Goal: Communication & Community: Participate in discussion

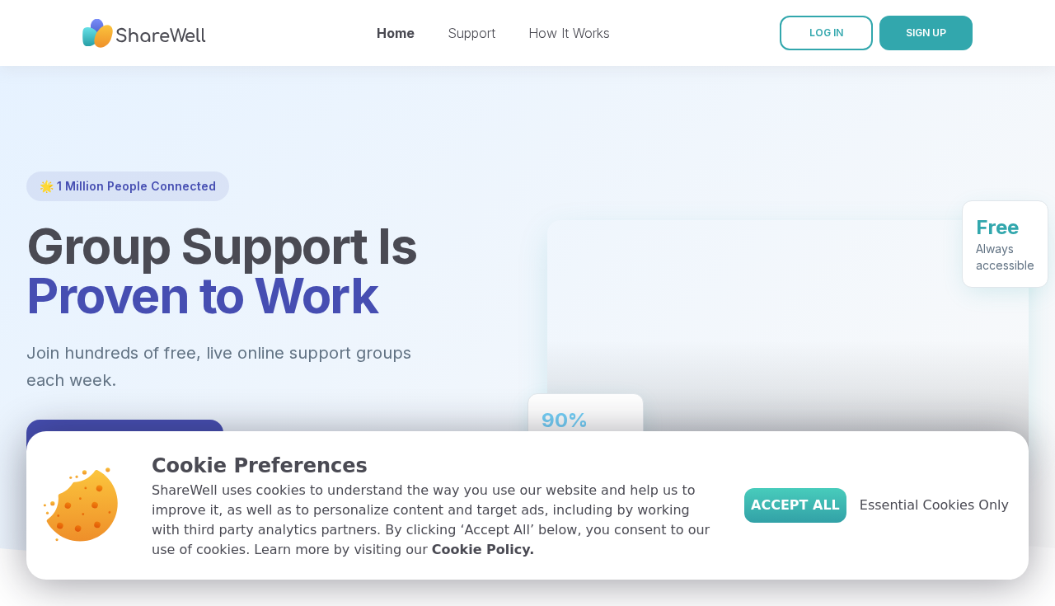
click at [821, 509] on span "Accept All" at bounding box center [795, 505] width 89 height 20
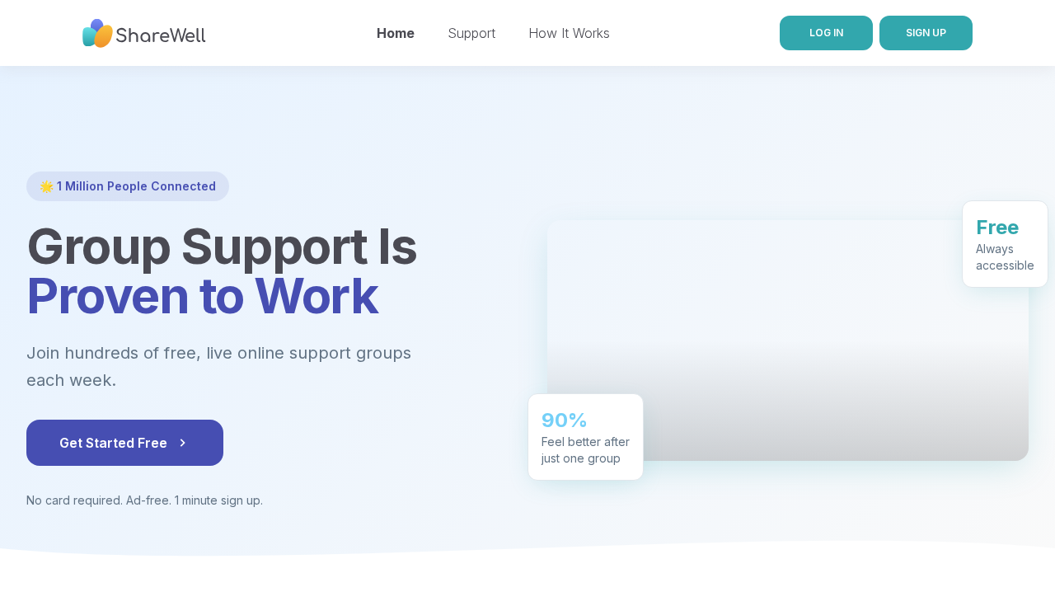
click at [837, 49] on link "LOG IN" at bounding box center [826, 33] width 93 height 35
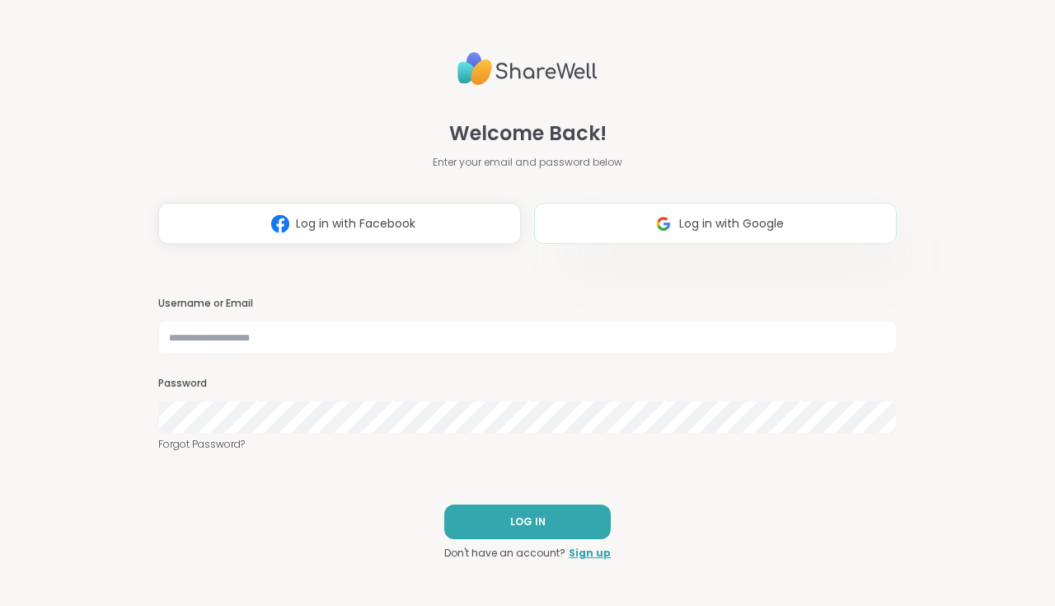
click at [701, 213] on button "Log in with Google" at bounding box center [715, 223] width 363 height 41
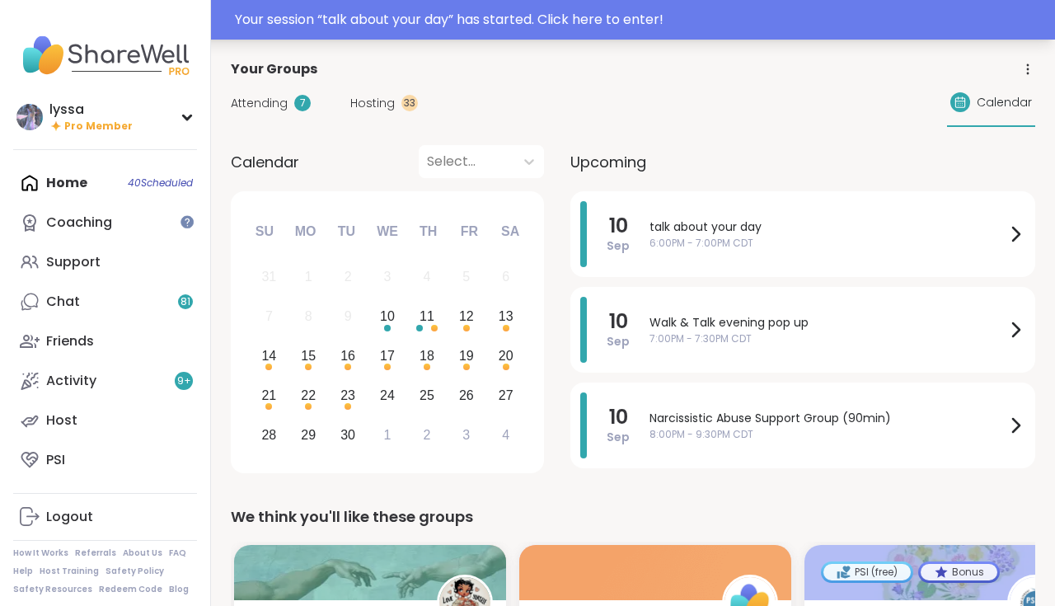
click at [875, 12] on div "Your session “ talk about your day ” has started. Click here to enter!" at bounding box center [640, 20] width 810 height 20
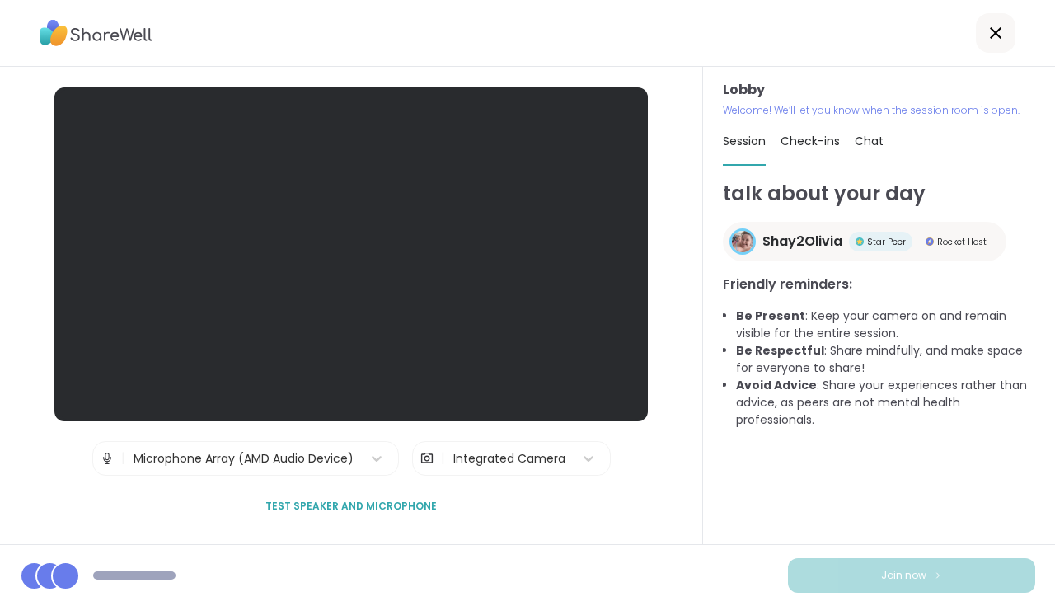
click at [392, 505] on span "Test speaker and microphone" at bounding box center [350, 506] width 171 height 15
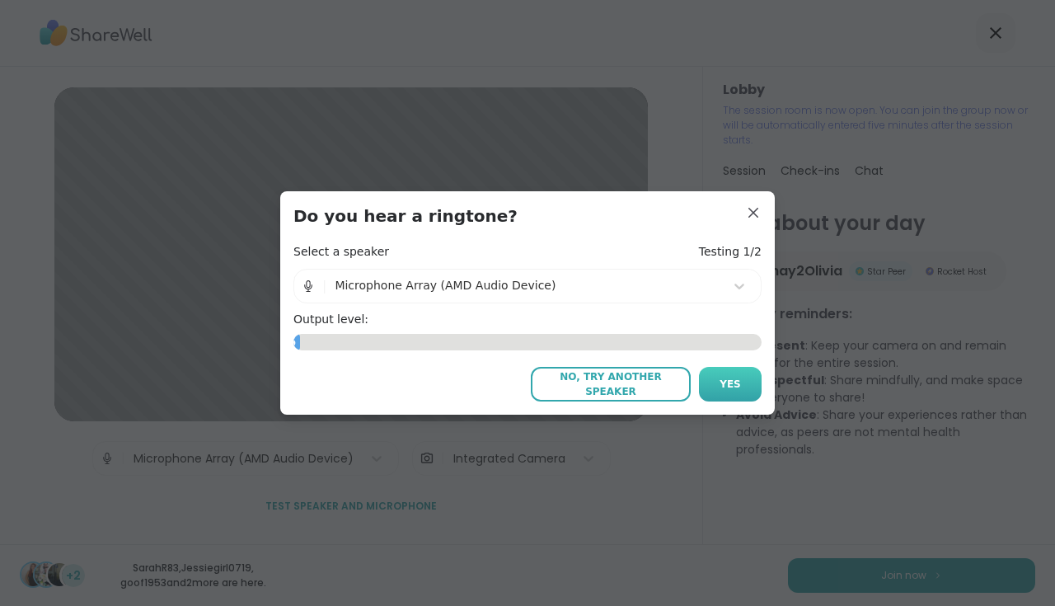
click at [725, 383] on span "Yes" at bounding box center [730, 384] width 21 height 15
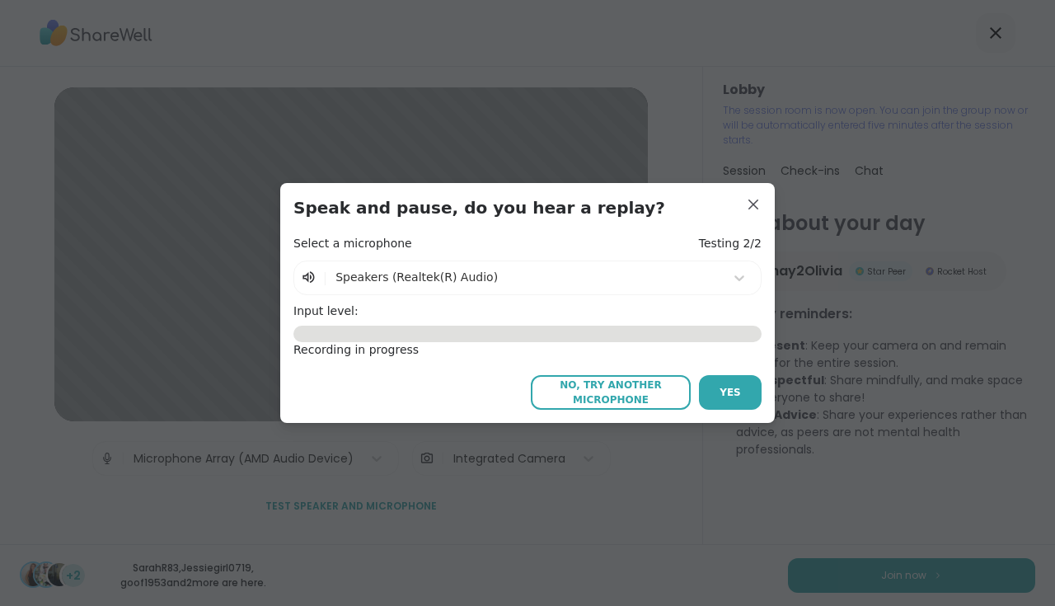
click at [648, 277] on div at bounding box center [526, 277] width 381 height 21
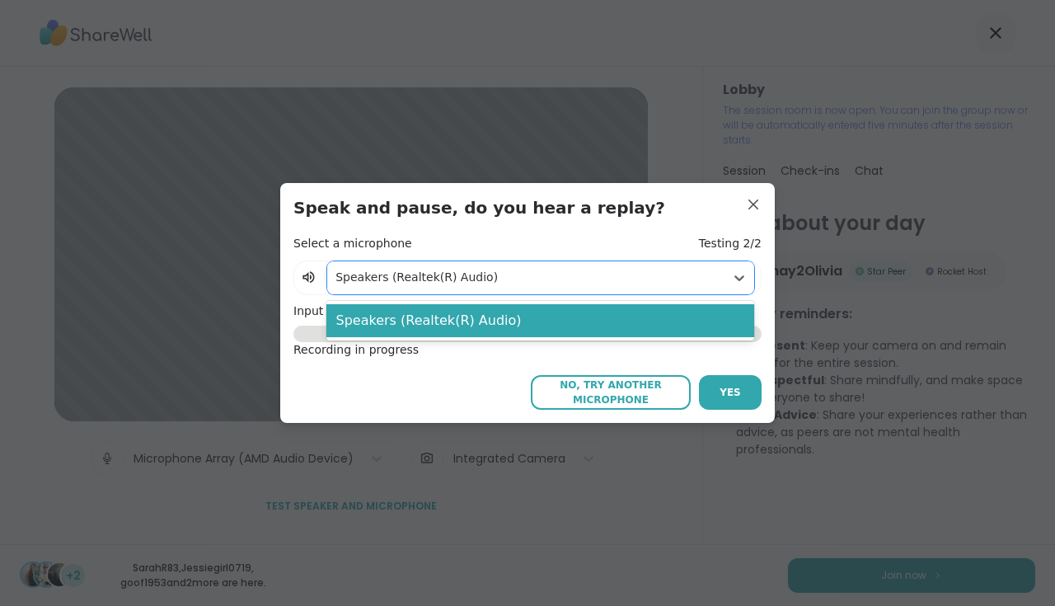
click at [440, 383] on div "No, try another microphone Yes" at bounding box center [527, 392] width 468 height 35
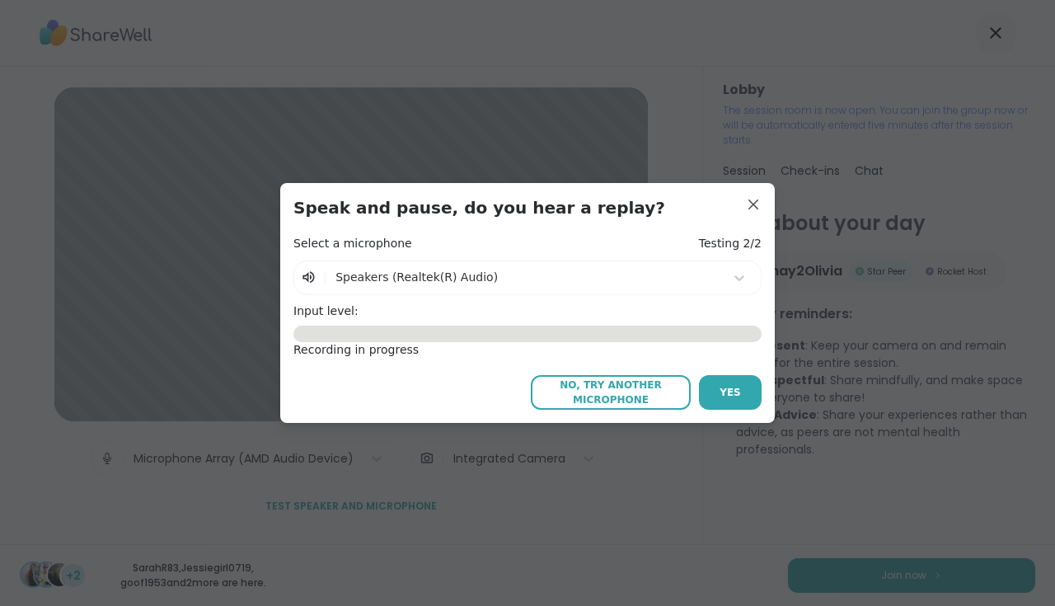
click at [652, 393] on span "No, try another microphone" at bounding box center [610, 393] width 143 height 30
click at [611, 394] on span "No, try another microphone" at bounding box center [610, 393] width 143 height 30
click at [576, 282] on div at bounding box center [526, 277] width 381 height 21
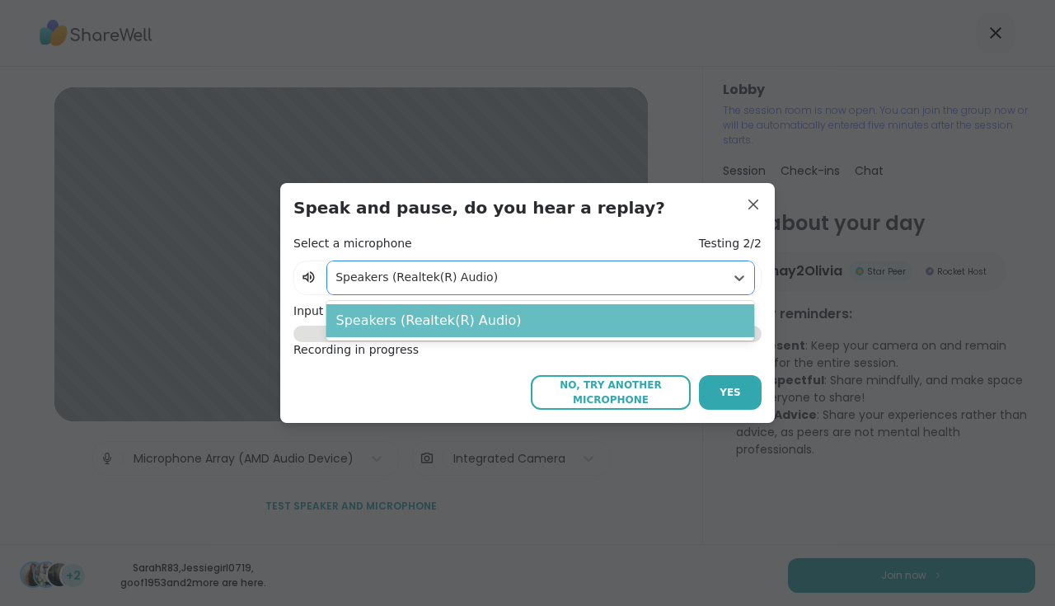
click at [595, 324] on div "Speakers (Realtek(R) Audio)" at bounding box center [540, 320] width 429 height 33
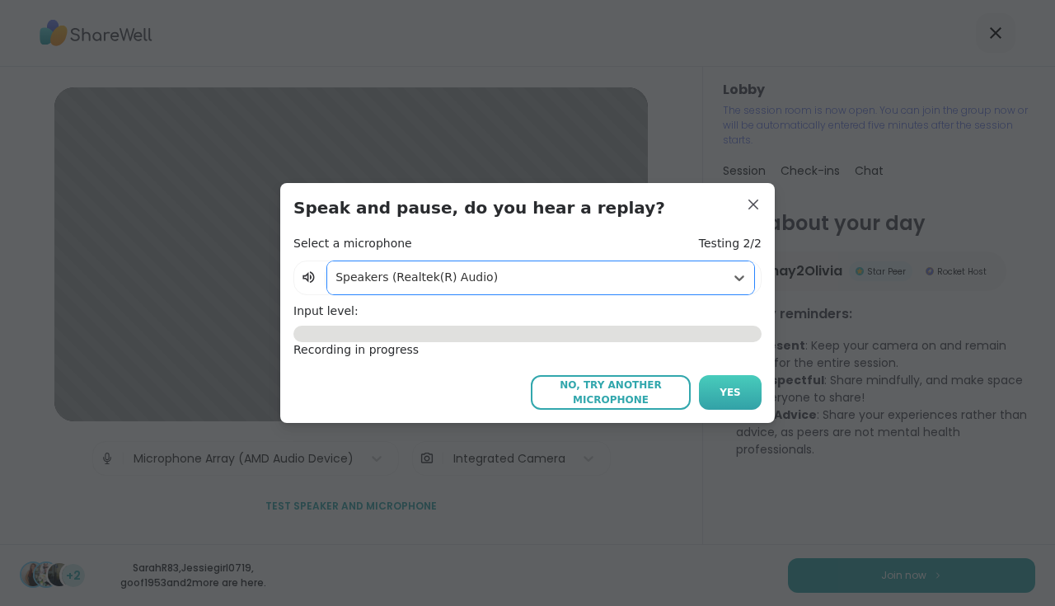
click at [708, 397] on button "Yes" at bounding box center [730, 392] width 63 height 35
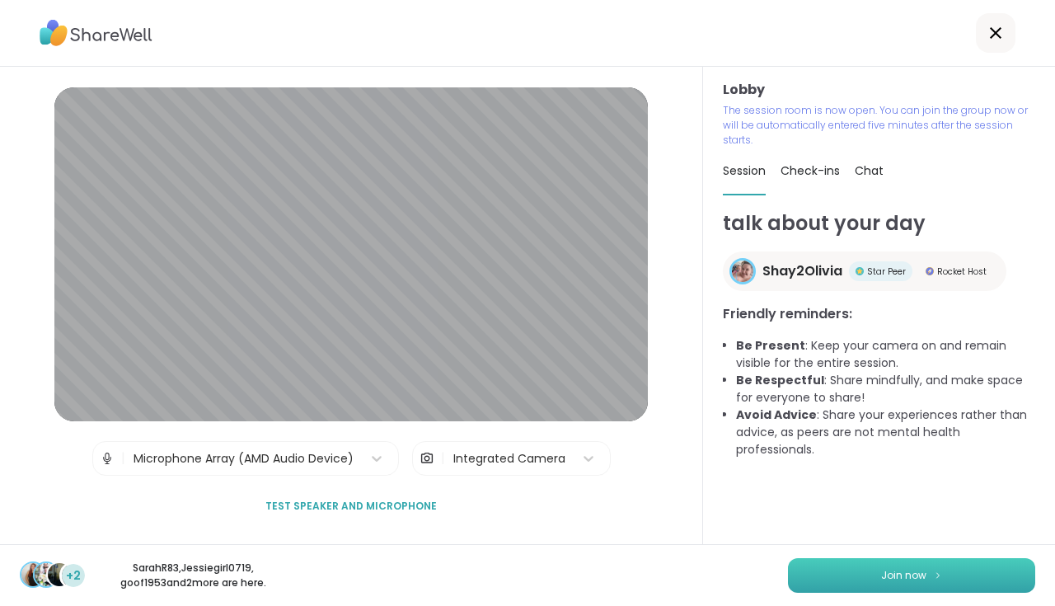
click at [882, 570] on span "Join now" at bounding box center [903, 575] width 45 height 15
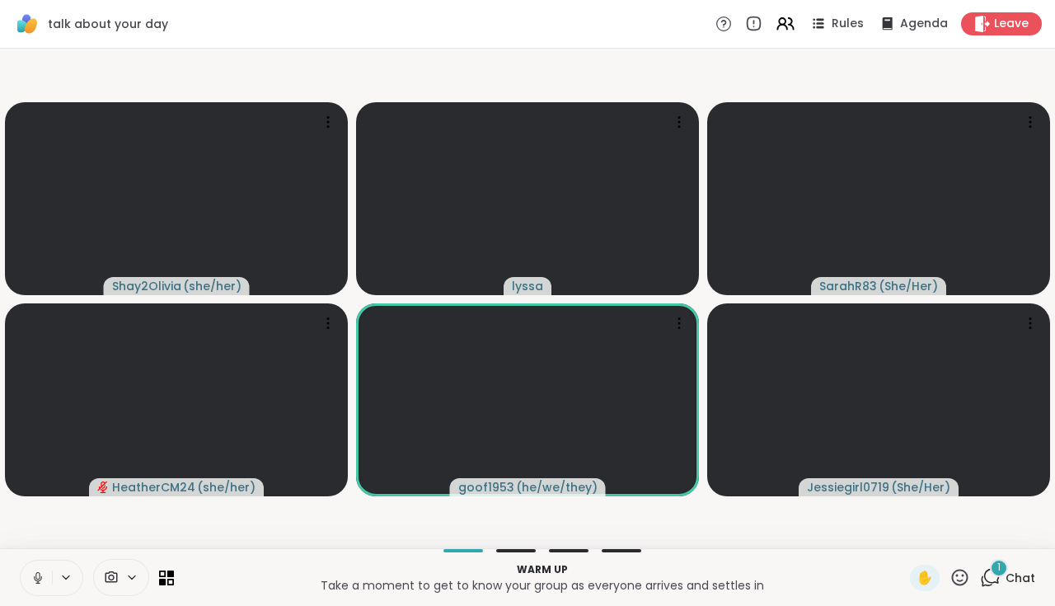
click at [1014, 575] on span "Chat" at bounding box center [1021, 578] width 30 height 16
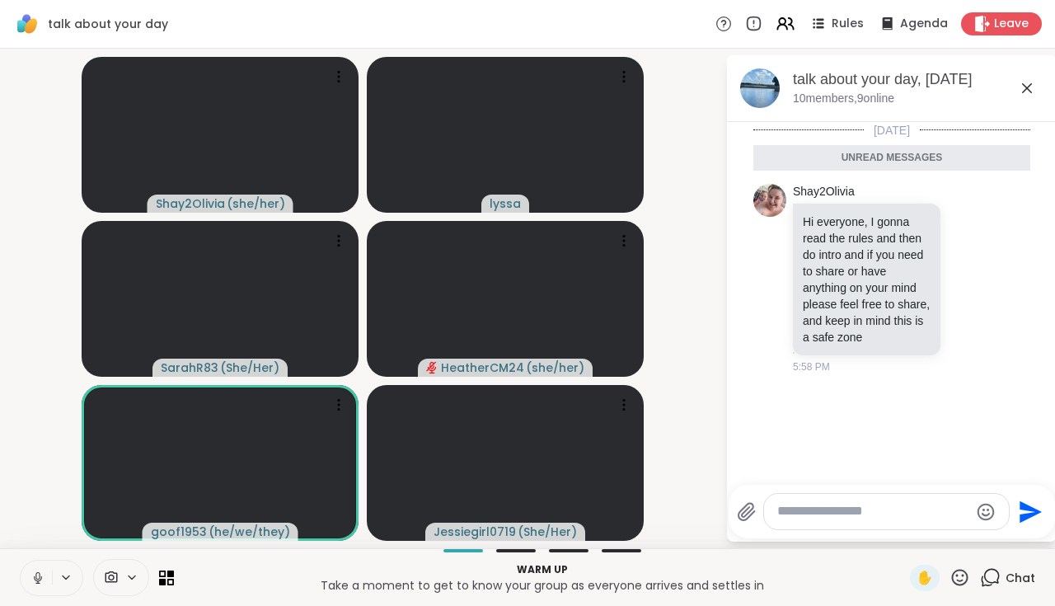
click at [906, 509] on textarea "Type your message" at bounding box center [873, 511] width 192 height 17
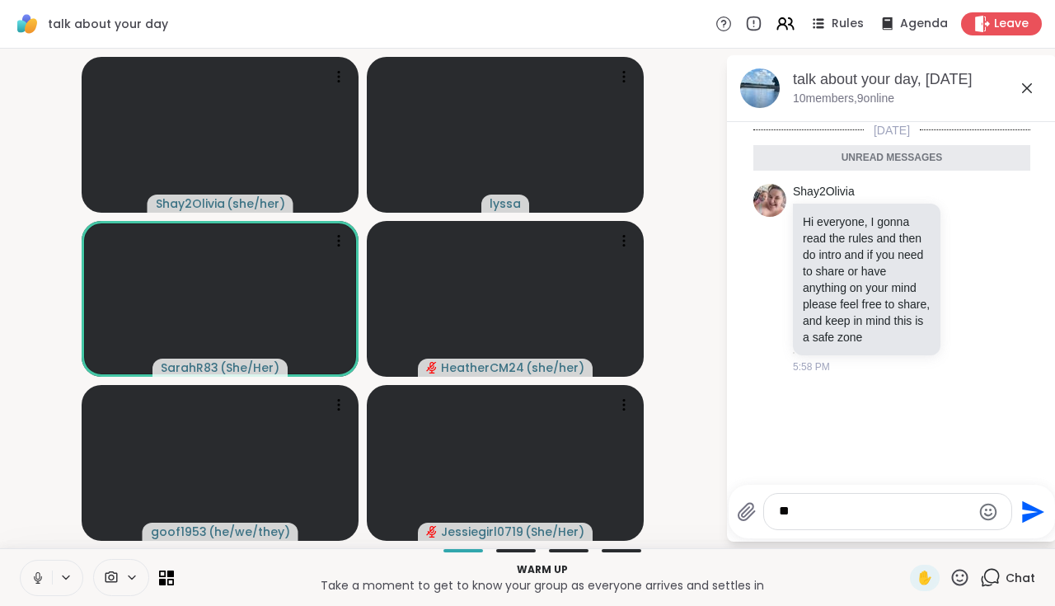
type textarea "*"
type textarea "**********"
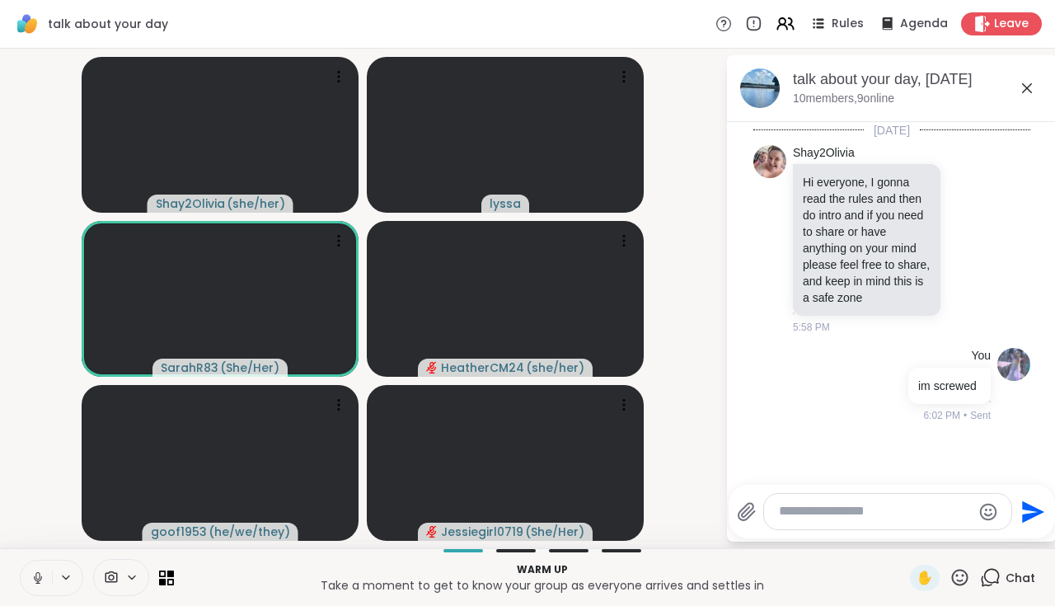
type textarea "*"
type textarea "**********"
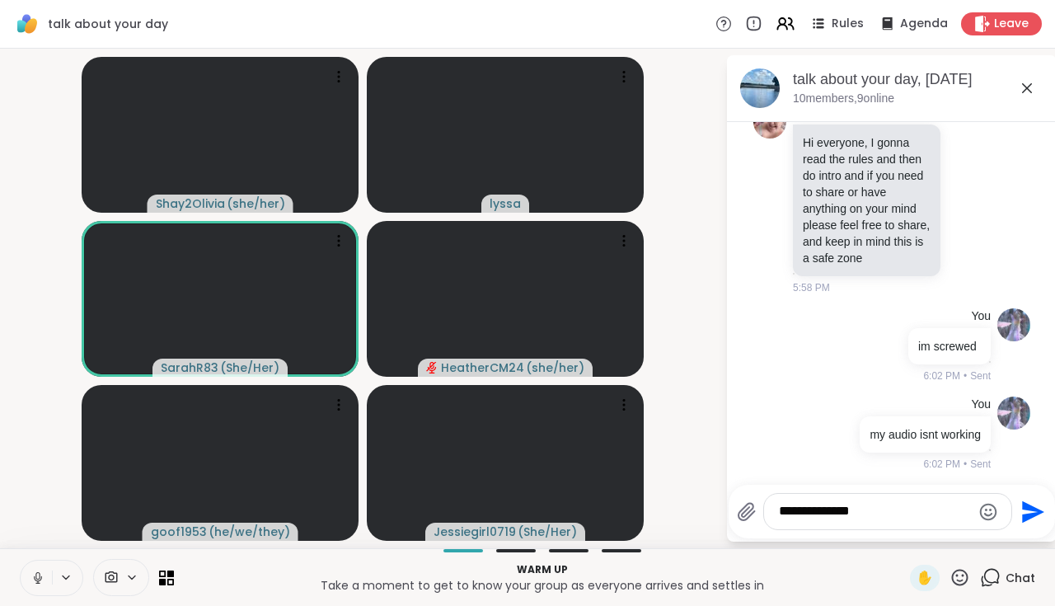
type textarea "**********"
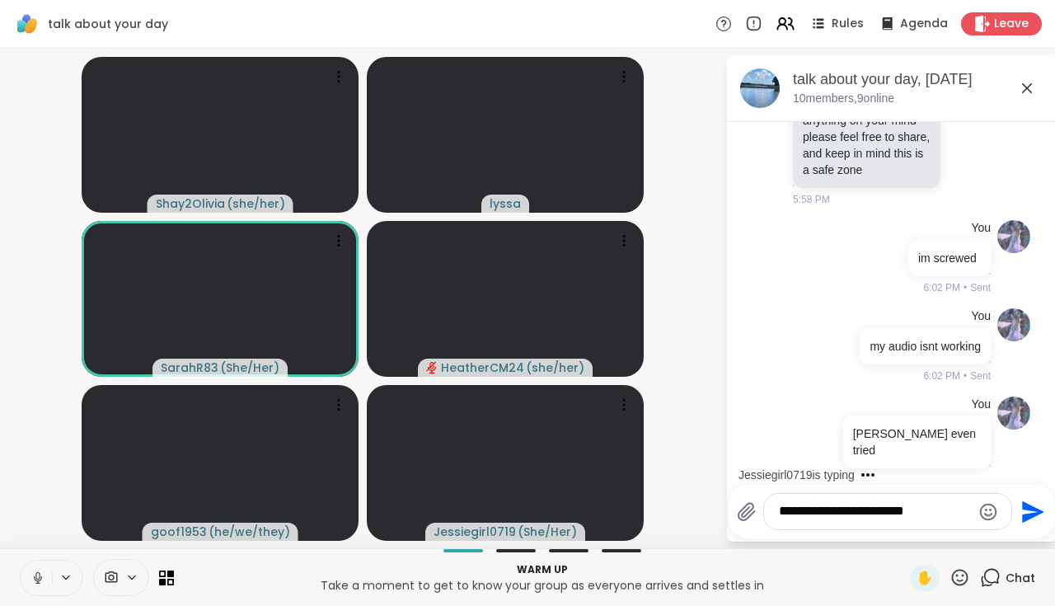
type textarea "**********"
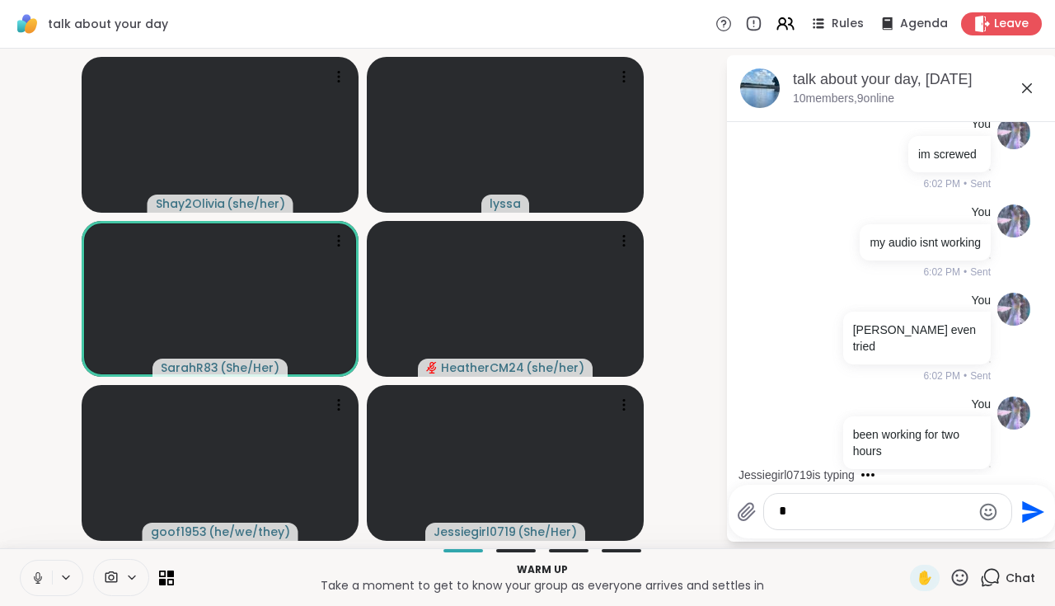
scroll to position [336, 0]
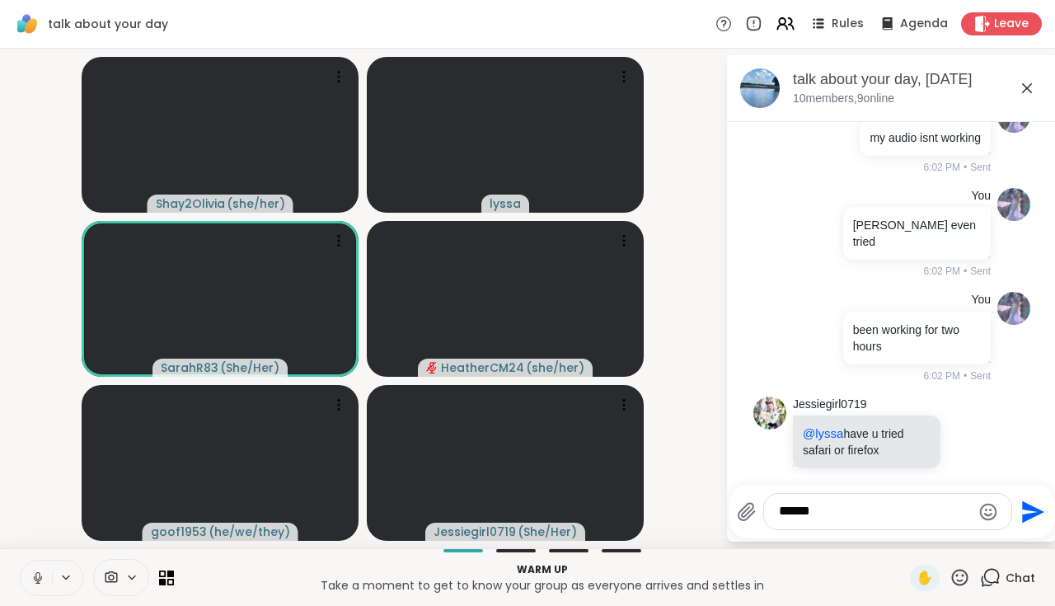
type textarea "*******"
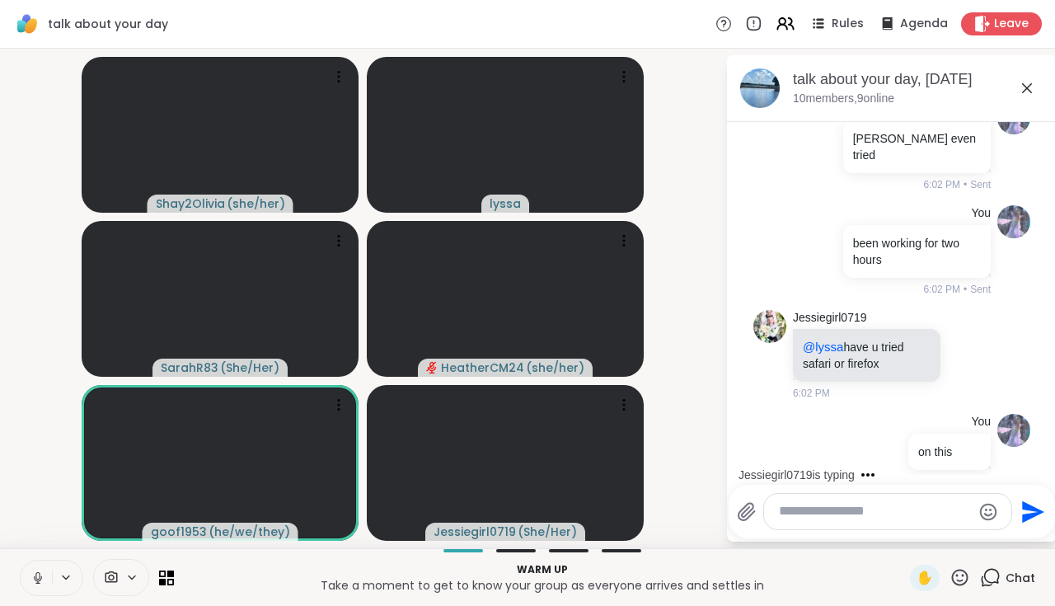
click at [894, 509] on textarea "Type your message" at bounding box center [875, 511] width 192 height 17
type textarea "**********"
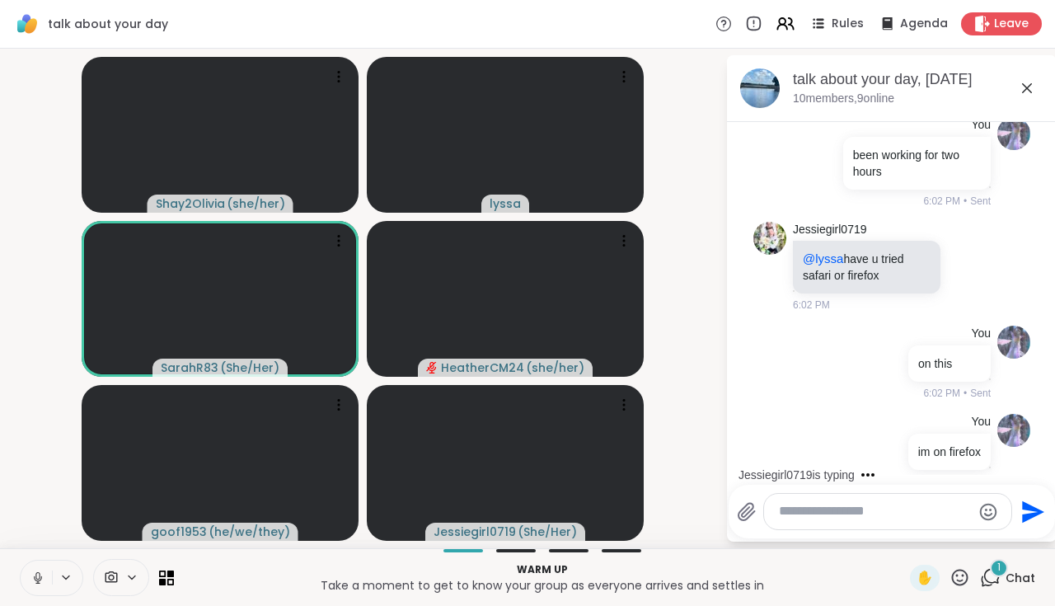
scroll to position [631, 0]
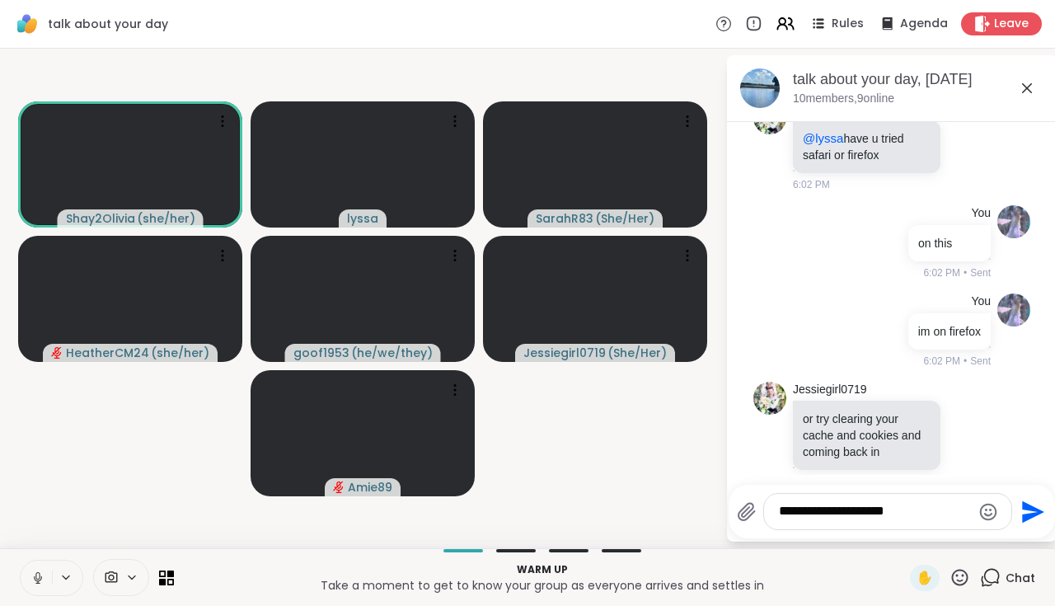
type textarea "**********"
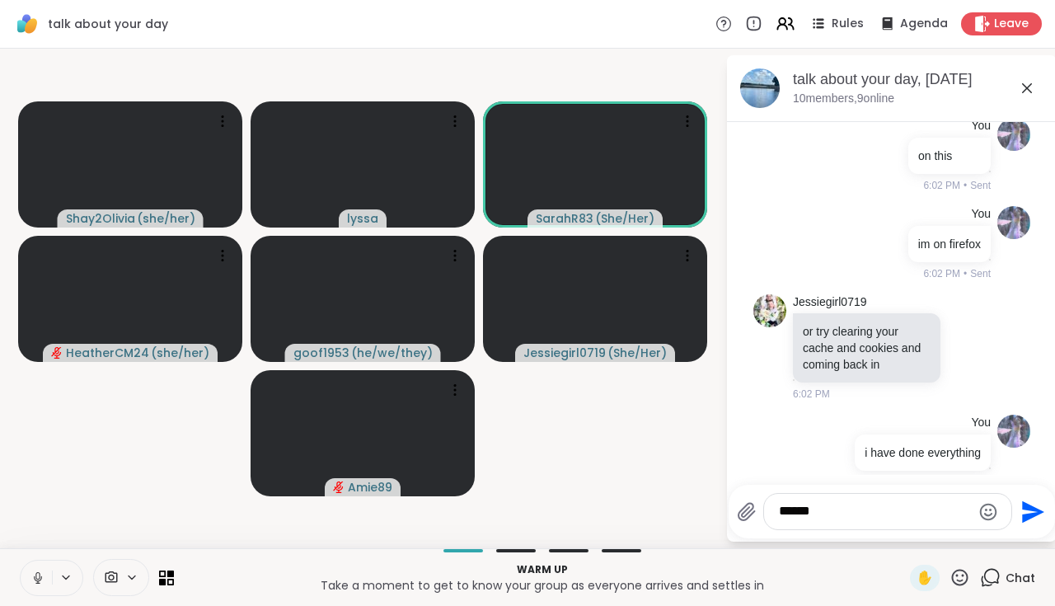
type textarea "*******"
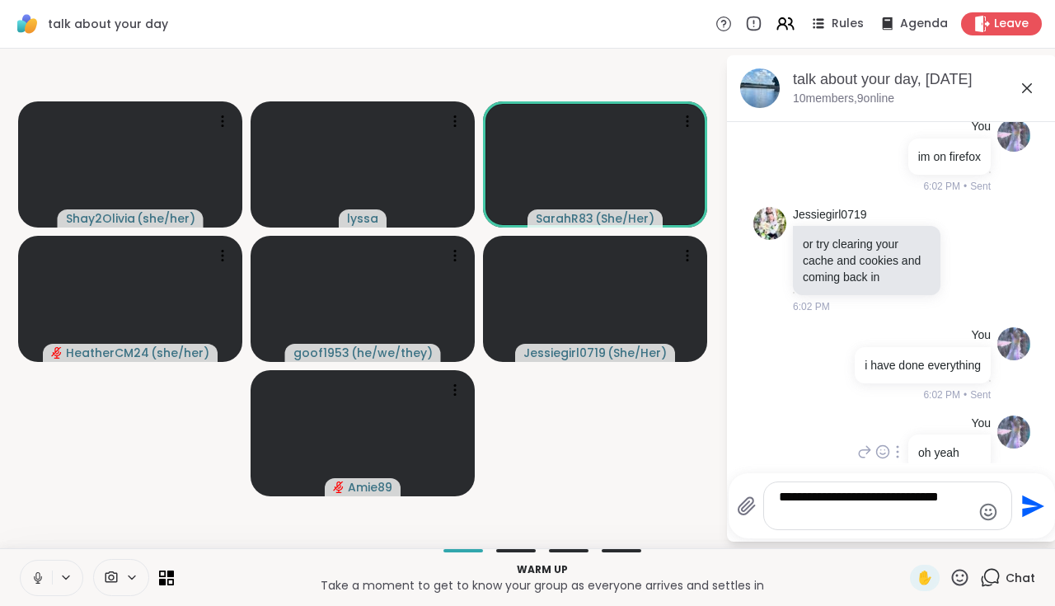
type textarea "**********"
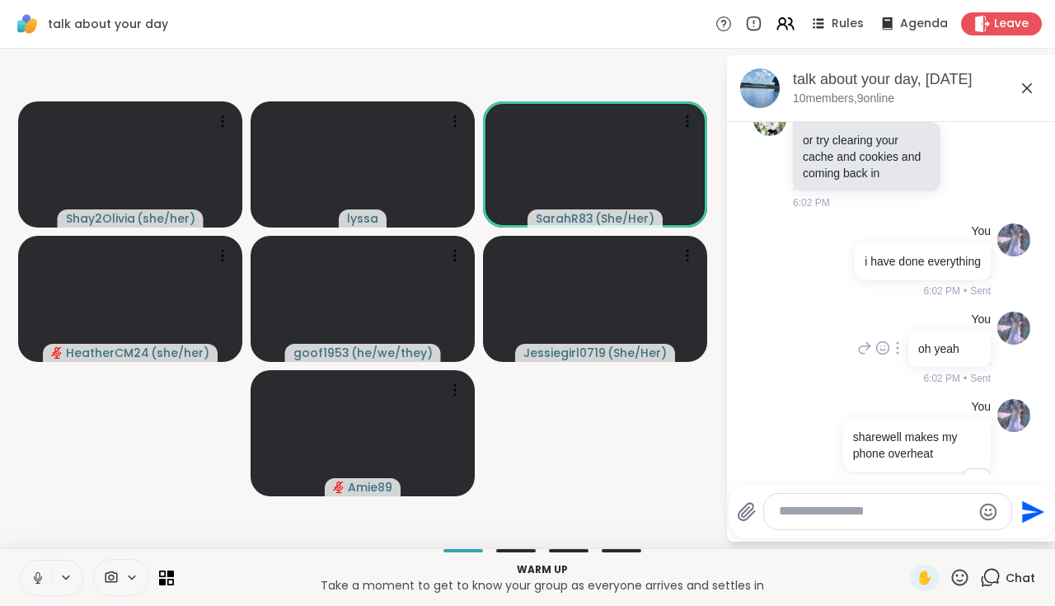
scroll to position [934, 0]
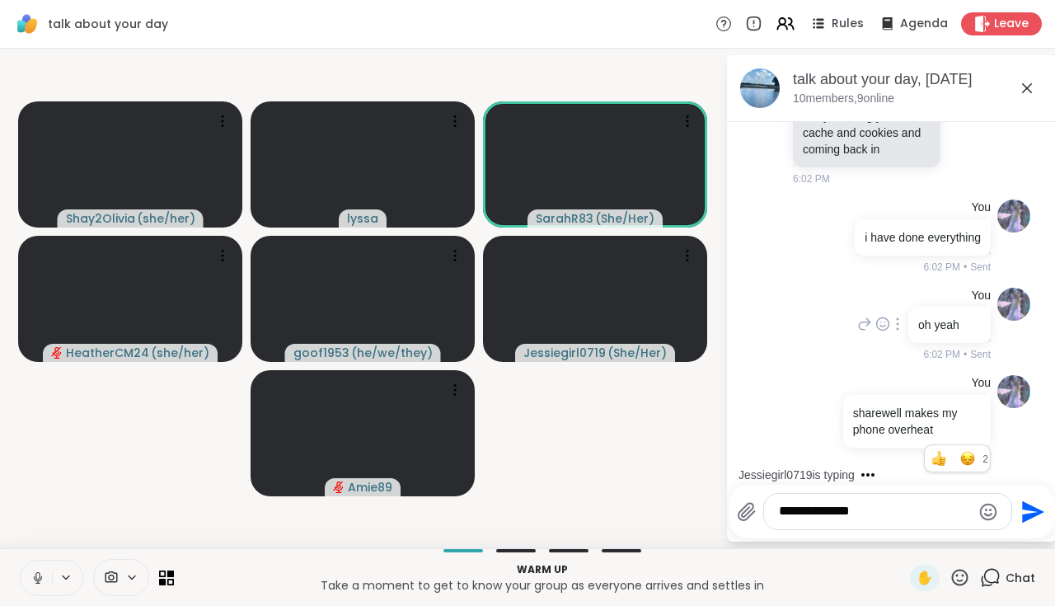
type textarea "**********"
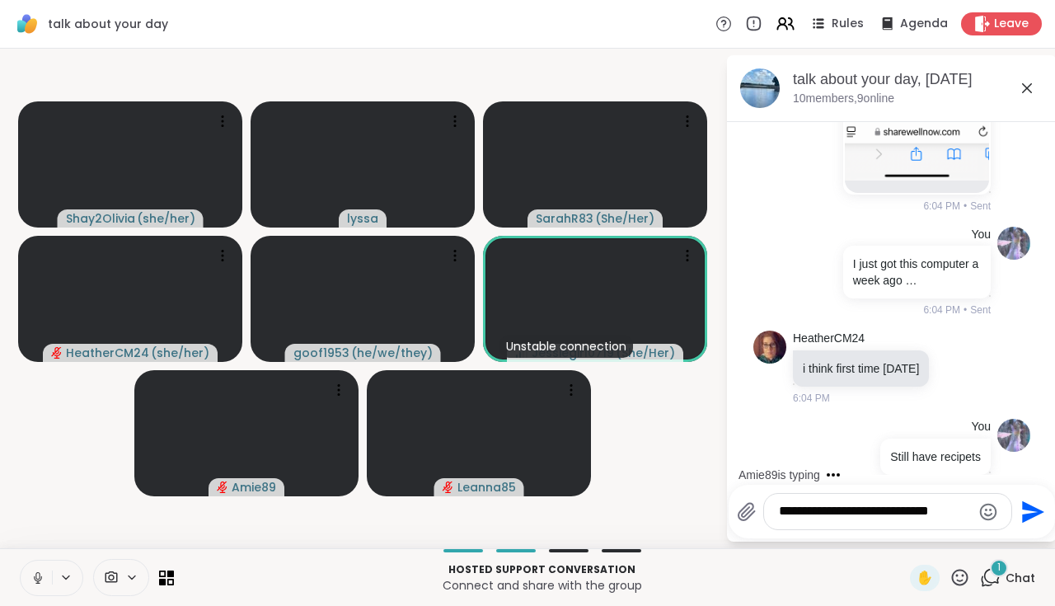
scroll to position [2433, 0]
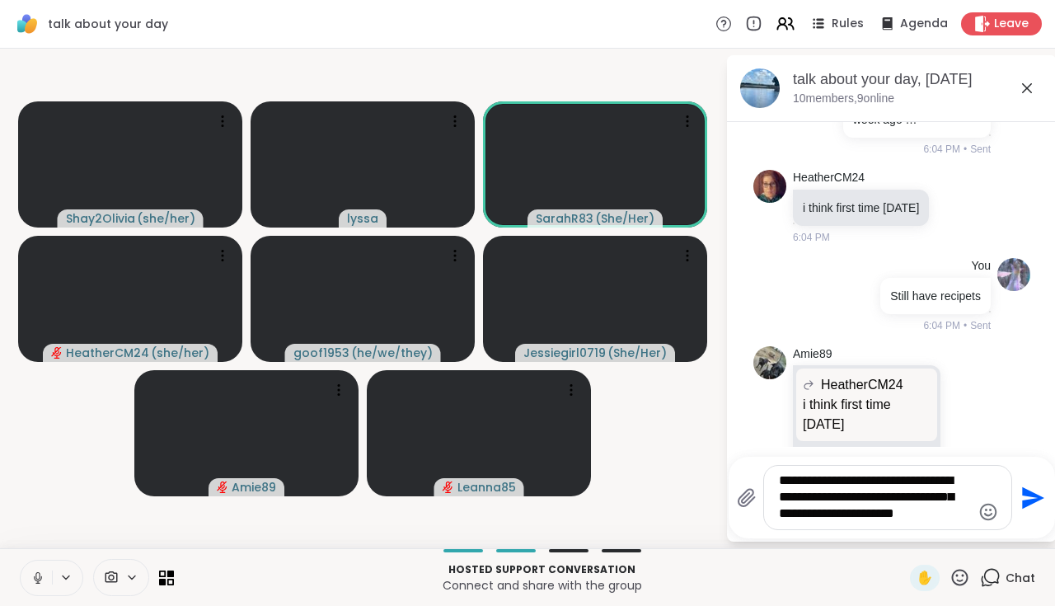
type textarea "**********"
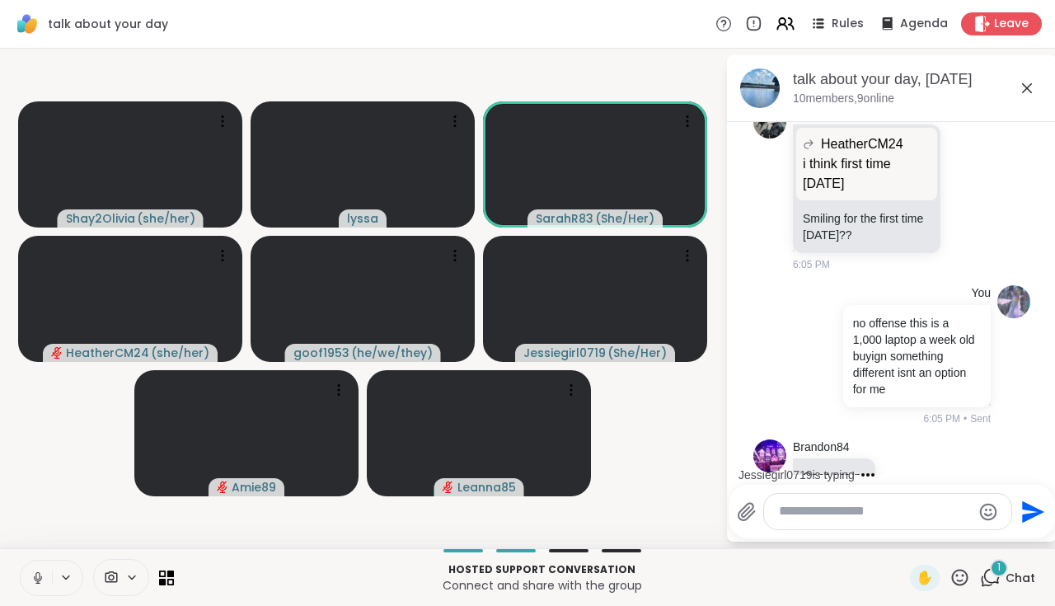
scroll to position [2794, 0]
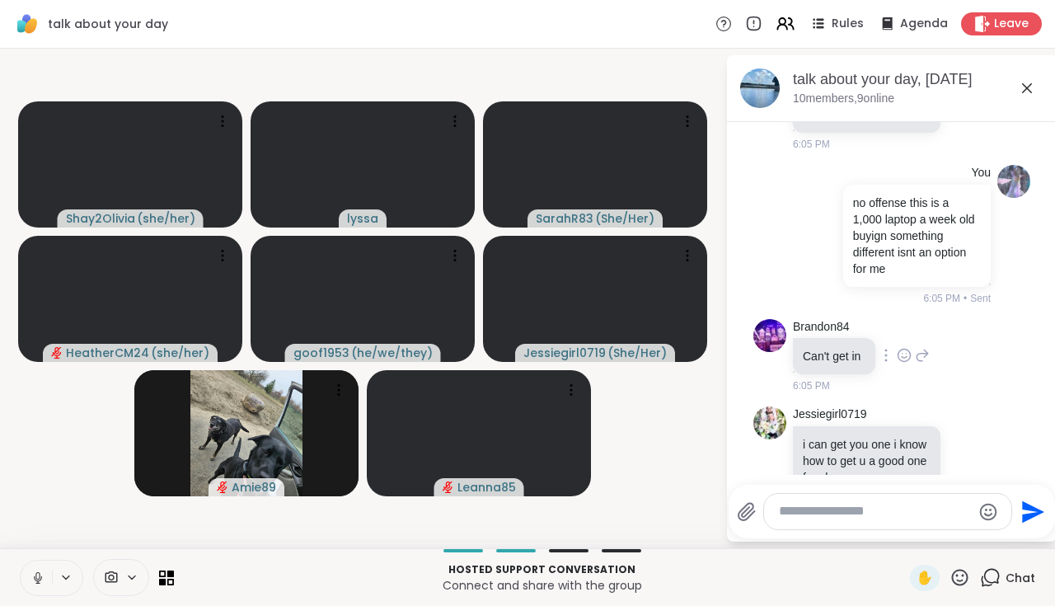
click at [904, 345] on div at bounding box center [904, 355] width 15 height 20
click at [938, 322] on div "Select Reaction: Sad" at bounding box center [940, 329] width 15 height 15
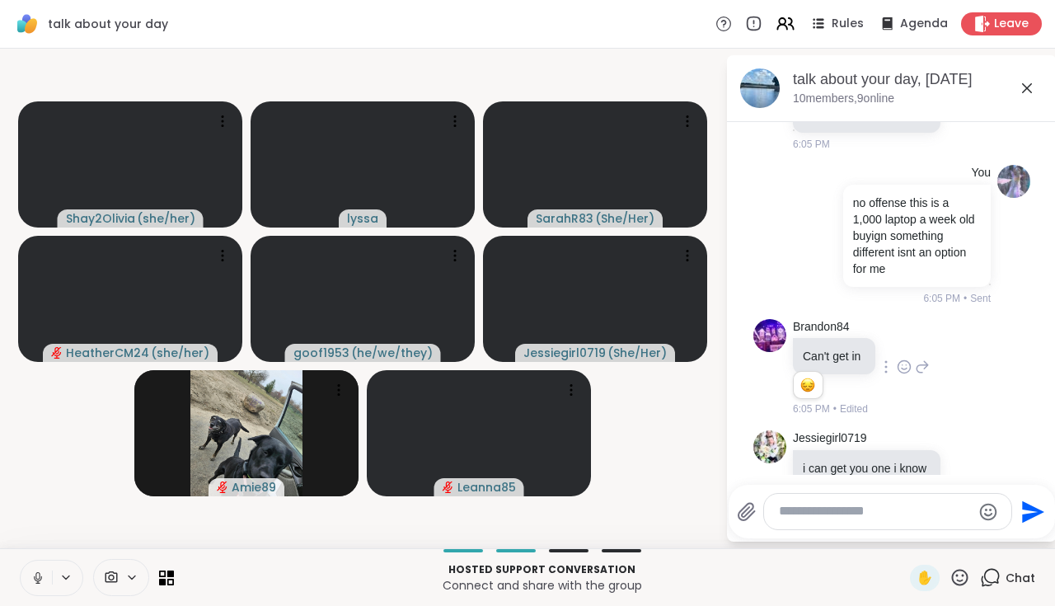
scroll to position [2818, 0]
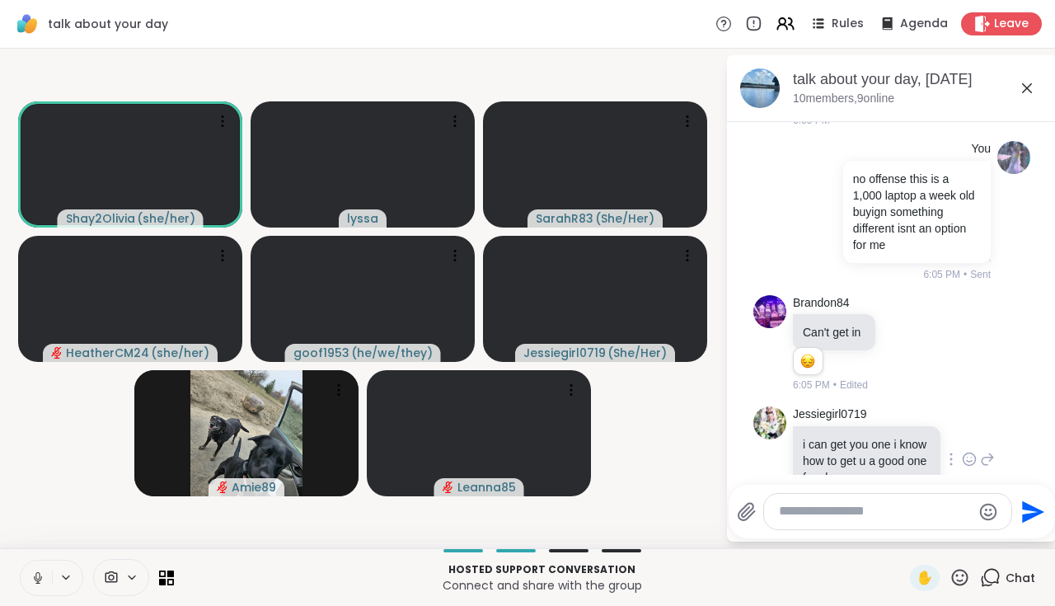
click at [972, 451] on icon at bounding box center [969, 459] width 15 height 16
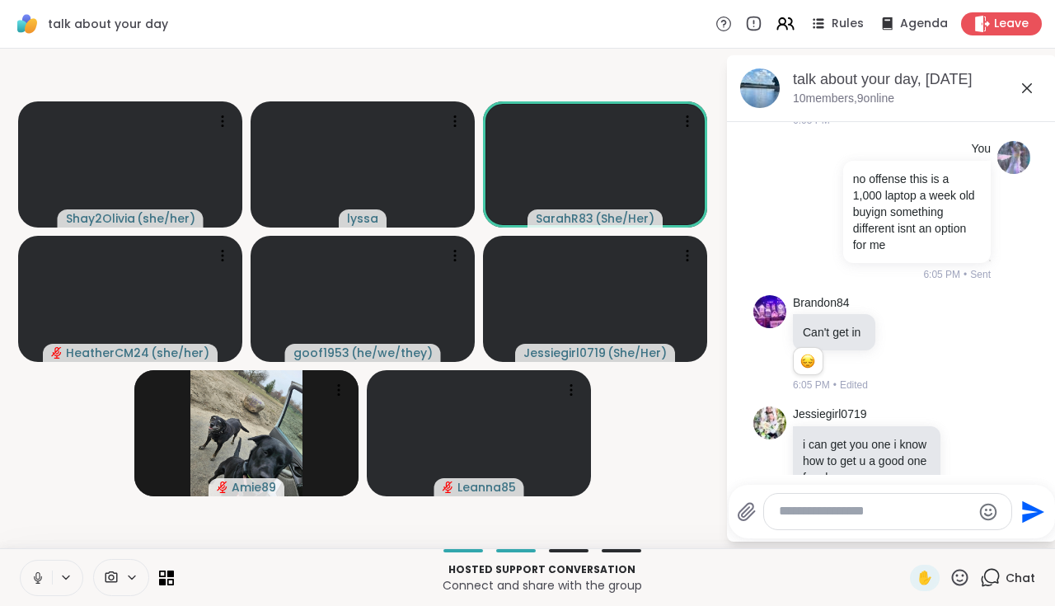
click at [869, 378] on div "6:05 PM • Edited" at bounding box center [836, 385] width 86 height 15
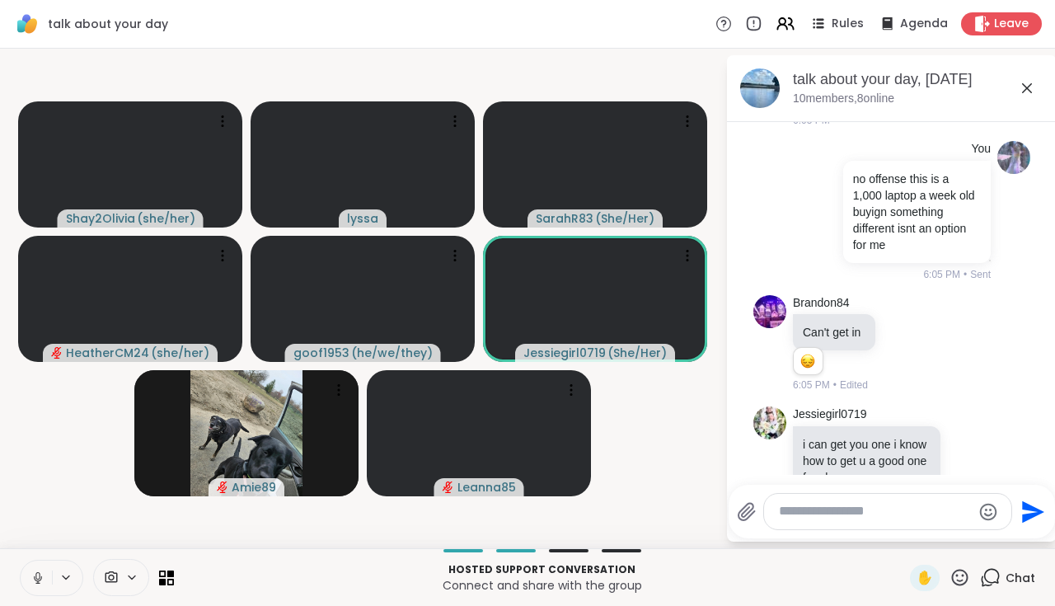
click at [827, 513] on textarea "Type your message" at bounding box center [875, 511] width 192 height 17
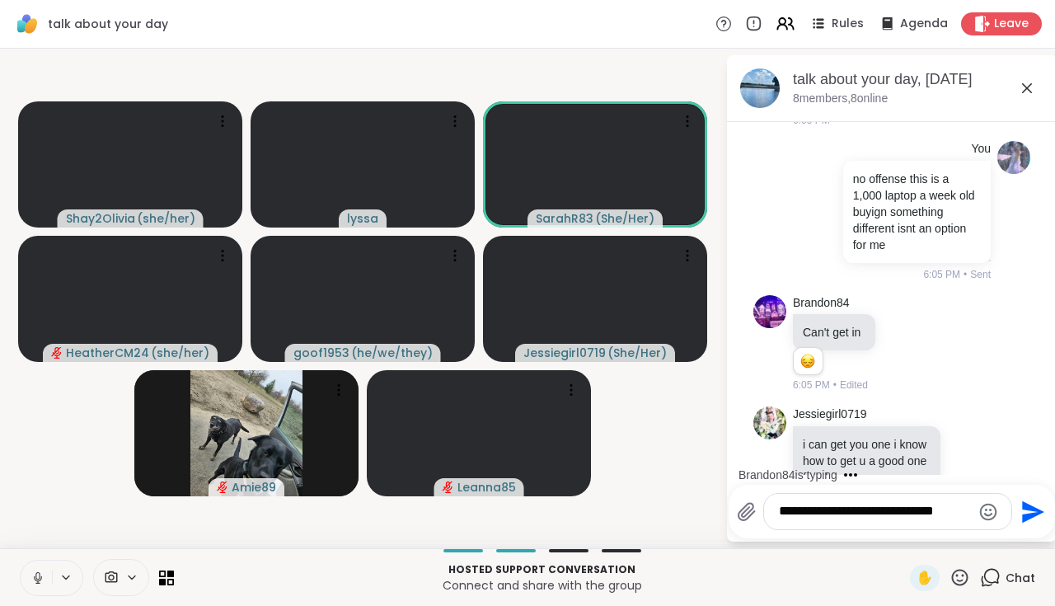
type textarea "**********"
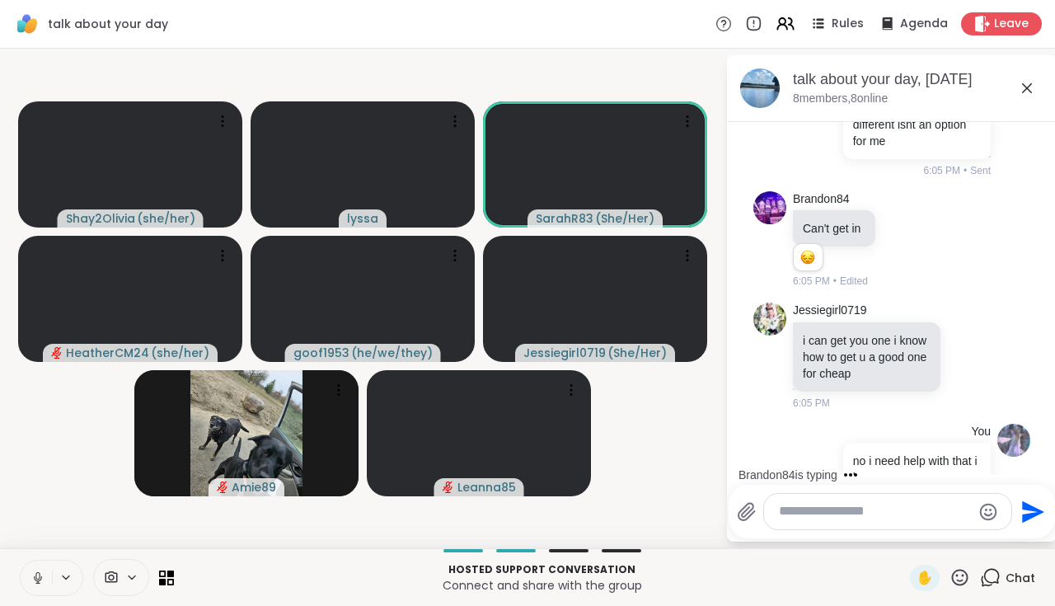
type textarea "*"
type textarea "**********"
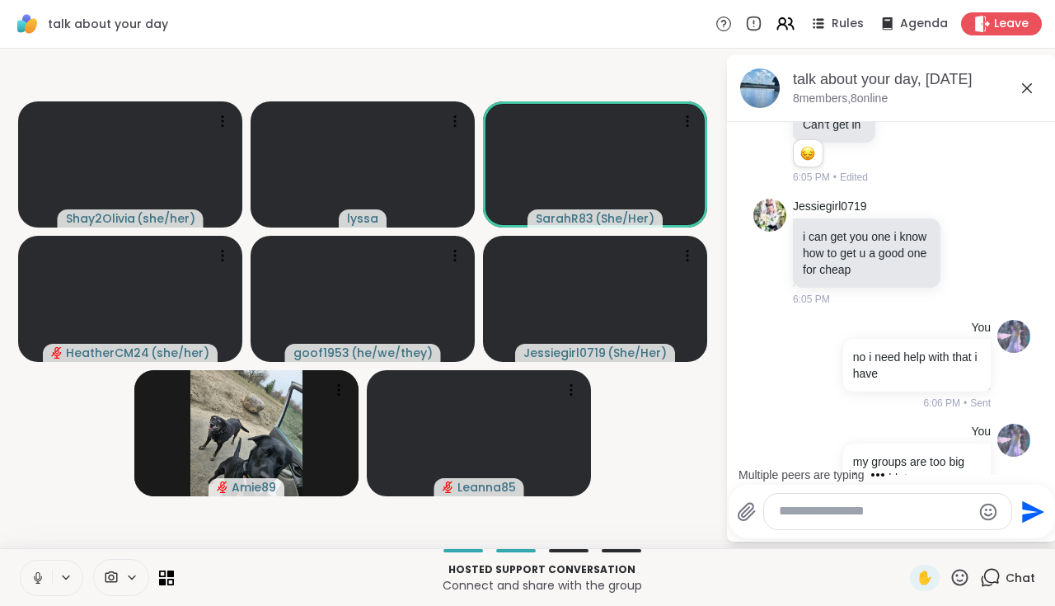
click at [810, 516] on textarea "Type your message" at bounding box center [875, 511] width 192 height 17
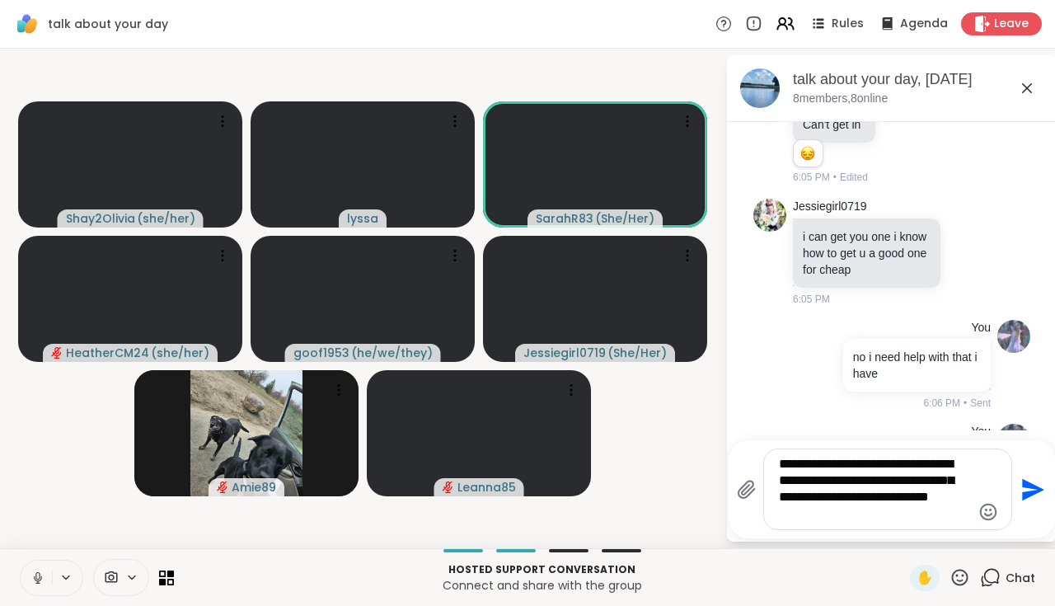
type textarea "**********"
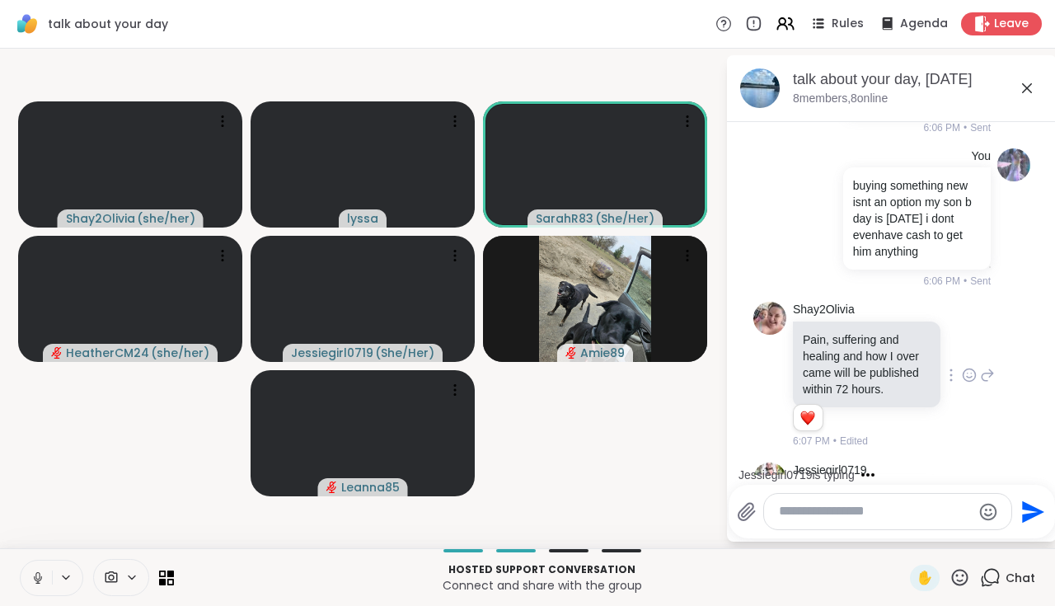
scroll to position [3476, 0]
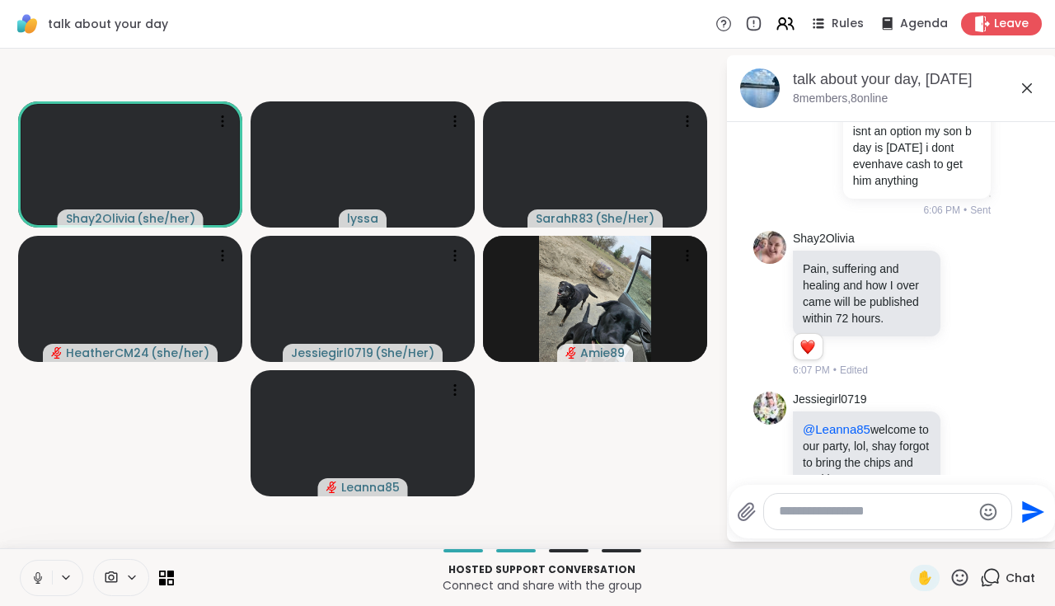
click at [37, 576] on icon at bounding box center [38, 577] width 15 height 15
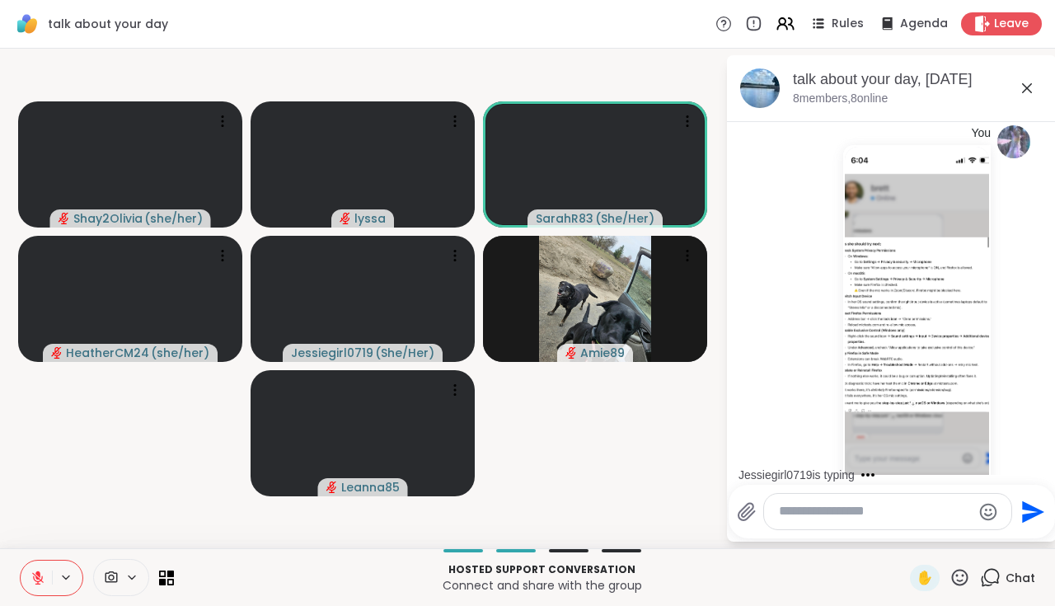
scroll to position [1913, 0]
click at [957, 284] on img at bounding box center [917, 344] width 144 height 392
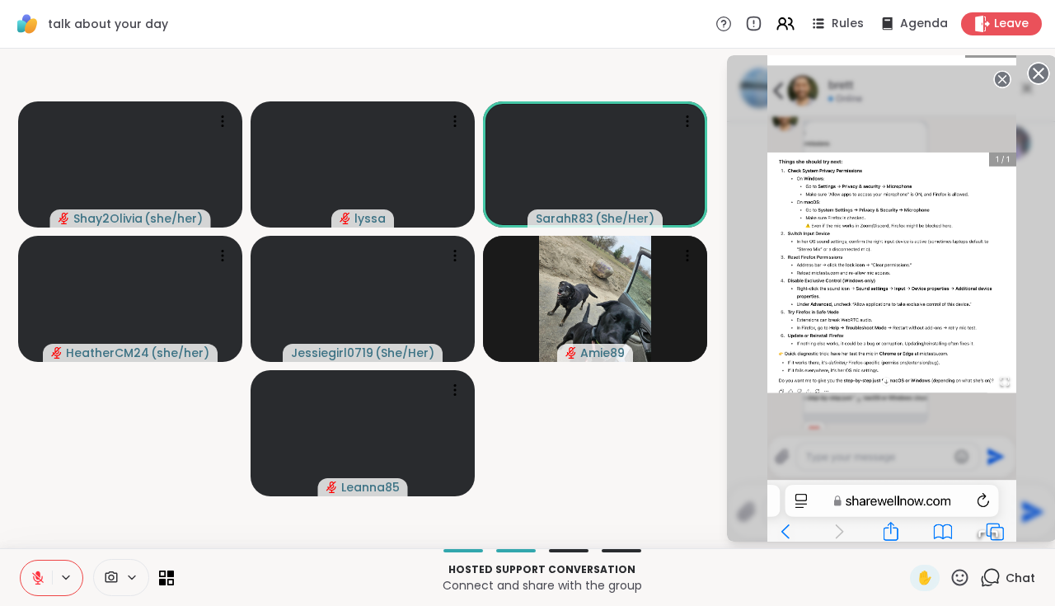
click at [1037, 71] on icon at bounding box center [1038, 73] width 23 height 23
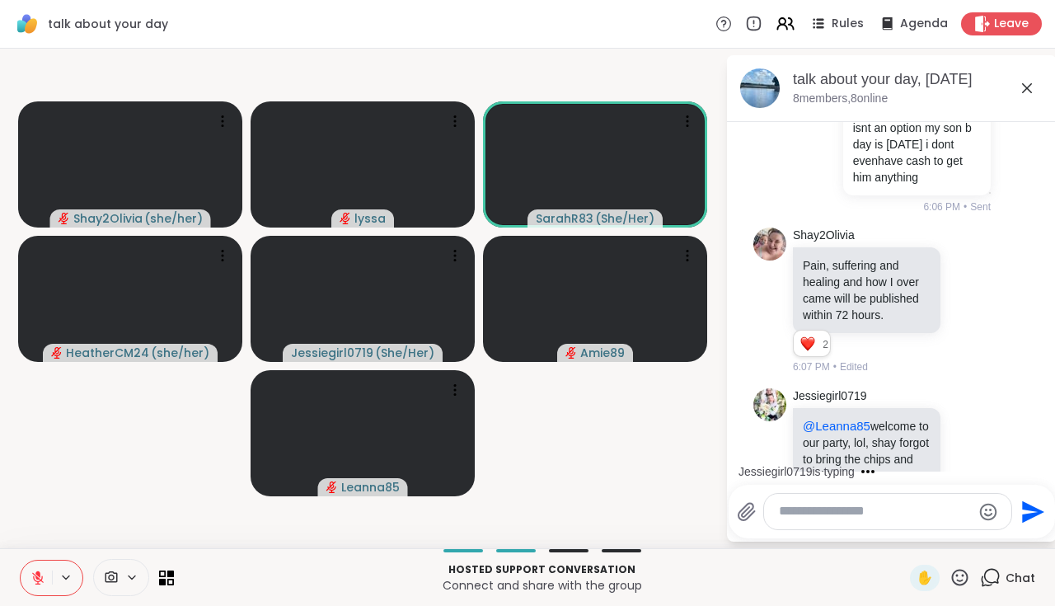
scroll to position [3614, 0]
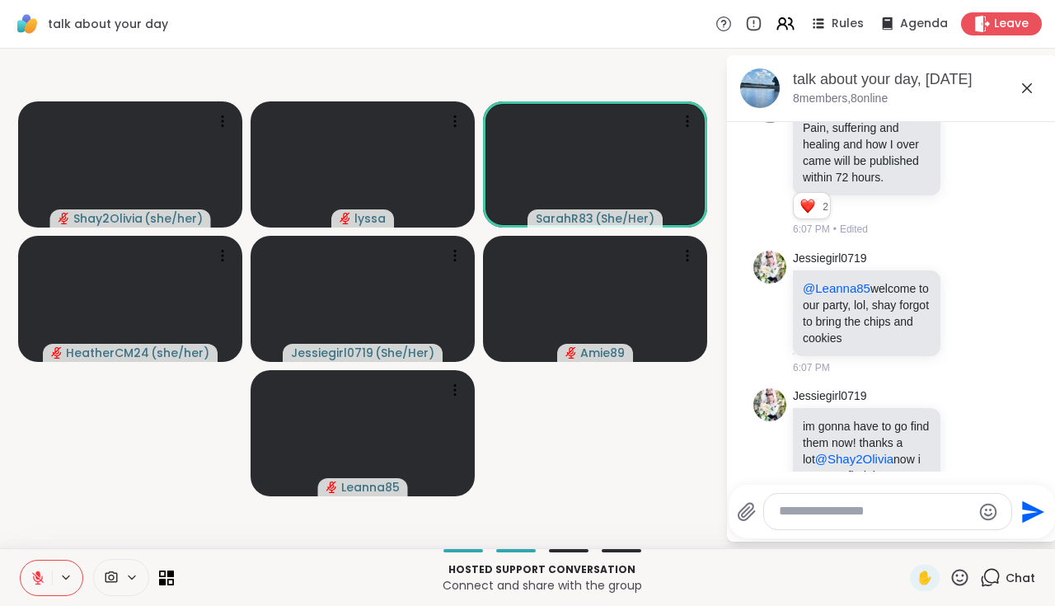
click at [852, 514] on textarea "Type your message" at bounding box center [875, 511] width 192 height 17
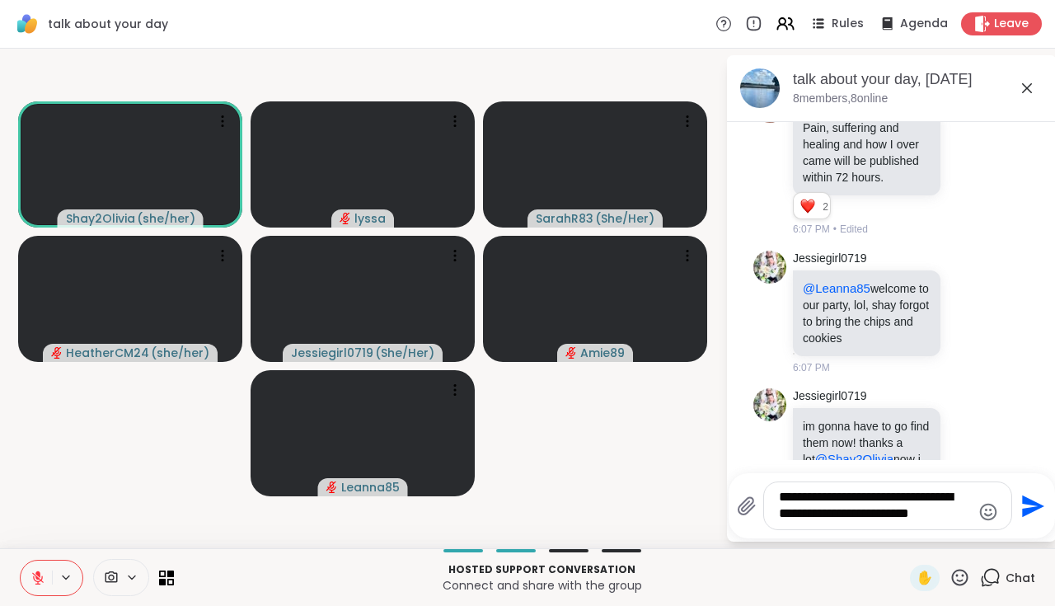
type textarea "**********"
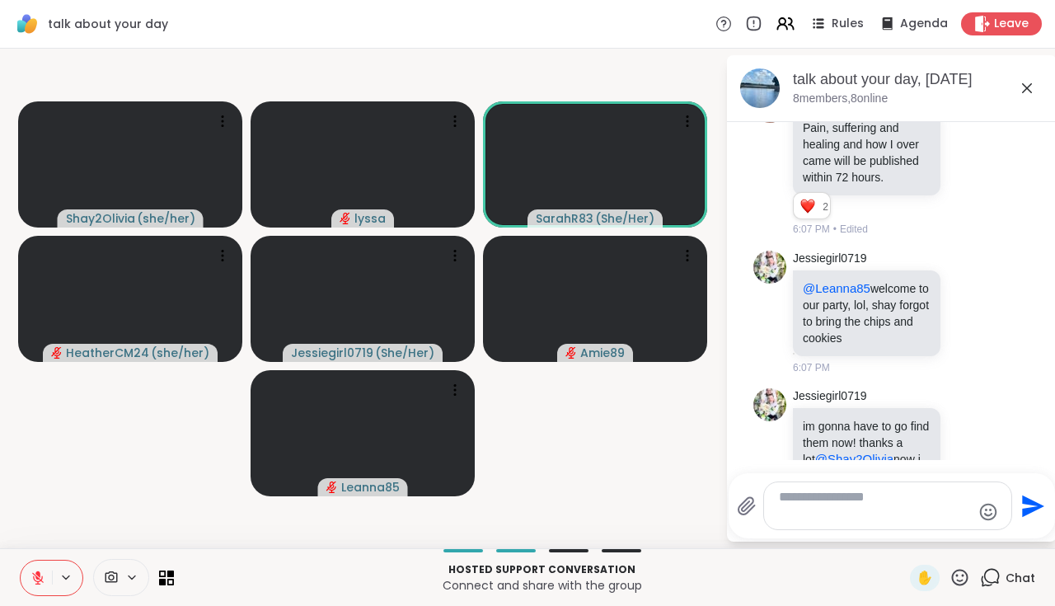
scroll to position [3734, 0]
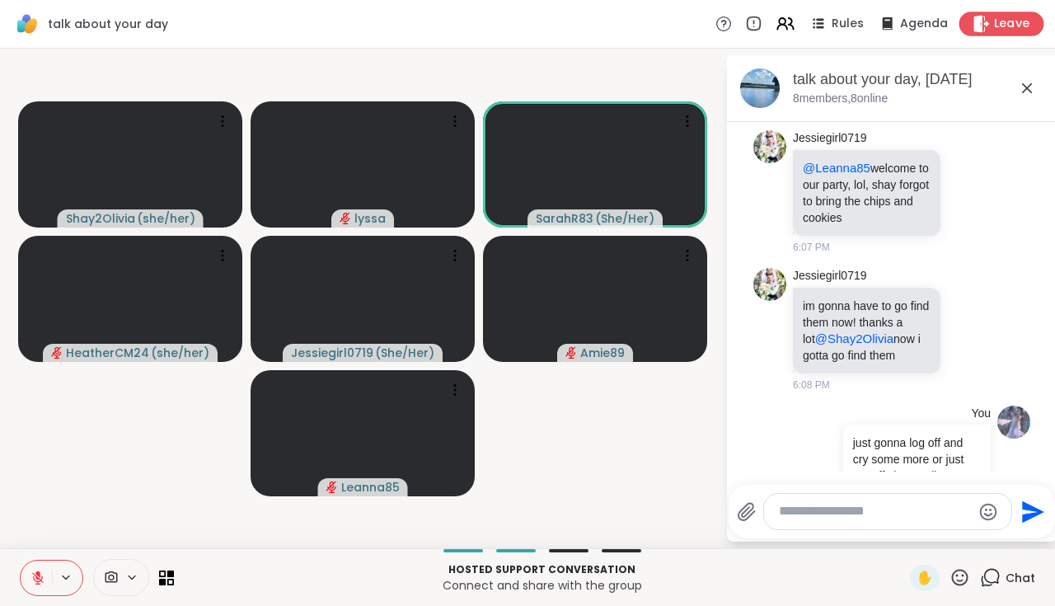
click at [973, 35] on div "Leave" at bounding box center [1002, 24] width 85 height 24
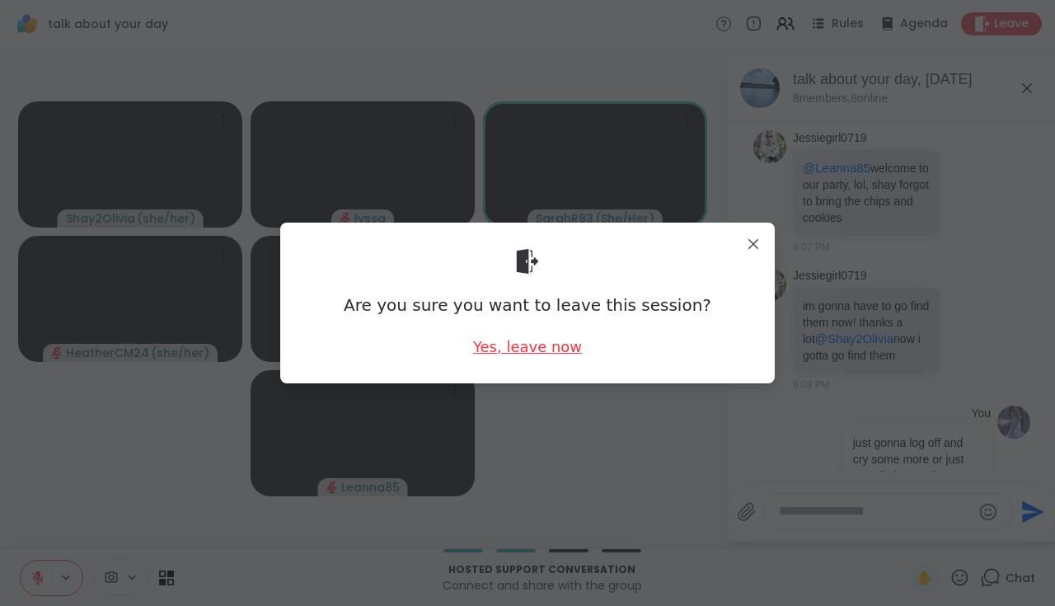
click at [524, 348] on div "Yes, leave now" at bounding box center [527, 346] width 109 height 21
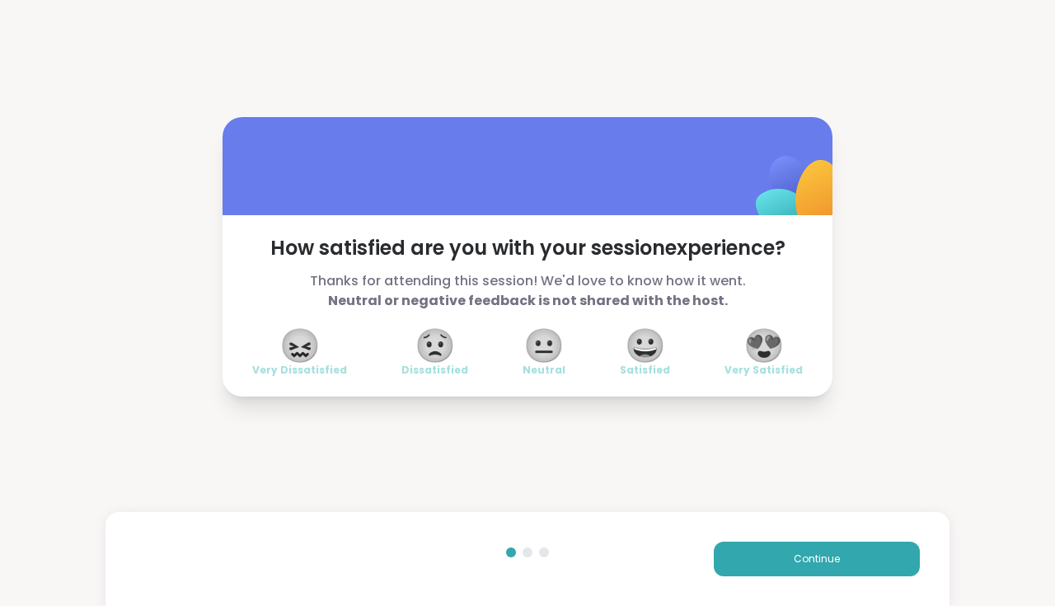
click at [753, 354] on span "😍" at bounding box center [764, 346] width 41 height 30
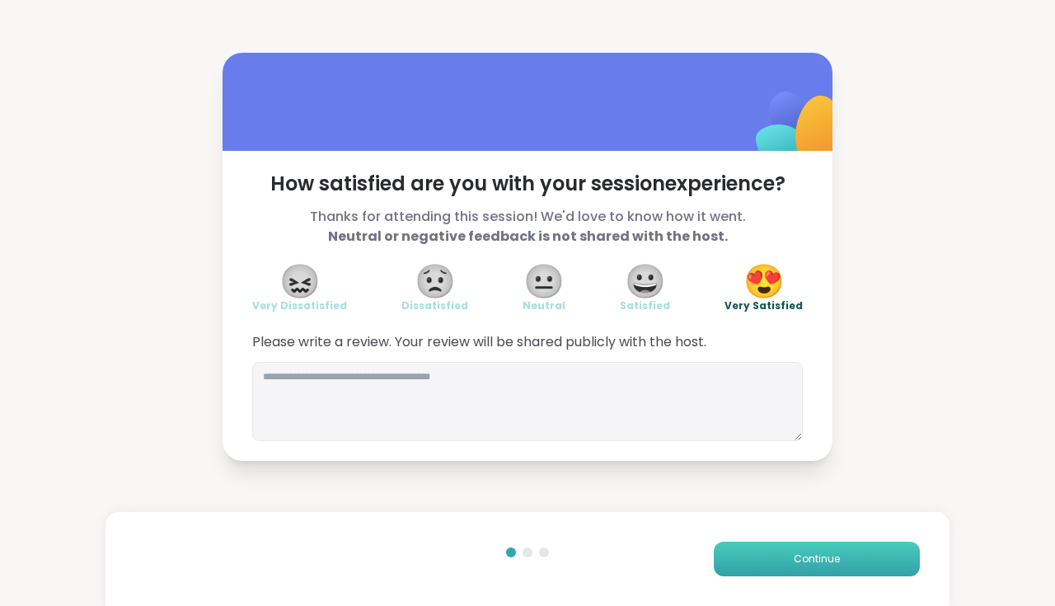
click at [753, 559] on button "Continue" at bounding box center [817, 559] width 206 height 35
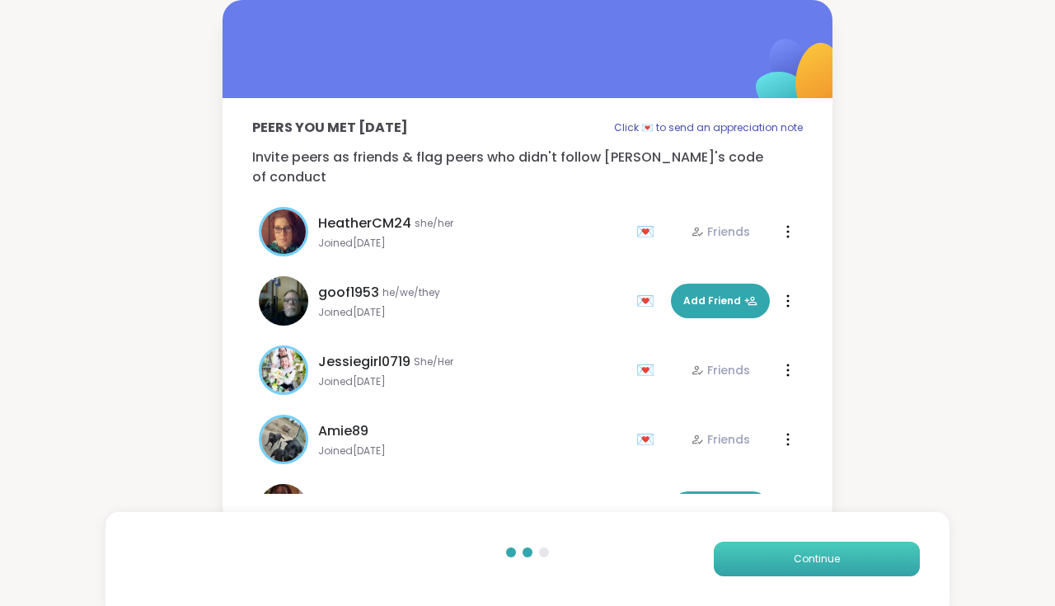
click at [753, 559] on button "Continue" at bounding box center [817, 559] width 206 height 35
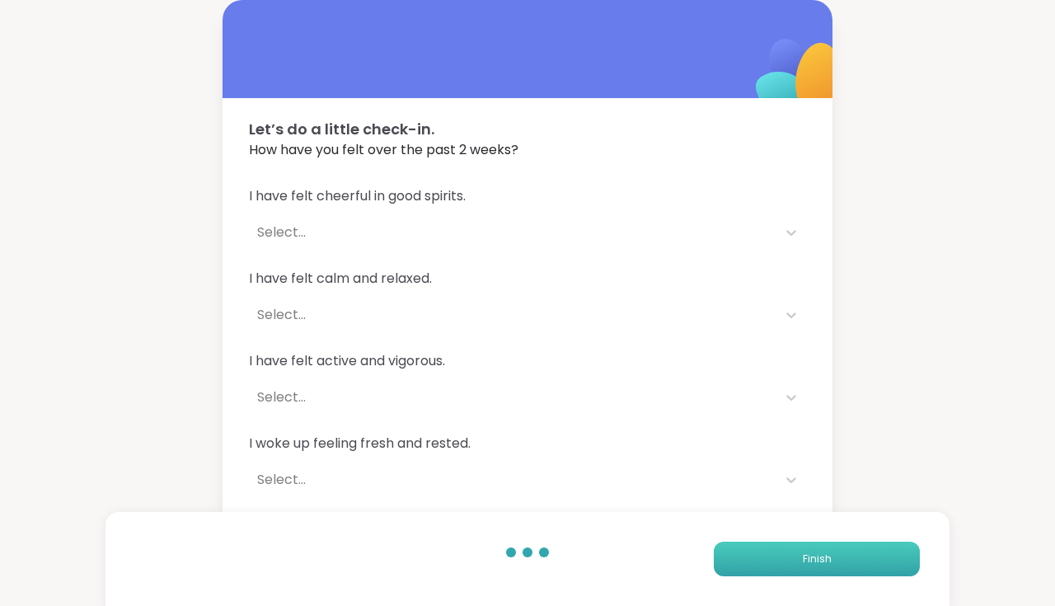
click at [753, 559] on button "Finish" at bounding box center [817, 559] width 206 height 35
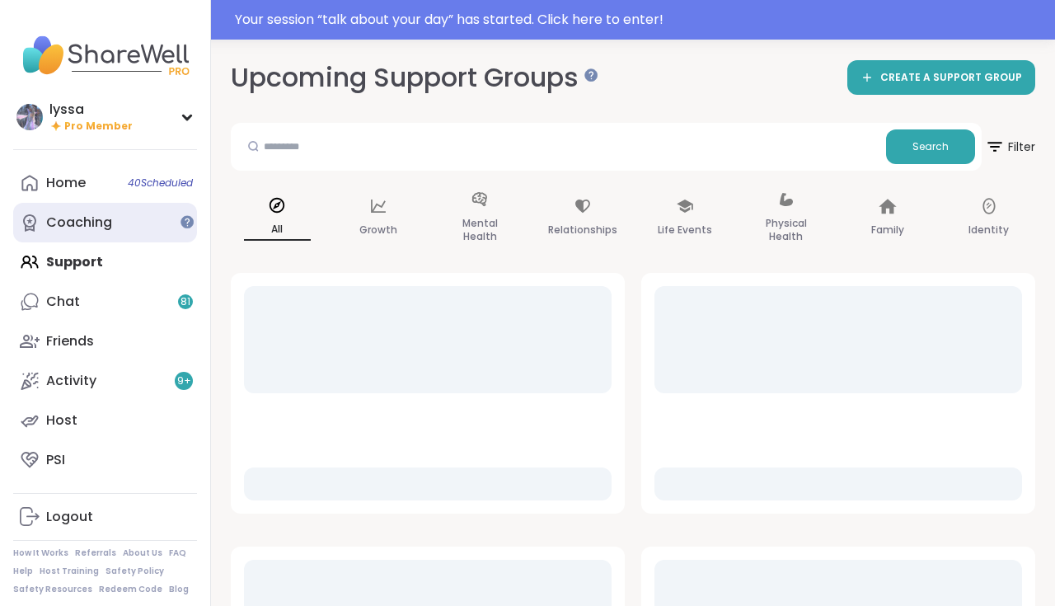
click at [110, 232] on link "Coaching" at bounding box center [105, 223] width 184 height 40
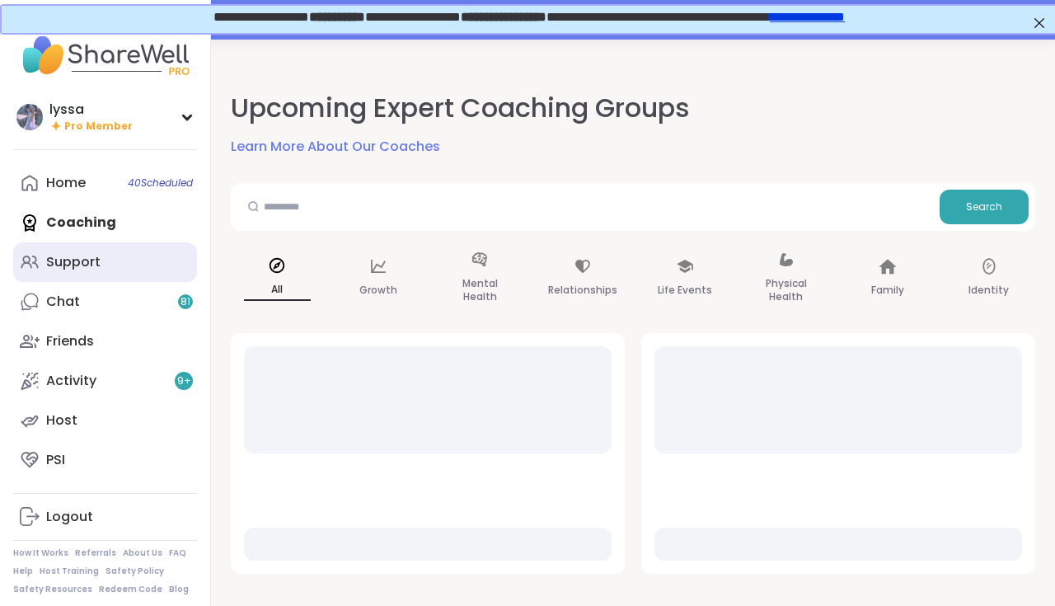
click at [104, 265] on link "Support" at bounding box center [105, 262] width 184 height 40
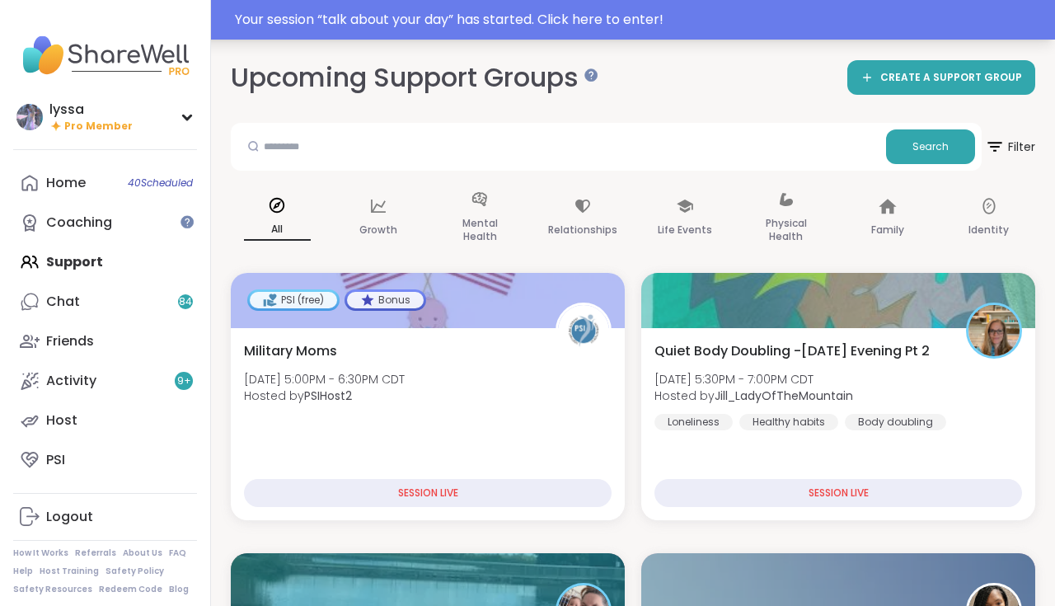
click at [1027, 21] on div "Your session “ talk about your day ” has started. Click here to enter!" at bounding box center [640, 20] width 810 height 20
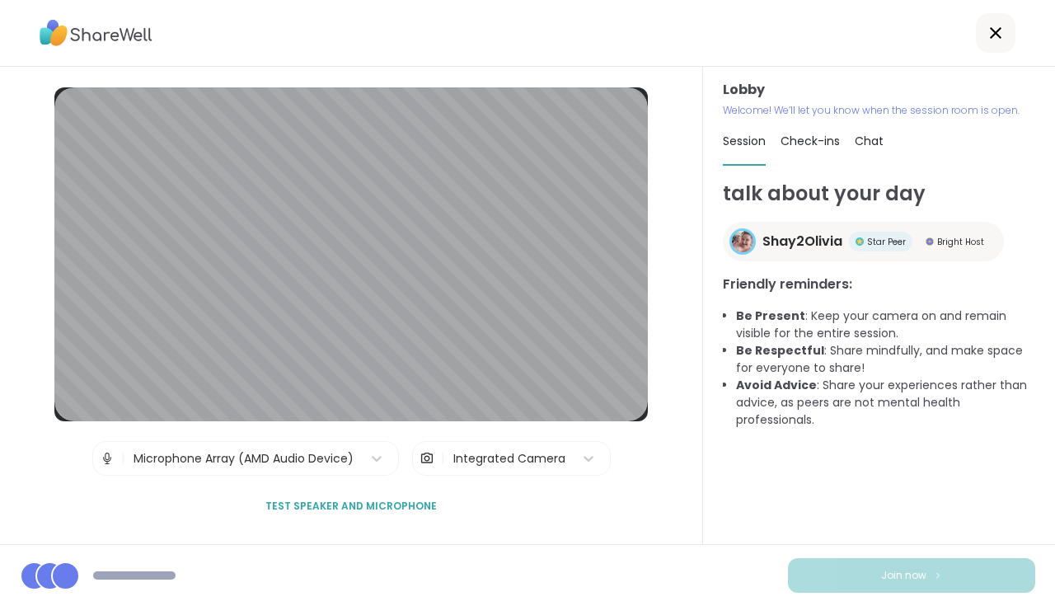
click at [995, 35] on icon at bounding box center [996, 33] width 20 height 20
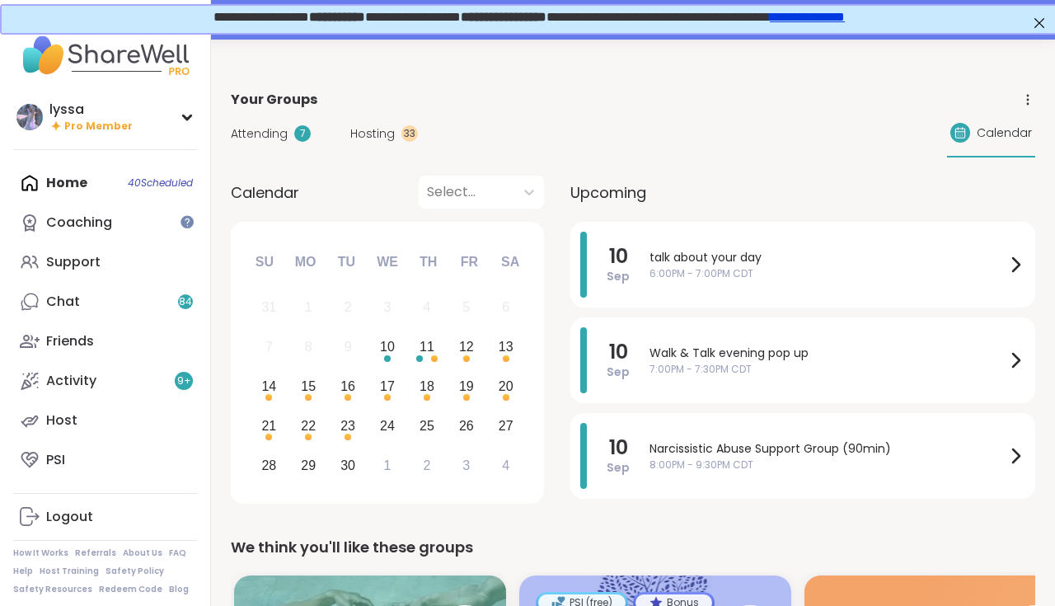
click at [631, 110] on div "Attending 7 Hosting 33 Calendar" at bounding box center [633, 134] width 805 height 48
click at [144, 381] on link "Activity 9 +" at bounding box center [105, 381] width 184 height 40
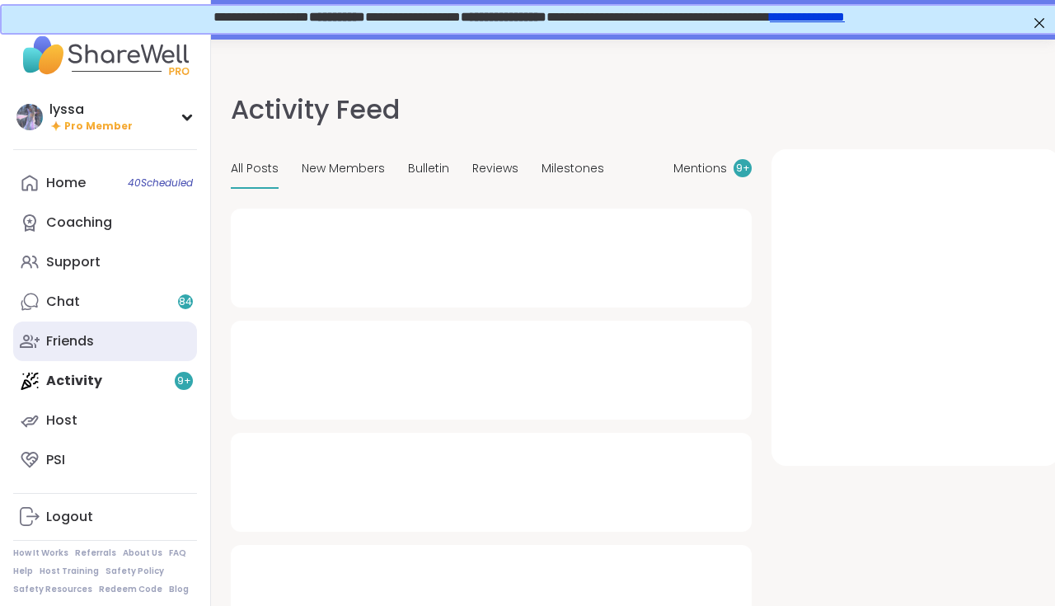
click at [117, 355] on link "Friends" at bounding box center [105, 342] width 184 height 40
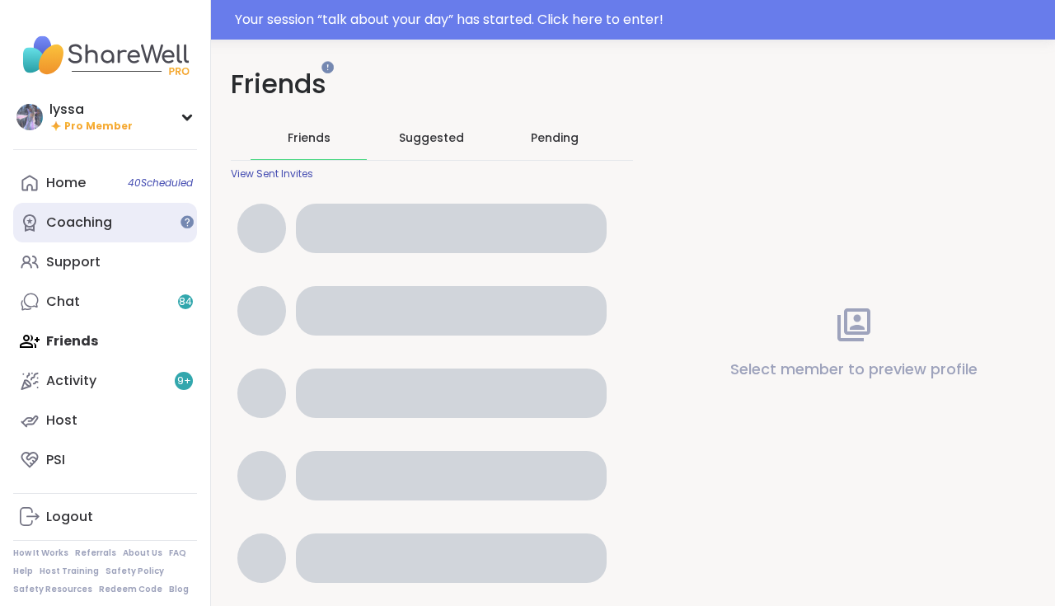
click at [102, 223] on div "Coaching" at bounding box center [79, 223] width 66 height 18
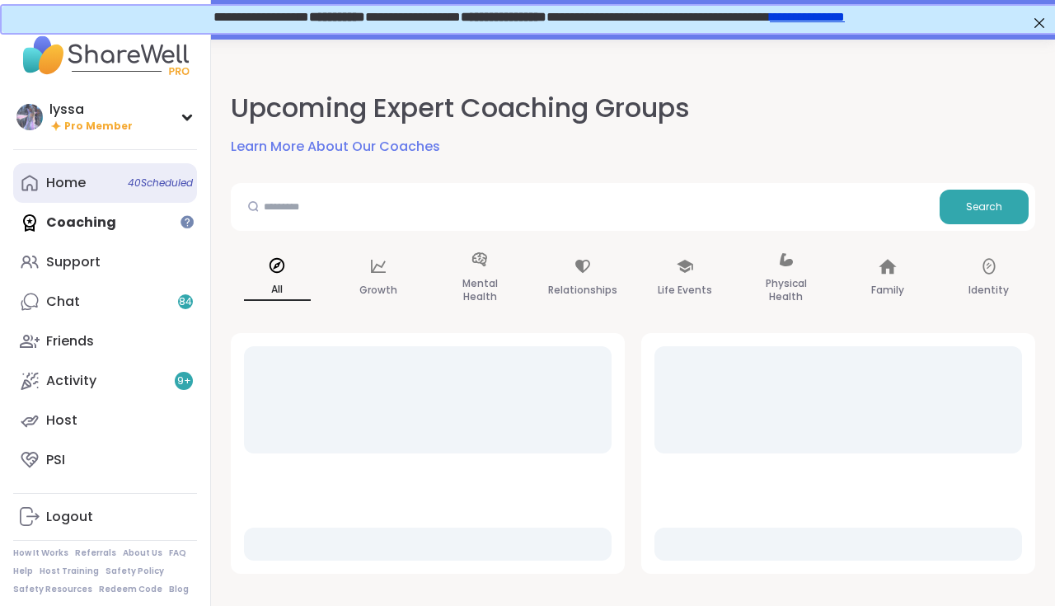
click at [67, 171] on link "Home 40 Scheduled" at bounding box center [105, 183] width 184 height 40
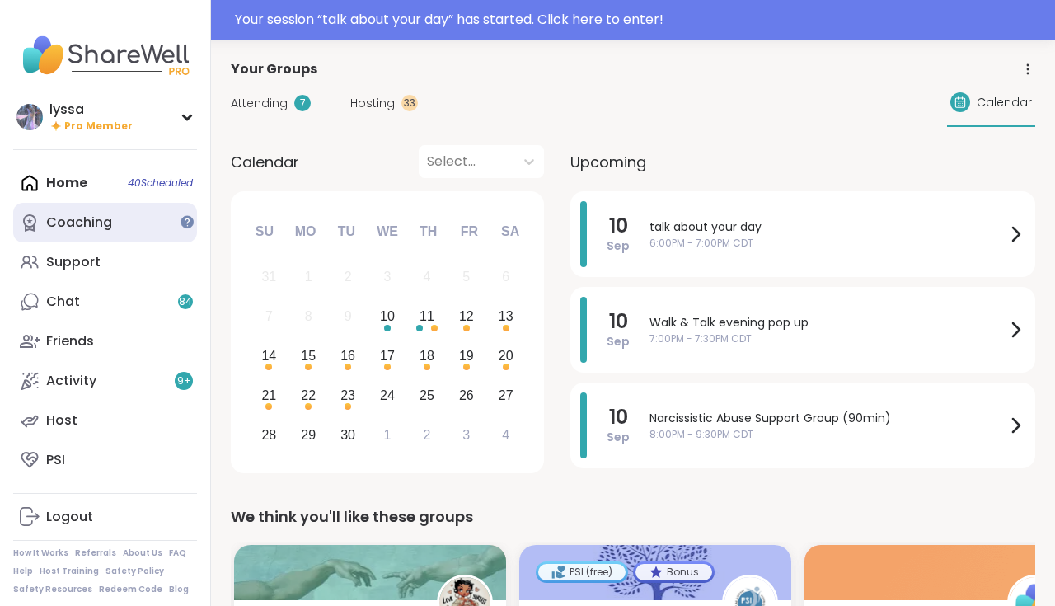
click at [63, 229] on div "Coaching" at bounding box center [79, 223] width 66 height 18
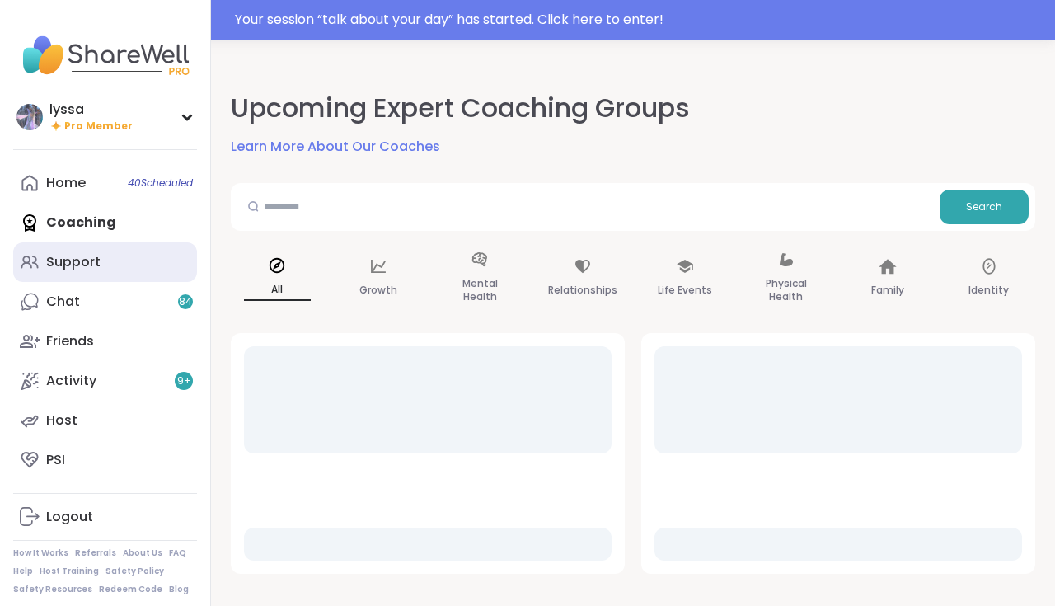
click at [73, 260] on div "Support" at bounding box center [73, 262] width 54 height 18
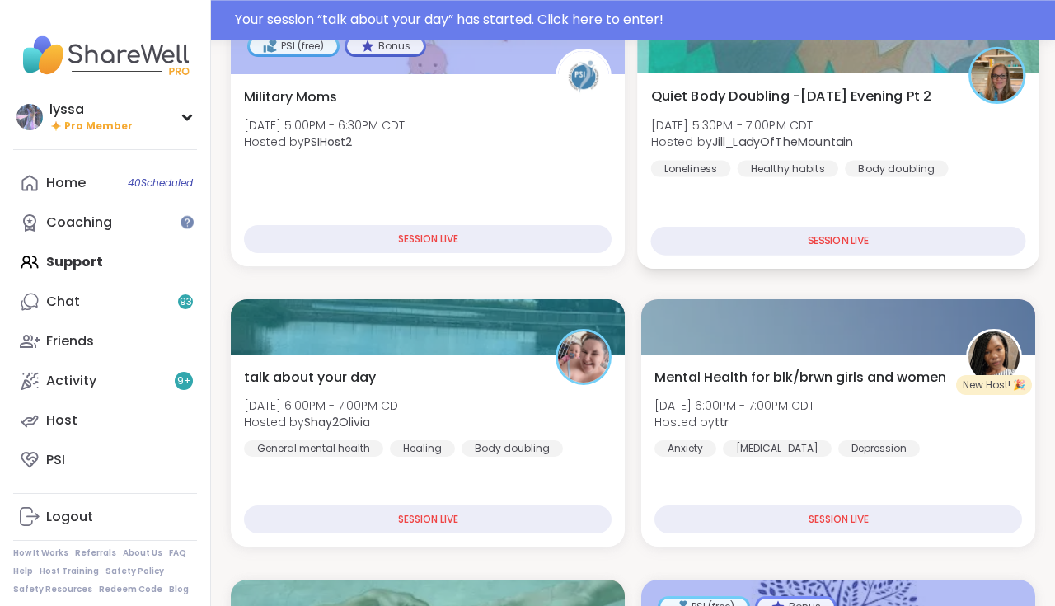
scroll to position [254, 0]
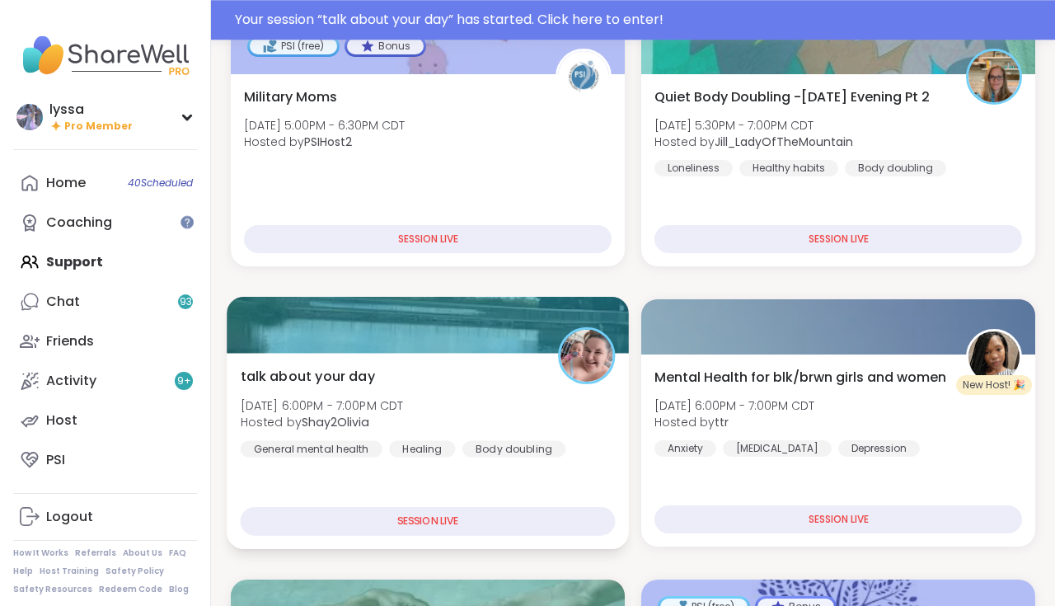
click at [529, 393] on div "talk about your day [DATE] 6:00PM - 7:00PM CDT Hosted by Shay2Olivia General me…" at bounding box center [428, 411] width 375 height 91
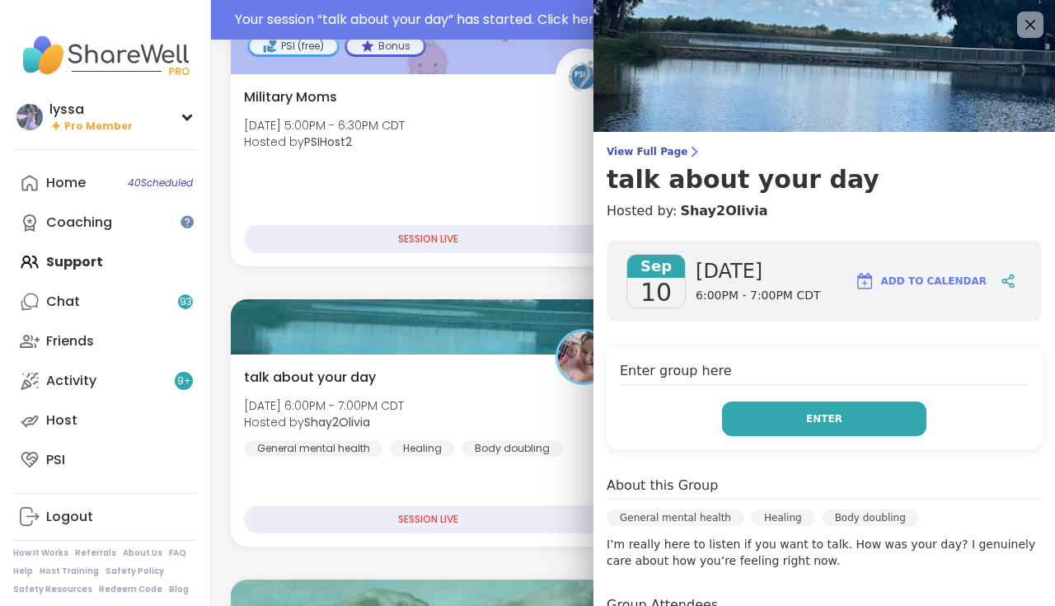
click at [839, 415] on span "Enter" at bounding box center [824, 418] width 36 height 15
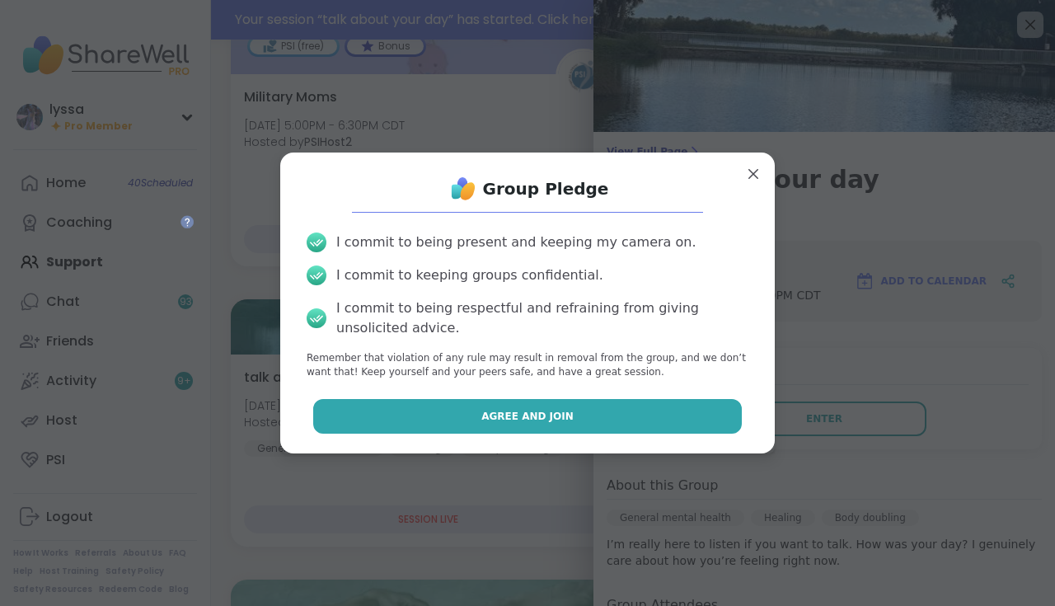
click at [627, 420] on button "Agree and Join" at bounding box center [527, 416] width 429 height 35
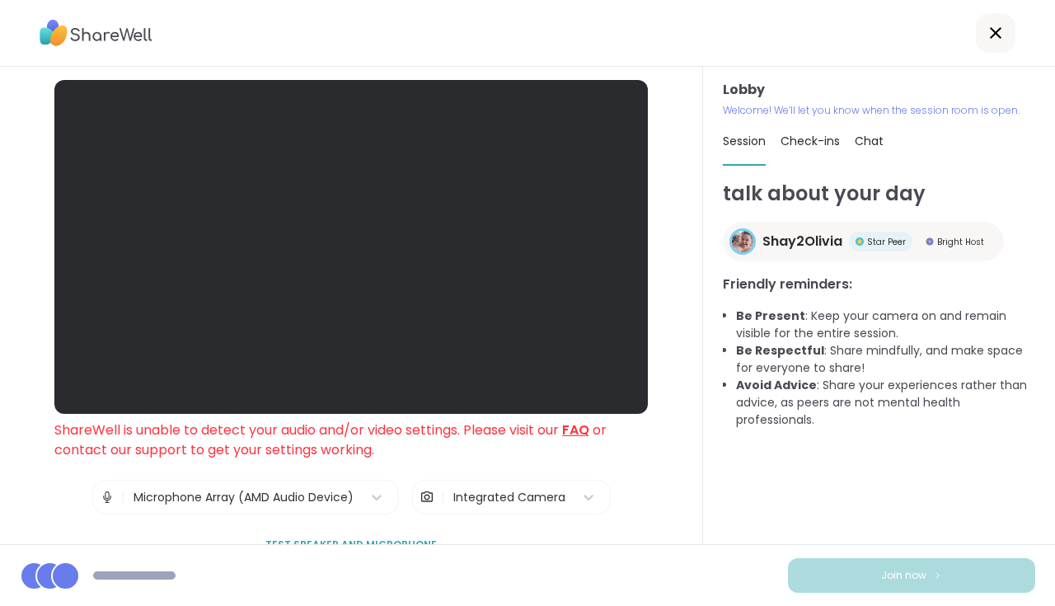
click at [360, 495] on div "Microphone Array (AMD Audio Device)" at bounding box center [243, 497] width 237 height 33
click at [366, 495] on div at bounding box center [377, 497] width 30 height 30
click at [589, 491] on icon at bounding box center [588, 497] width 16 height 16
click at [387, 488] on div at bounding box center [377, 497] width 30 height 30
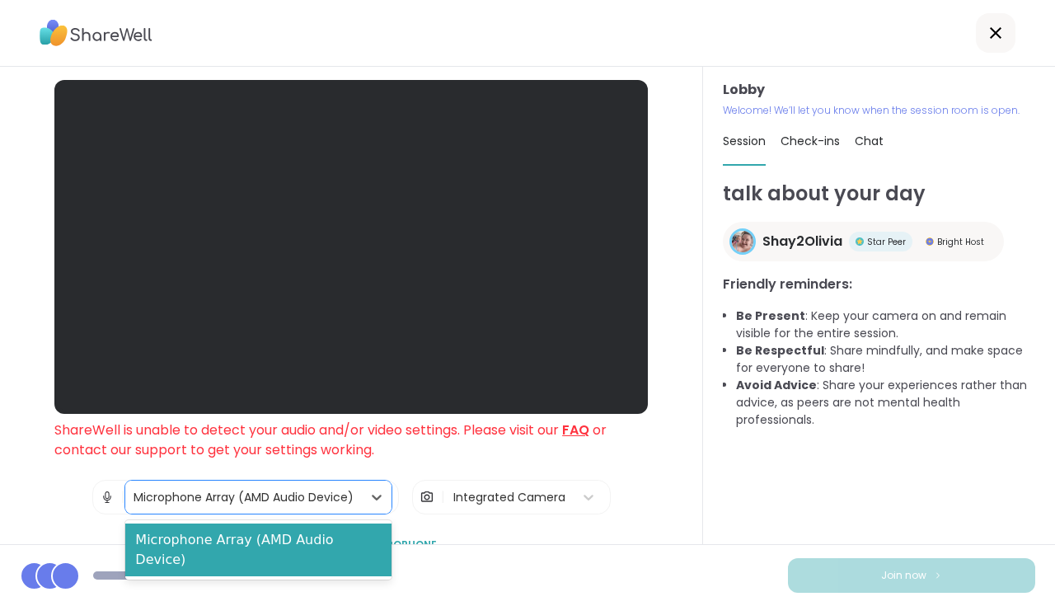
scroll to position [30, 0]
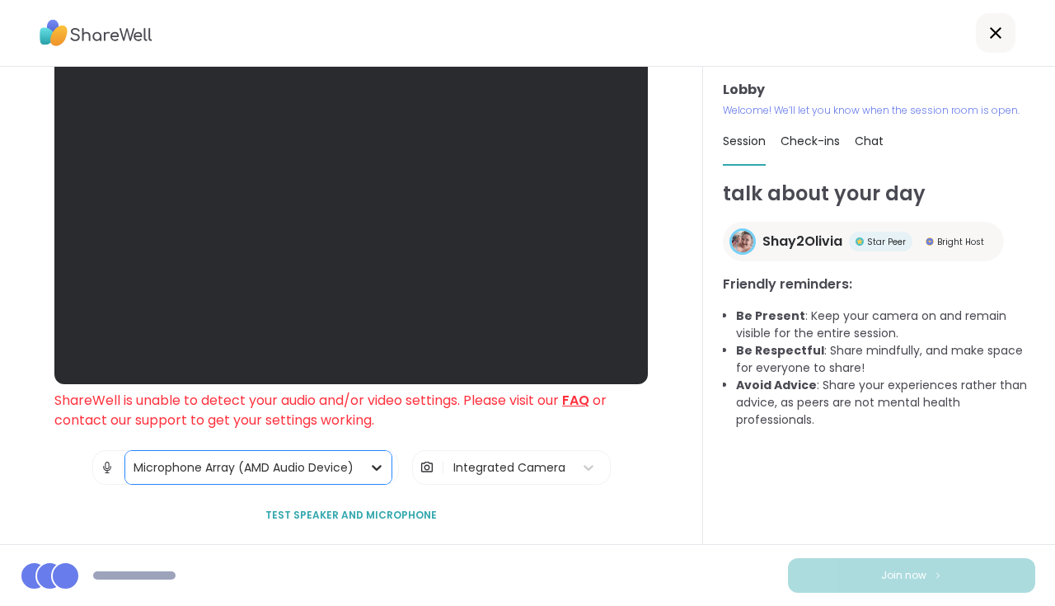
click at [378, 464] on icon at bounding box center [376, 467] width 16 height 16
click at [985, 40] on div at bounding box center [996, 33] width 40 height 40
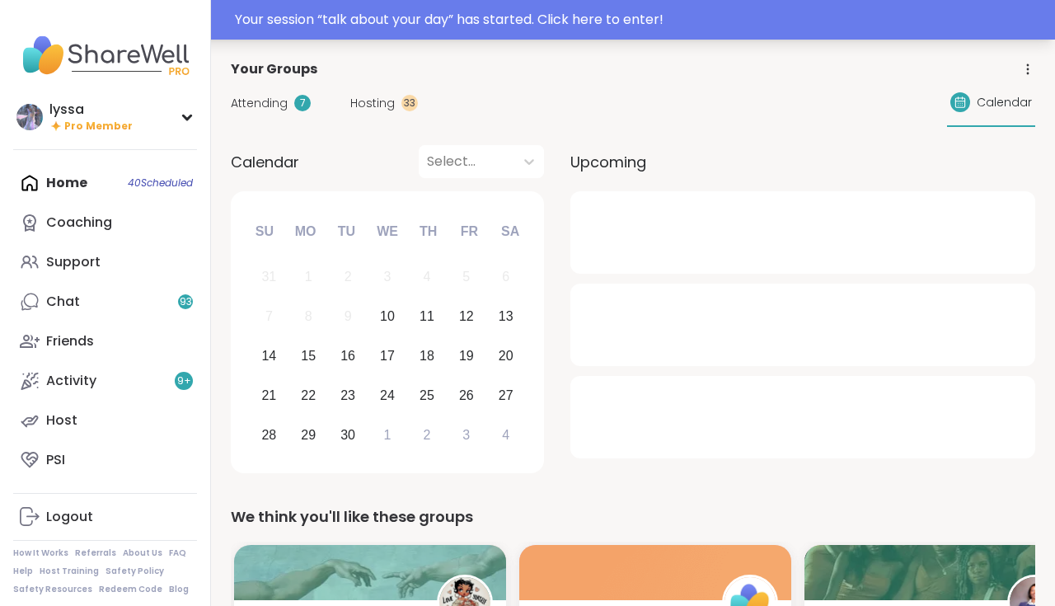
click at [362, 10] on div "Your session “ talk about your day ” has started. Click here to enter!" at bounding box center [640, 20] width 810 height 20
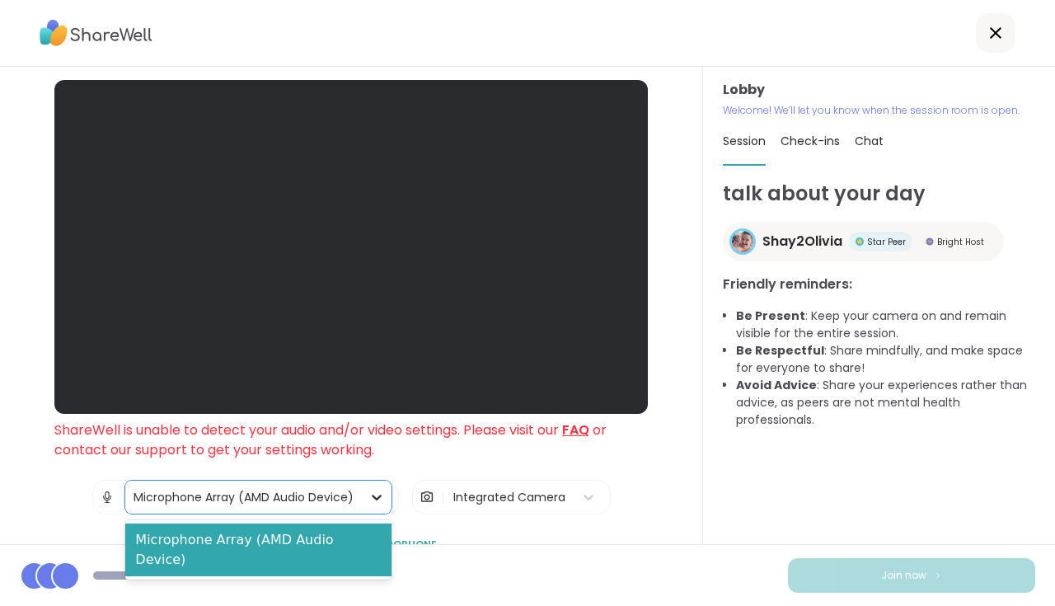
click at [370, 507] on div at bounding box center [377, 497] width 30 height 30
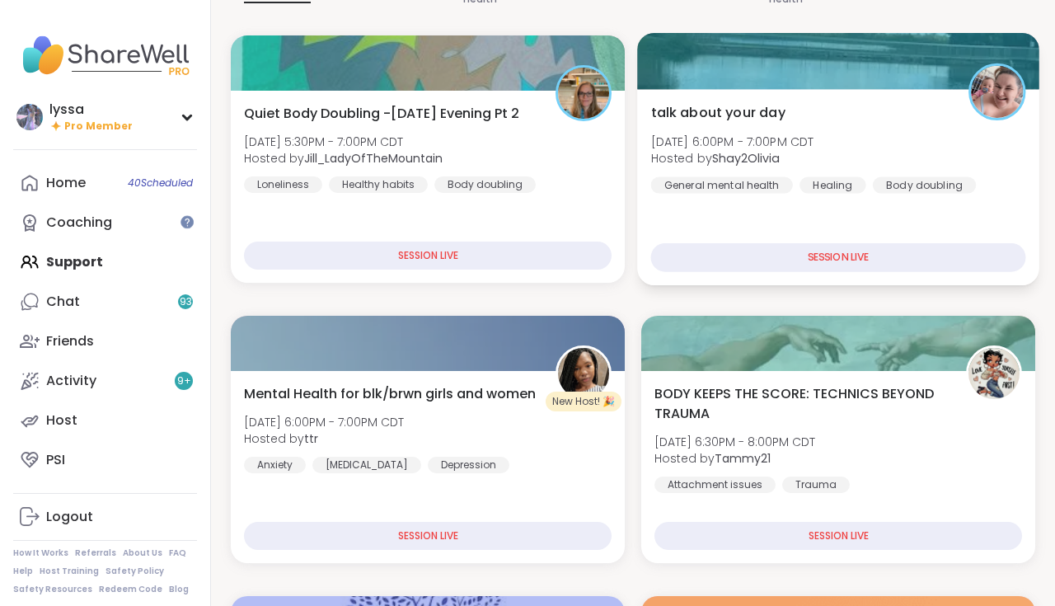
click at [753, 119] on span "talk about your day" at bounding box center [718, 112] width 134 height 20
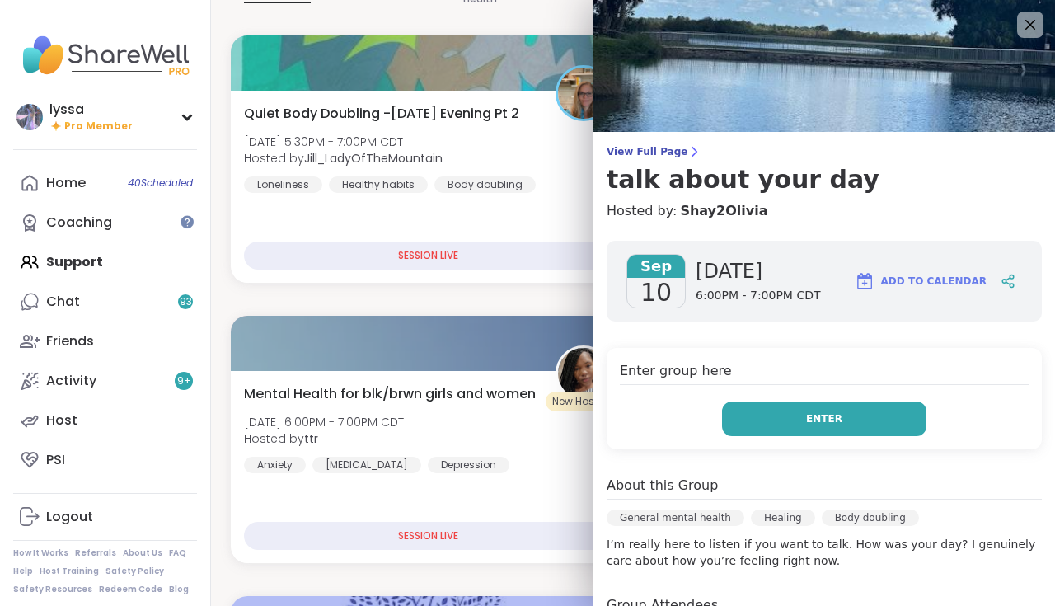
click at [759, 420] on button "Enter" at bounding box center [824, 418] width 204 height 35
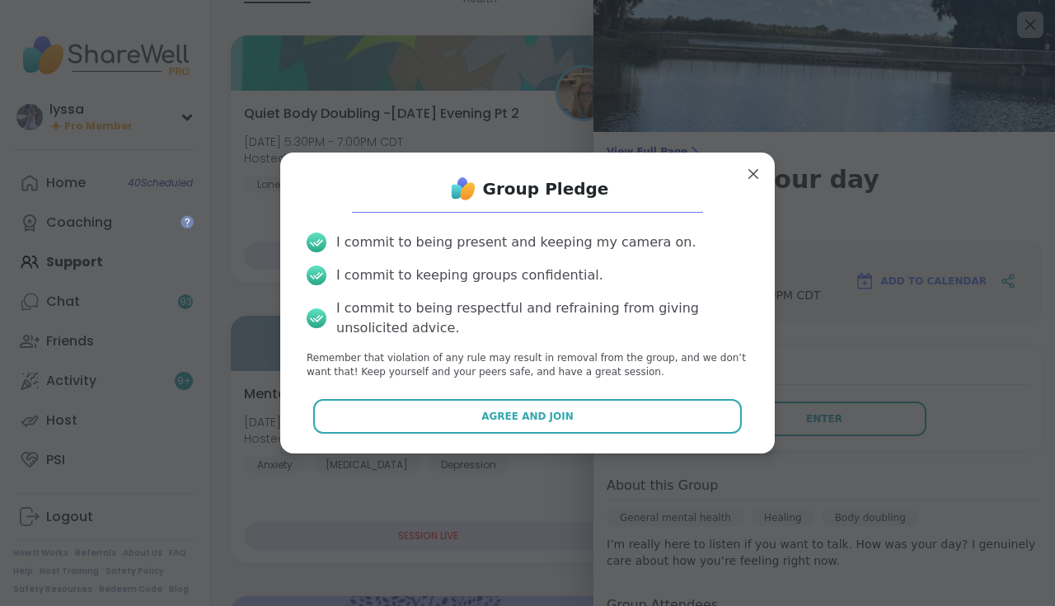
click at [674, 392] on div "Group Pledge I commit to being present and keeping my camera on. I commit to ke…" at bounding box center [527, 303] width 468 height 274
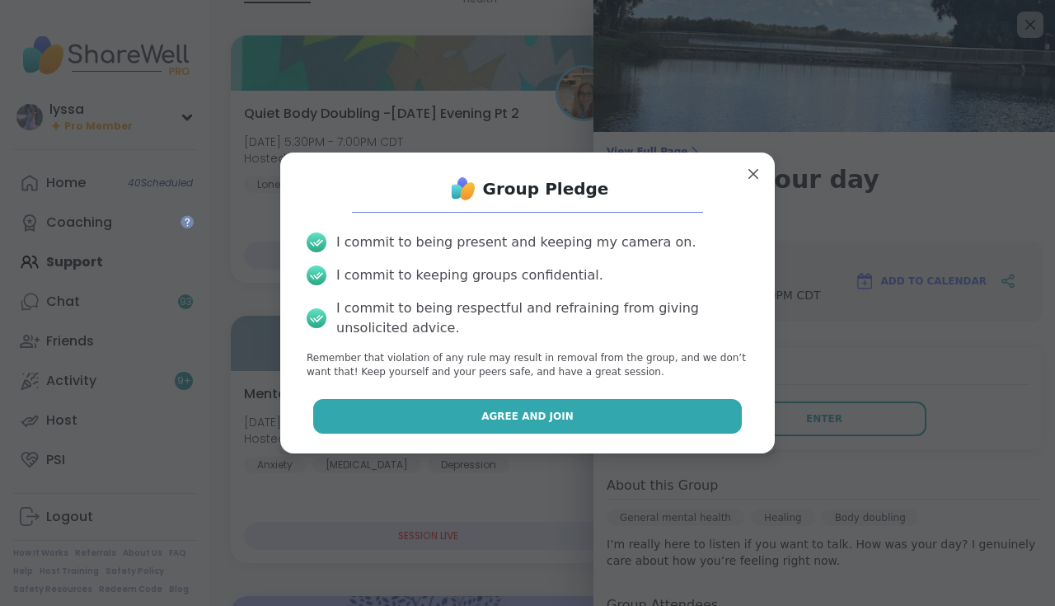
click at [638, 417] on button "Agree and Join" at bounding box center [527, 416] width 429 height 35
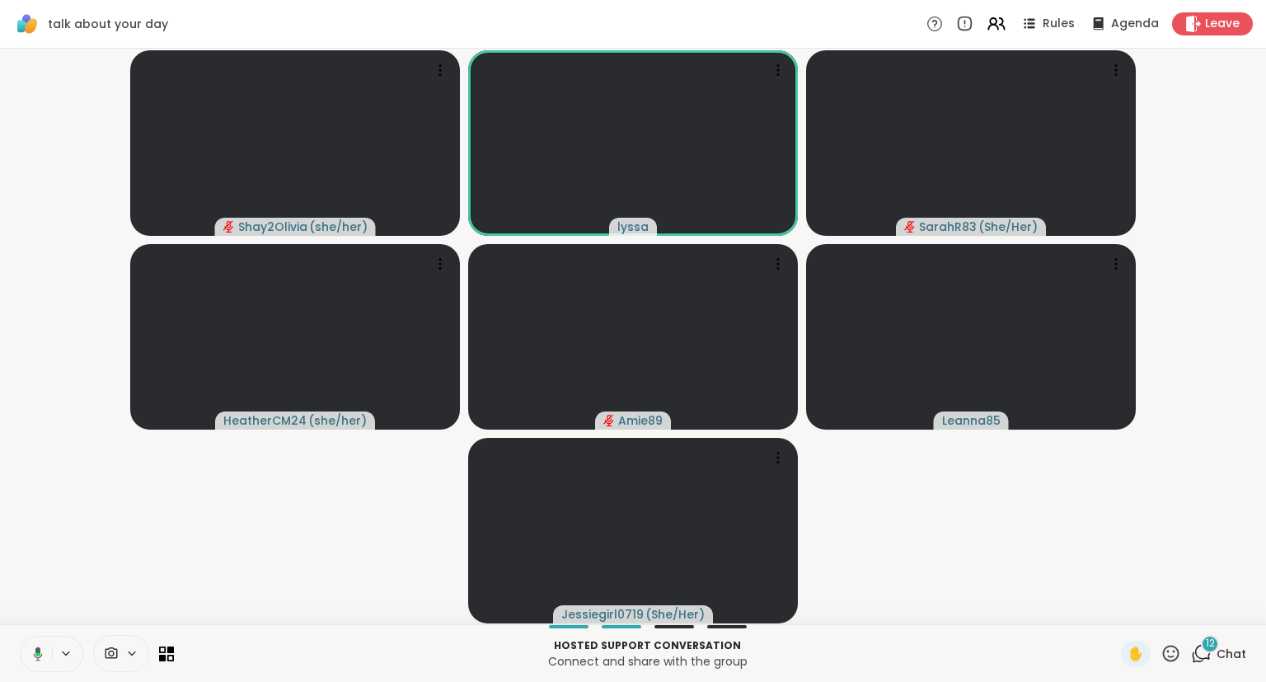
click at [38, 605] on icon at bounding box center [37, 654] width 5 height 4
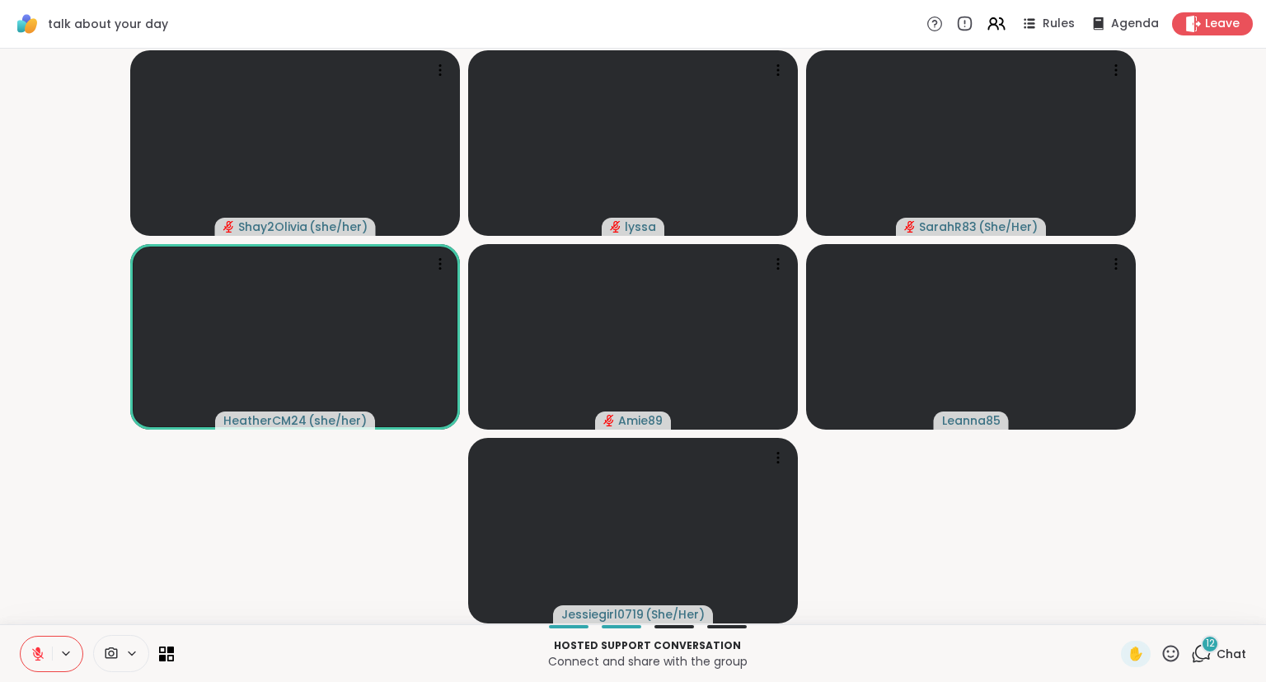
click at [32, 605] on icon at bounding box center [38, 653] width 15 height 15
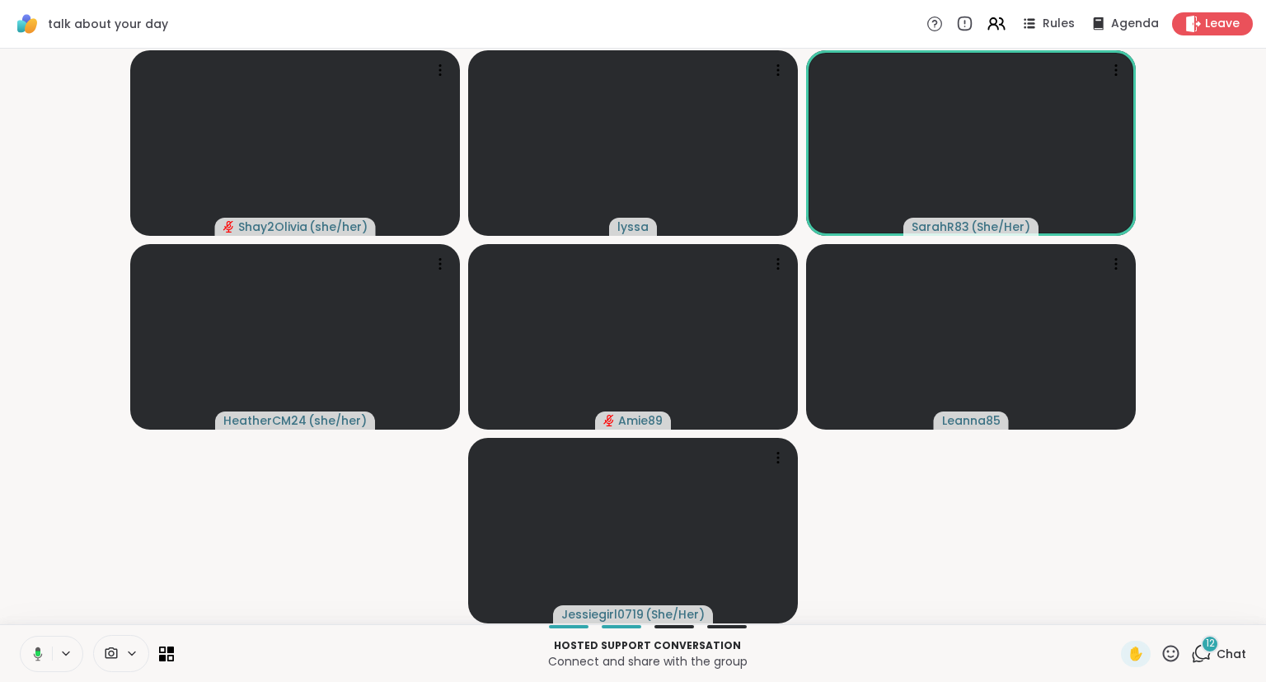
click at [1054, 605] on icon at bounding box center [1201, 653] width 21 height 21
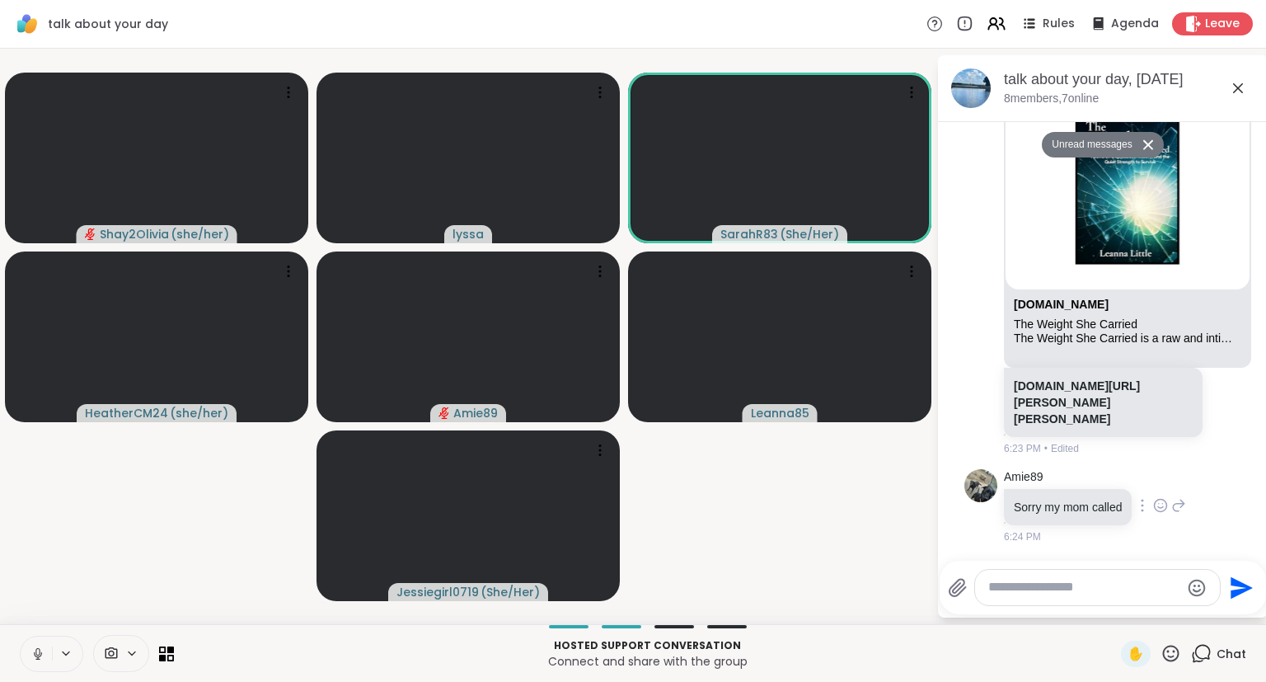
scroll to position [5941, 0]
click at [1054, 89] on icon at bounding box center [1238, 88] width 10 height 10
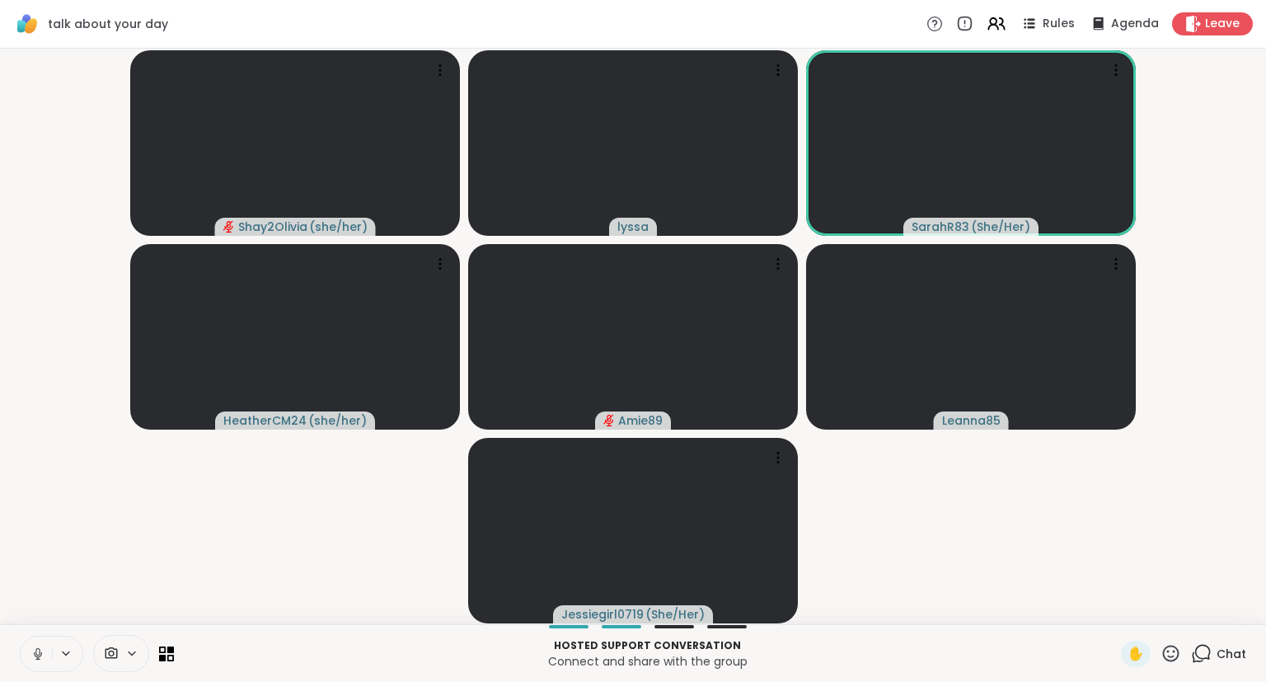
click at [51, 542] on video-player-container "Shay2Olivia ( she/her ) lyssa SarahR83 ( She/Her ) HeatherCM24 ( she/her ) Amie…" at bounding box center [633, 336] width 1246 height 562
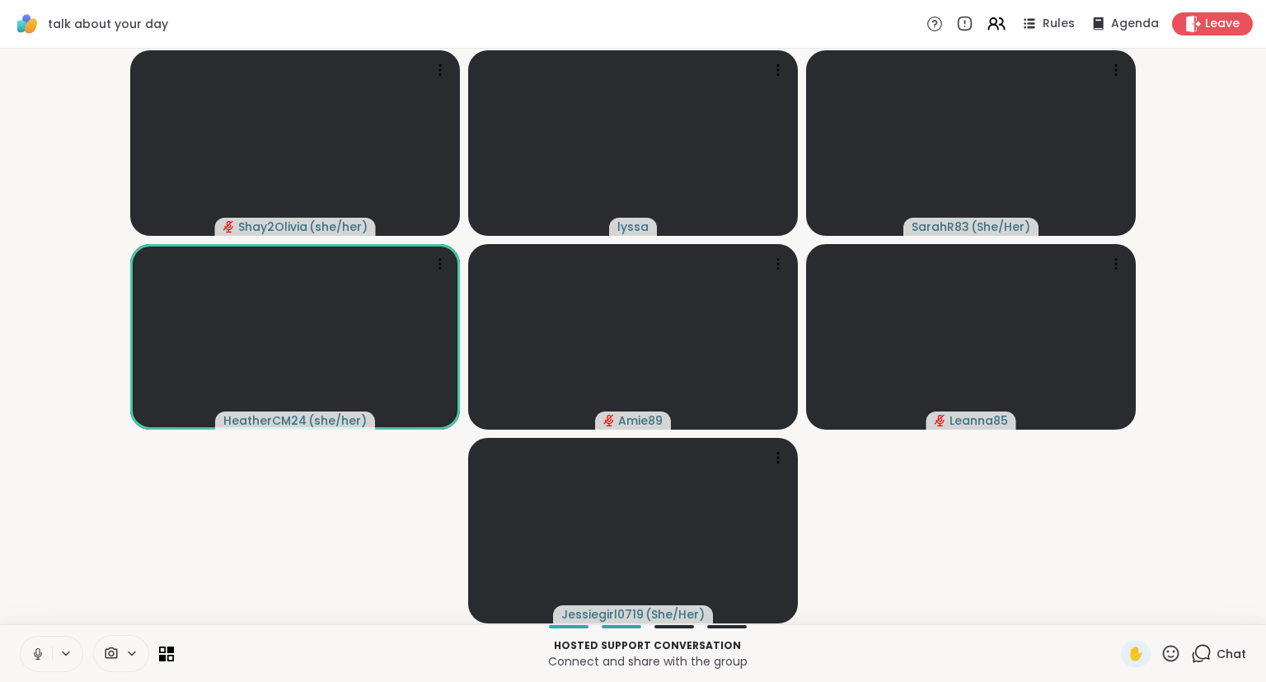
click at [28, 605] on button at bounding box center [36, 653] width 31 height 35
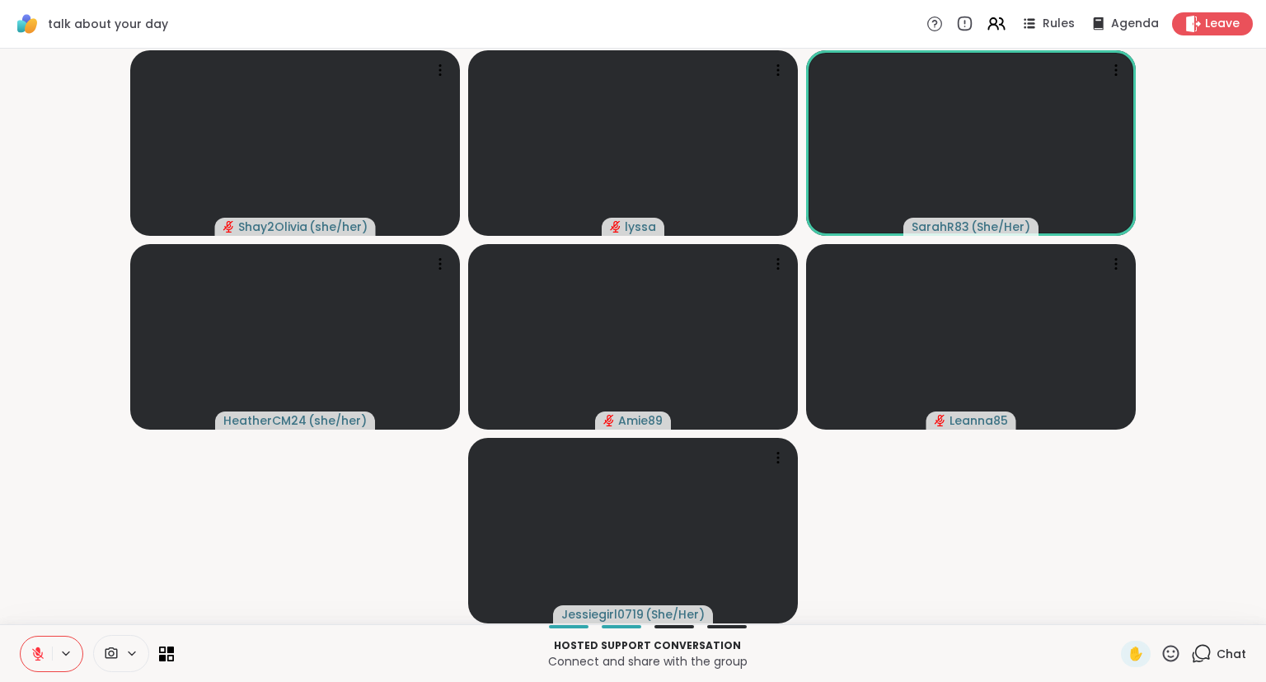
click at [32, 605] on icon at bounding box center [38, 653] width 15 height 15
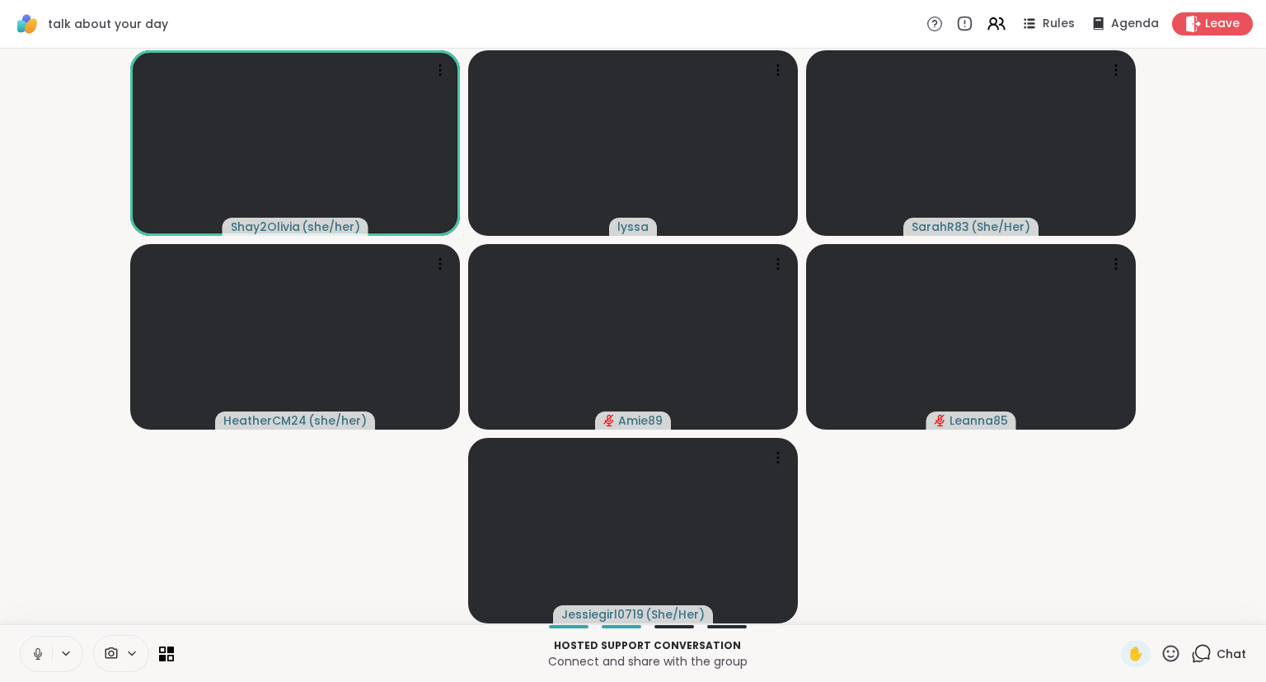
click at [38, 605] on icon at bounding box center [38, 653] width 15 height 15
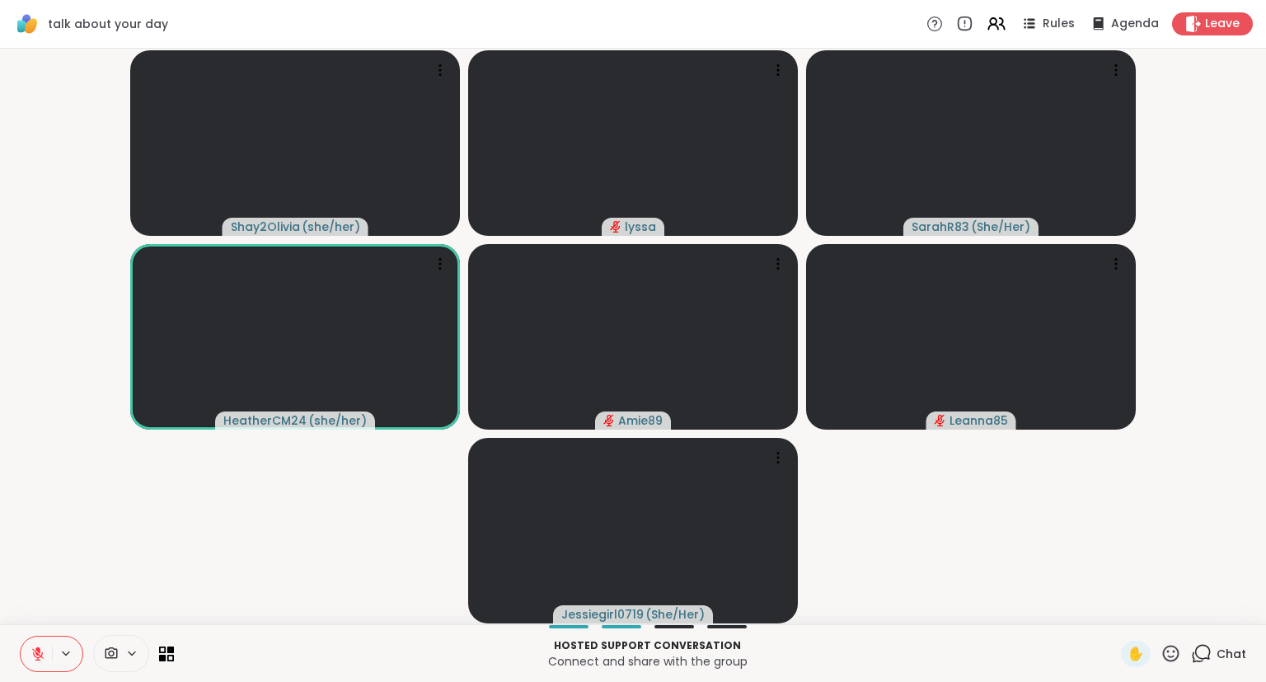
click at [1054, 605] on icon at bounding box center [1171, 653] width 21 height 21
click at [1054, 603] on span "❤️" at bounding box center [1123, 610] width 16 height 20
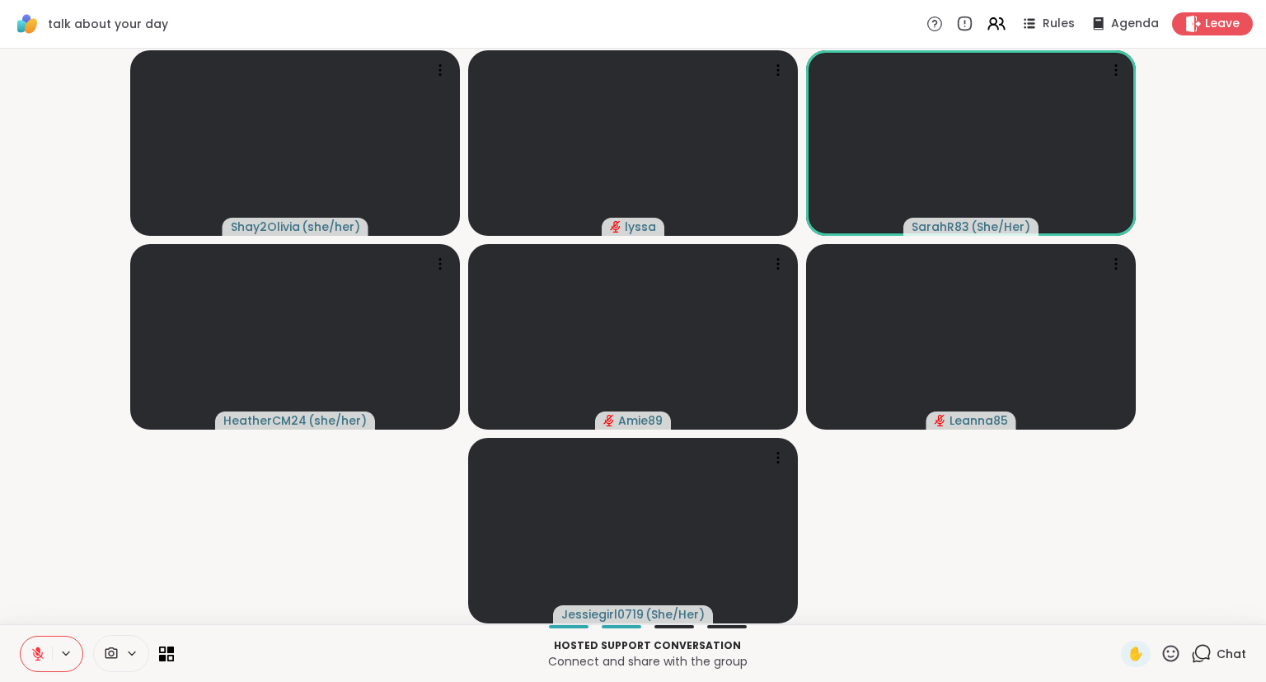
click at [130, 605] on icon at bounding box center [131, 653] width 13 height 14
click at [35, 605] on icon at bounding box center [37, 649] width 5 height 7
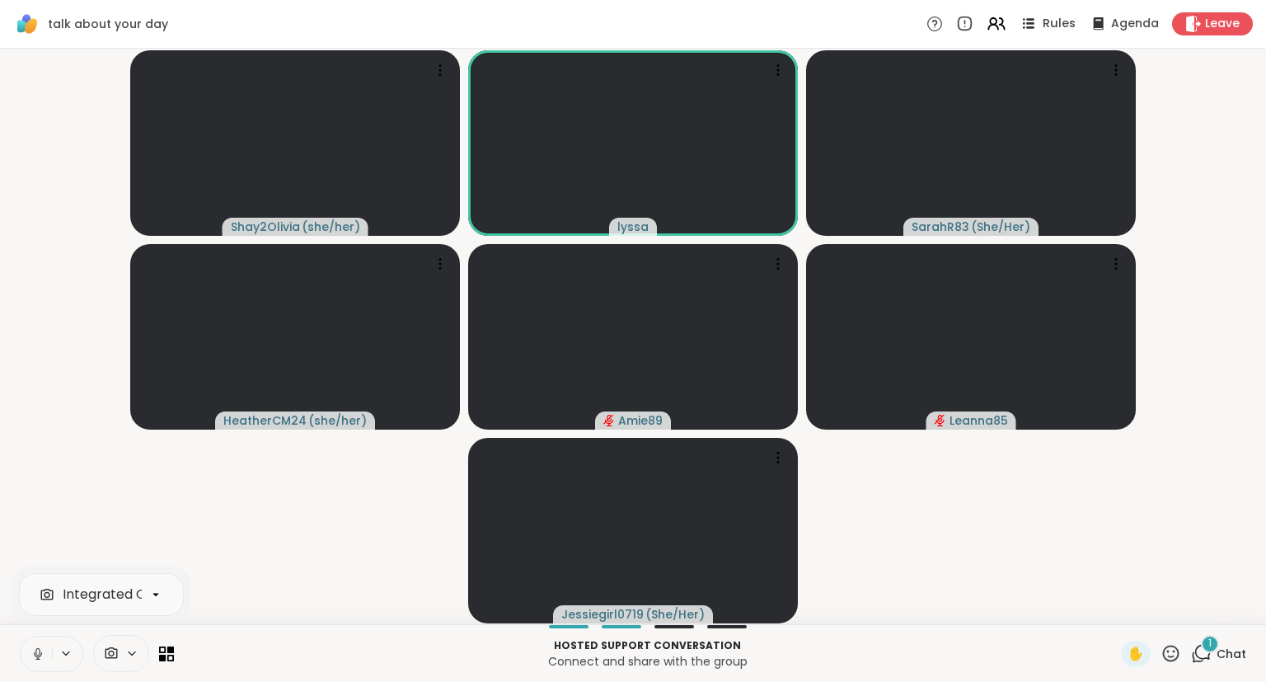
click at [1035, 29] on icon at bounding box center [1028, 23] width 21 height 21
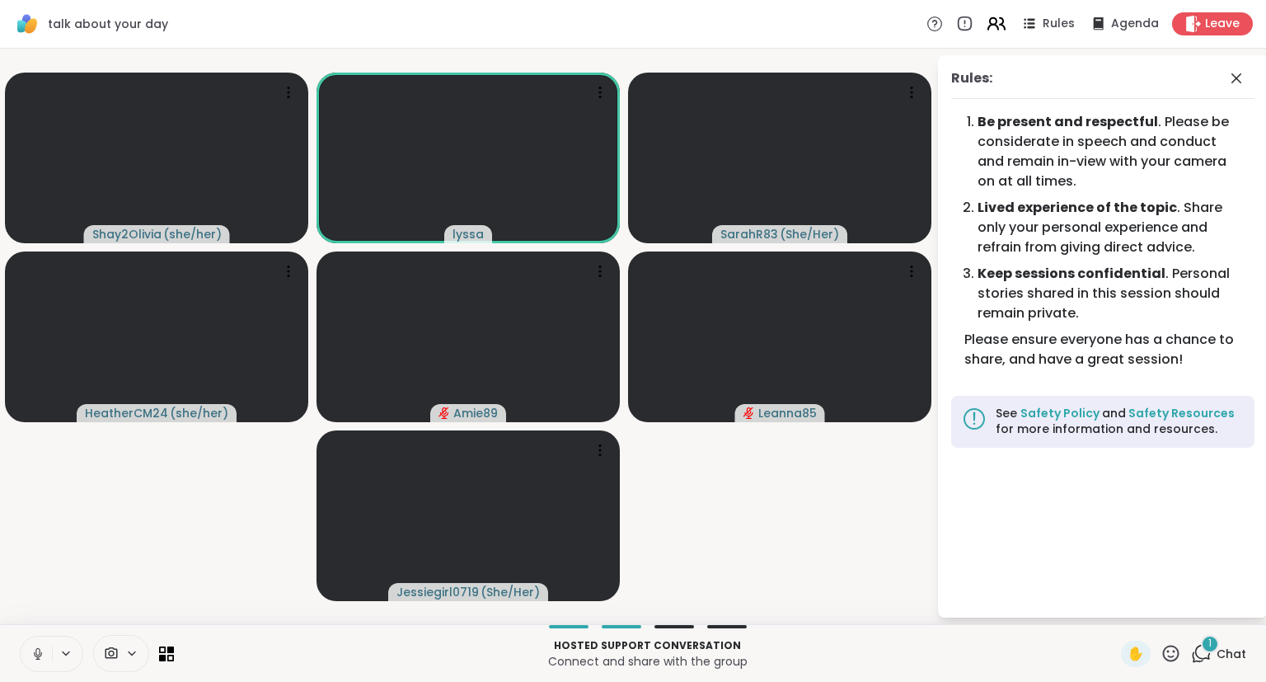
click at [997, 21] on icon at bounding box center [993, 21] width 7 height 7
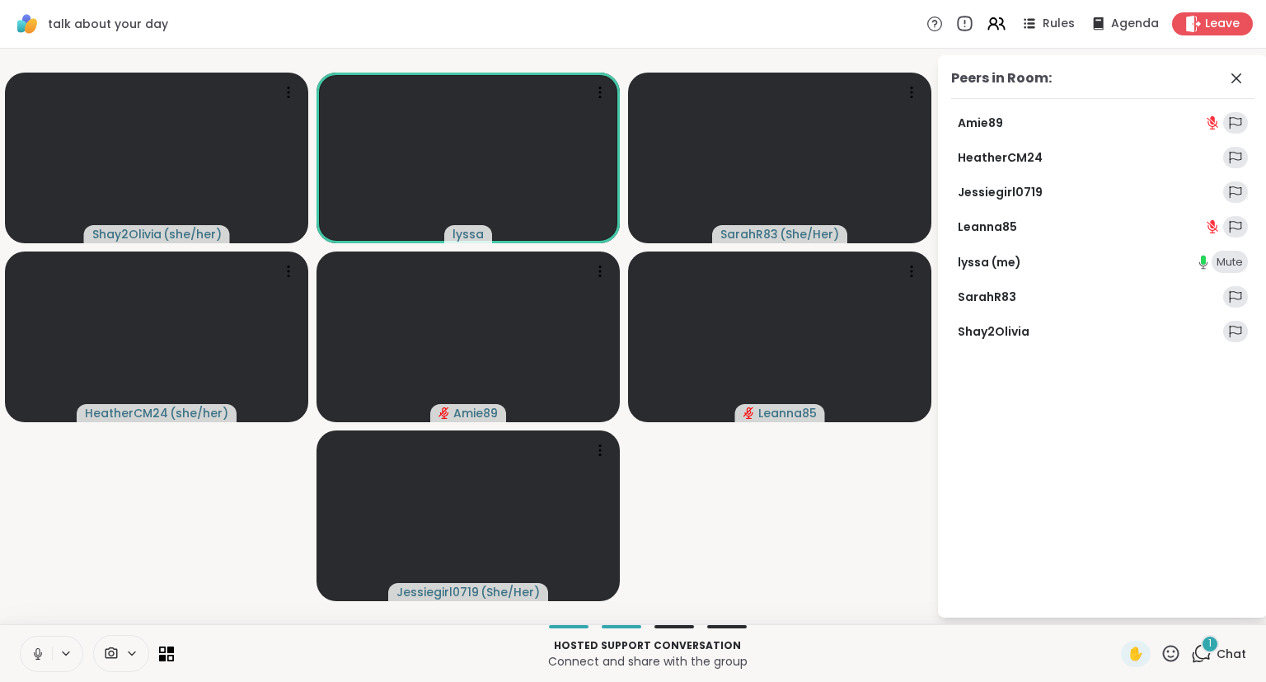
click at [965, 21] on icon at bounding box center [965, 22] width 0 height 3
click at [1054, 77] on div "Peers in Room:" at bounding box center [1102, 83] width 303 height 31
click at [1054, 86] on icon at bounding box center [1237, 78] width 20 height 20
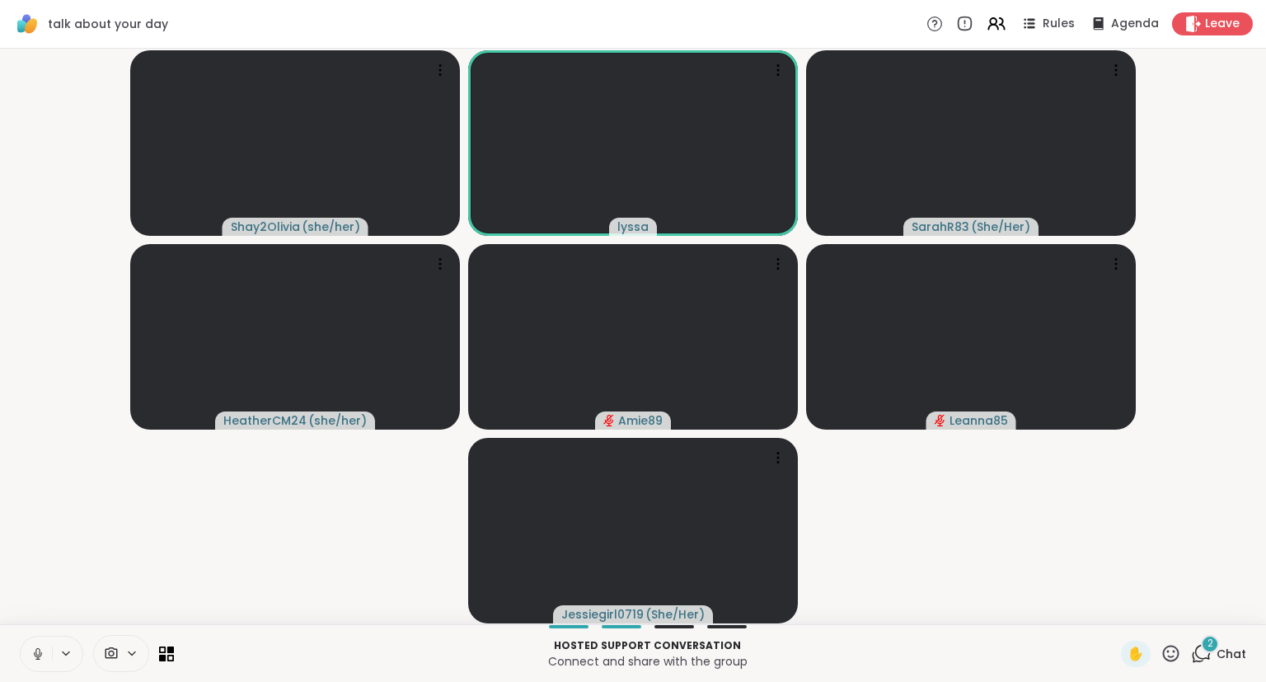
click at [119, 605] on span at bounding box center [109, 653] width 31 height 16
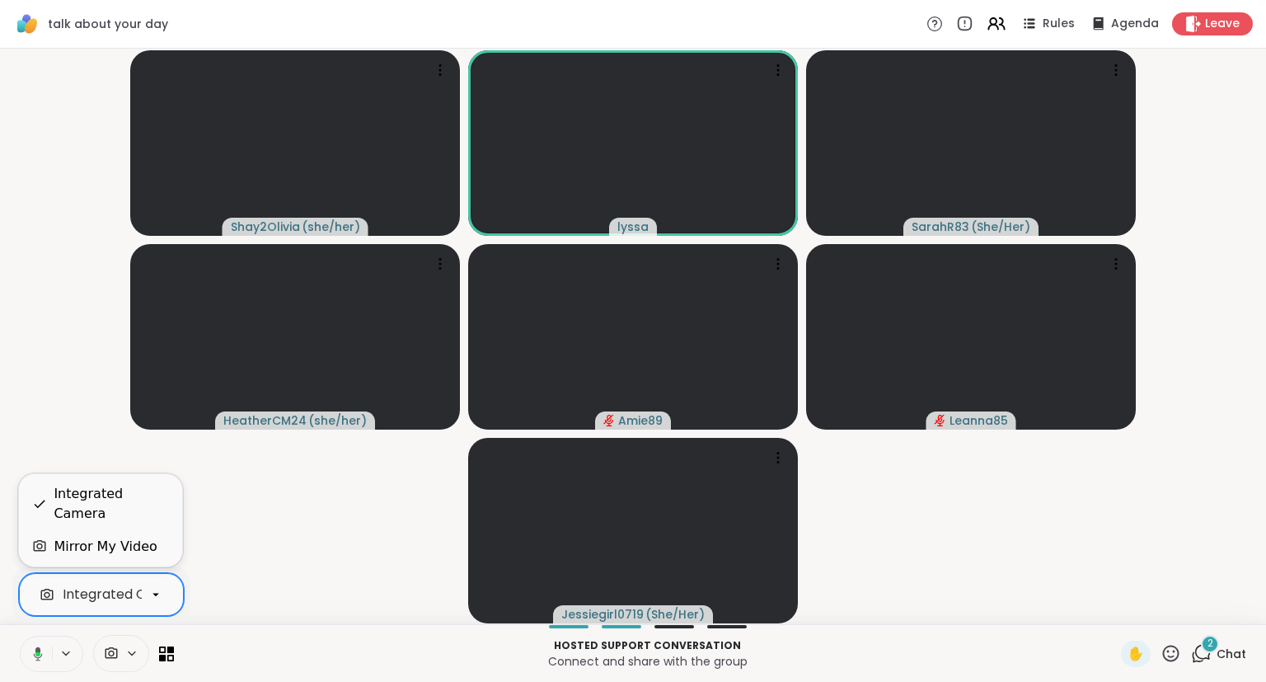
click at [152, 605] on div at bounding box center [156, 594] width 28 height 28
click at [137, 544] on div "Mirror My Video" at bounding box center [105, 547] width 103 height 20
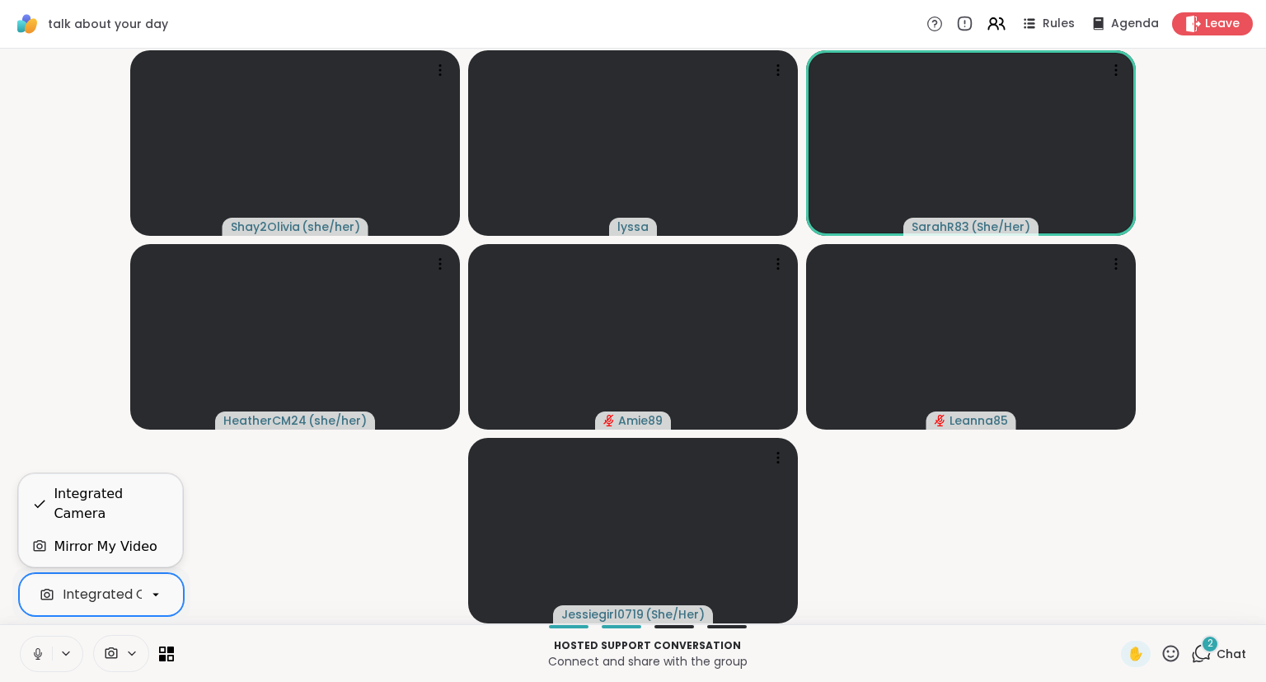
click at [157, 589] on icon at bounding box center [155, 594] width 15 height 15
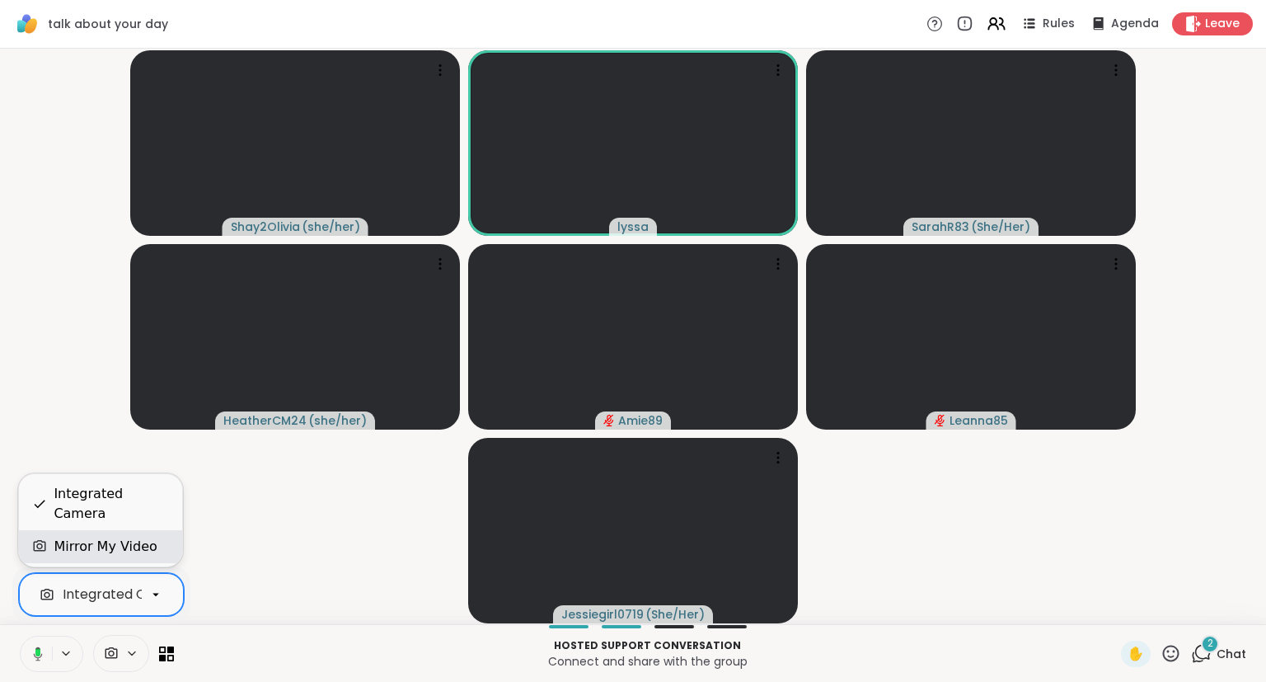
click at [121, 547] on div "Mirror My Video" at bounding box center [105, 547] width 103 height 20
click at [247, 561] on video-player-container "Shay2Olivia ( she/her ) lyssa SarahR83 ( She/Her ) HeatherCM24 ( she/her ) Amie…" at bounding box center [633, 336] width 1246 height 562
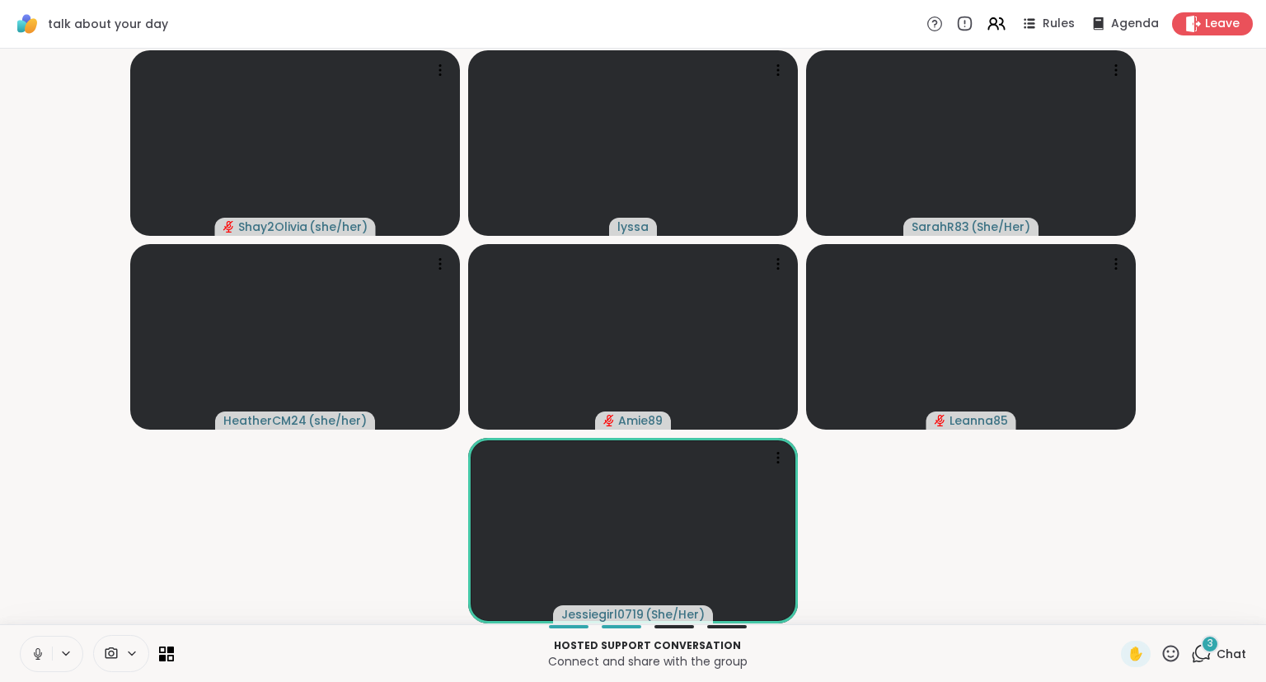
click at [26, 605] on button at bounding box center [36, 653] width 31 height 35
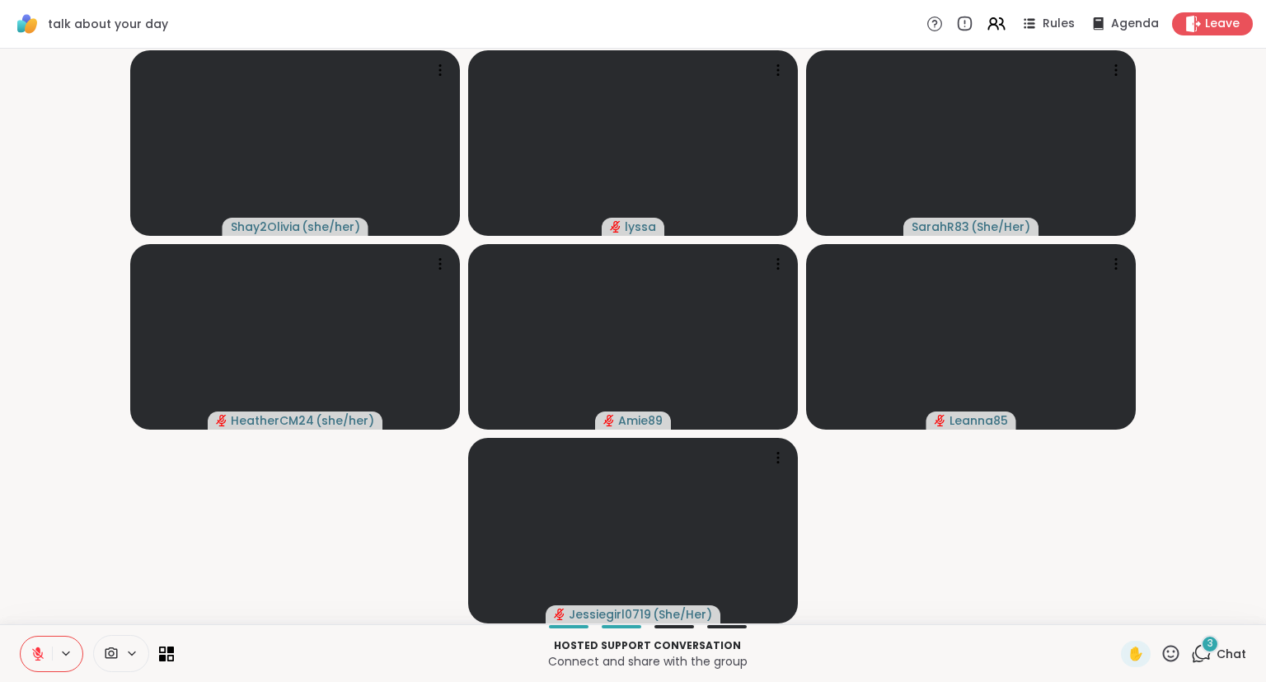
click at [1054, 605] on icon at bounding box center [1171, 653] width 16 height 16
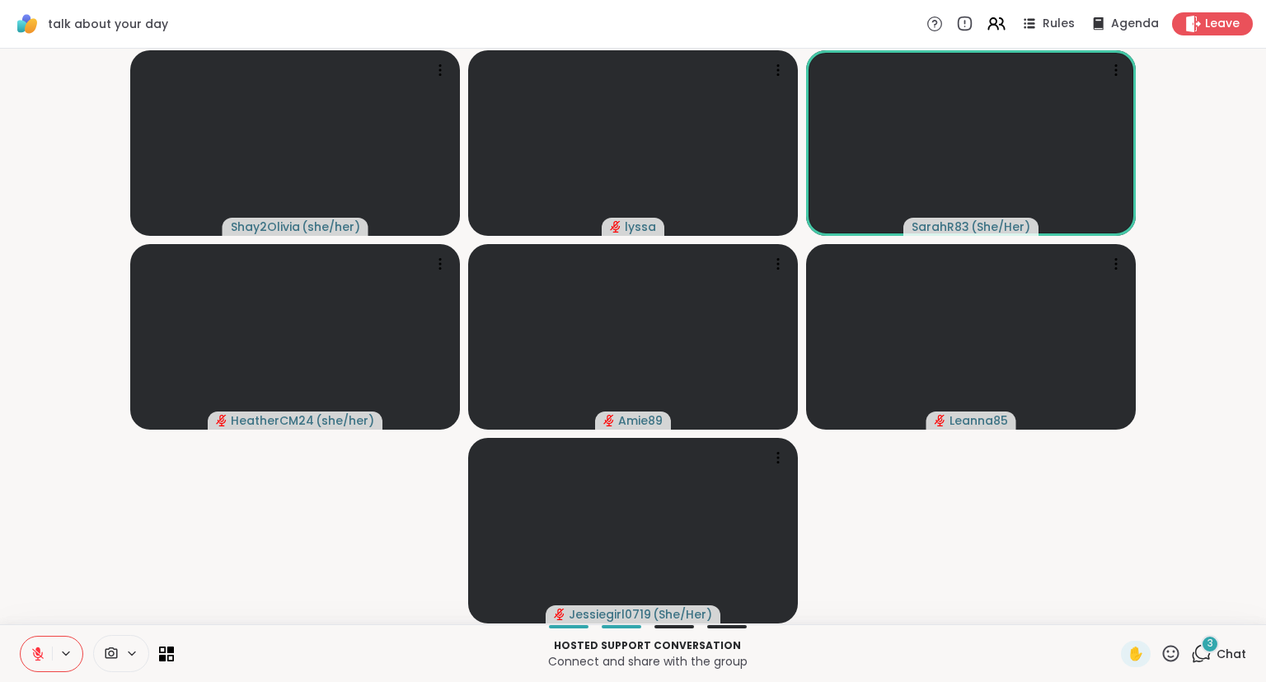
click at [1054, 519] on video-player-container "Shay2Olivia ( she/her ) lyssa SarahR83 ( She/Her ) HeatherCM24 ( she/her ) Amie…" at bounding box center [633, 336] width 1246 height 562
click at [1054, 605] on icon at bounding box center [1171, 653] width 21 height 21
click at [1054, 605] on div "🎉" at bounding box center [1232, 610] width 30 height 26
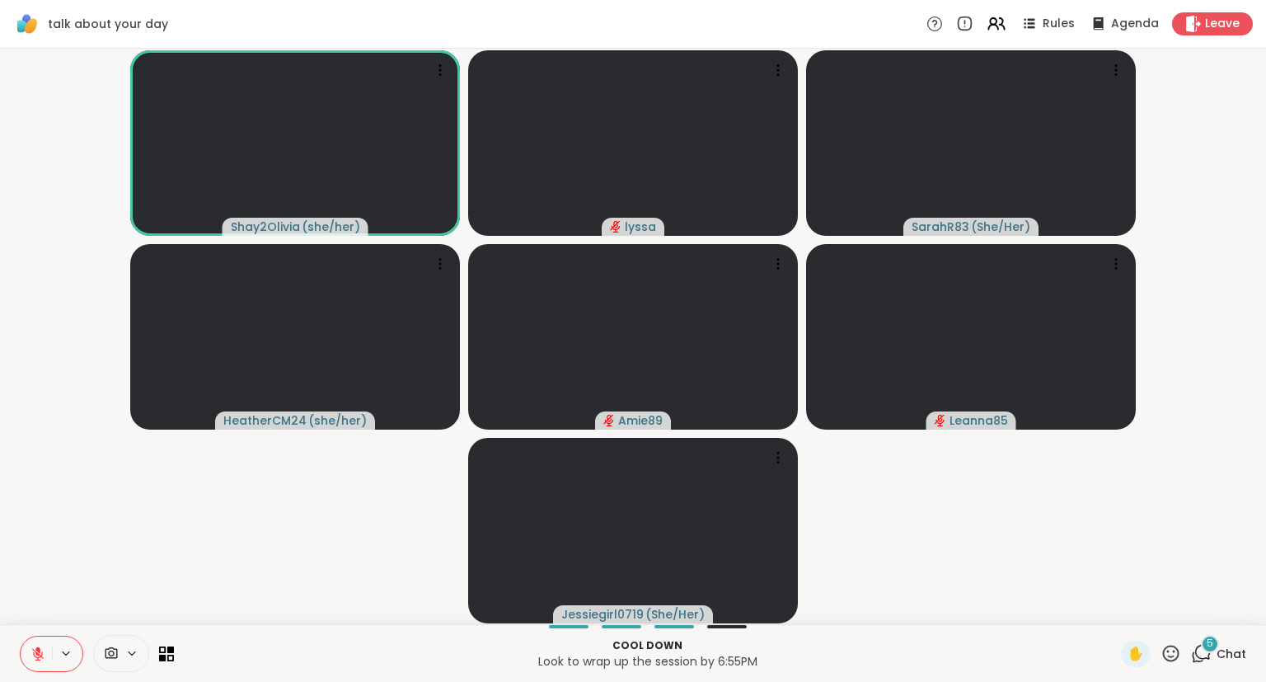
click at [1054, 605] on icon at bounding box center [1171, 653] width 21 height 21
click at [1054, 605] on span "❤️" at bounding box center [1123, 610] width 16 height 20
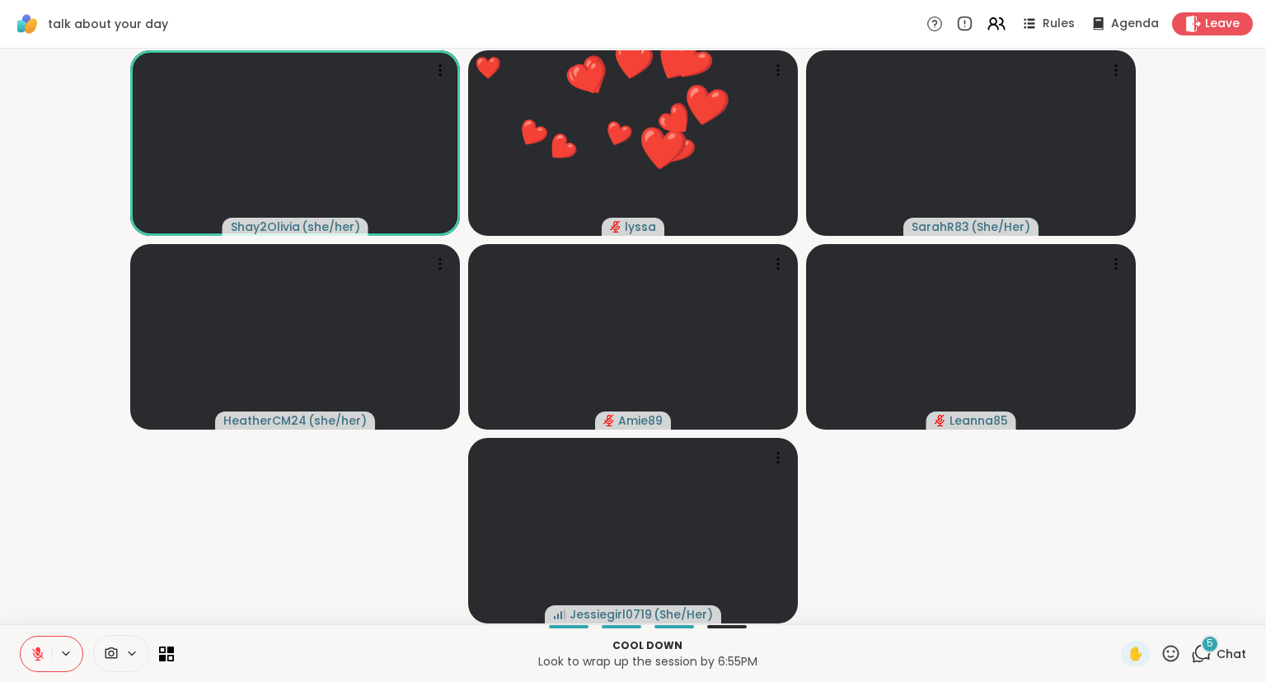
click at [1054, 605] on icon at bounding box center [1171, 653] width 21 height 21
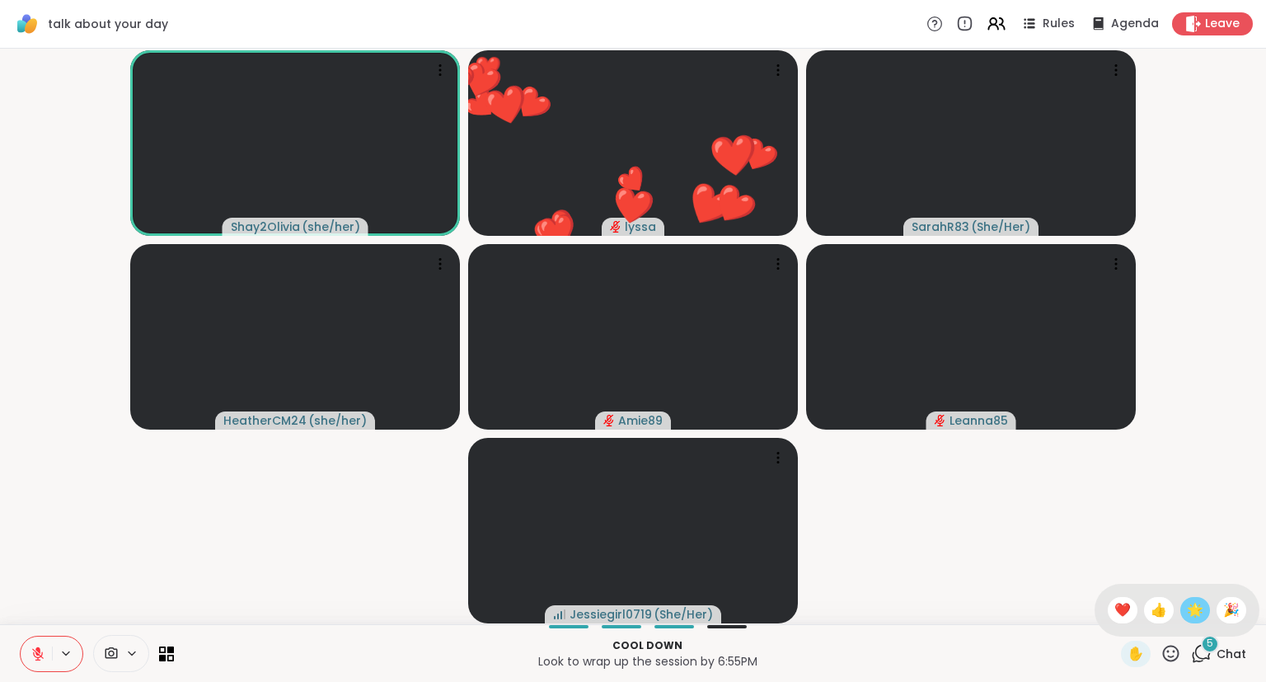
click at [1054, 605] on span "🌟" at bounding box center [1195, 610] width 16 height 20
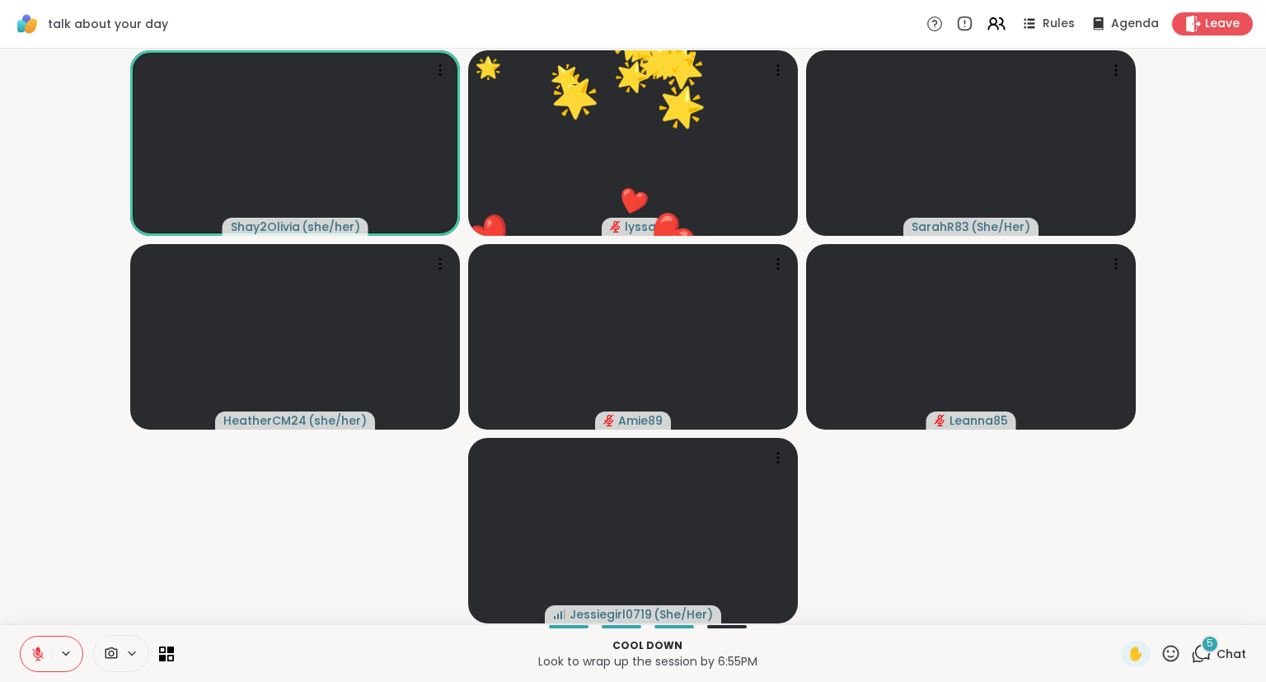
click at [1054, 605] on div "✋" at bounding box center [1151, 654] width 60 height 26
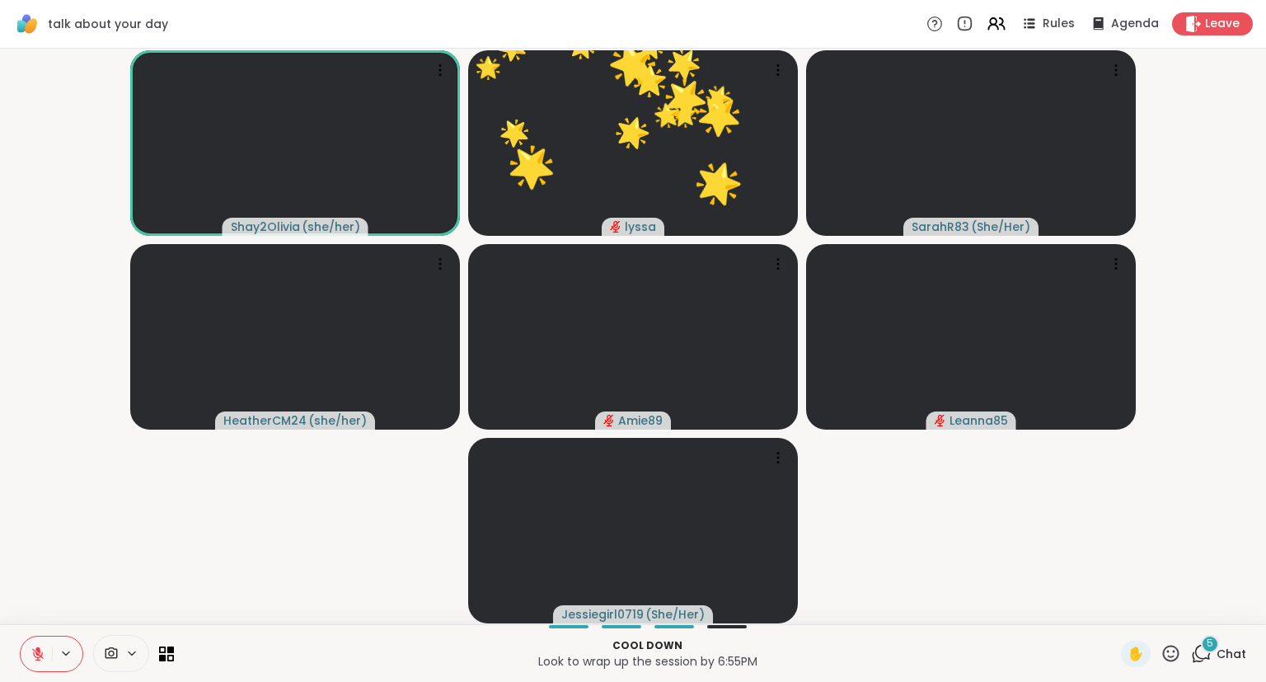
click at [1054, 605] on icon at bounding box center [1171, 653] width 21 height 21
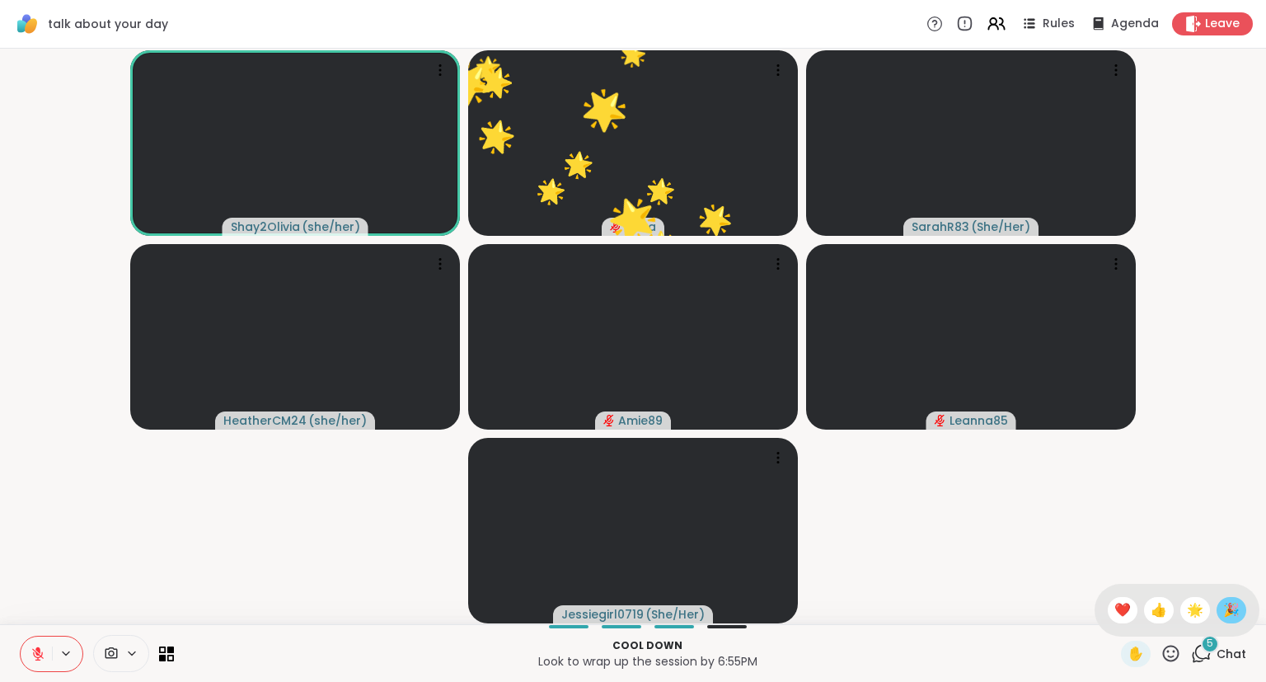
click at [1054, 604] on span "🎉" at bounding box center [1231, 610] width 16 height 20
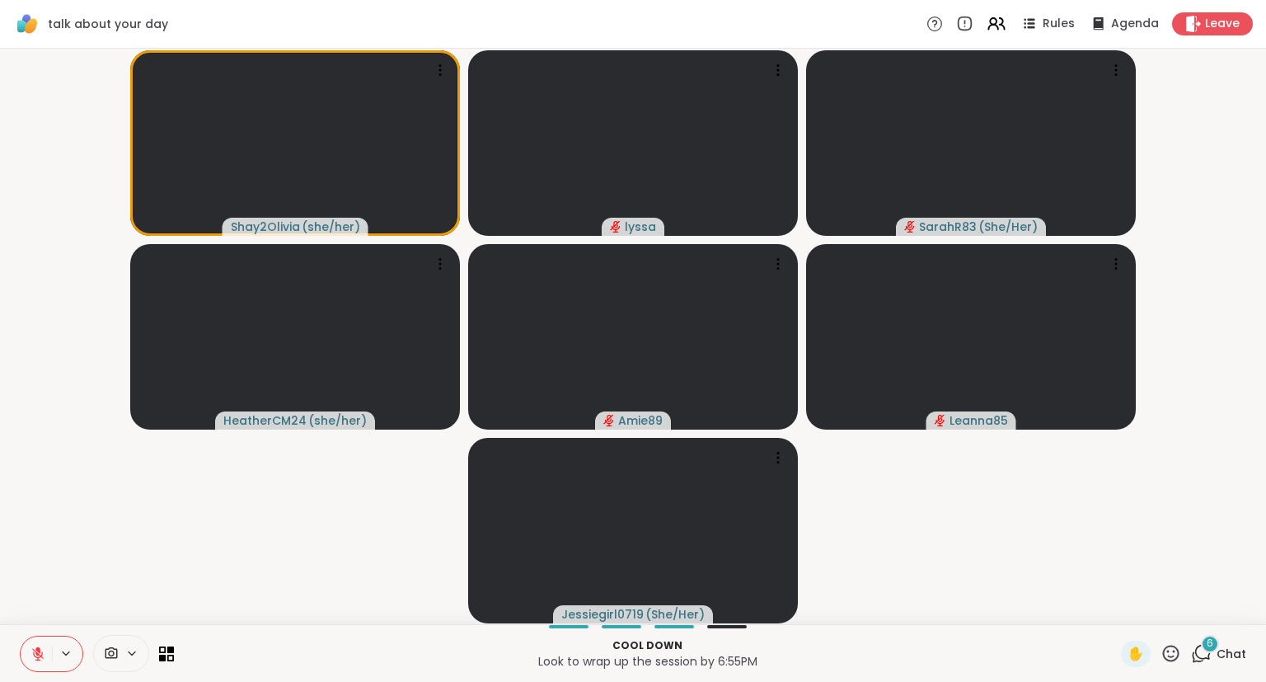
click at [44, 605] on icon at bounding box center [38, 653] width 15 height 15
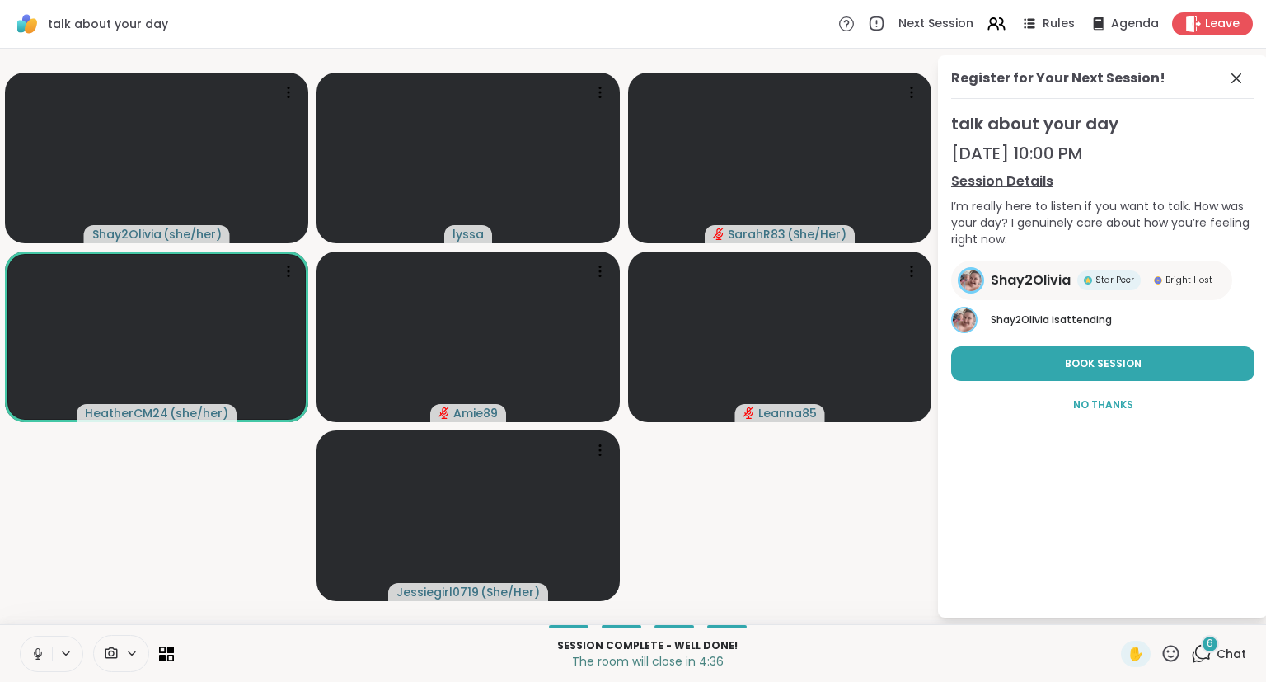
click at [1054, 605] on div "Shay2Olivia ( she/her ) lyssa SarahR83 ( She/Her ) HeatherCM24 ( she/her ) Amie…" at bounding box center [633, 336] width 1266 height 575
click at [1054, 605] on div "6 Chat" at bounding box center [1218, 654] width 55 height 26
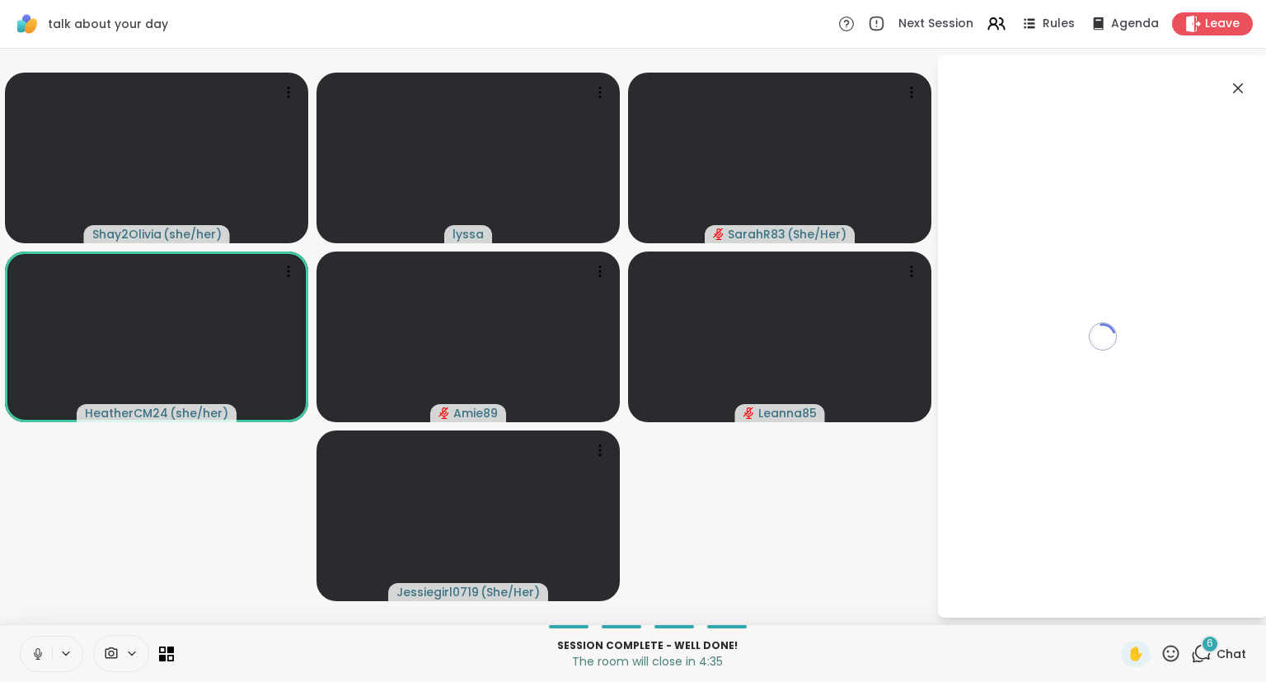
click at [1054, 592] on div "Loading..." at bounding box center [1103, 336] width 330 height 562
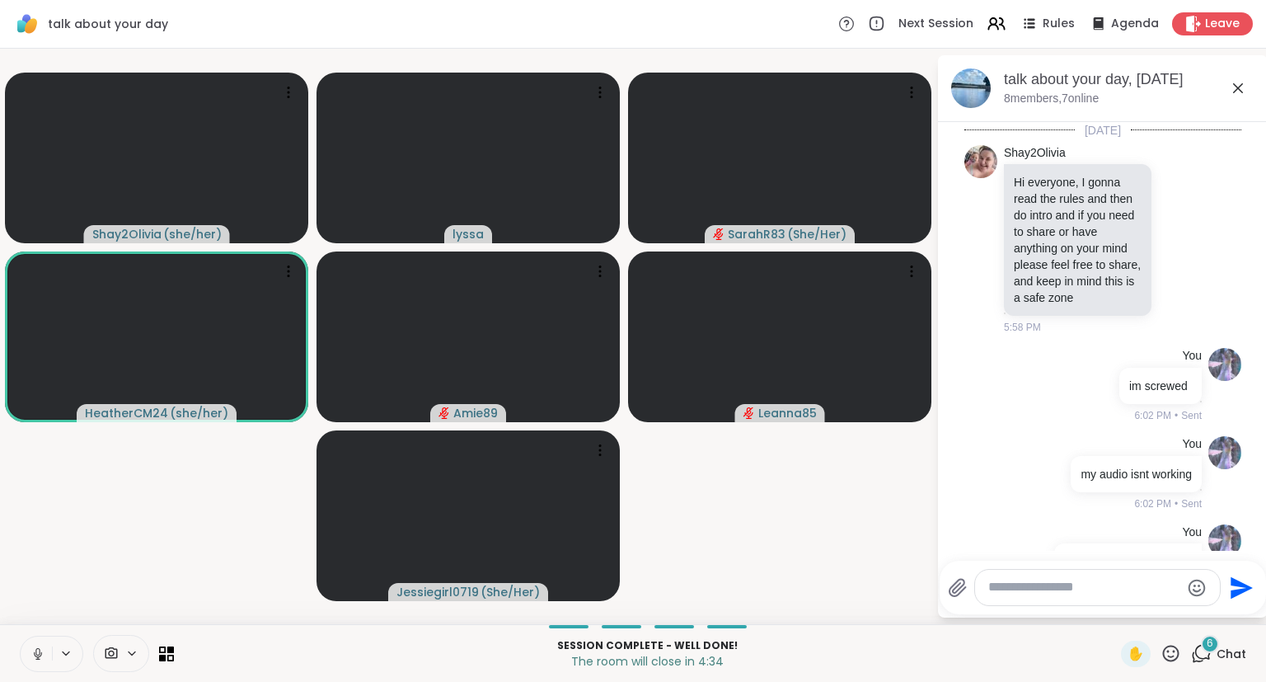
scroll to position [6722, 0]
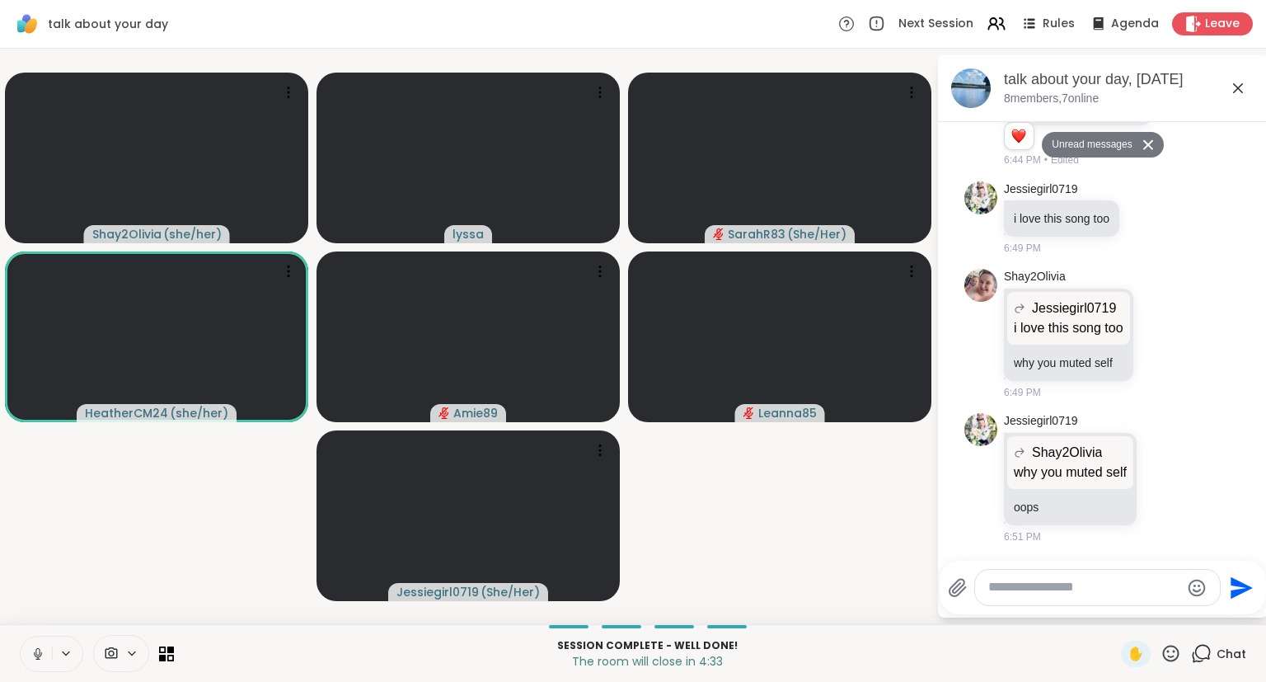
click at [1054, 589] on textarea "Type your message" at bounding box center [1084, 587] width 192 height 17
type textarea "**********"
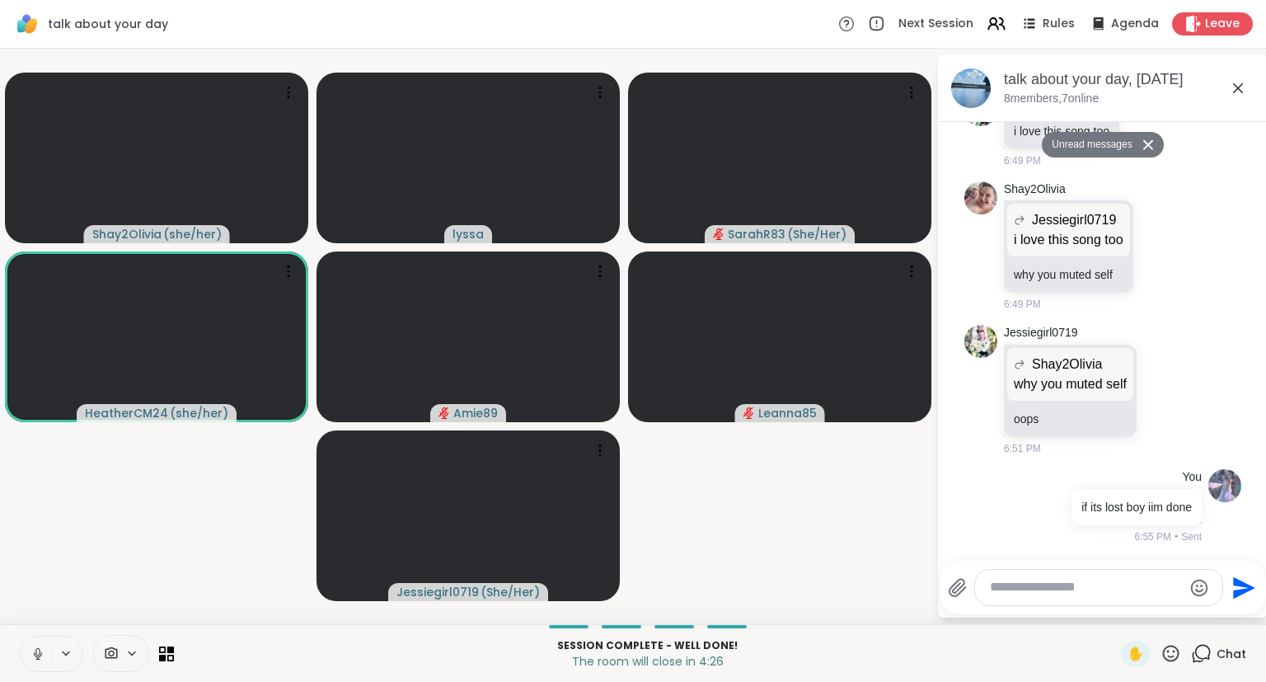
scroll to position [6770, 0]
click at [1054, 84] on icon at bounding box center [1238, 88] width 10 height 10
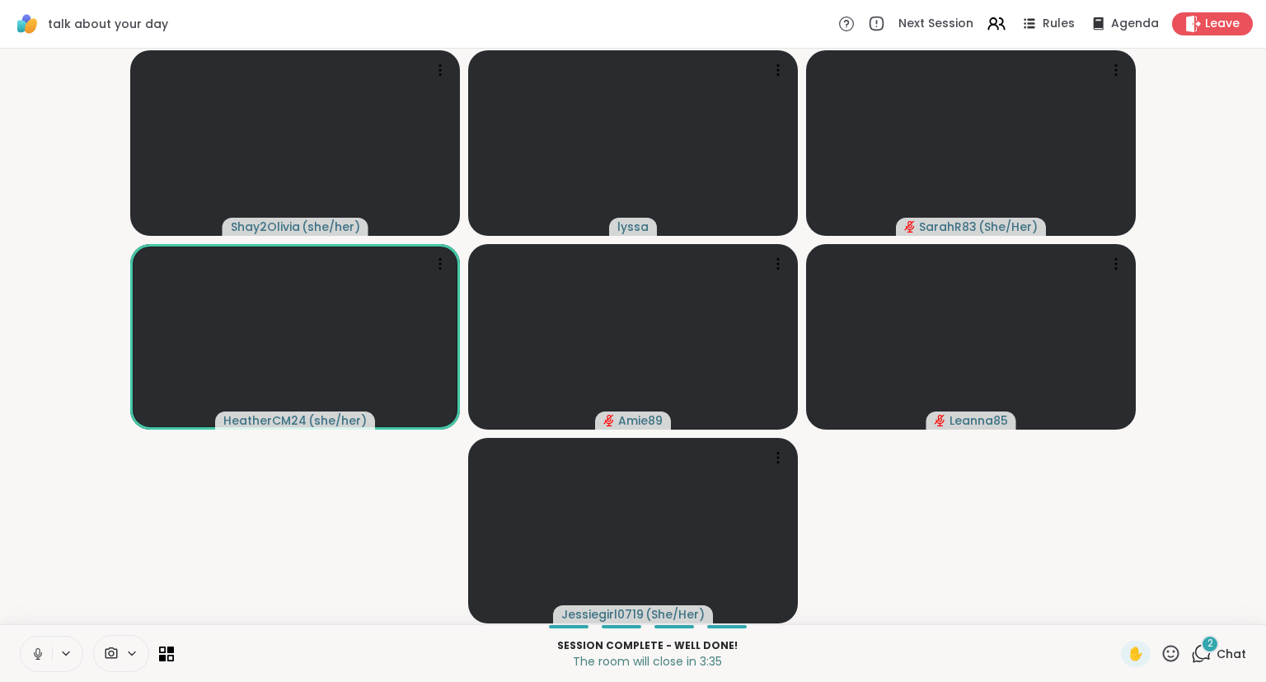
click at [1054, 605] on div "2" at bounding box center [1210, 644] width 18 height 18
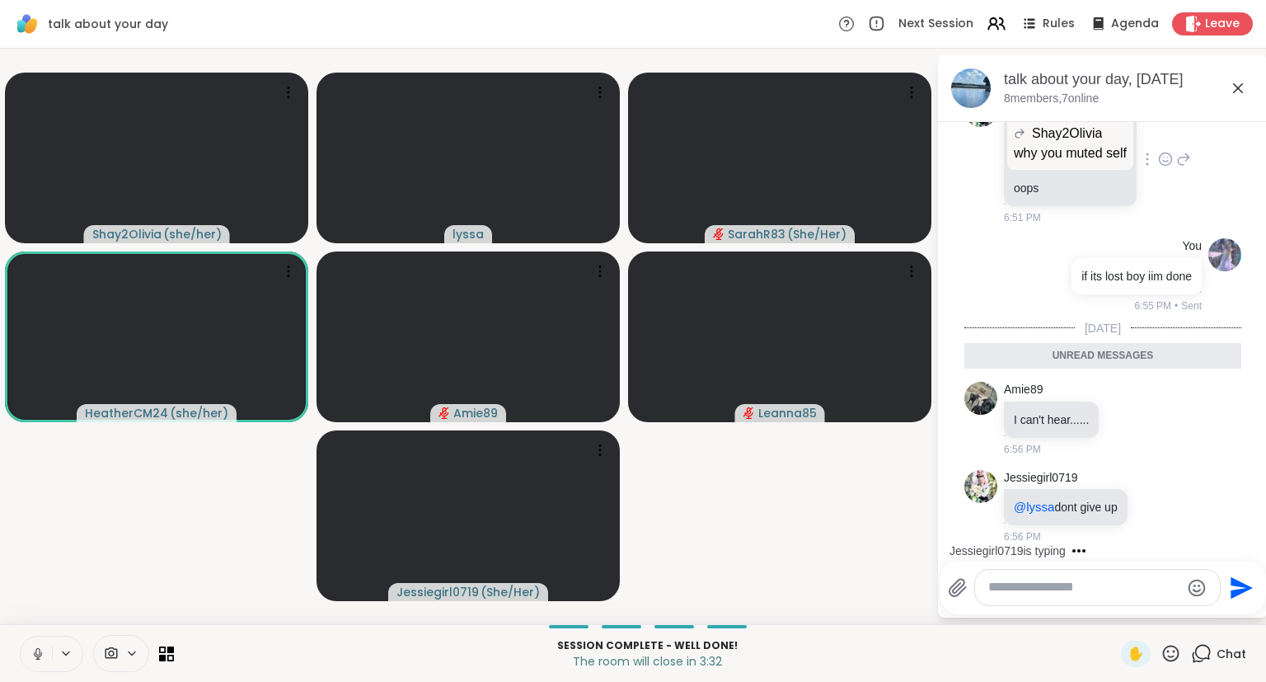
scroll to position [7034, 0]
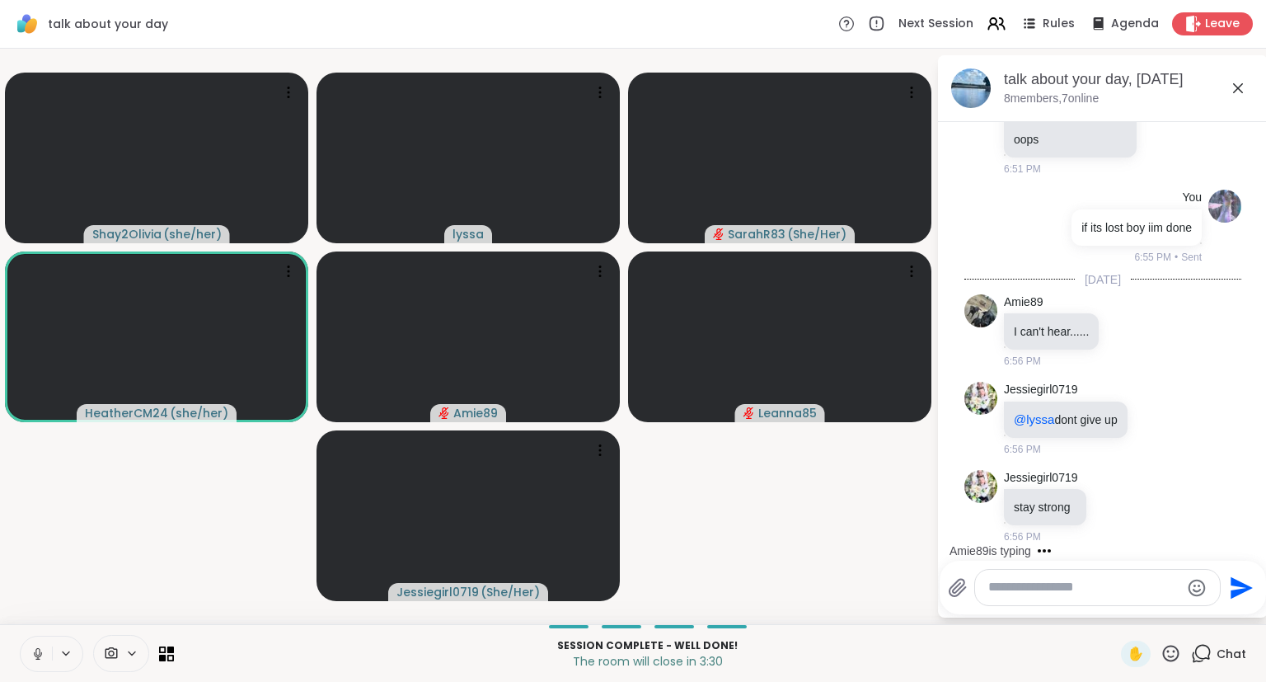
click at [1054, 92] on icon at bounding box center [1238, 88] width 20 height 20
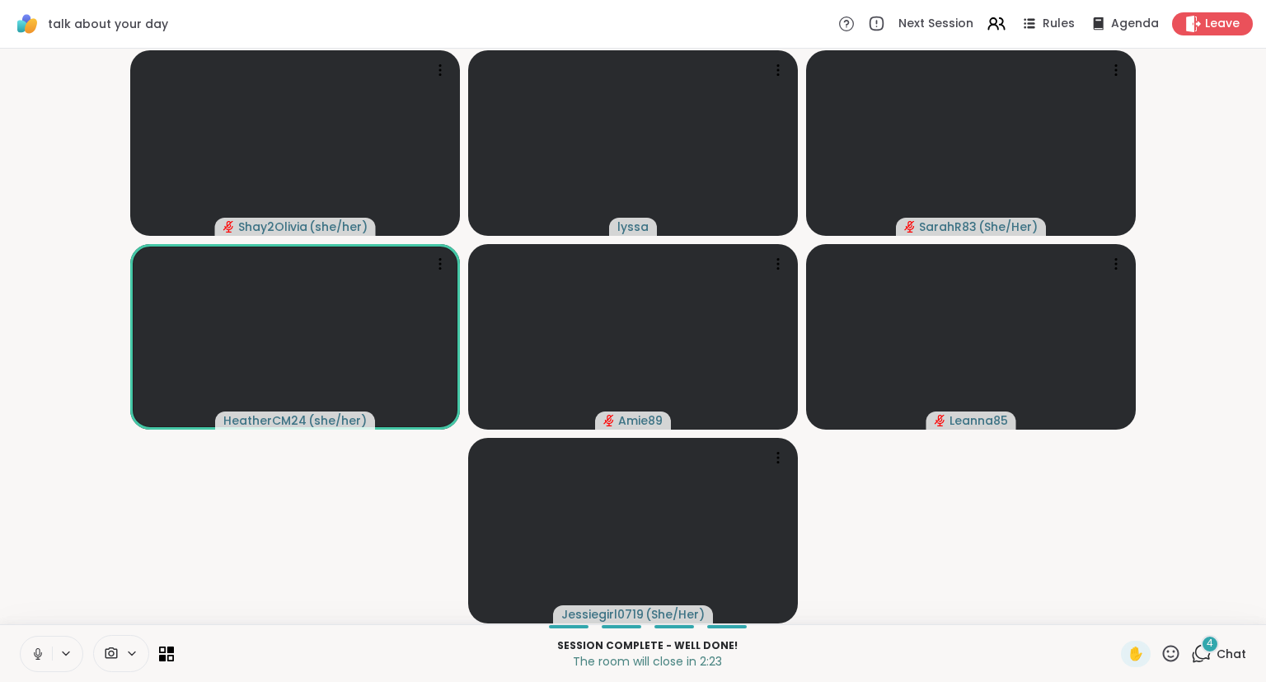
click at [1054, 605] on div "✋ 4 Chat" at bounding box center [1183, 654] width 125 height 26
click at [1054, 605] on div "4" at bounding box center [1210, 644] width 18 height 18
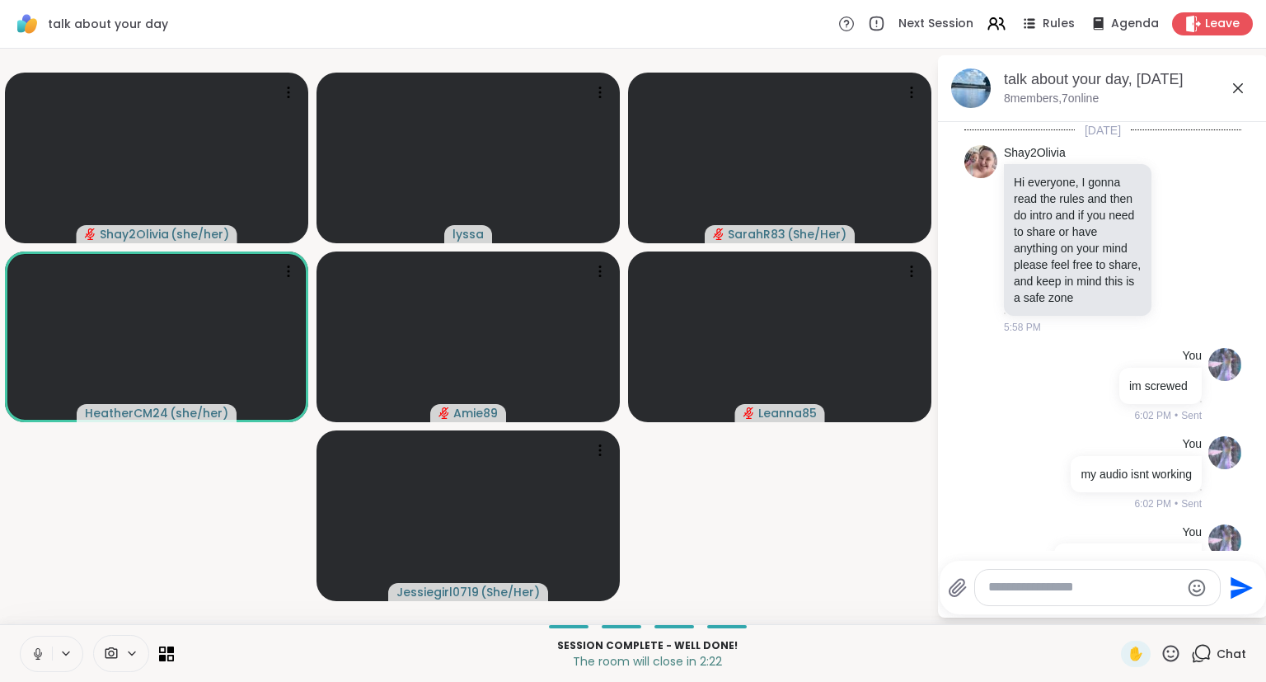
scroll to position [7472, 0]
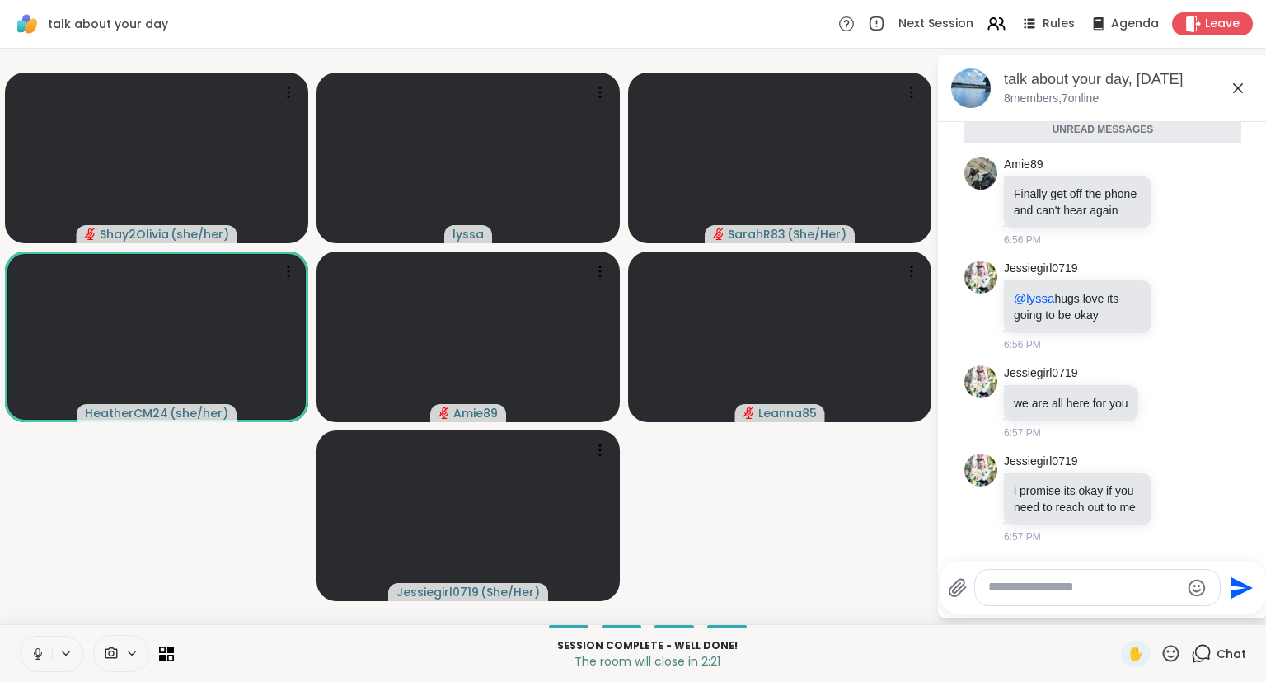
click at [1054, 602] on div at bounding box center [1097, 587] width 245 height 35
click at [1054, 592] on textarea "Type your message" at bounding box center [1084, 587] width 192 height 17
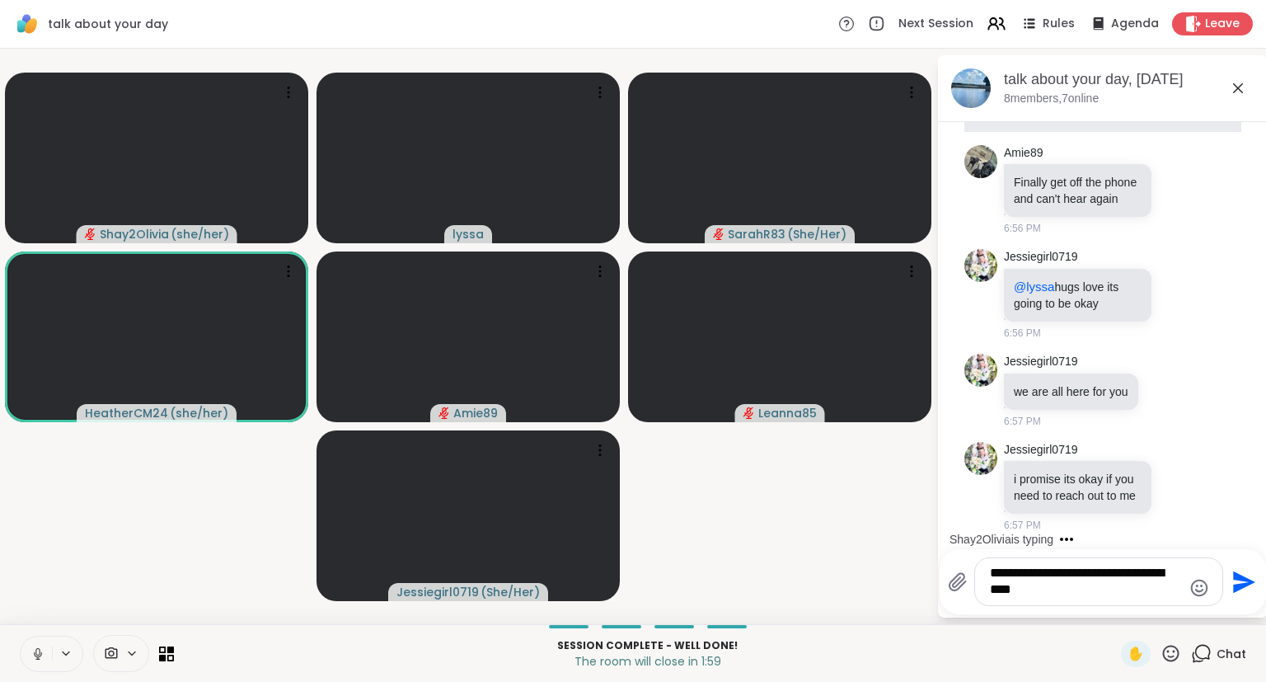
type textarea "**********"
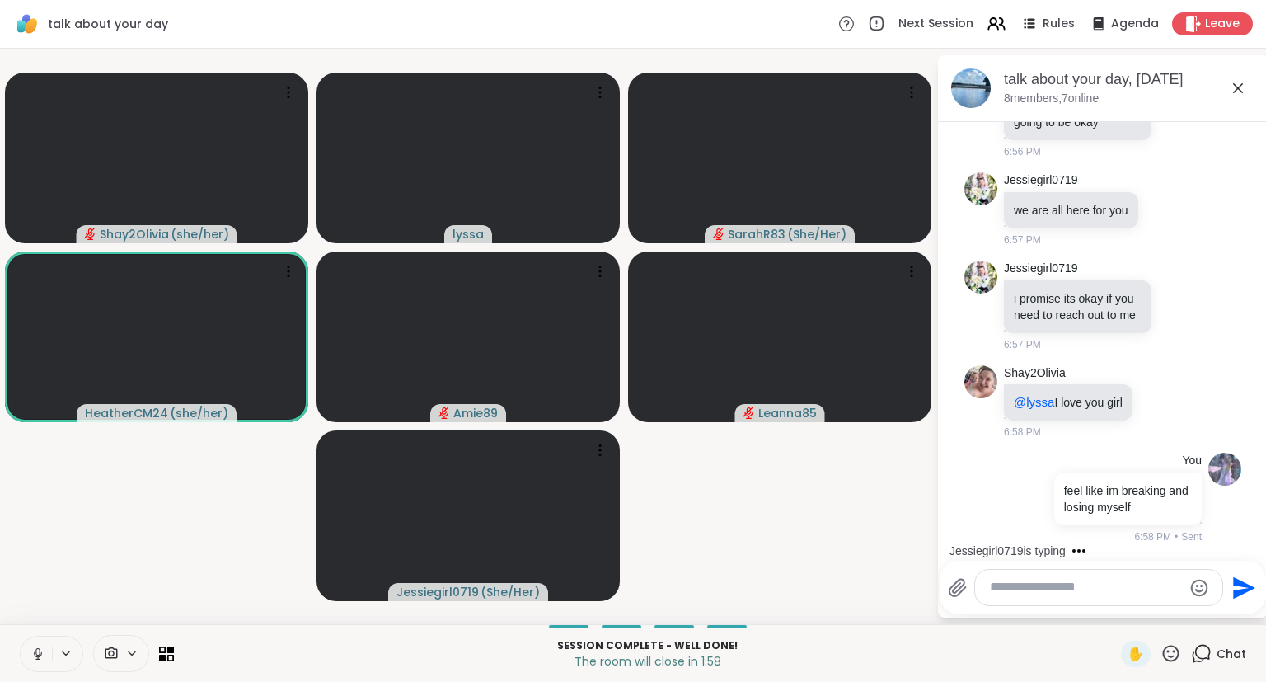
scroll to position [7729, 0]
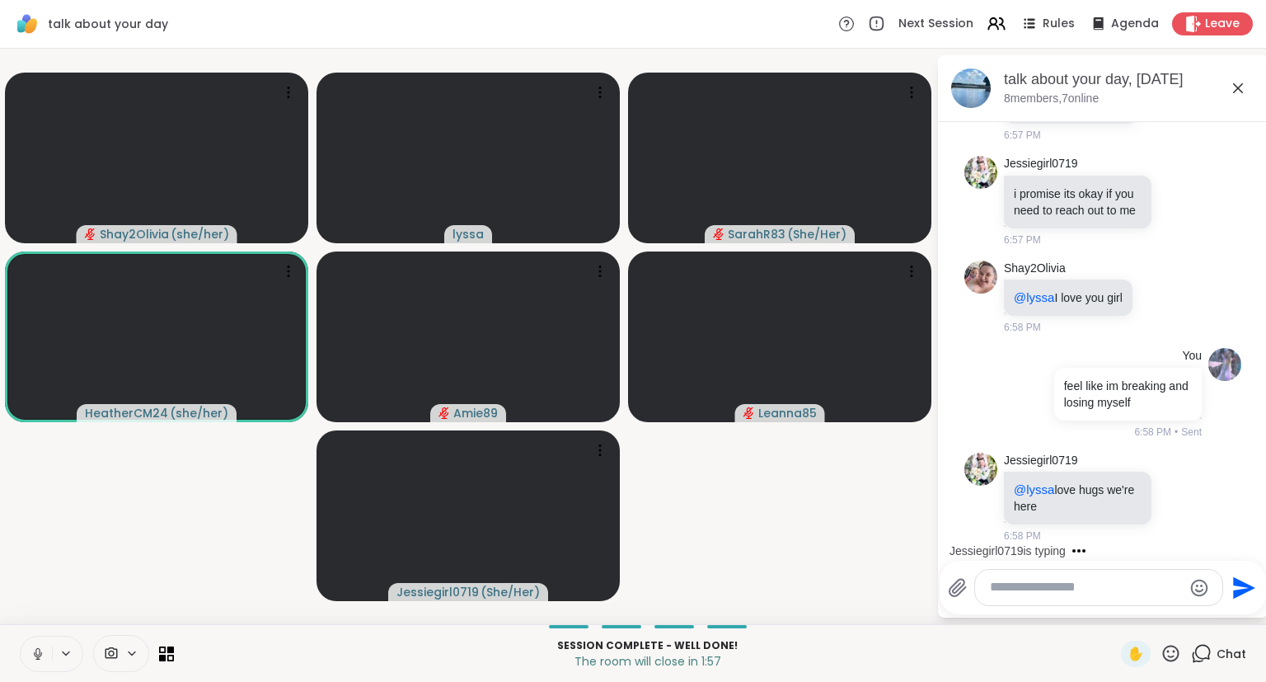
click at [36, 605] on icon at bounding box center [38, 653] width 8 height 5
click at [1054, 82] on icon at bounding box center [1238, 88] width 20 height 20
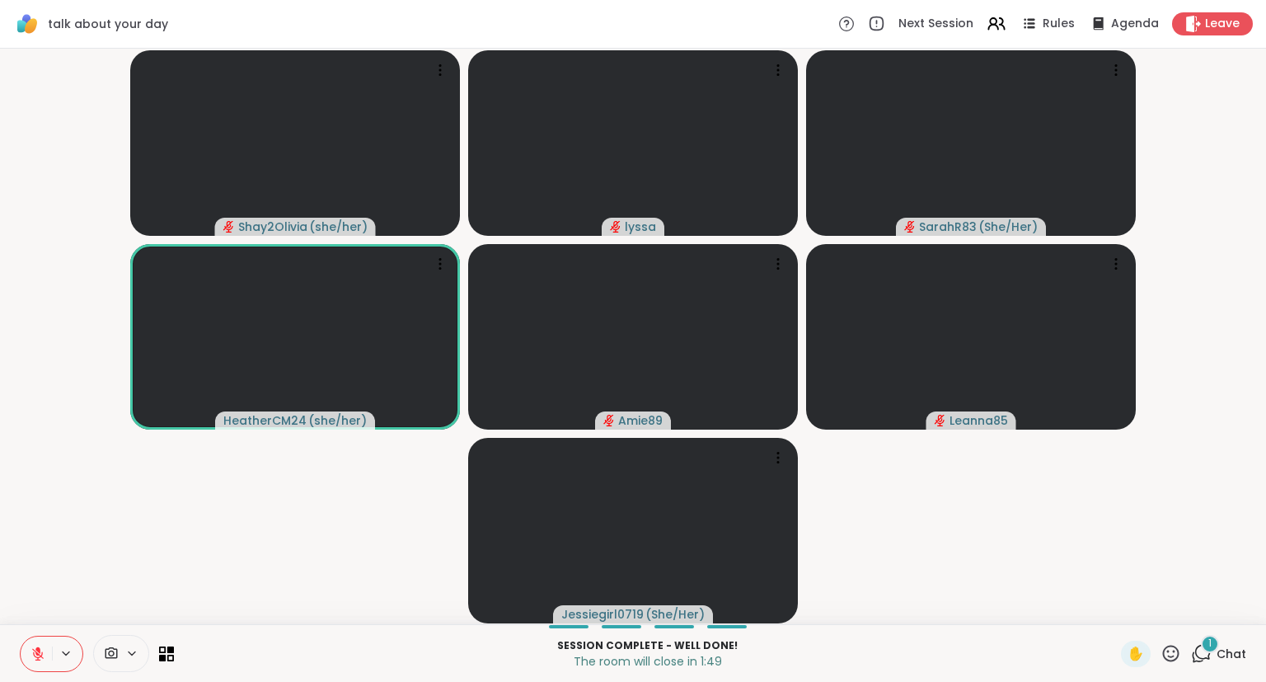
click at [1054, 605] on div "✋" at bounding box center [1151, 654] width 60 height 26
click at [1054, 605] on icon at bounding box center [1171, 653] width 16 height 16
click at [1054, 605] on span "❤️" at bounding box center [1123, 610] width 16 height 20
click at [1054, 605] on span "Chat" at bounding box center [1232, 653] width 30 height 16
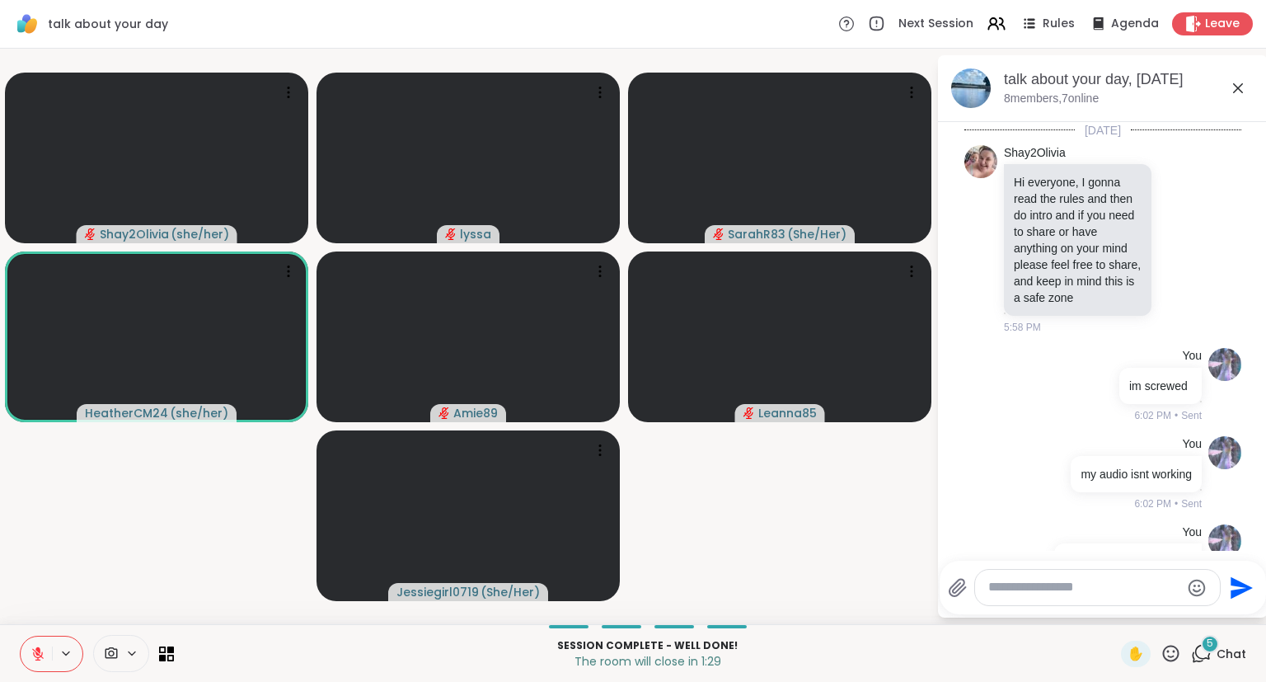
scroll to position [8222, 0]
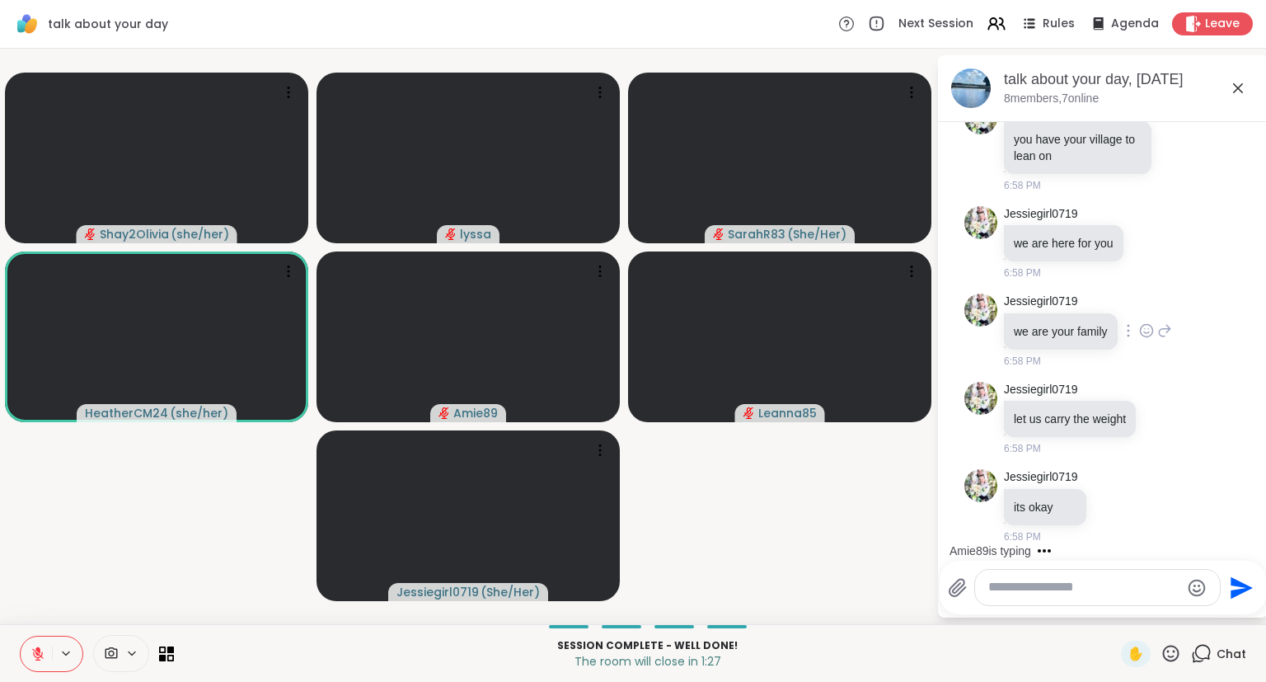
click at [1054, 328] on icon at bounding box center [1146, 330] width 15 height 16
click at [1054, 304] on div "Select Reaction: Heart" at bounding box center [1146, 304] width 15 height 15
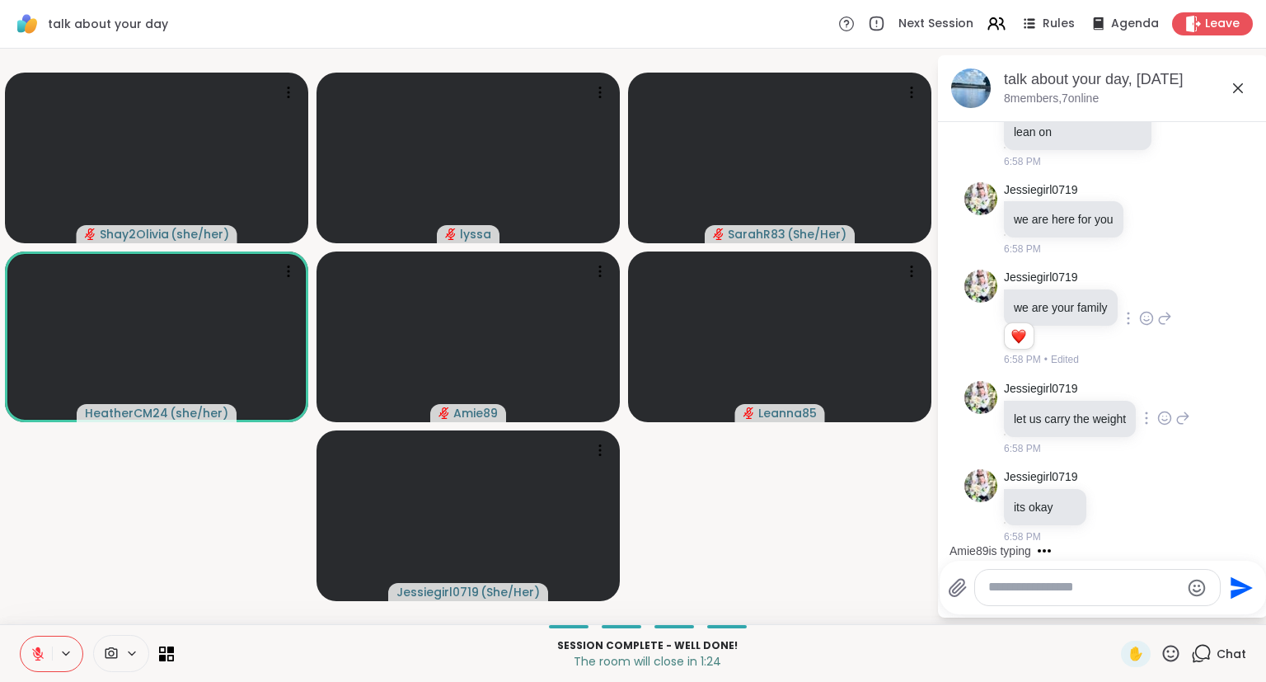
click at [1054, 426] on icon at bounding box center [1164, 418] width 15 height 16
click at [1054, 408] on button "Select Reaction: Heart" at bounding box center [1164, 391] width 33 height 33
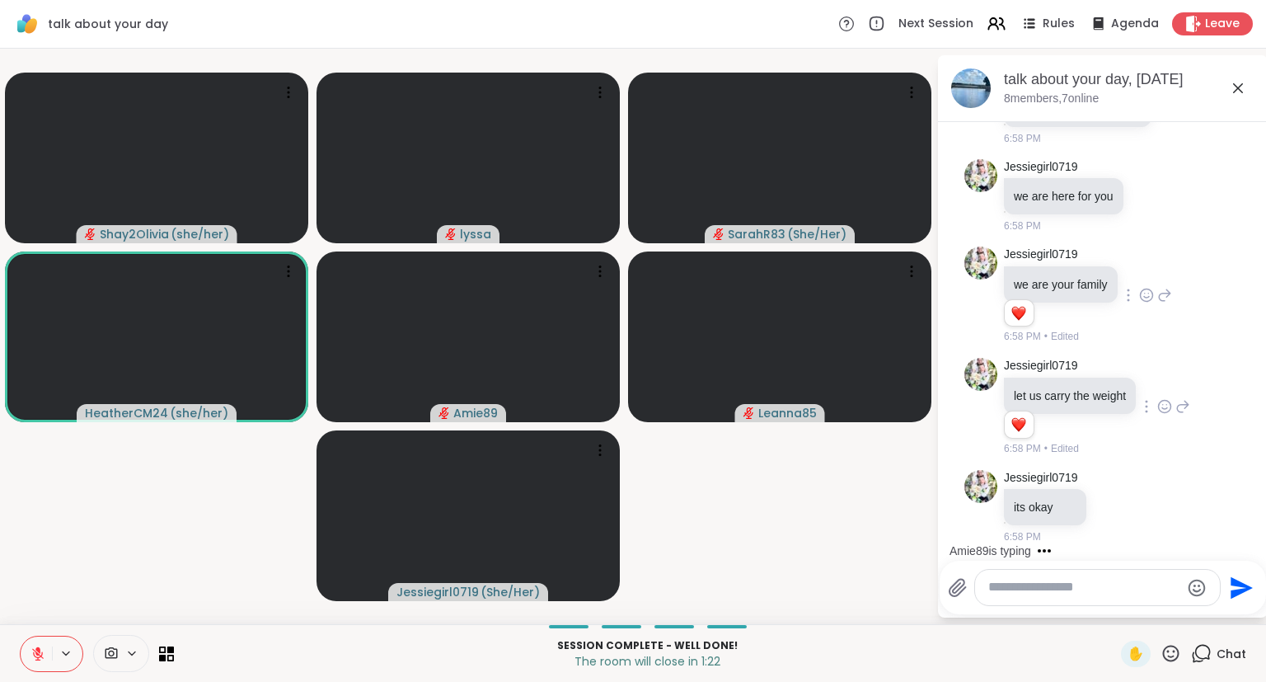
scroll to position [8367, 0]
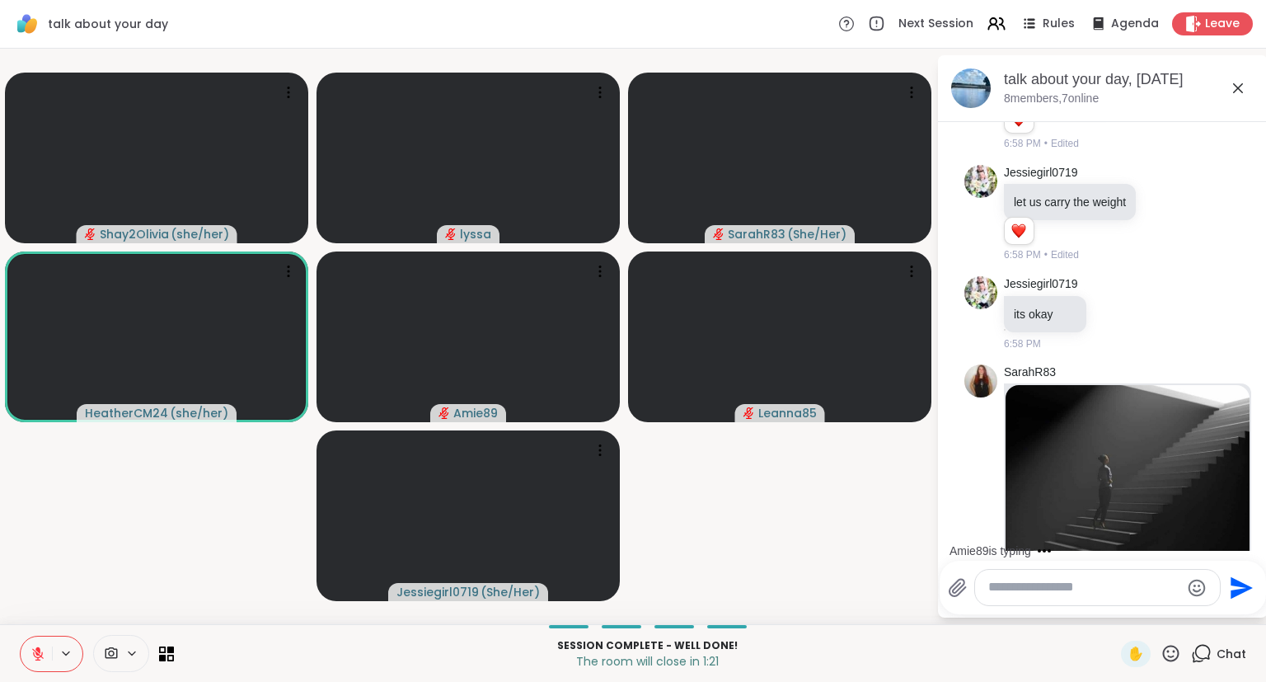
click at [1054, 591] on textarea "Type your message" at bounding box center [1084, 587] width 192 height 17
type textarea "**********"
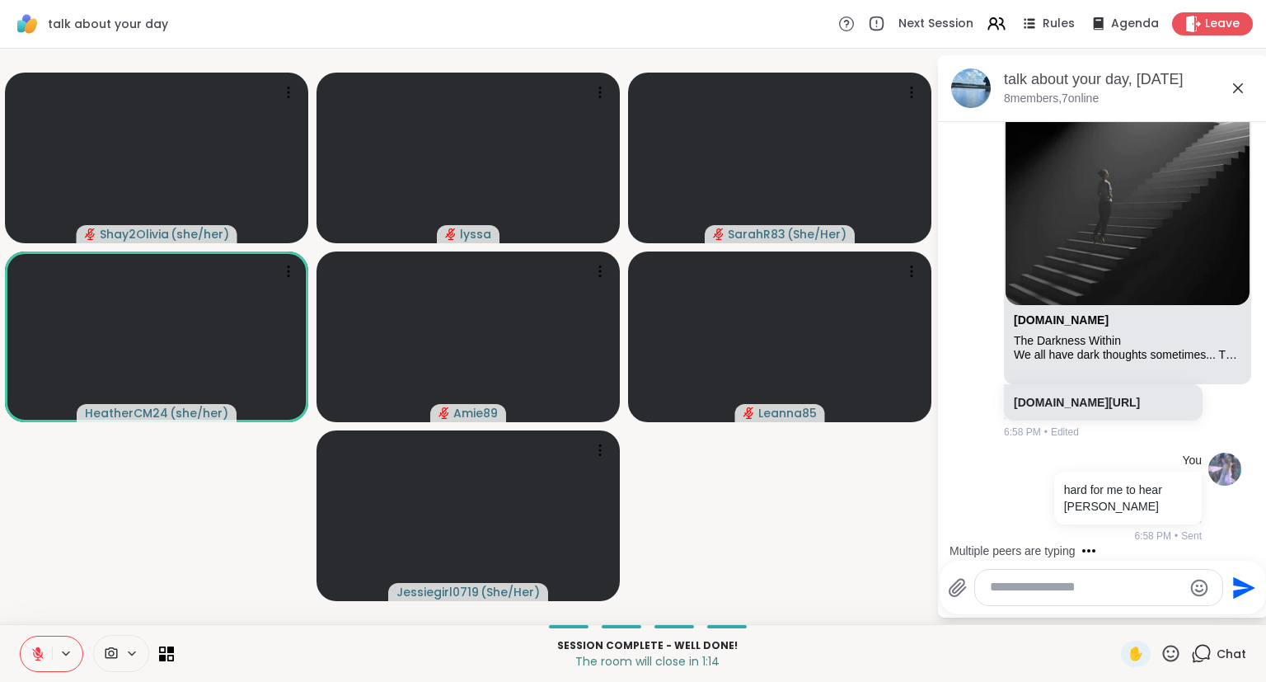
scroll to position [8844, 0]
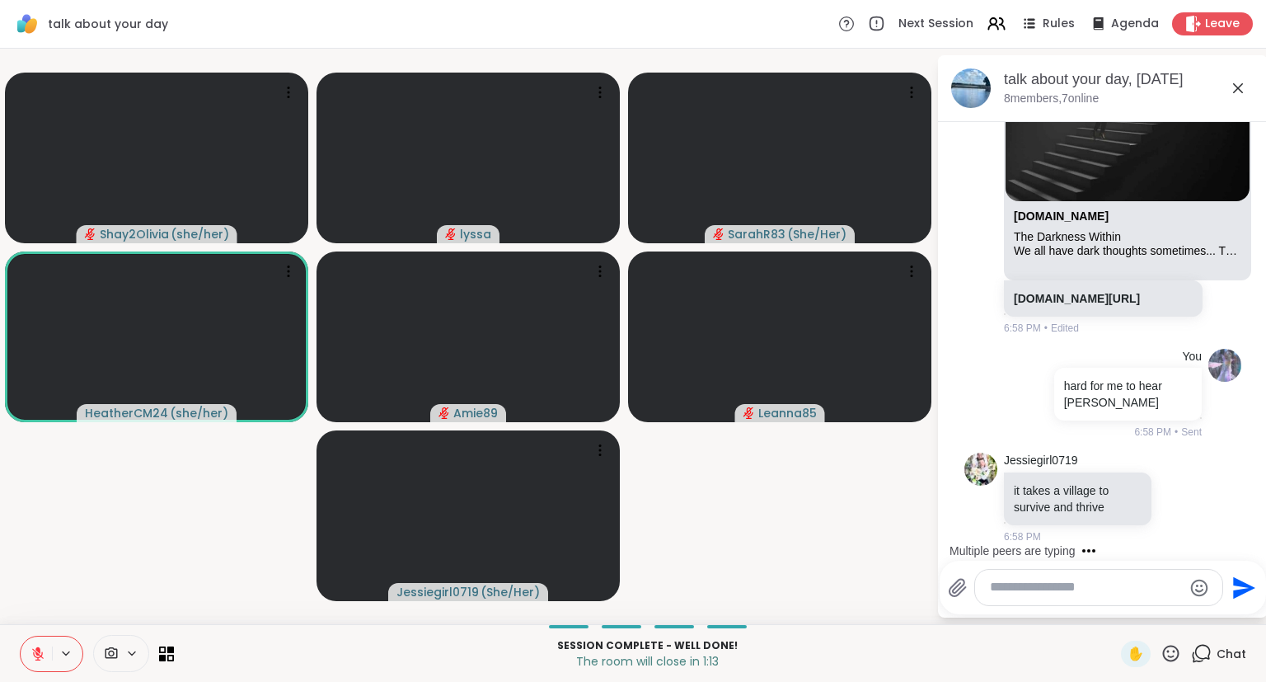
click at [1054, 87] on icon at bounding box center [1238, 88] width 20 height 20
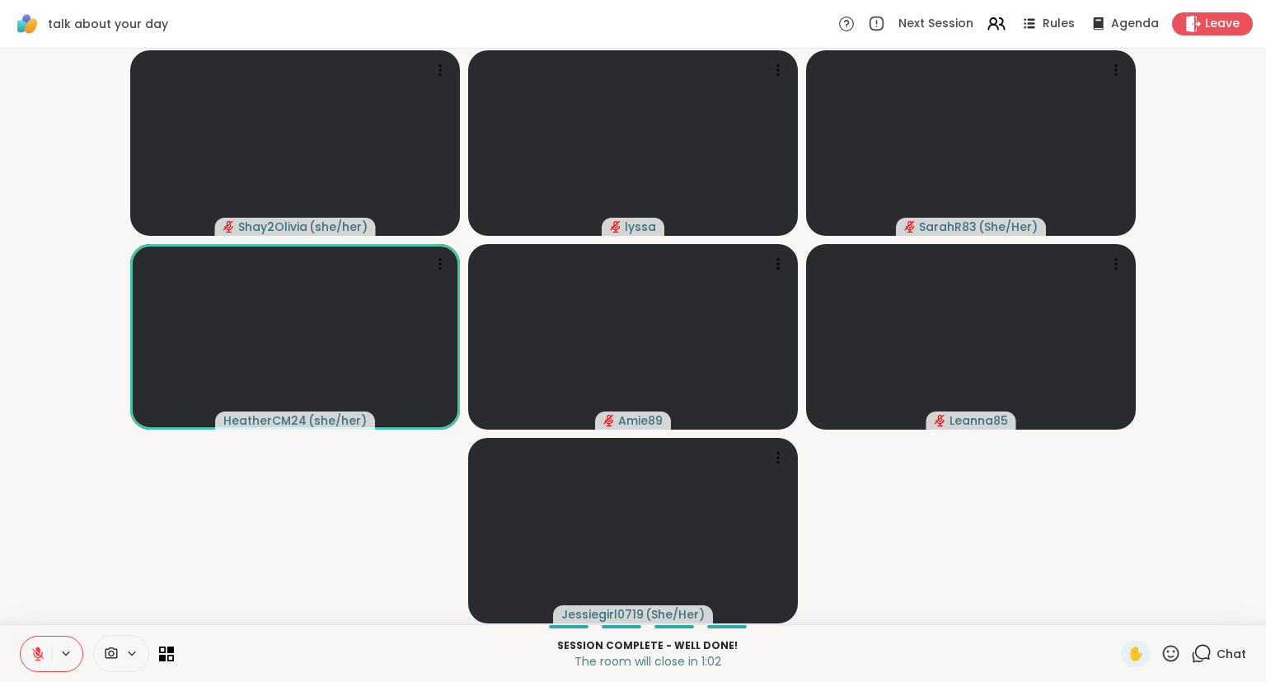
click at [1054, 605] on span "Chat" at bounding box center [1232, 653] width 30 height 16
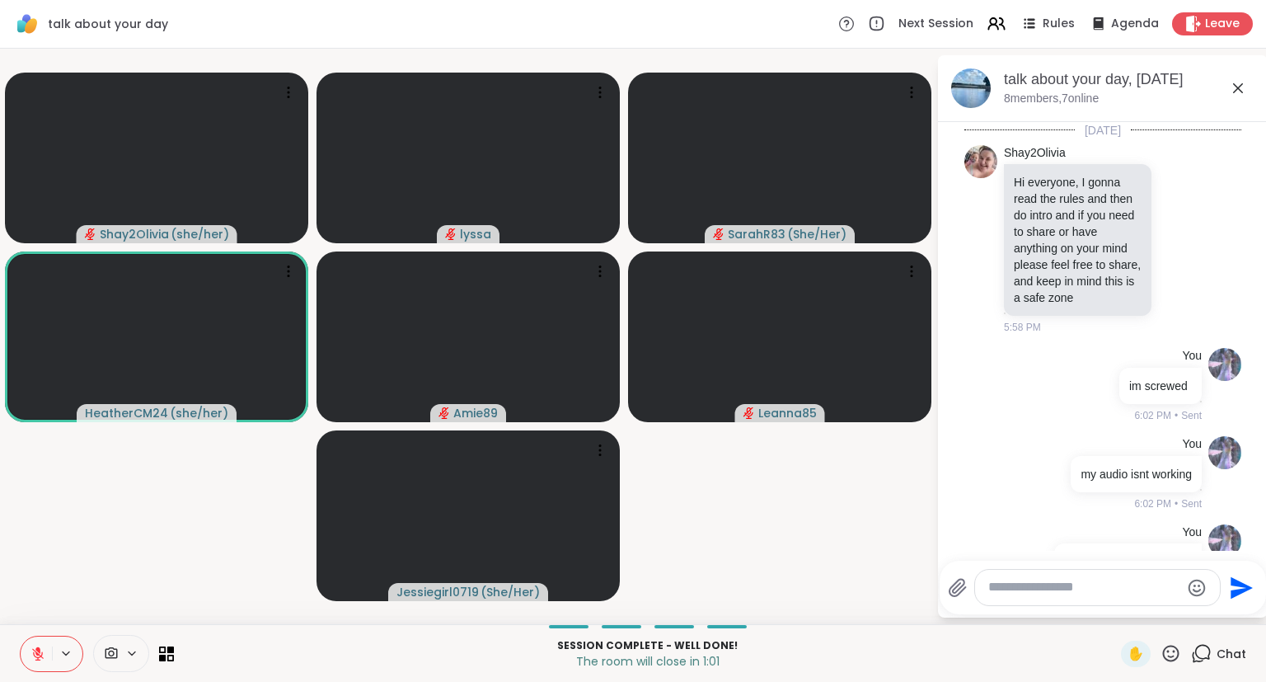
scroll to position [8827, 0]
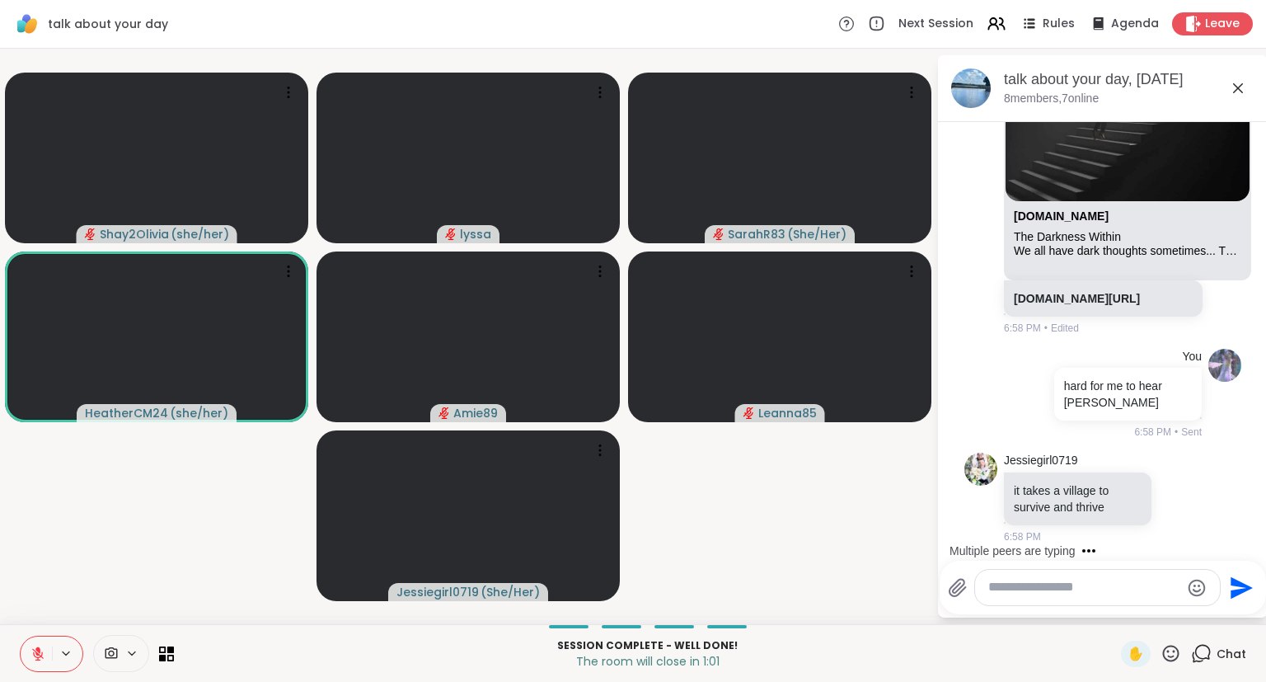
click at [1054, 585] on textarea "Type your message" at bounding box center [1084, 587] width 192 height 17
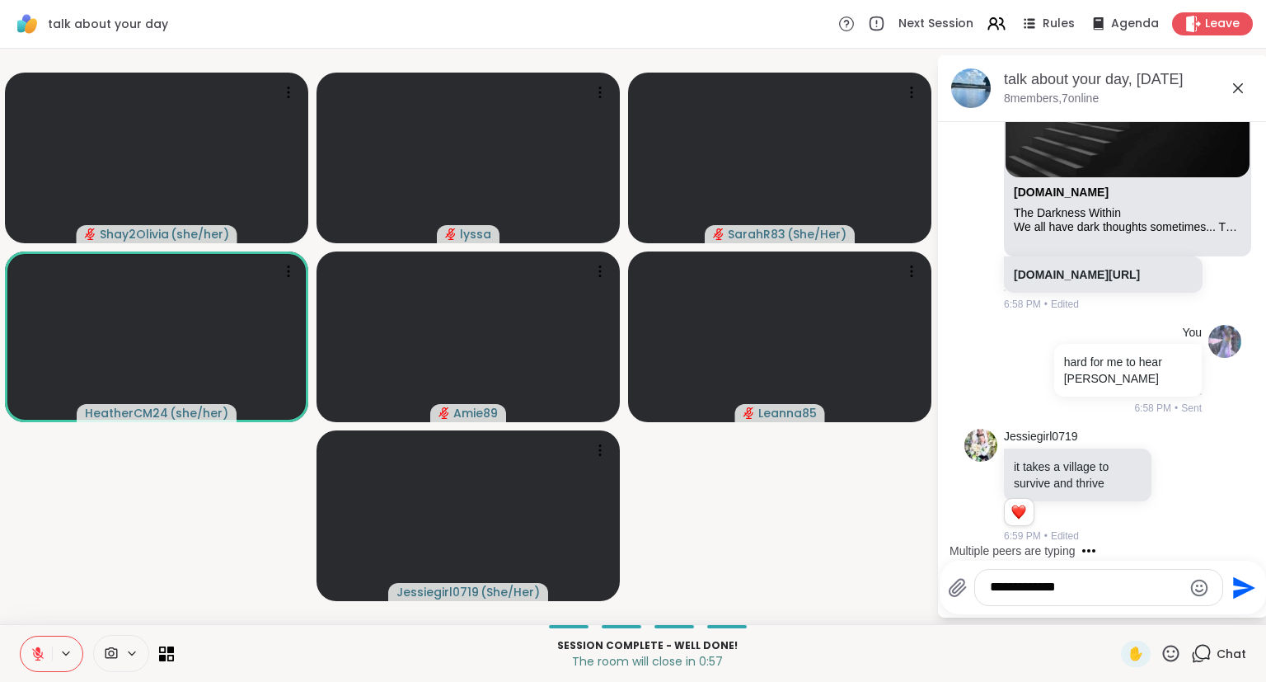
type textarea "**********"
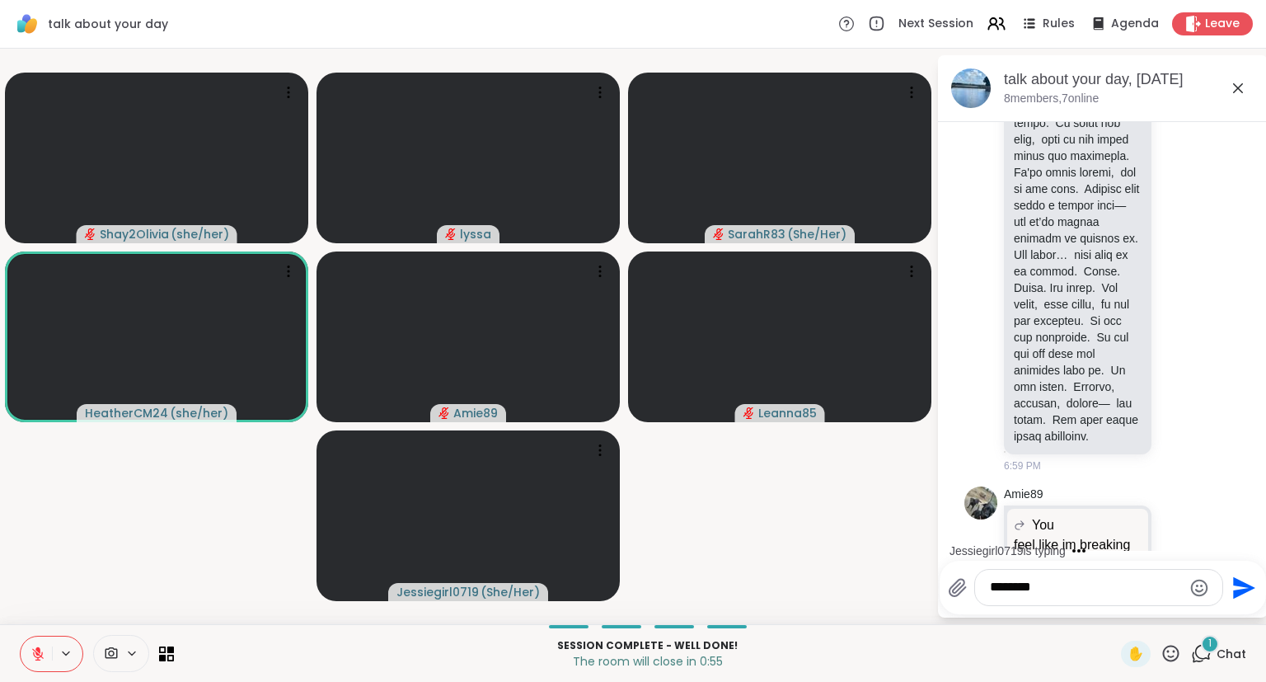
scroll to position [10222, 0]
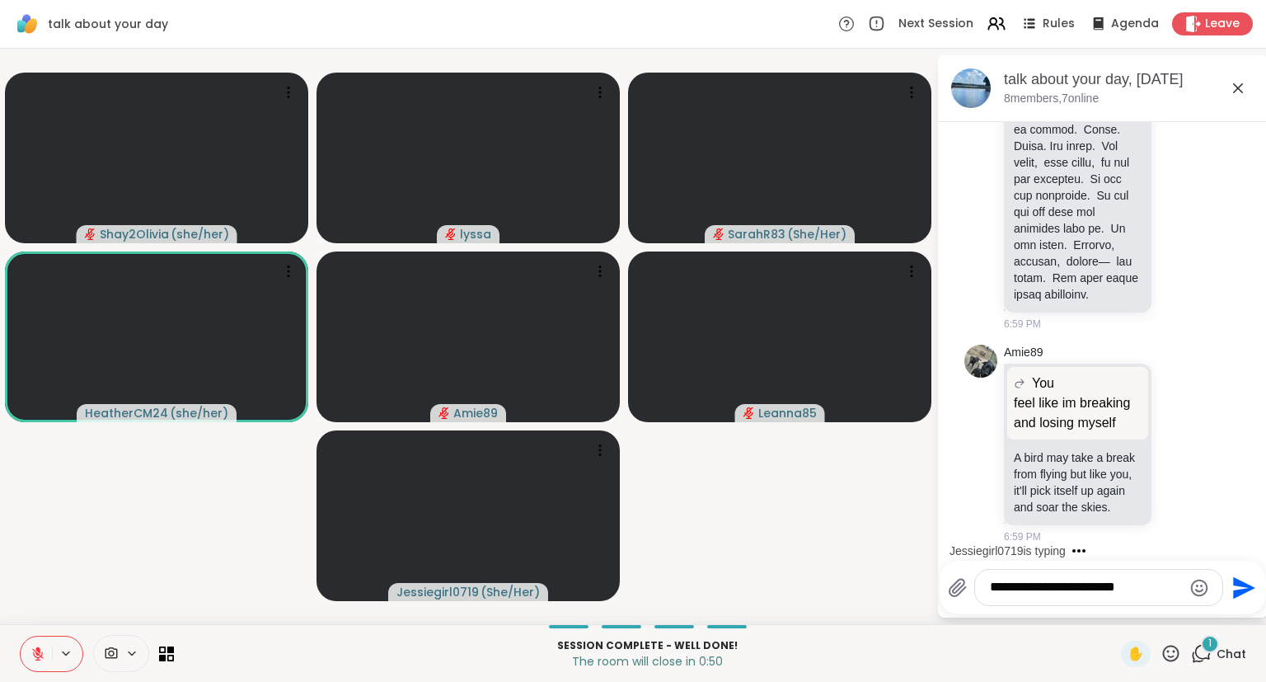
type textarea "**********"
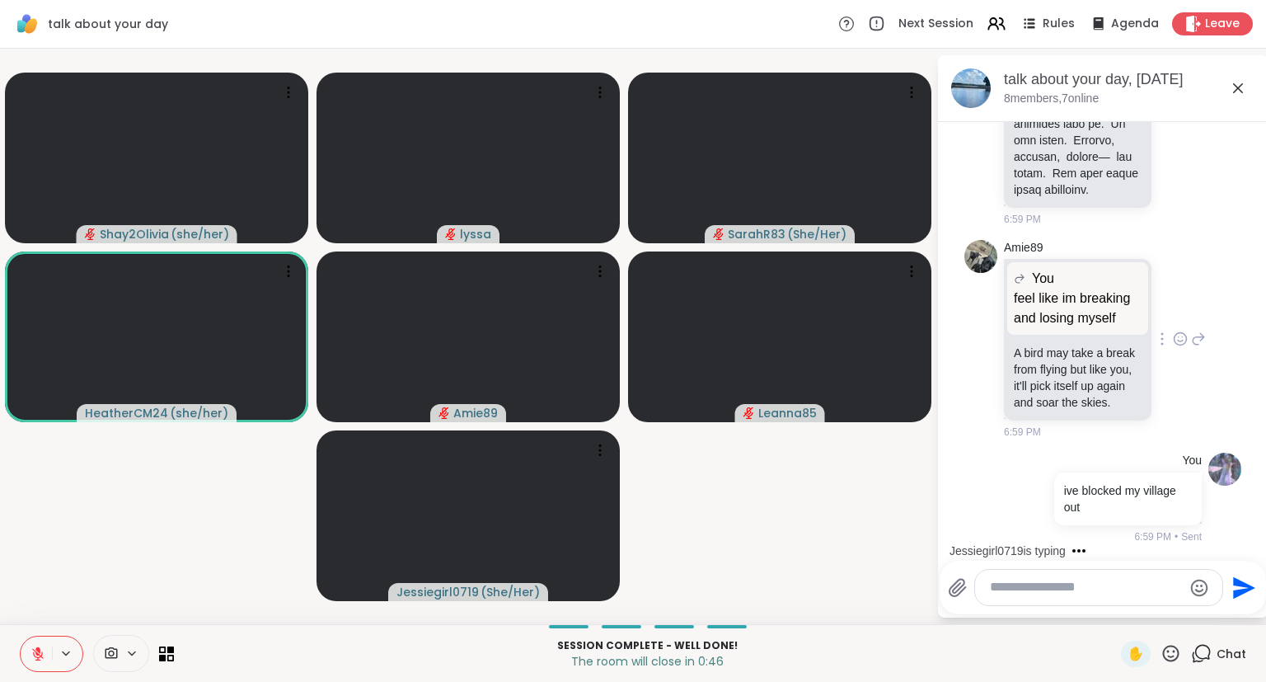
scroll to position [10479, 0]
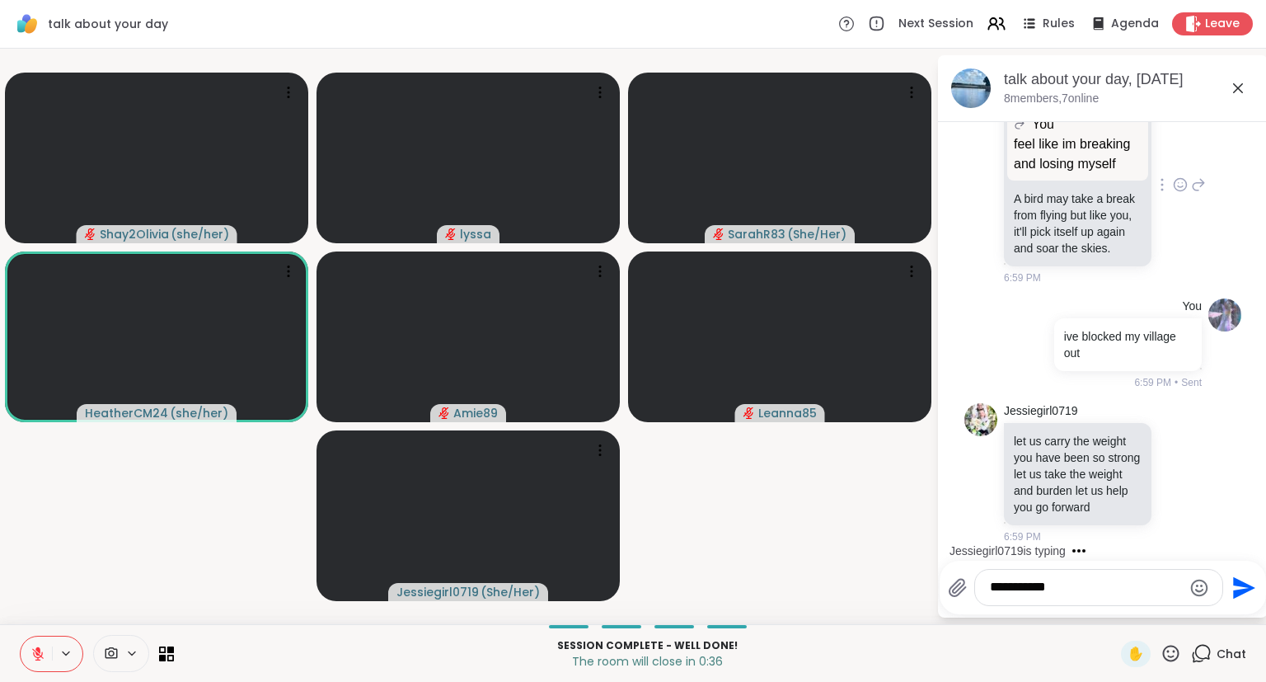
type textarea "**********"
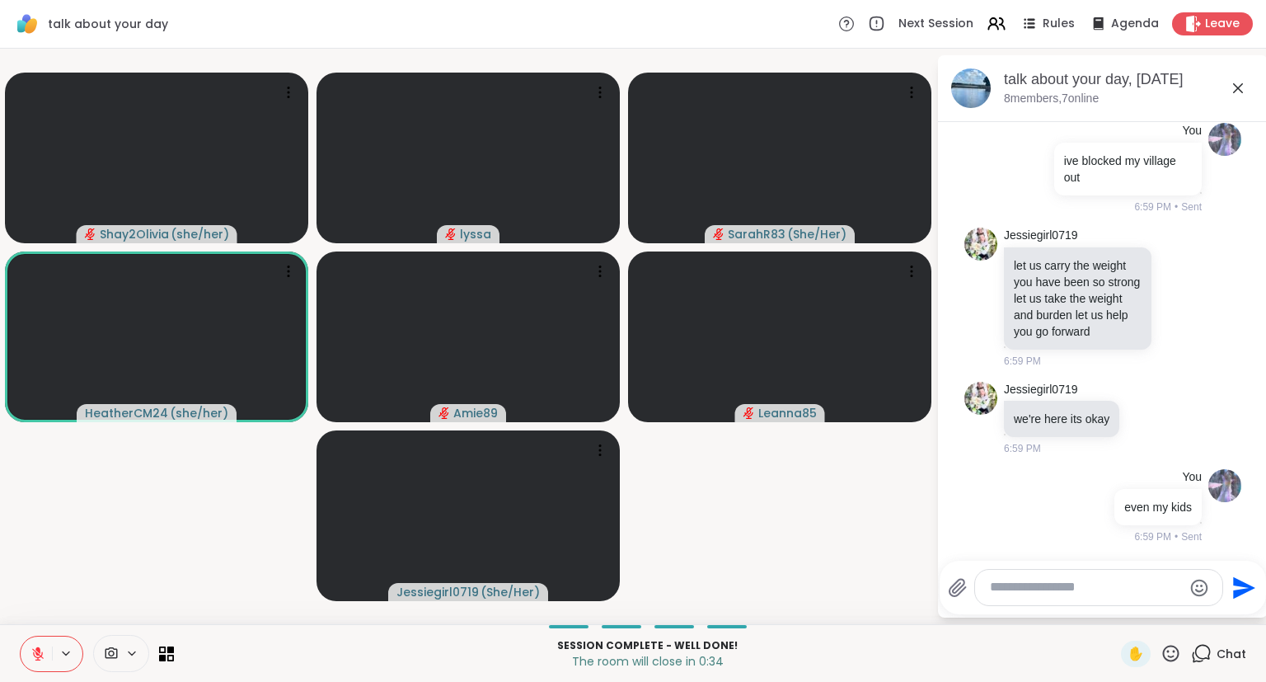
scroll to position [10972, 0]
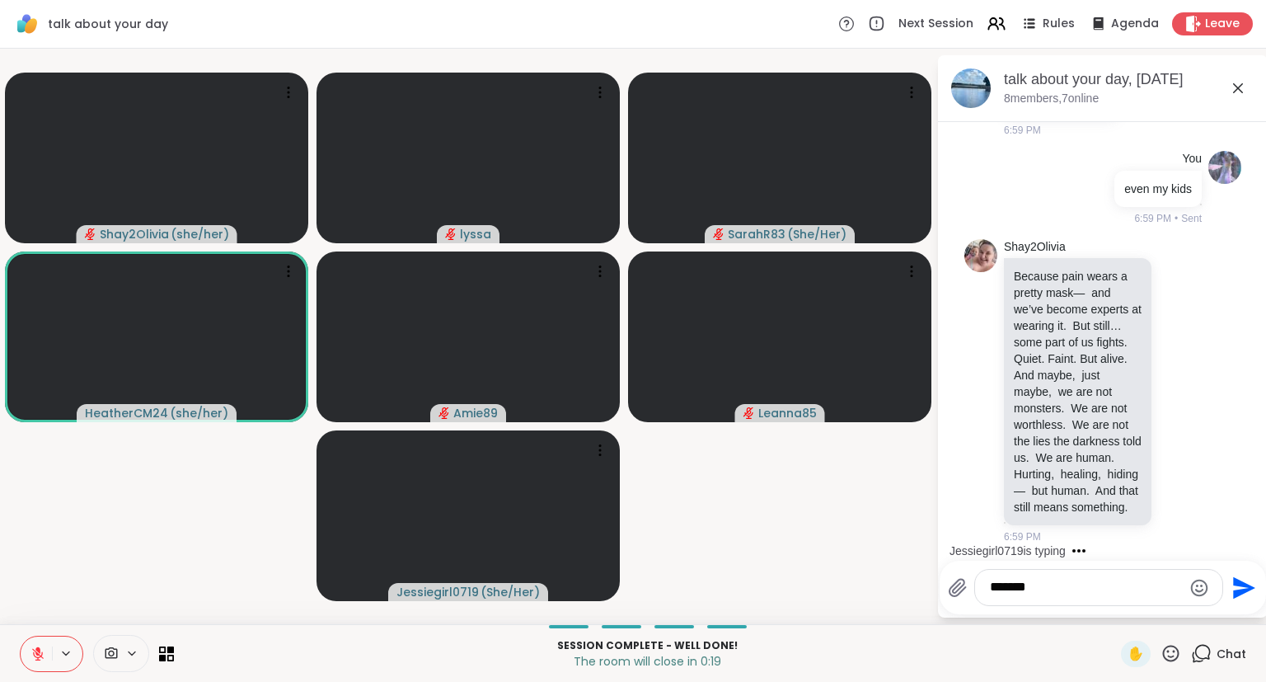
type textarea "********"
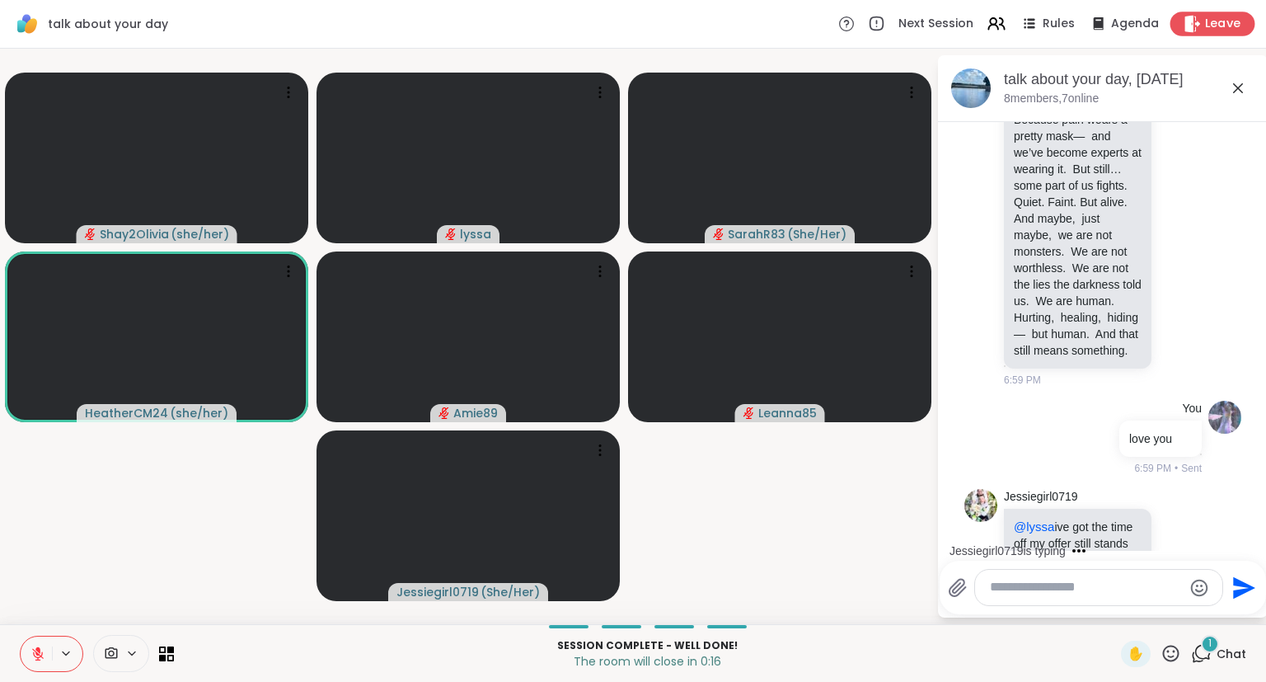
scroll to position [11165, 0]
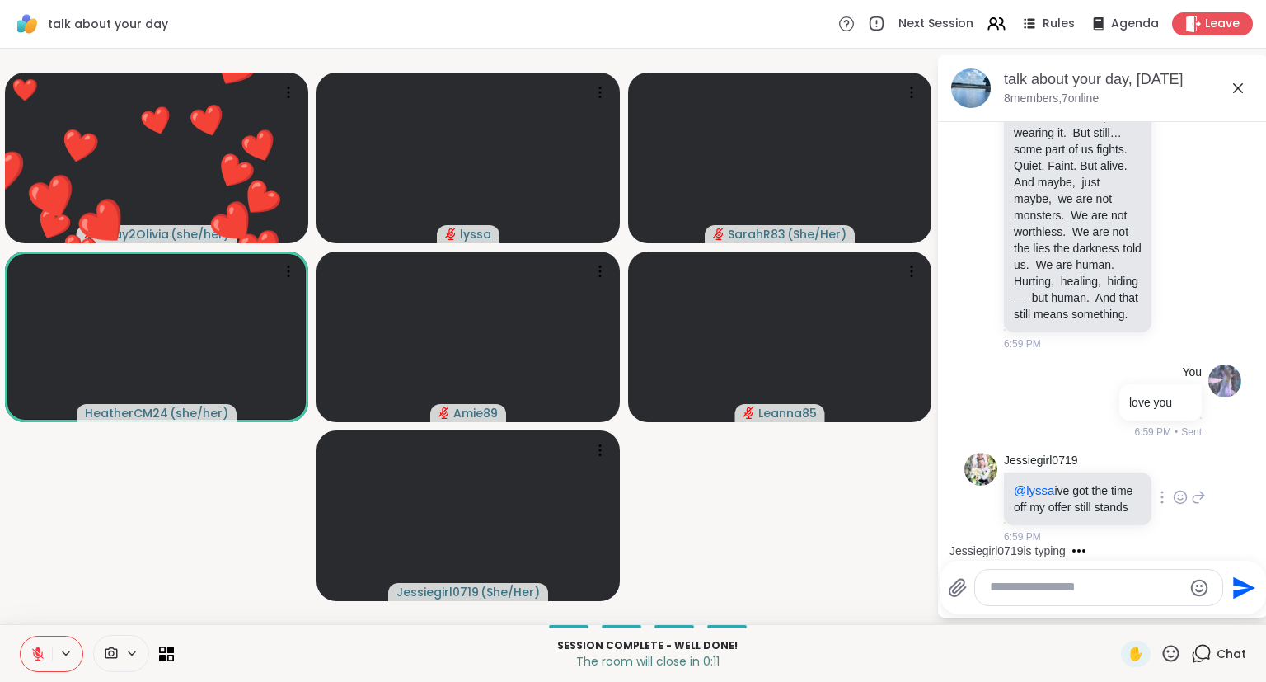
click at [1054, 500] on icon at bounding box center [1180, 500] width 5 height 2
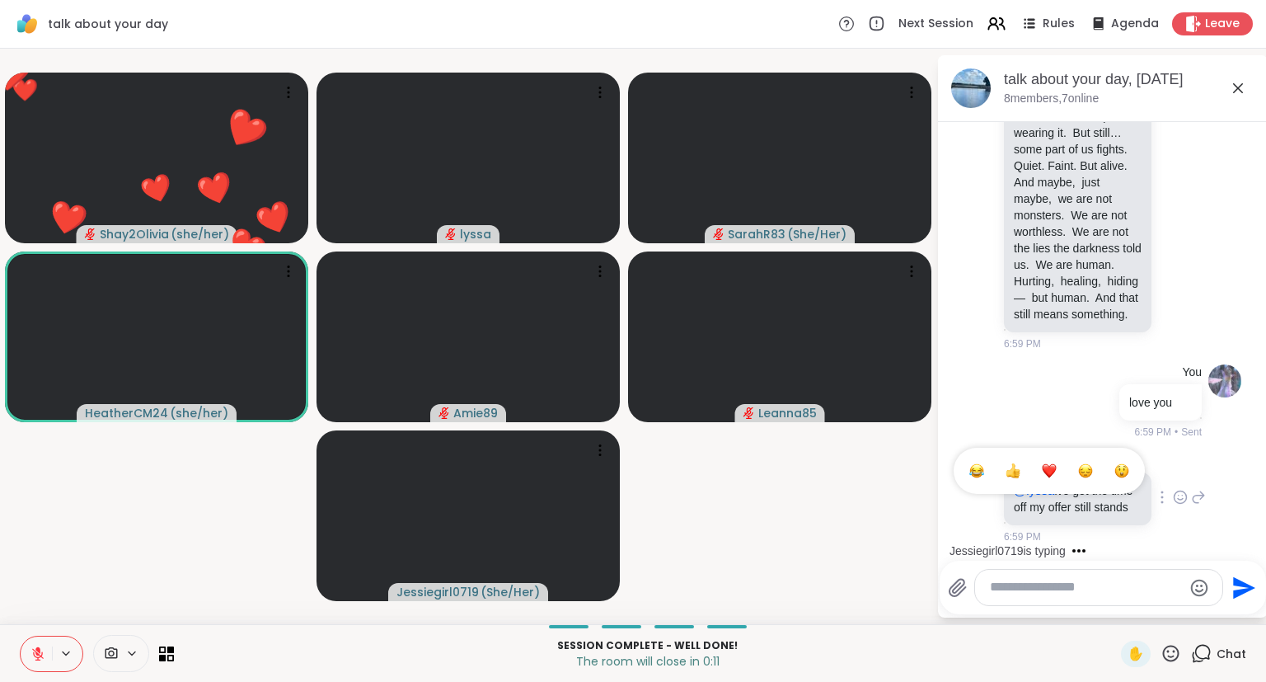
scroll to position [11252, 0]
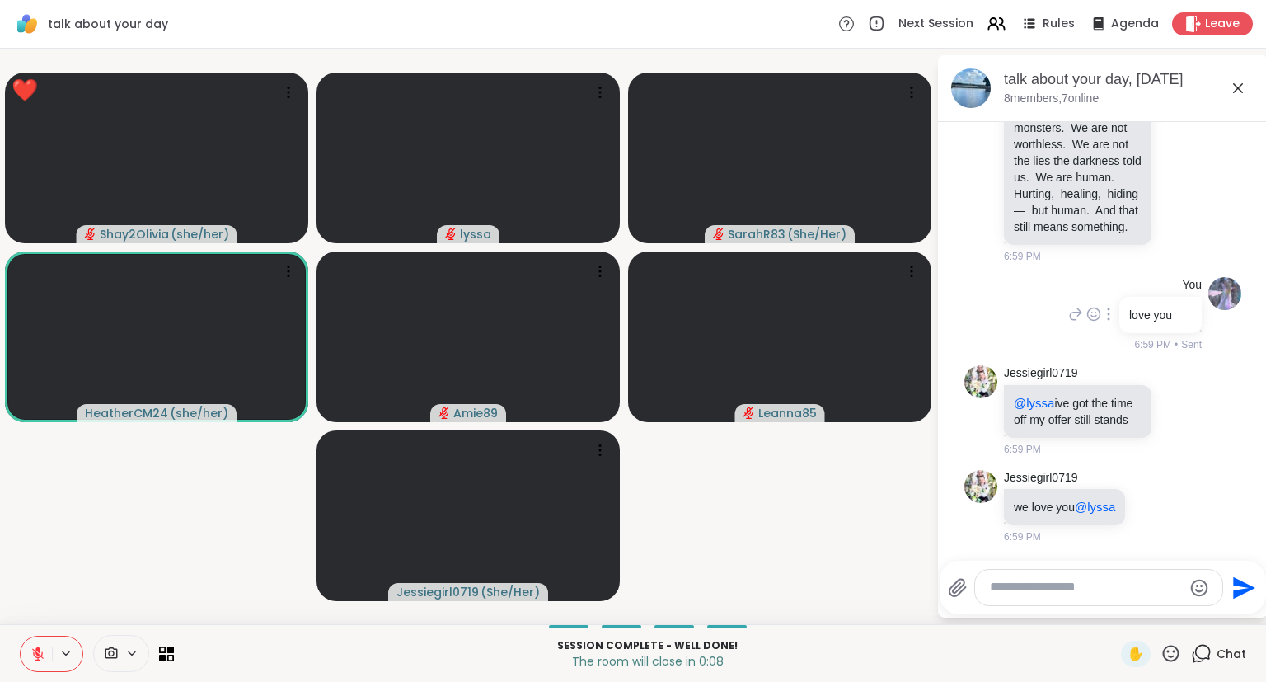
click at [1054, 335] on div "You love you 6:59 PM • Sent" at bounding box center [1103, 314] width 277 height 88
click at [1054, 605] on icon at bounding box center [1171, 653] width 21 height 21
click at [1054, 605] on span "❤️" at bounding box center [1123, 610] width 16 height 20
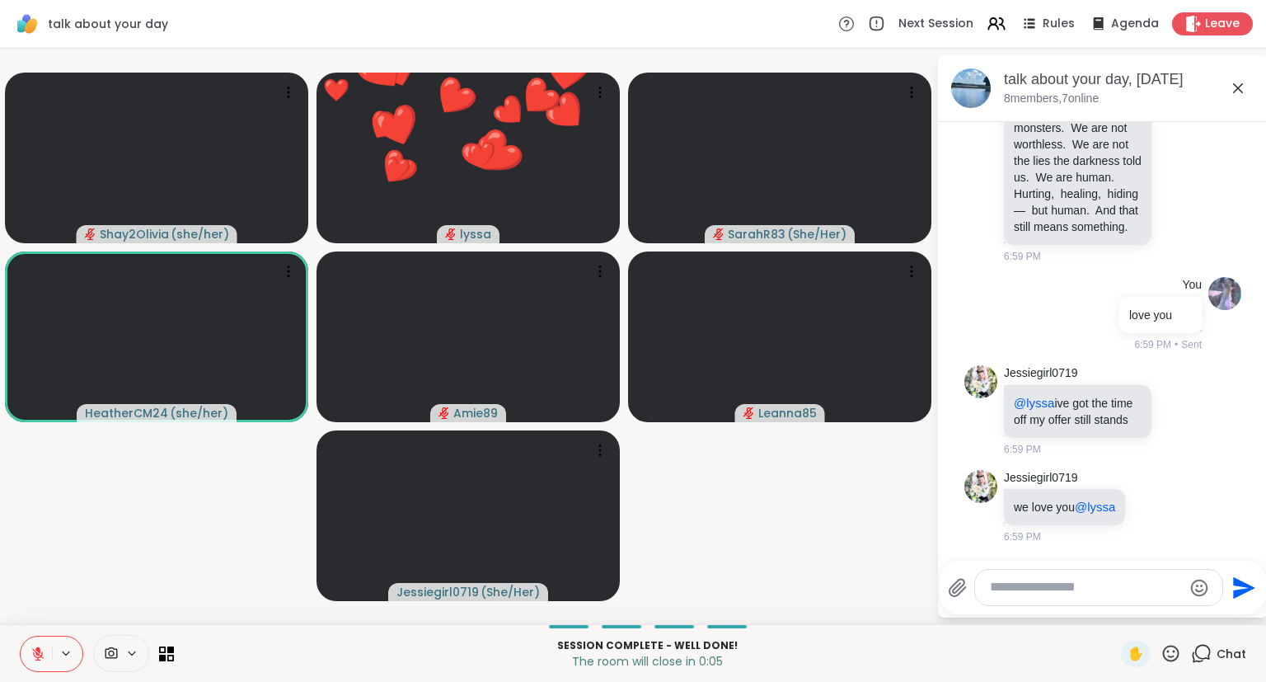
click at [1054, 590] on textarea "Type your message" at bounding box center [1086, 587] width 192 height 17
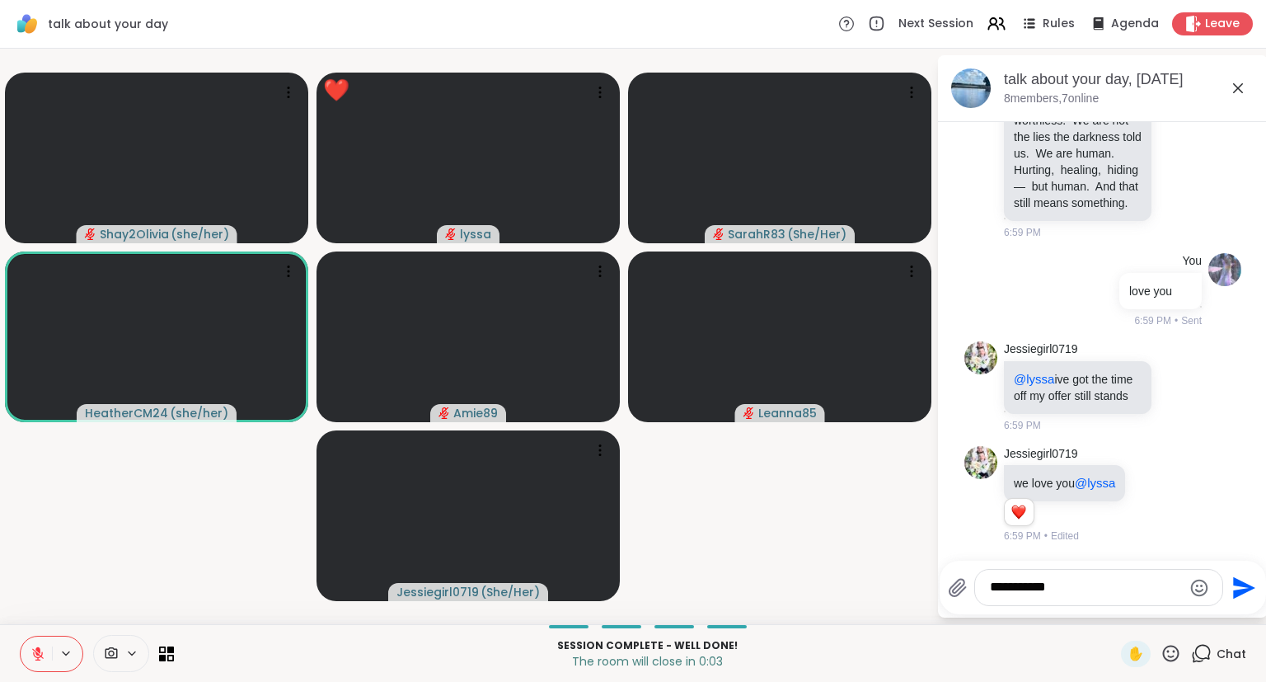
type textarea "**********"
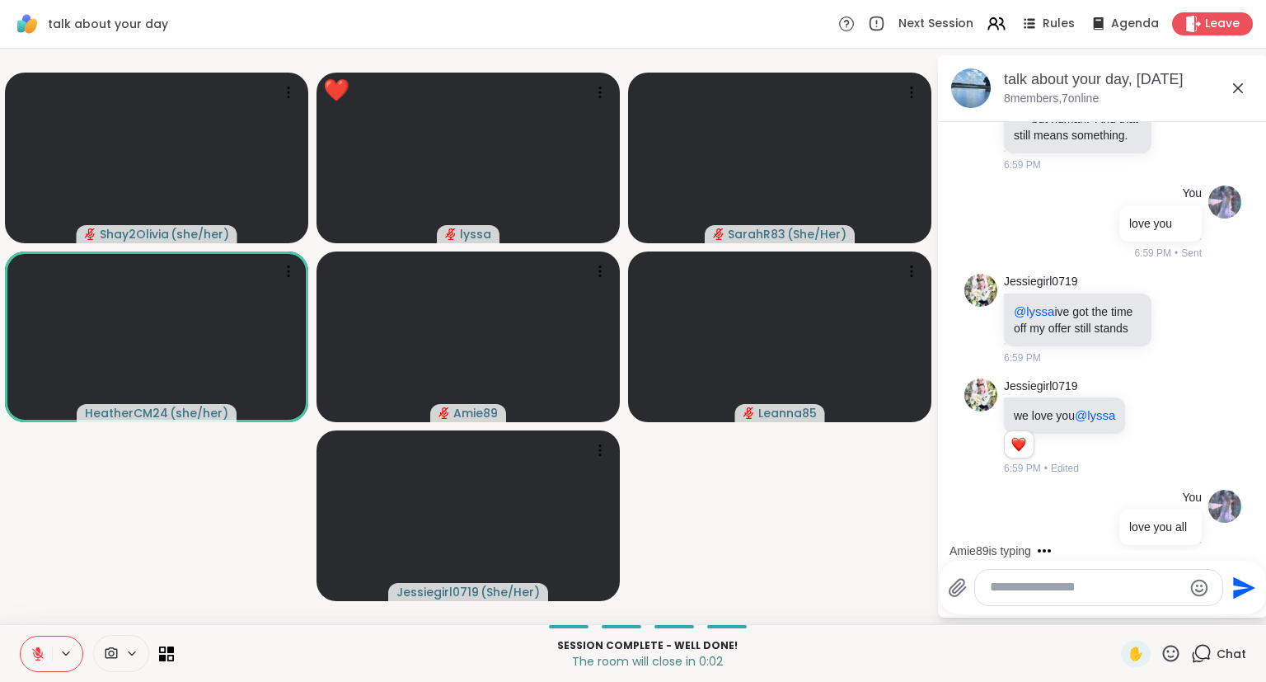
scroll to position [11363, 0]
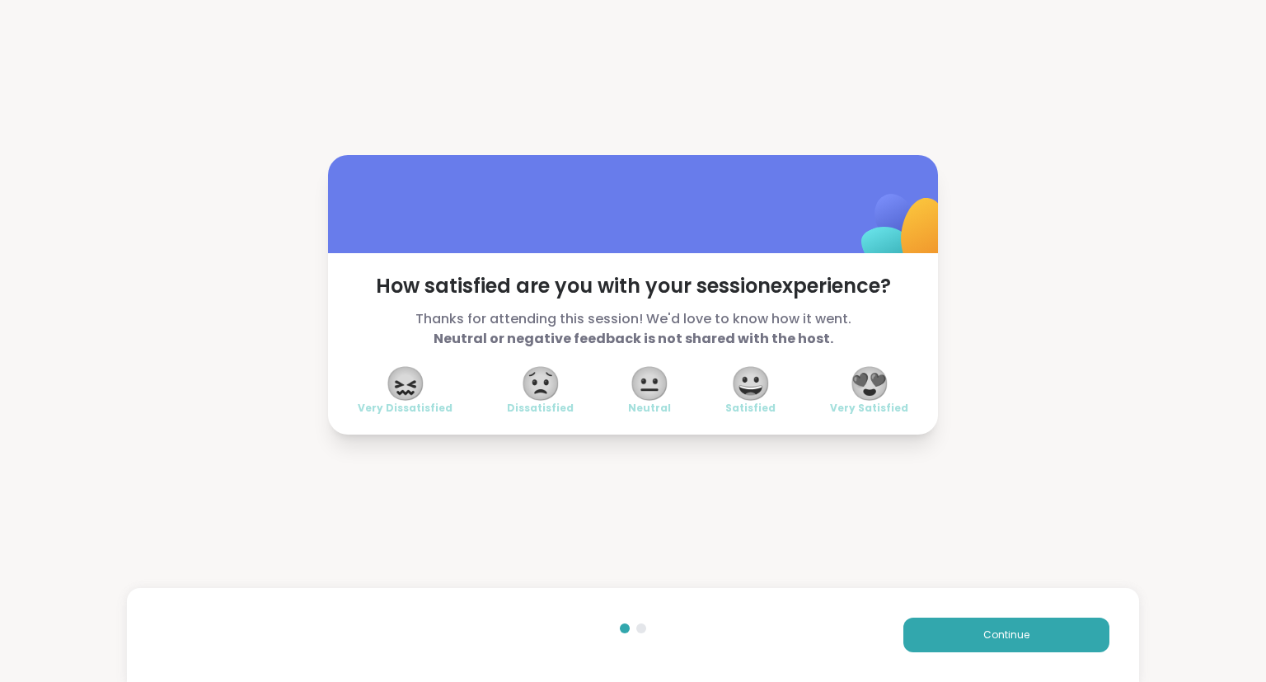
click at [876, 387] on span "😍" at bounding box center [869, 383] width 41 height 30
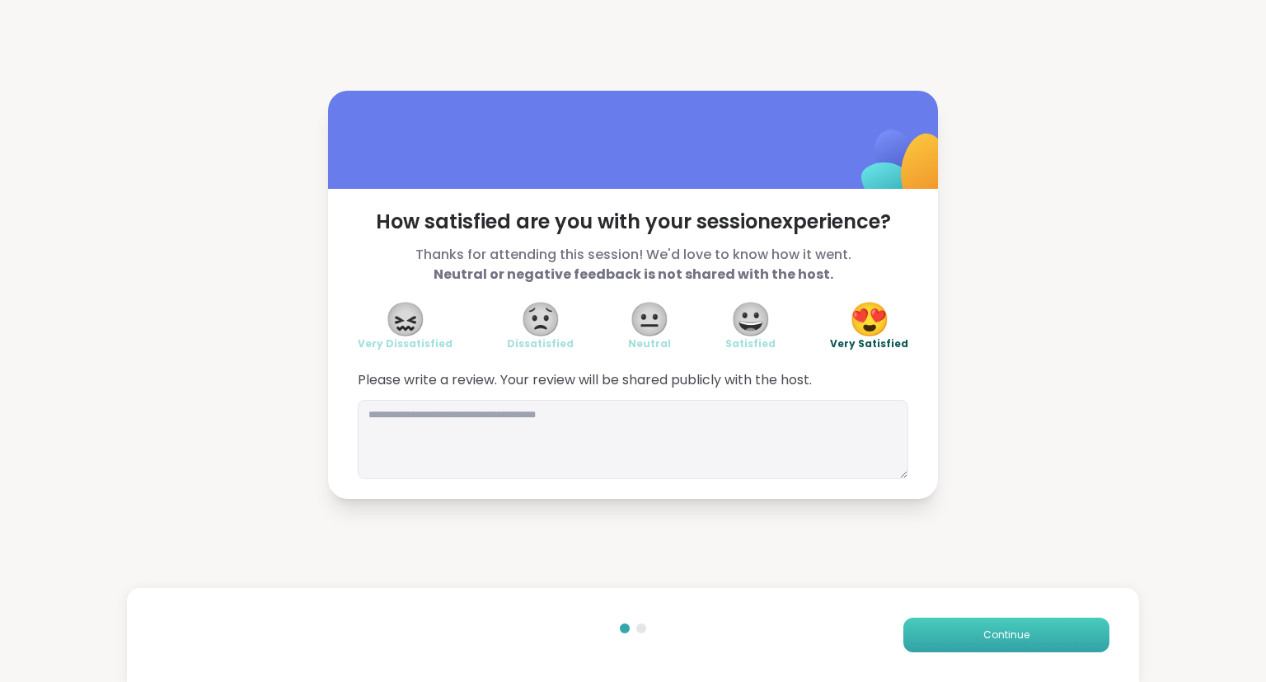
click at [932, 605] on button "Continue" at bounding box center [1007, 634] width 206 height 35
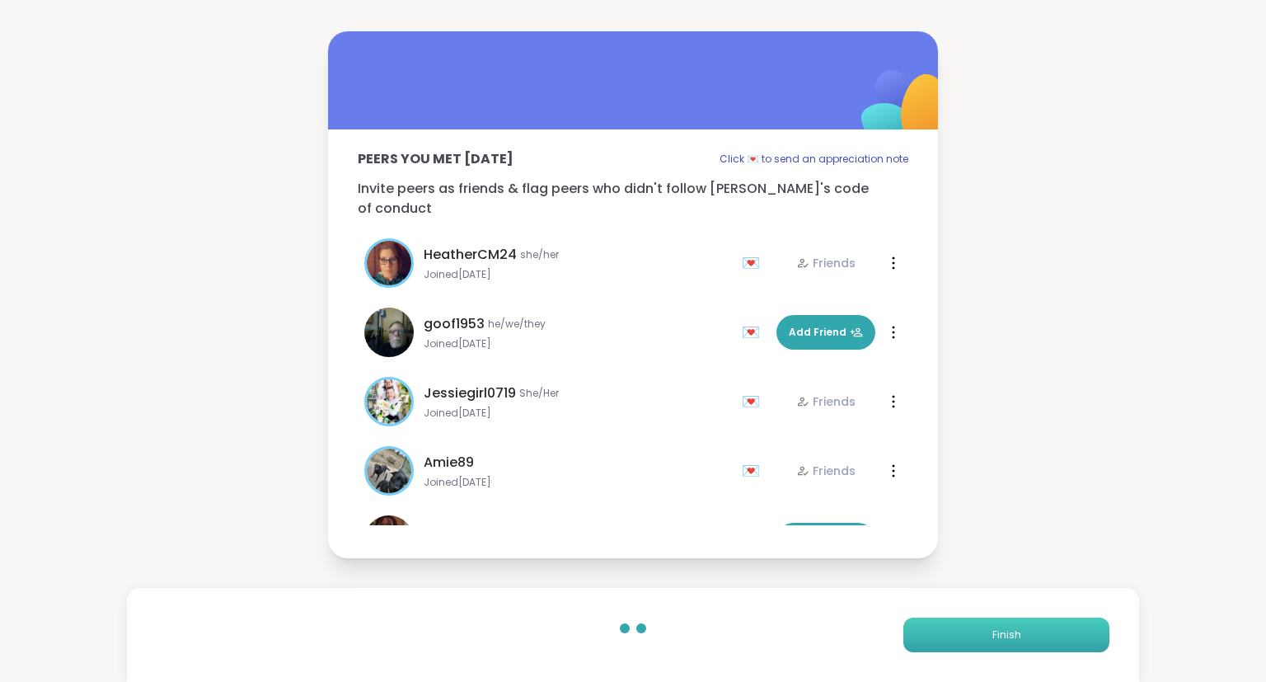
click at [932, 605] on button "Finish" at bounding box center [1007, 634] width 206 height 35
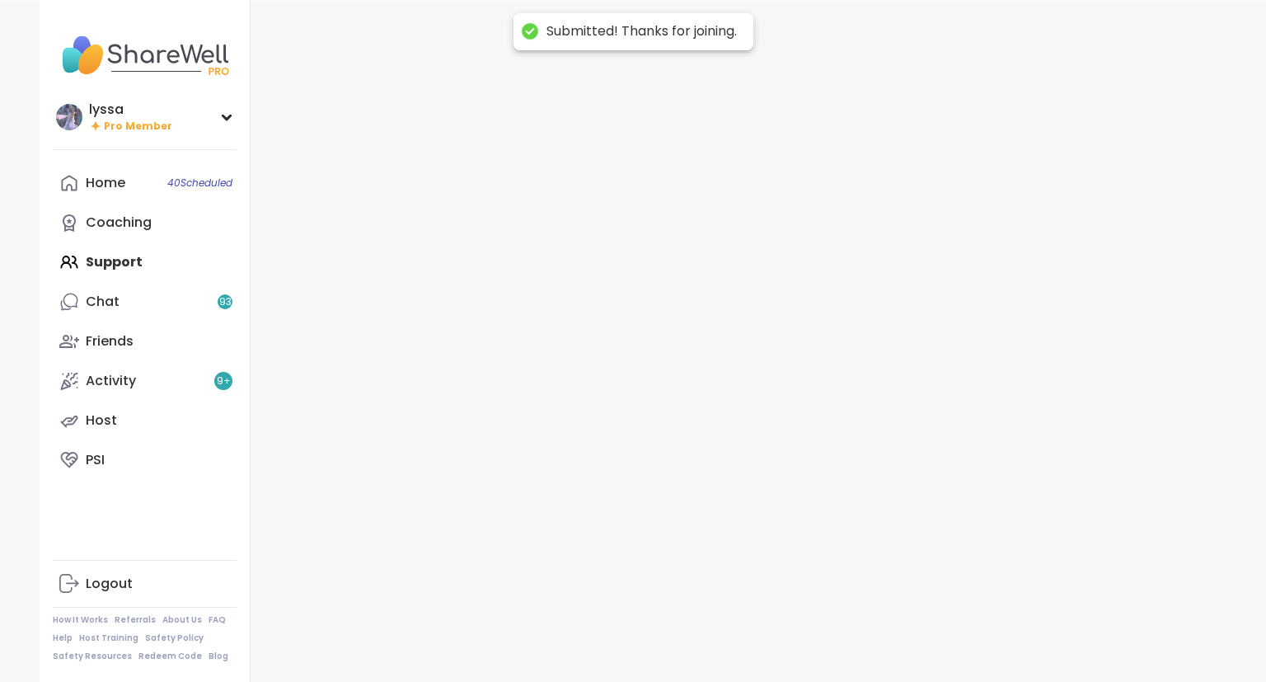
click at [932, 605] on div at bounding box center [739, 344] width 976 height 682
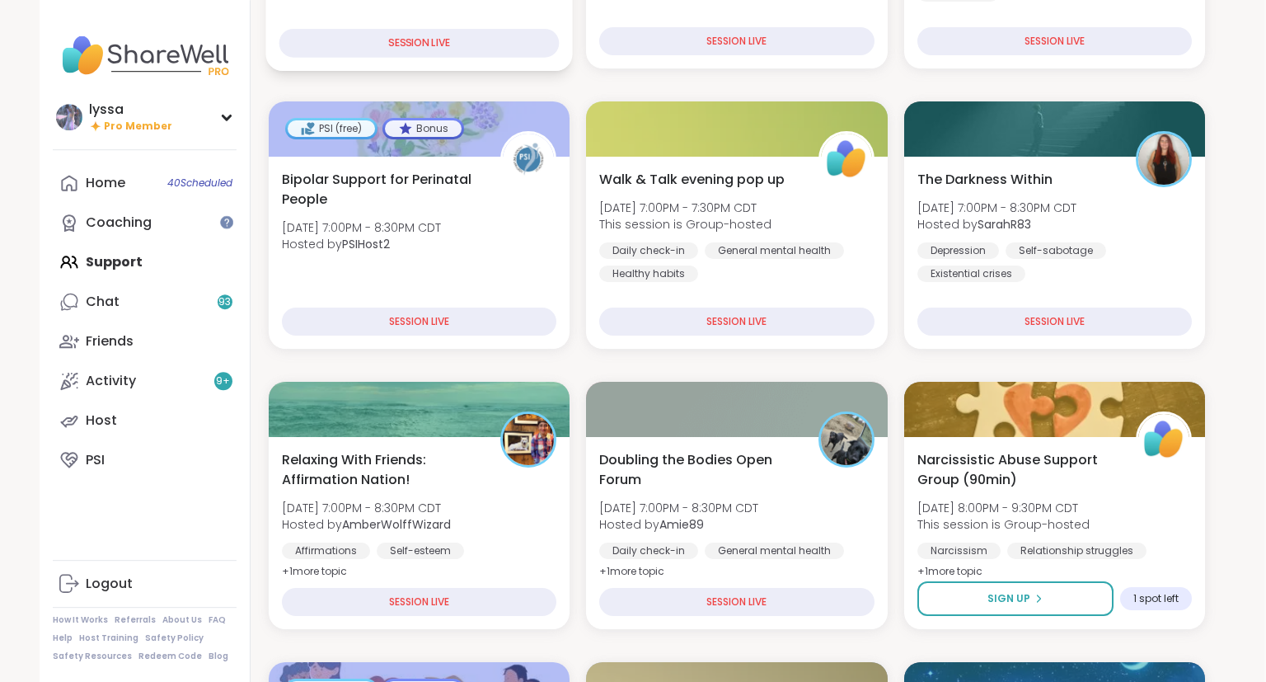
scroll to position [444, 2]
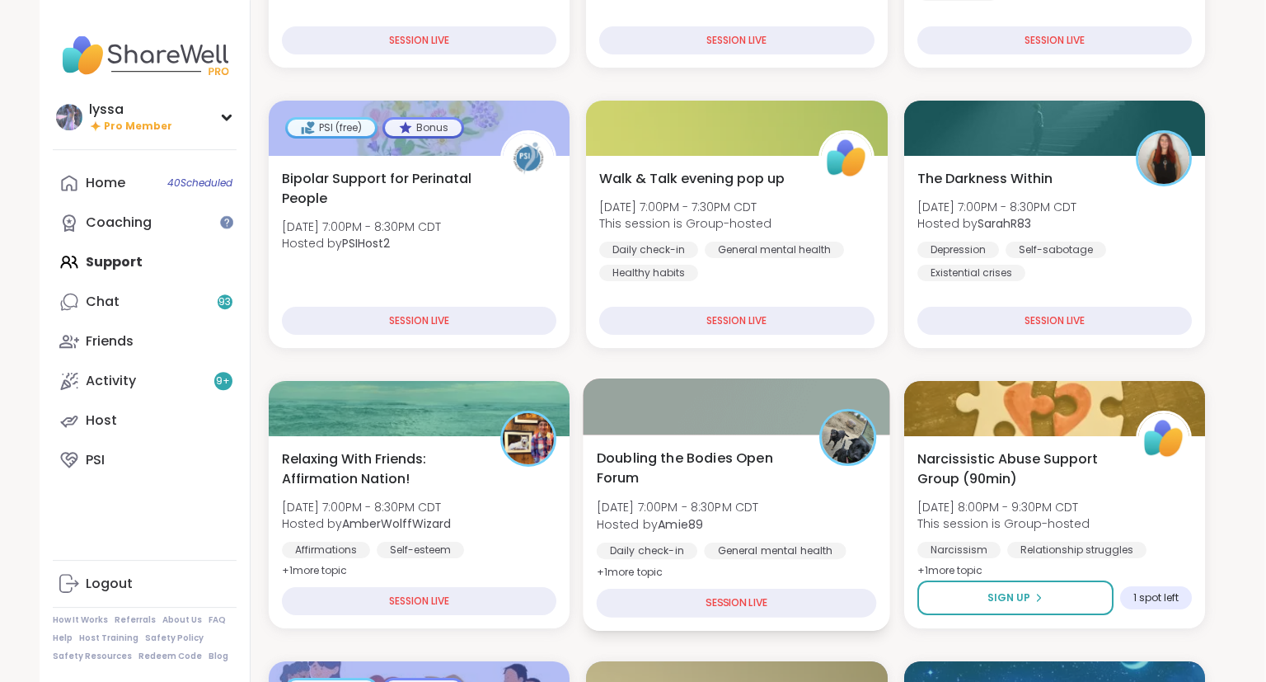
click at [724, 481] on span "Doubling the Bodies Open Forum" at bounding box center [699, 468] width 204 height 40
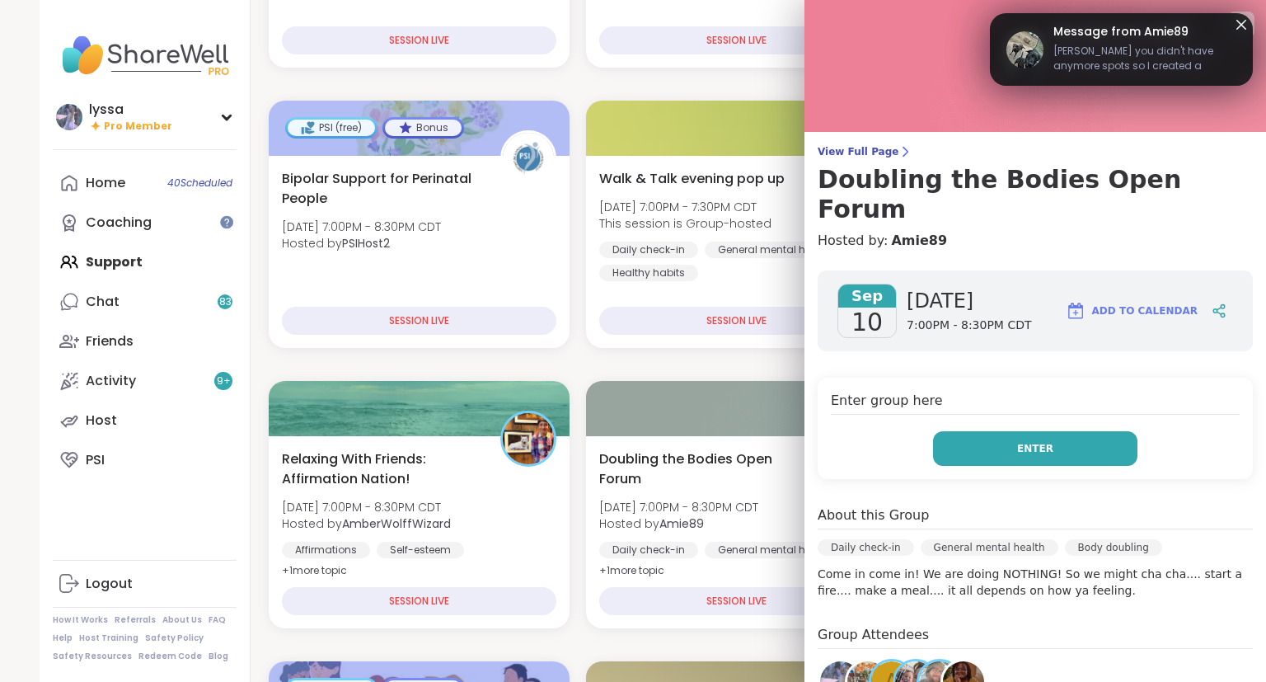
click at [999, 431] on button "Enter" at bounding box center [1035, 448] width 204 height 35
click at [970, 431] on button "Enter" at bounding box center [1035, 448] width 204 height 35
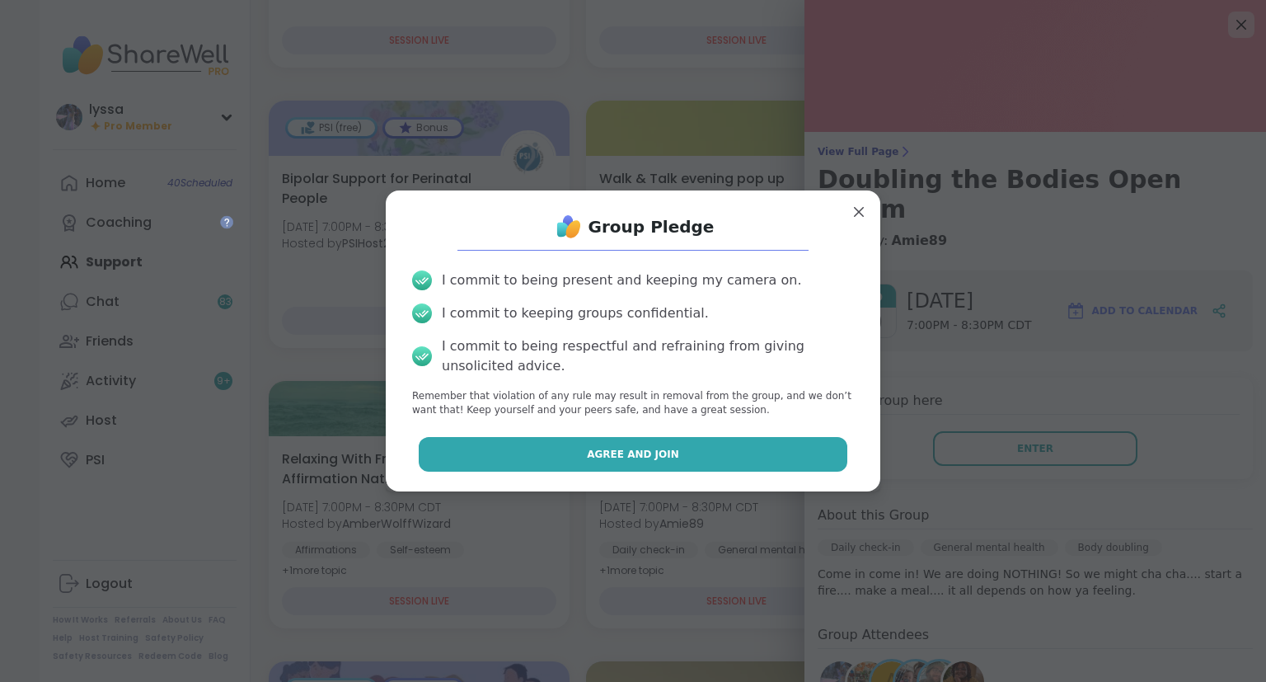
click at [785, 450] on button "Agree and Join" at bounding box center [633, 454] width 429 height 35
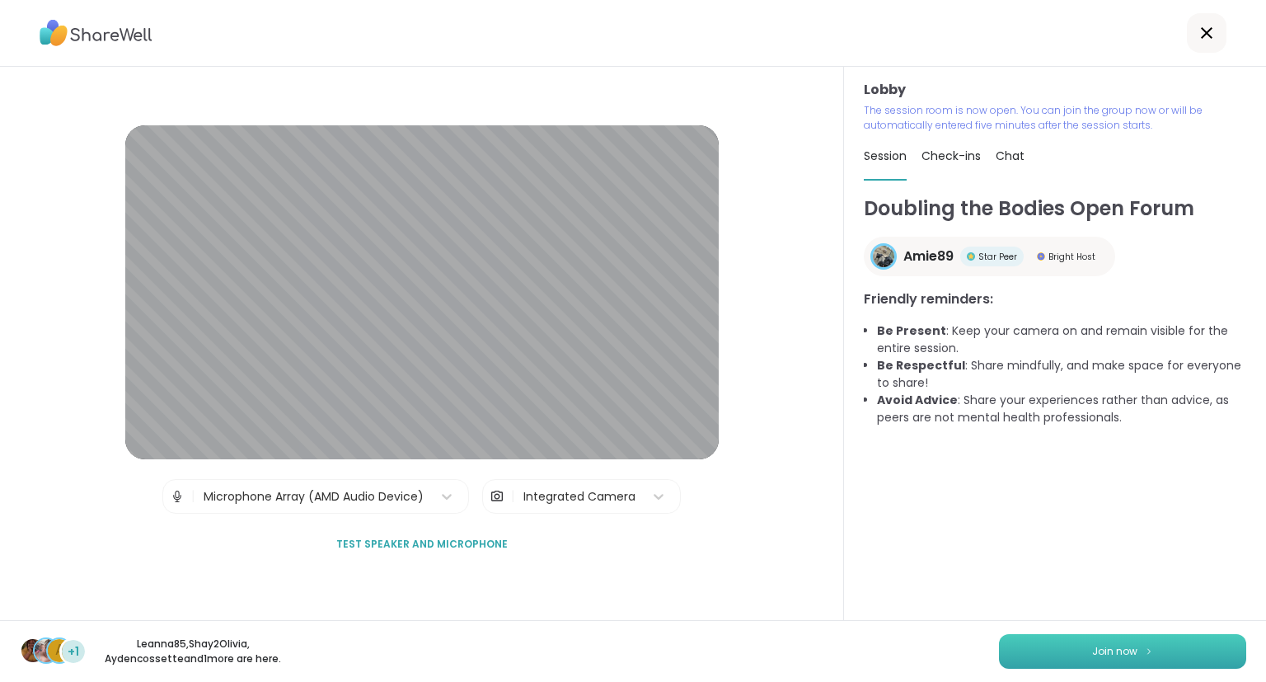
click at [1054, 605] on span "Join now" at bounding box center [1114, 651] width 45 height 15
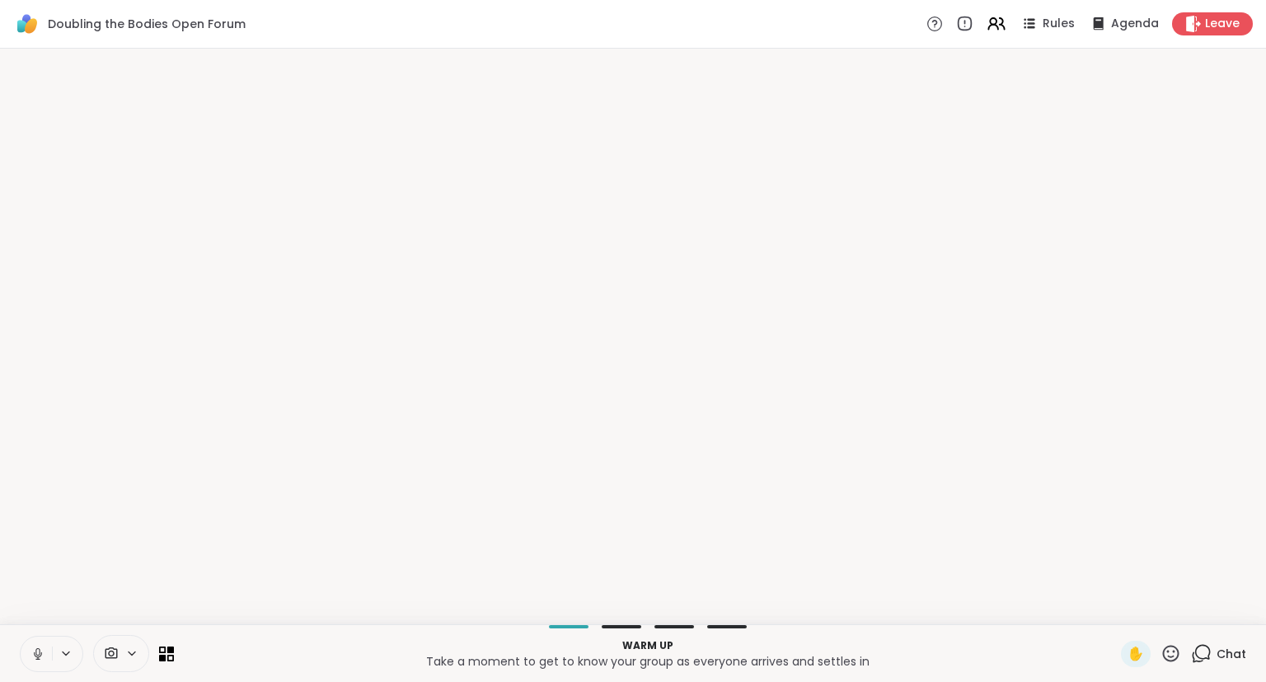
click at [1054, 526] on div at bounding box center [633, 336] width 1266 height 575
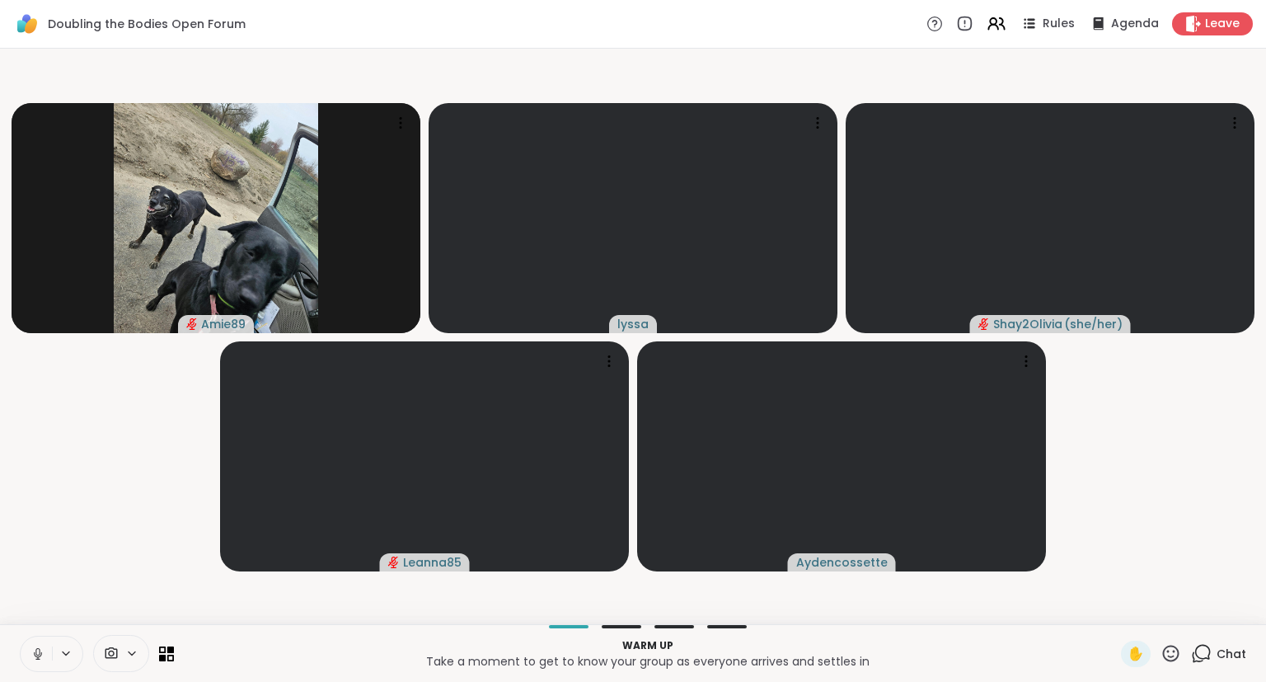
click at [36, 605] on button at bounding box center [36, 653] width 31 height 35
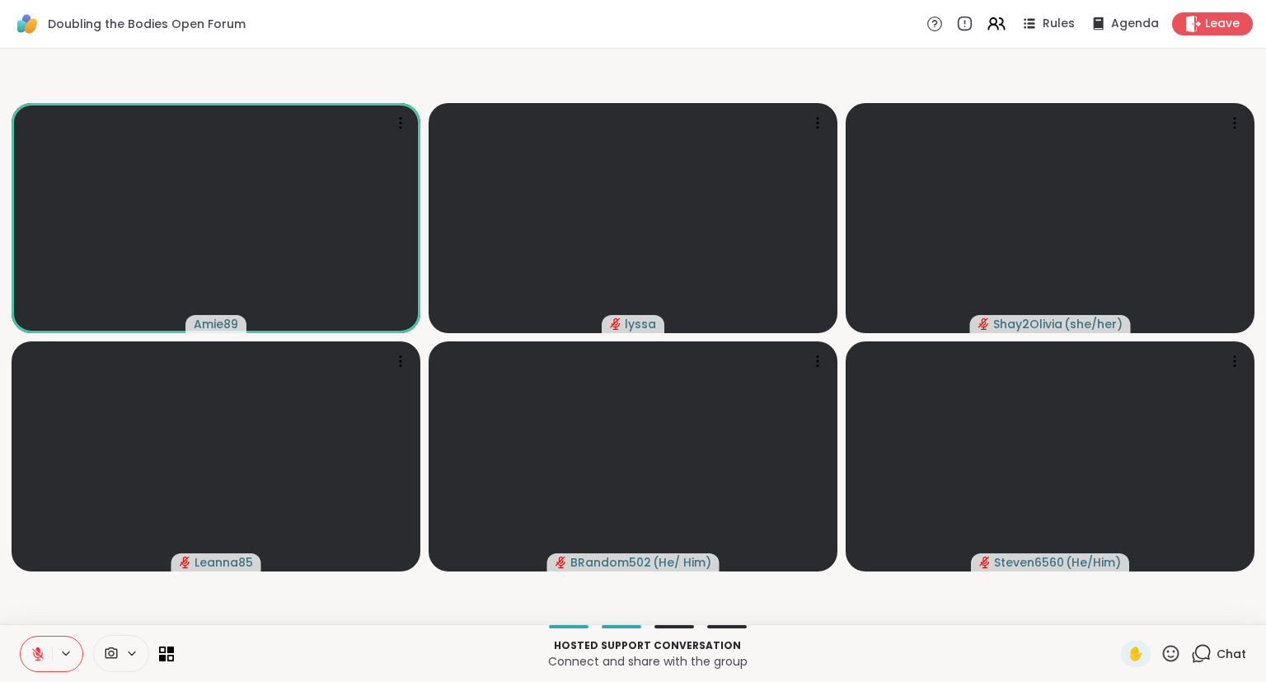
click at [29, 605] on button at bounding box center [36, 653] width 31 height 35
click at [37, 605] on icon at bounding box center [38, 653] width 15 height 15
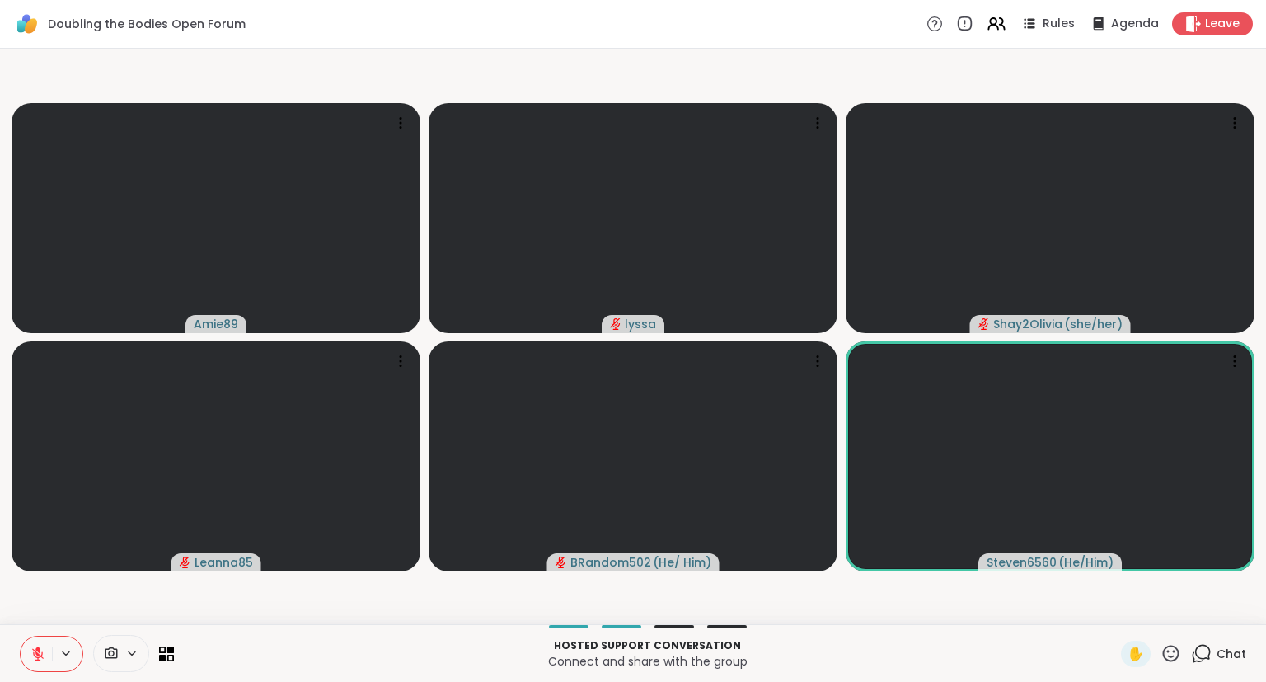
click at [1054, 605] on icon at bounding box center [1171, 653] width 16 height 16
click at [1054, 605] on span "❤️" at bounding box center [1123, 610] width 16 height 20
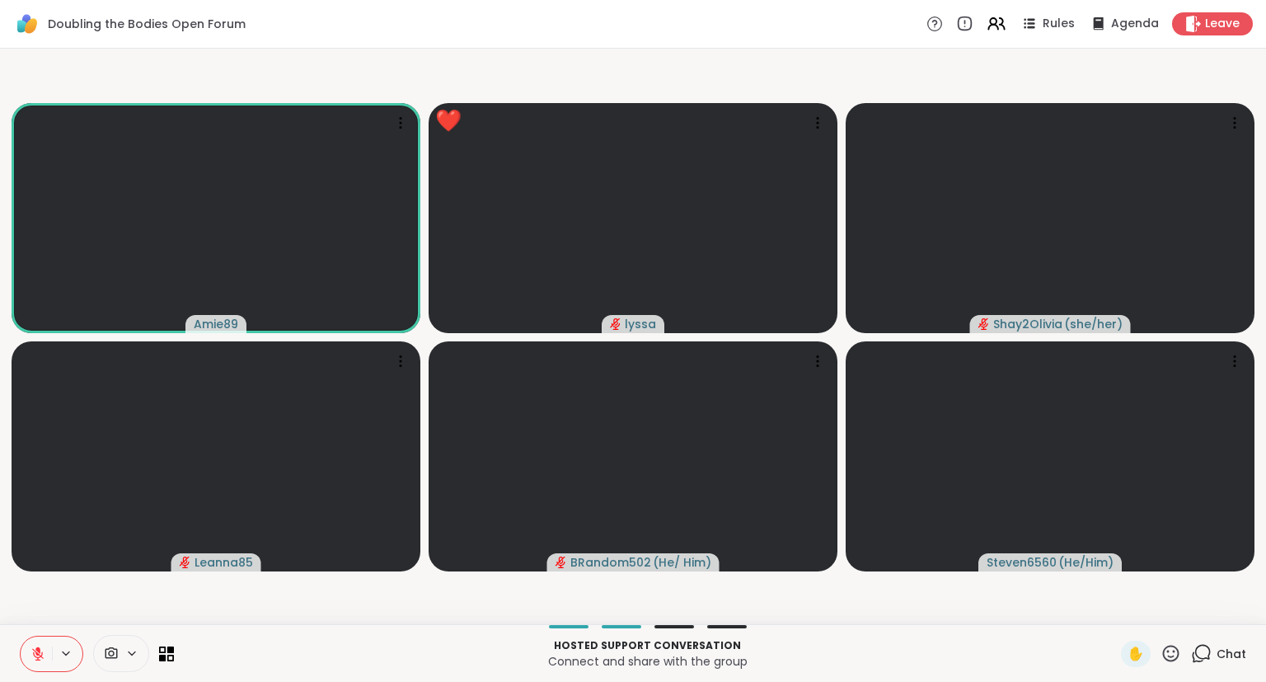
click at [37, 605] on button at bounding box center [36, 653] width 31 height 35
click at [1054, 28] on div "Leave" at bounding box center [1213, 24] width 85 height 24
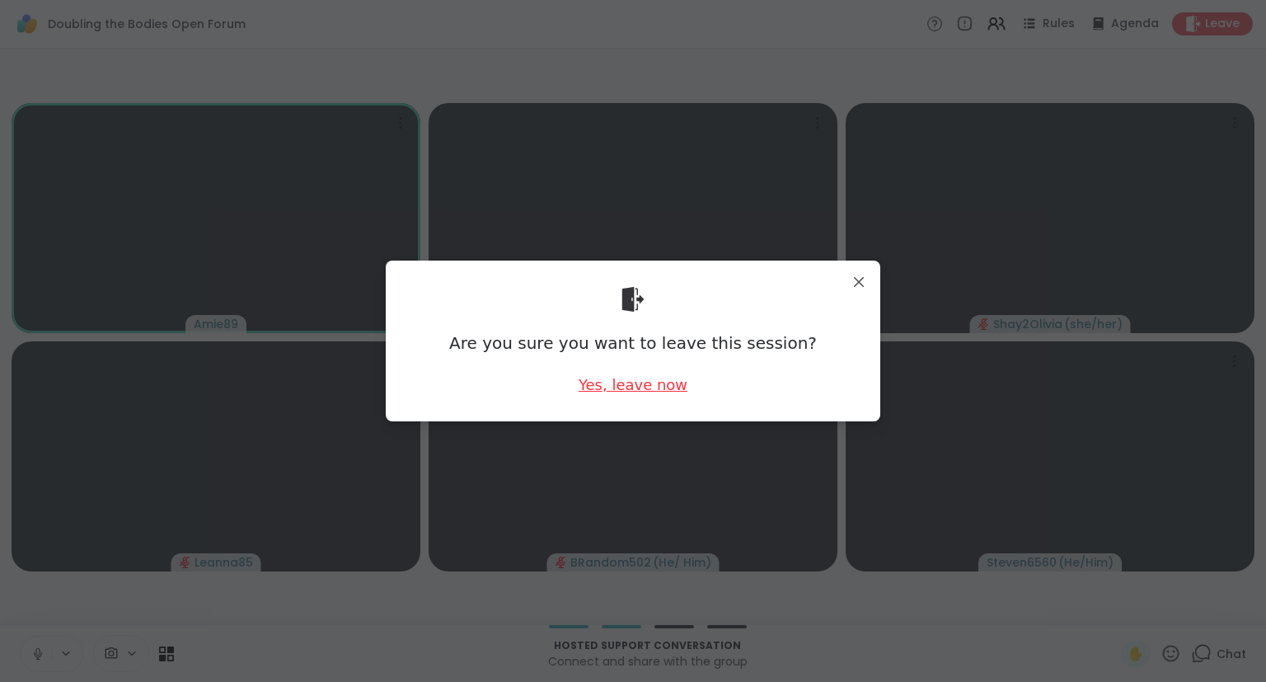
click at [618, 384] on div "Yes, leave now" at bounding box center [633, 384] width 109 height 21
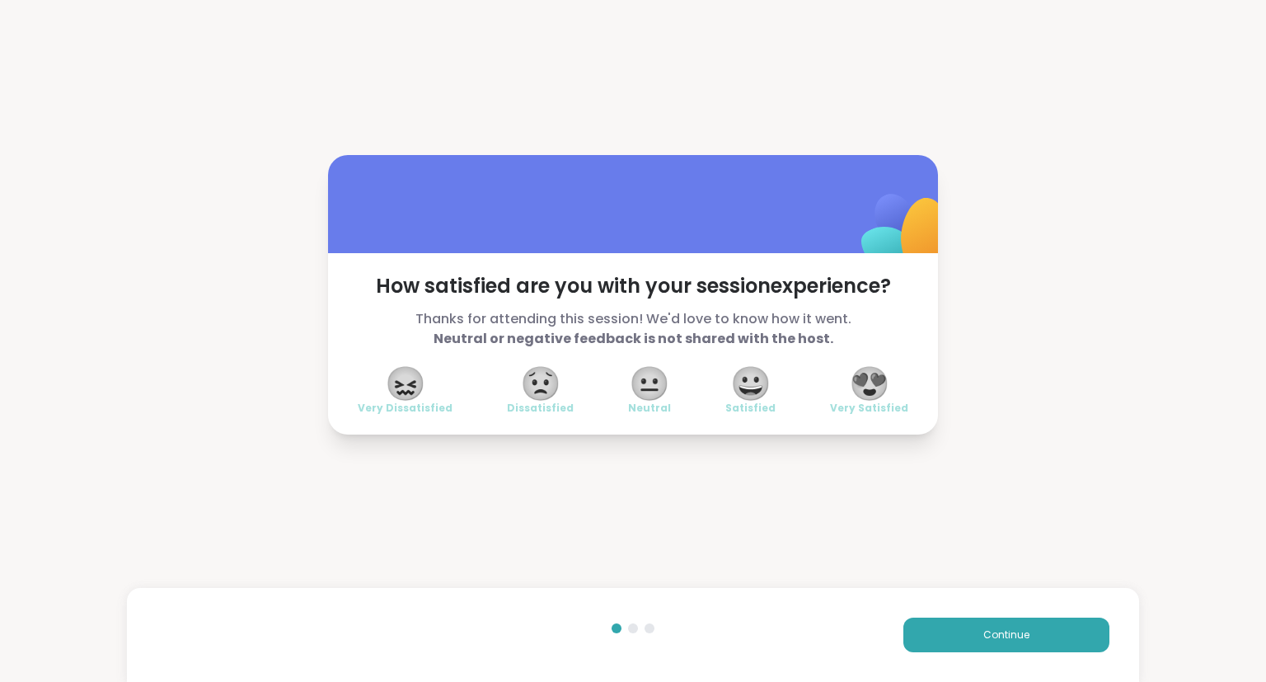
click at [849, 391] on div "😍 Very Satisfied" at bounding box center [869, 391] width 78 height 46
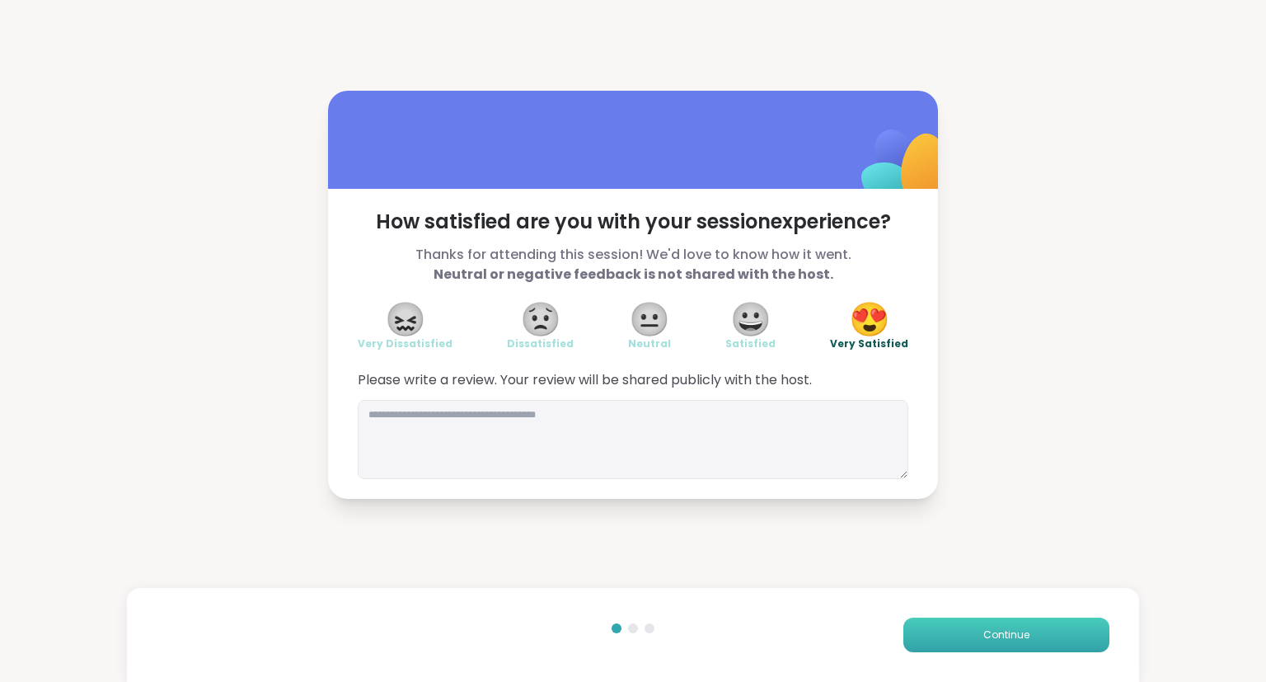
click at [927, 605] on button "Continue" at bounding box center [1007, 634] width 206 height 35
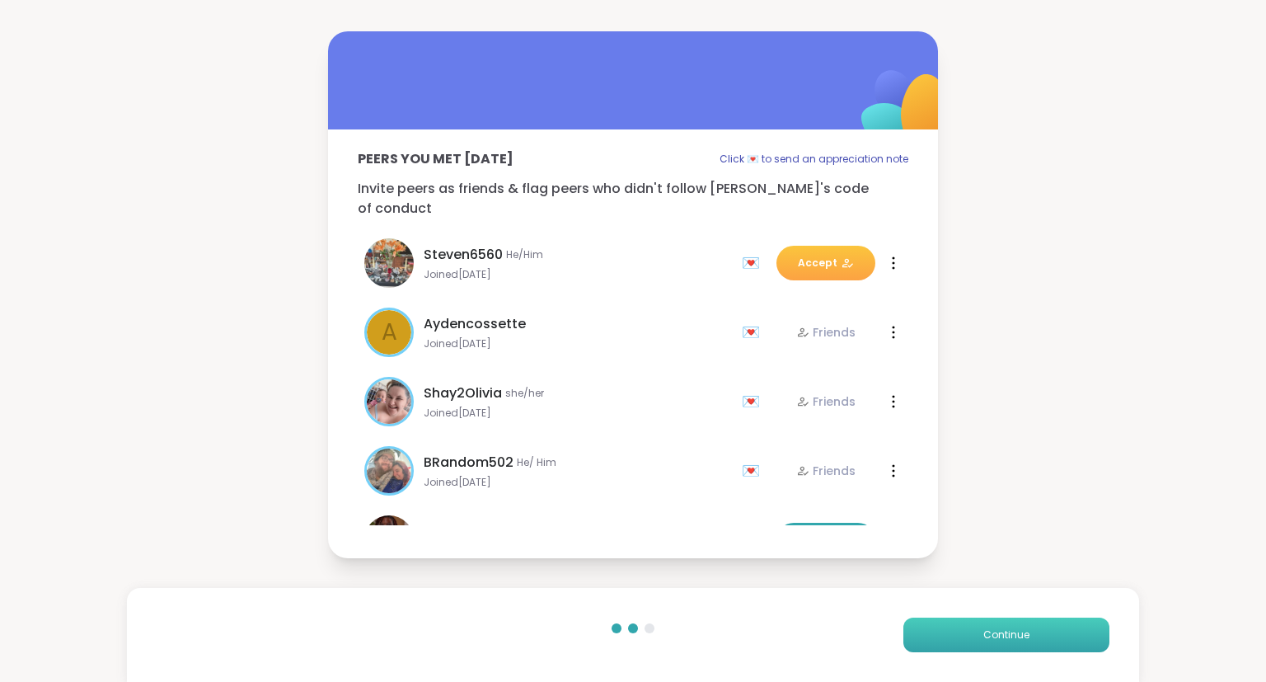
click at [923, 605] on button "Continue" at bounding box center [1007, 634] width 206 height 35
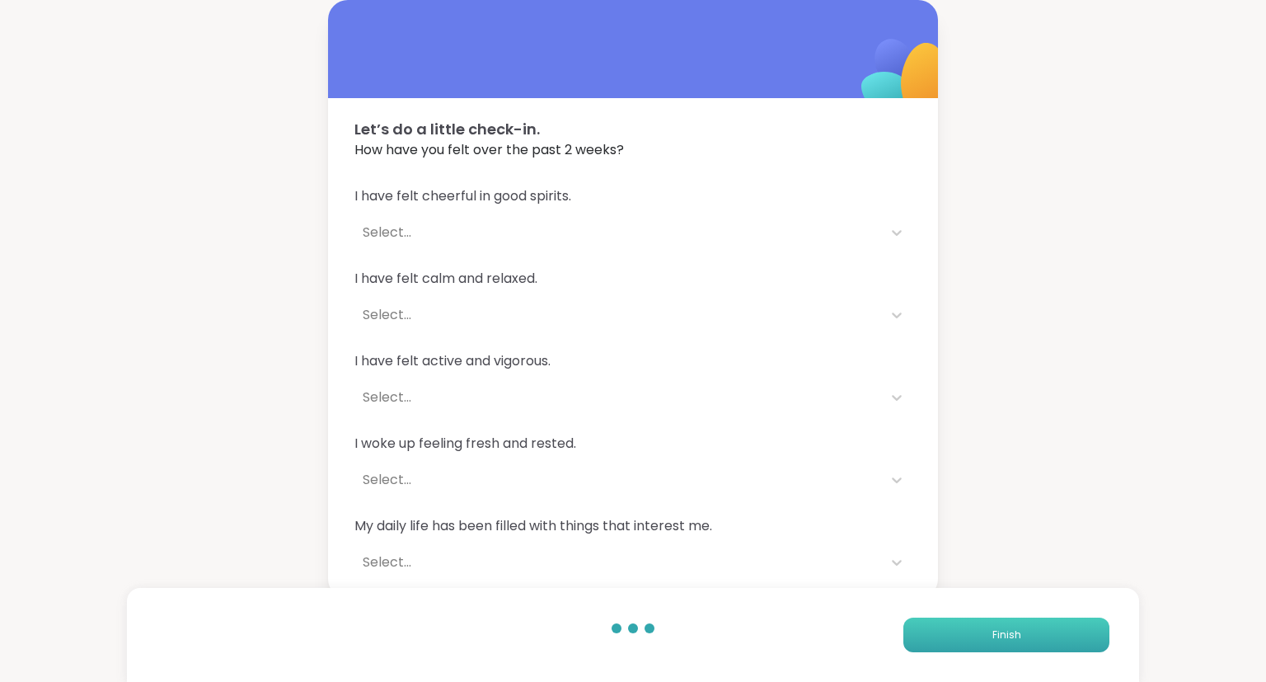
click at [923, 605] on button "Finish" at bounding box center [1007, 634] width 206 height 35
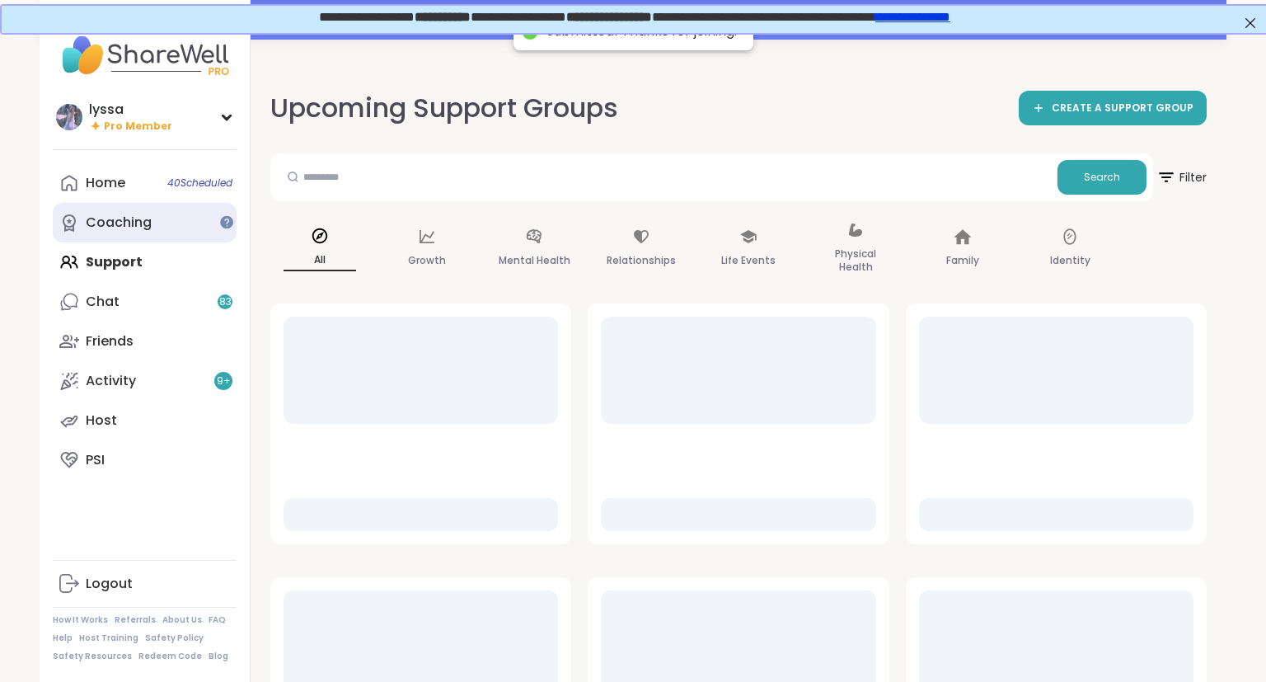
click at [171, 223] on link "Coaching" at bounding box center [145, 223] width 184 height 40
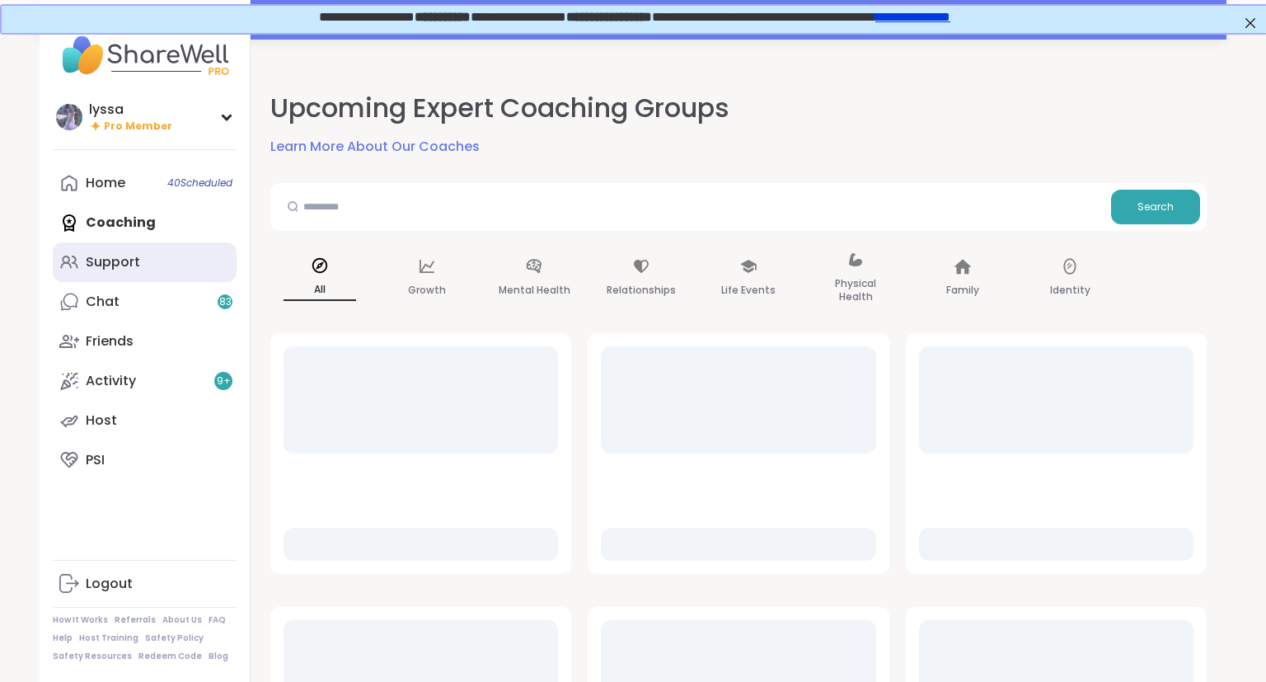
click at [170, 249] on link "Support" at bounding box center [145, 262] width 184 height 40
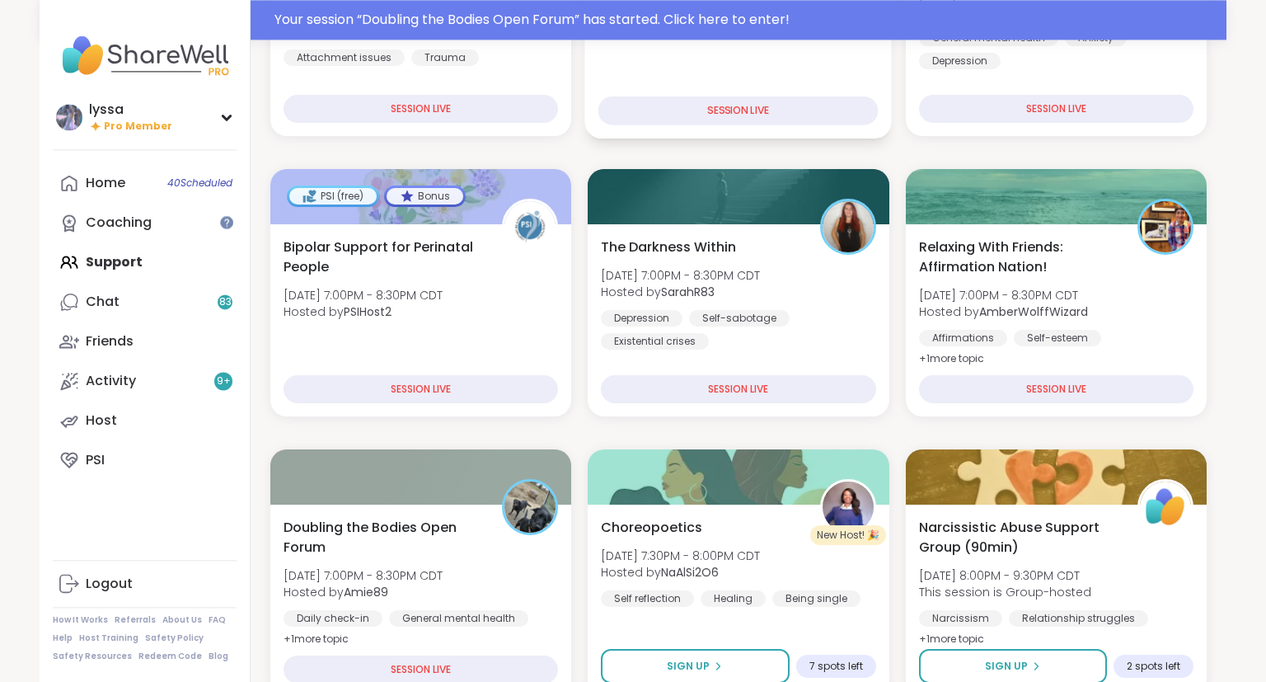
scroll to position [415, 0]
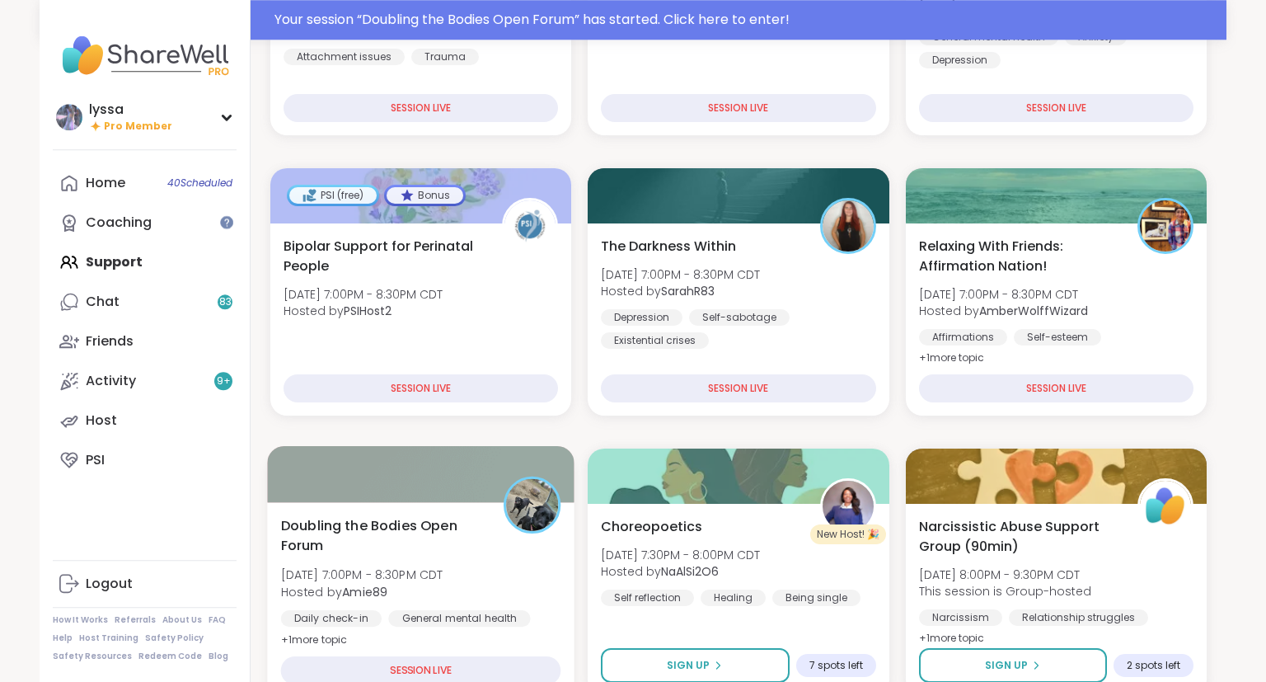
click at [512, 480] on div at bounding box center [532, 504] width 57 height 57
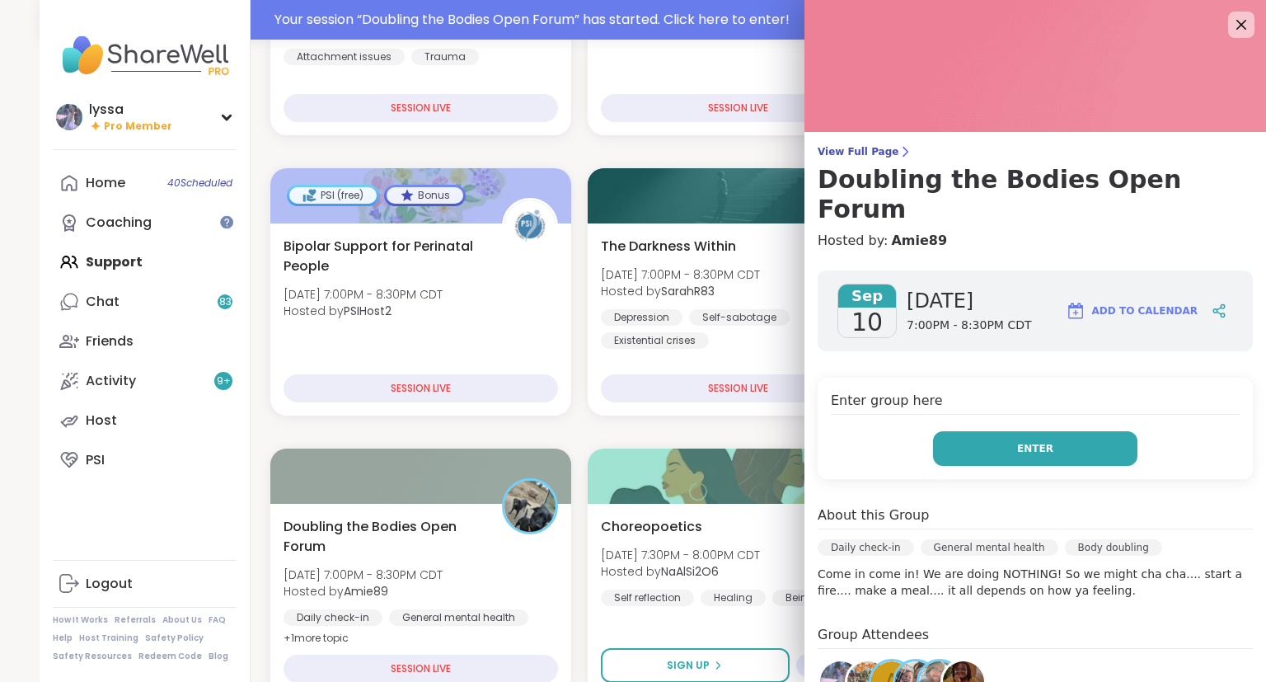
click at [973, 431] on button "Enter" at bounding box center [1035, 448] width 204 height 35
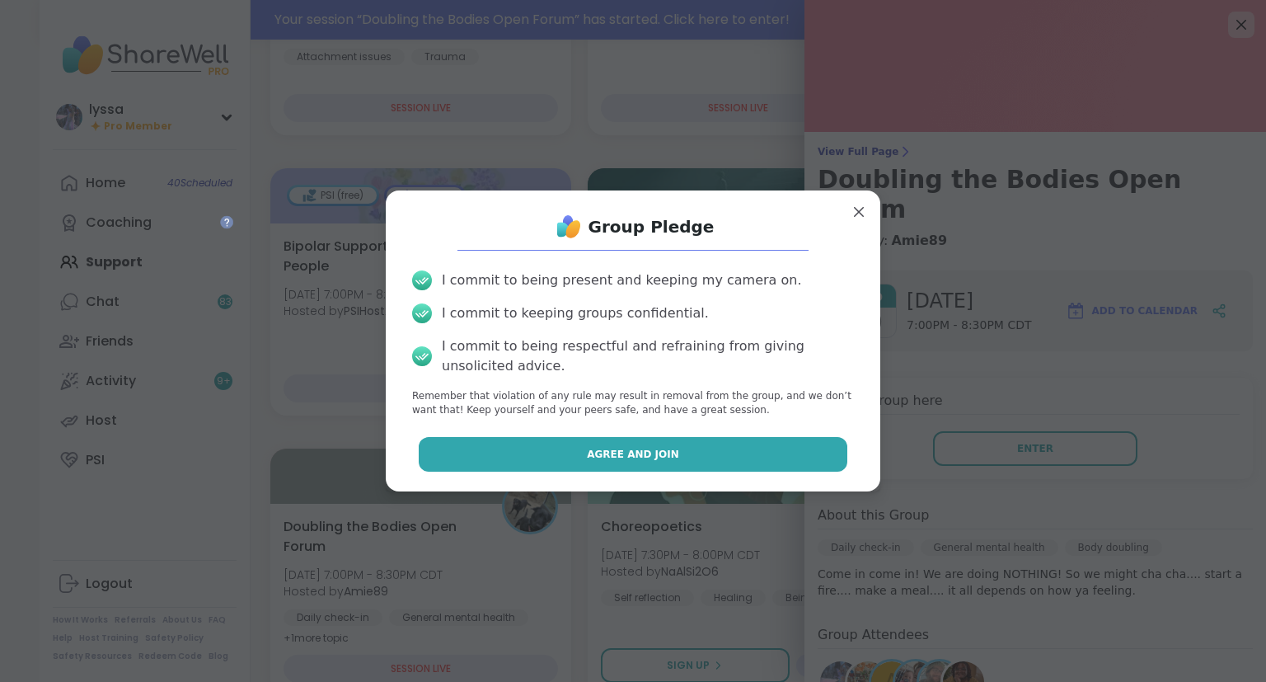
click at [777, 467] on button "Agree and Join" at bounding box center [633, 454] width 429 height 35
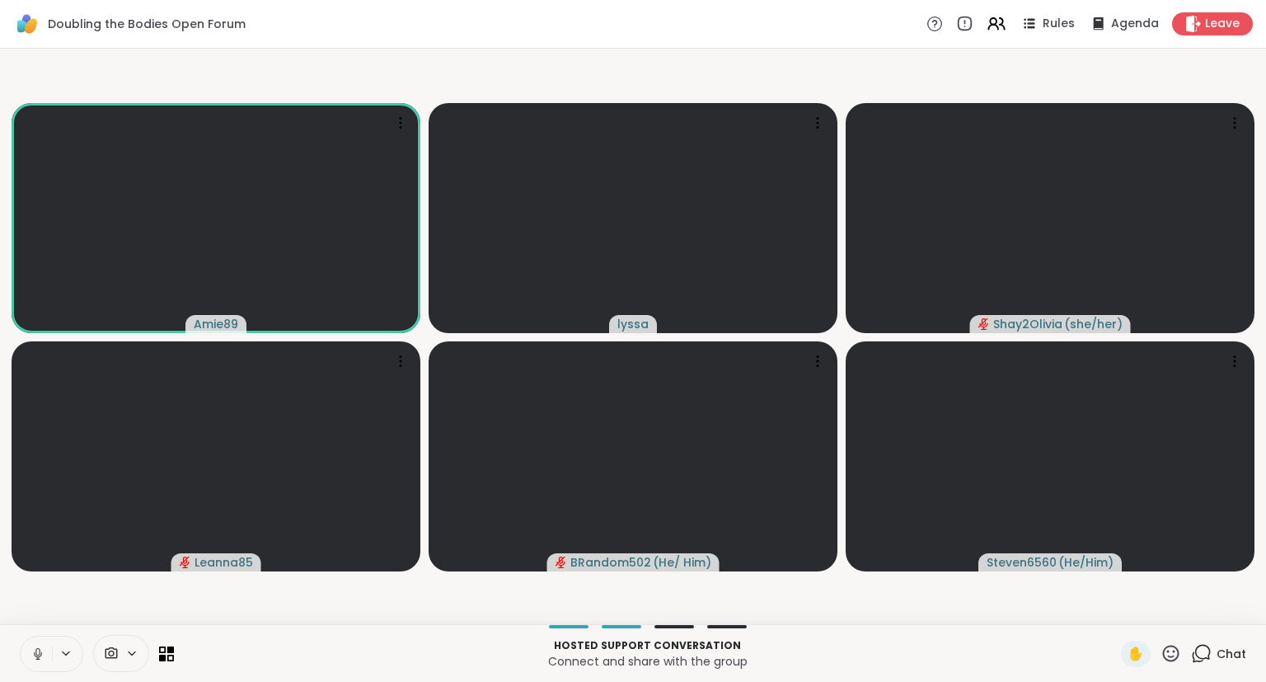
click at [36, 605] on icon at bounding box center [37, 651] width 4 height 7
click at [35, 605] on icon at bounding box center [38, 653] width 15 height 15
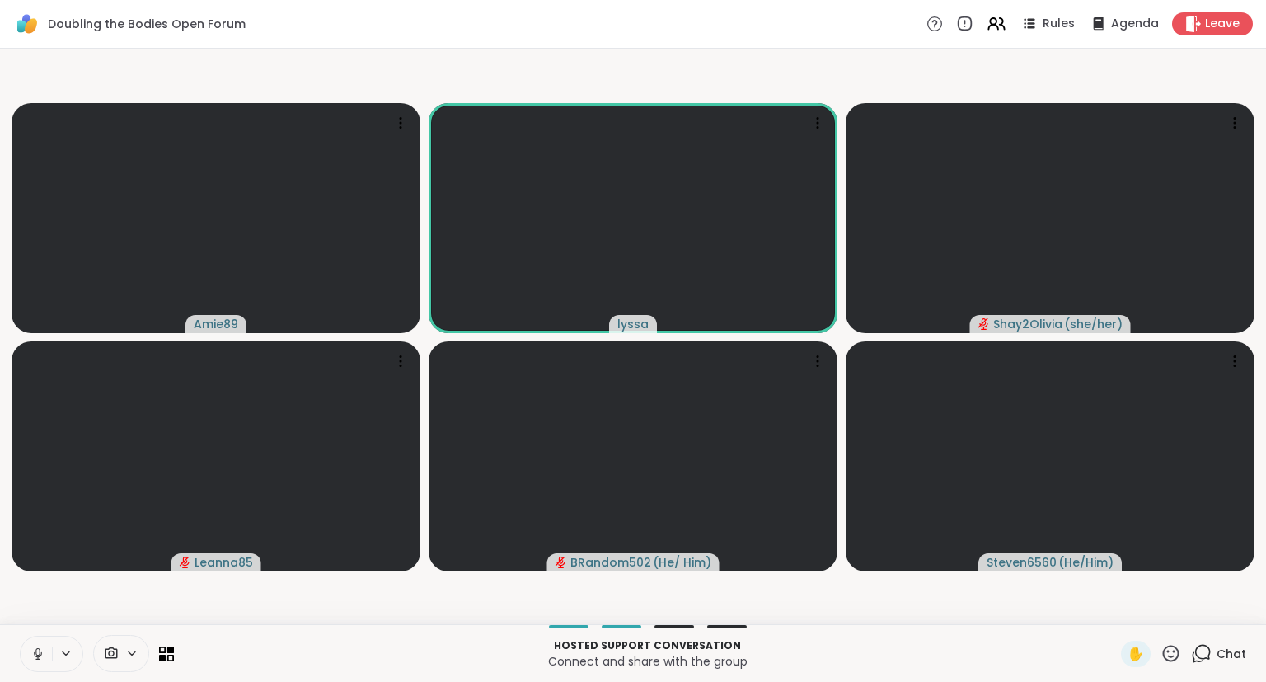
click at [30, 605] on button at bounding box center [36, 653] width 31 height 35
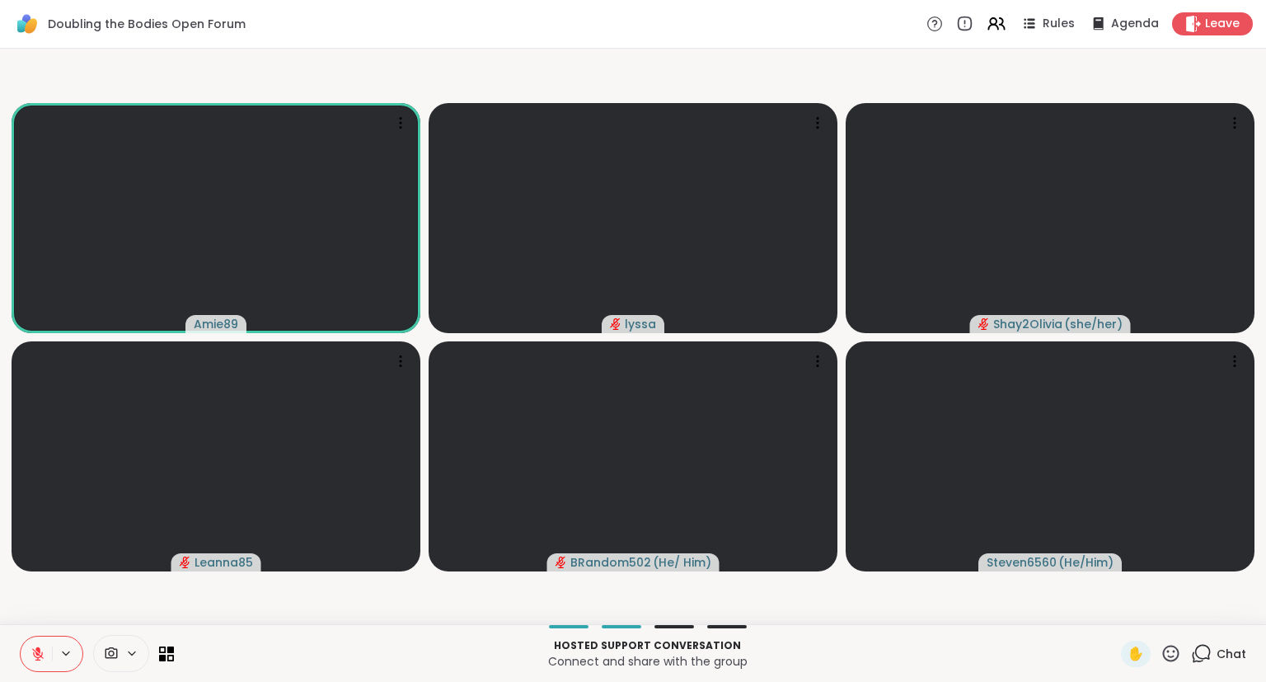
click at [38, 605] on icon at bounding box center [38, 653] width 15 height 15
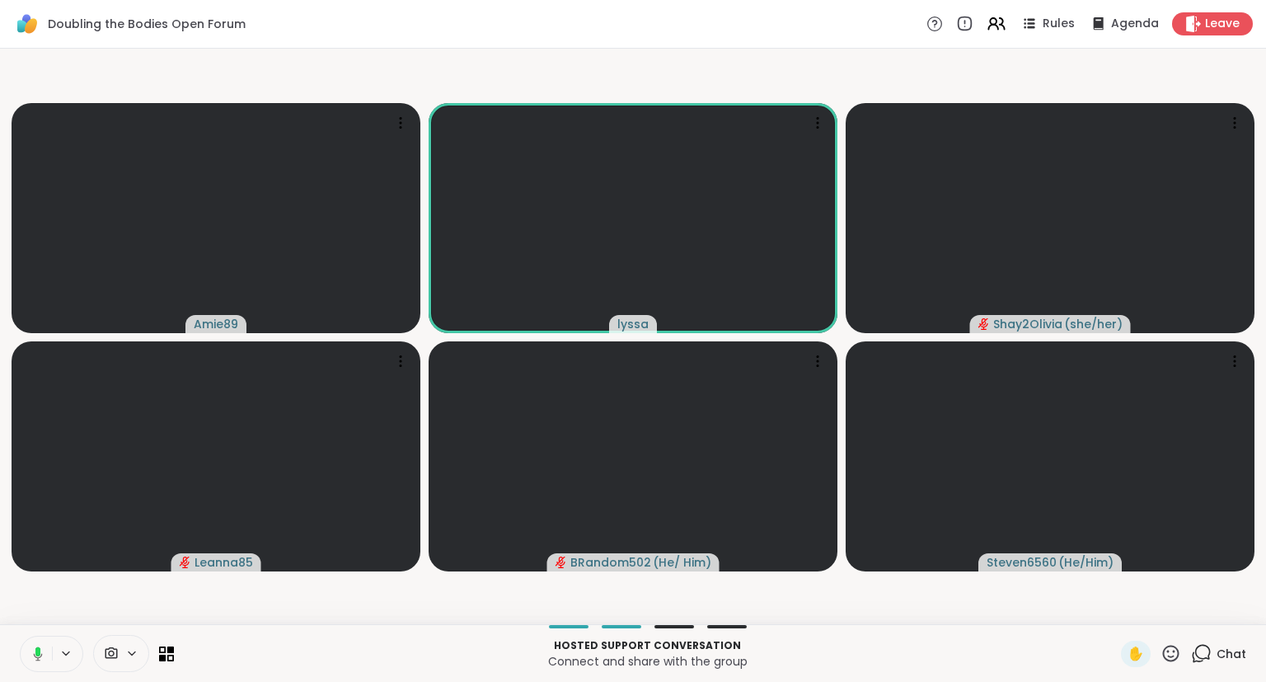
click at [43, 605] on button at bounding box center [35, 653] width 34 height 35
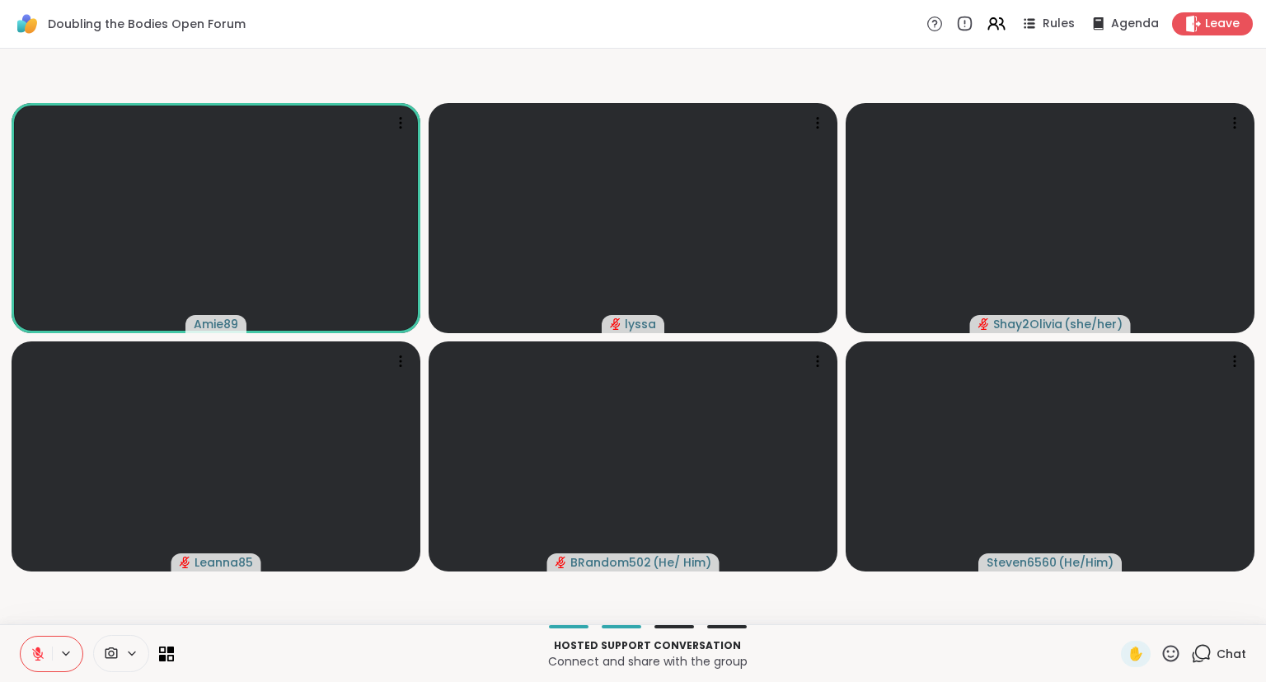
click at [1054, 605] on icon at bounding box center [1201, 653] width 21 height 21
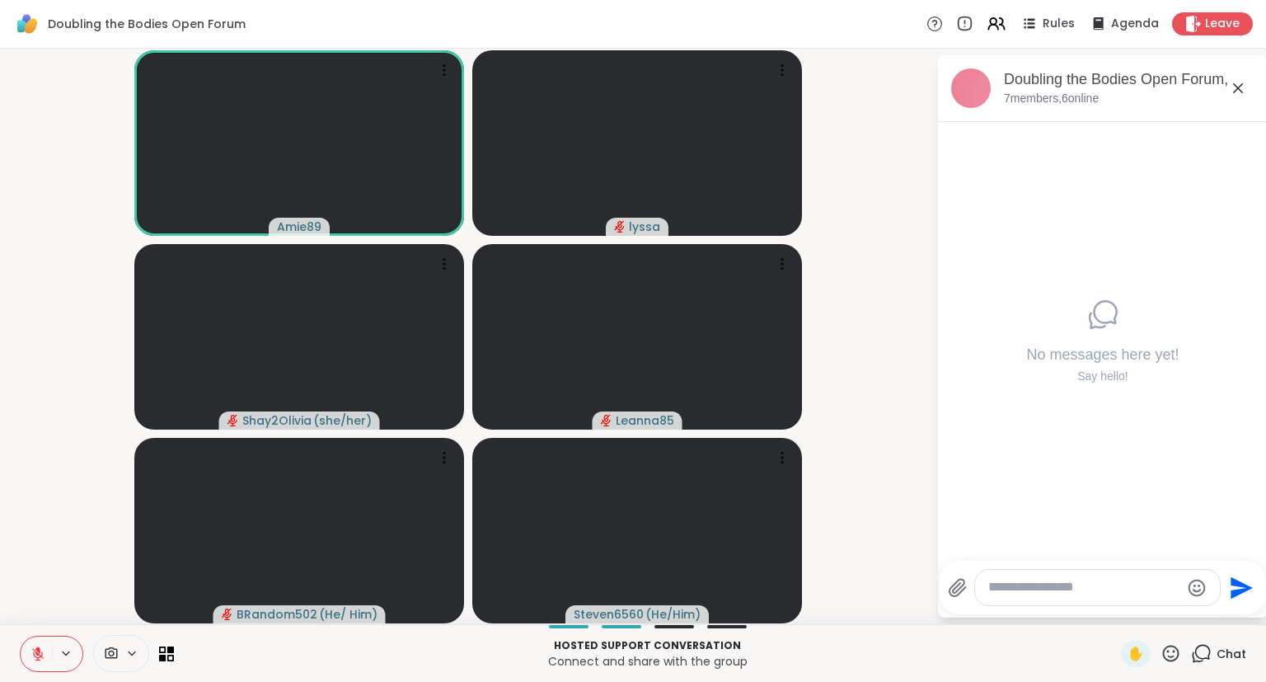
click at [1054, 85] on icon at bounding box center [1238, 88] width 10 height 10
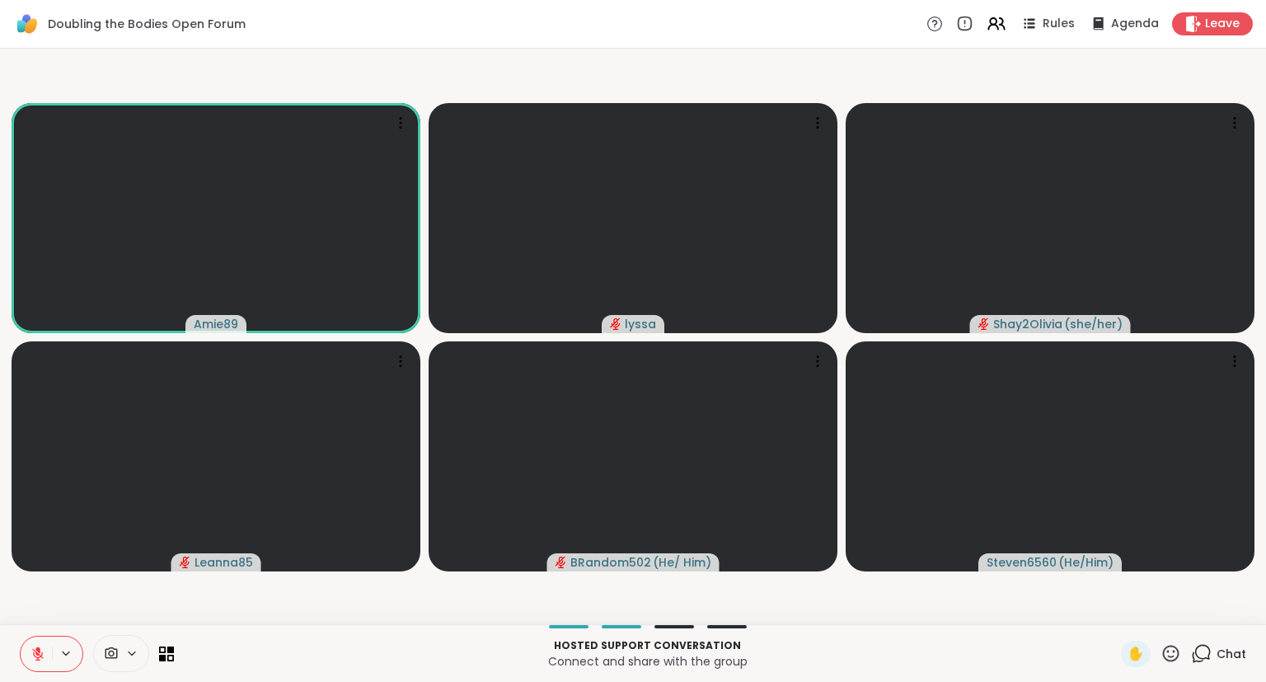
click at [1054, 605] on icon at bounding box center [1201, 653] width 21 height 21
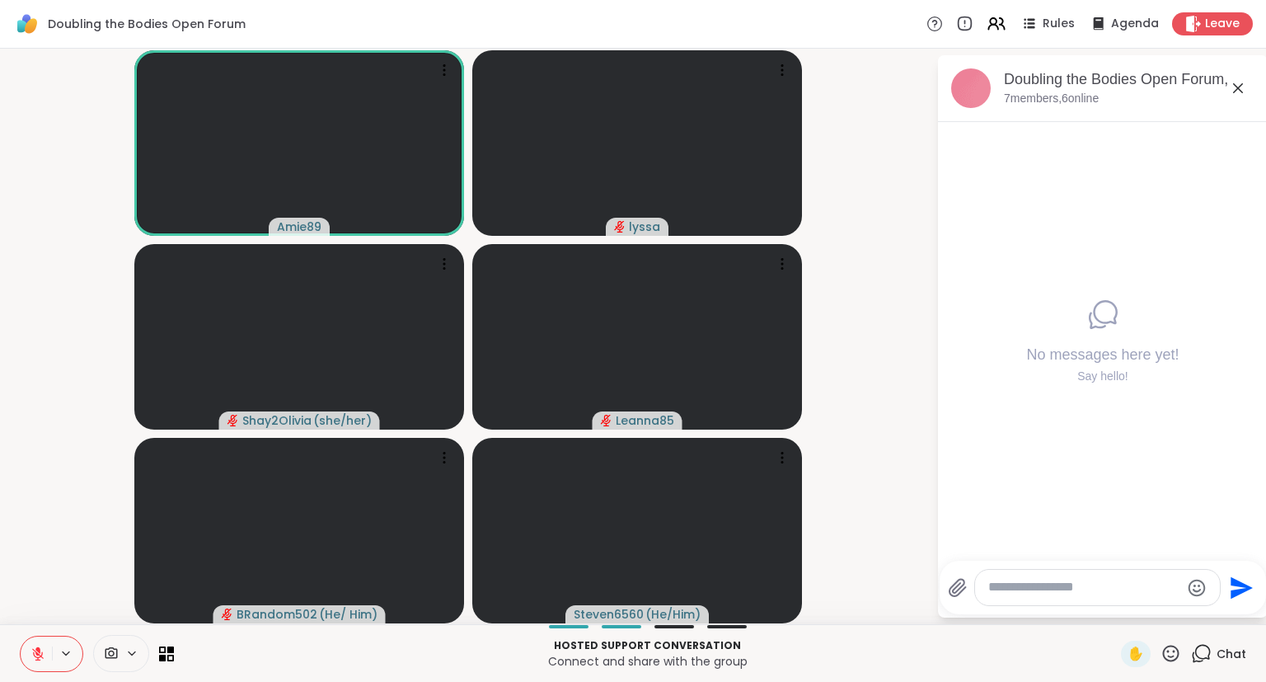
click at [1054, 605] on icon at bounding box center [1171, 653] width 21 height 21
click at [1054, 561] on div "Send" at bounding box center [1103, 588] width 326 height 54
click at [1016, 605] on div "Hosted support conversation Connect and share with the group ✋ Chat" at bounding box center [633, 653] width 1266 height 58
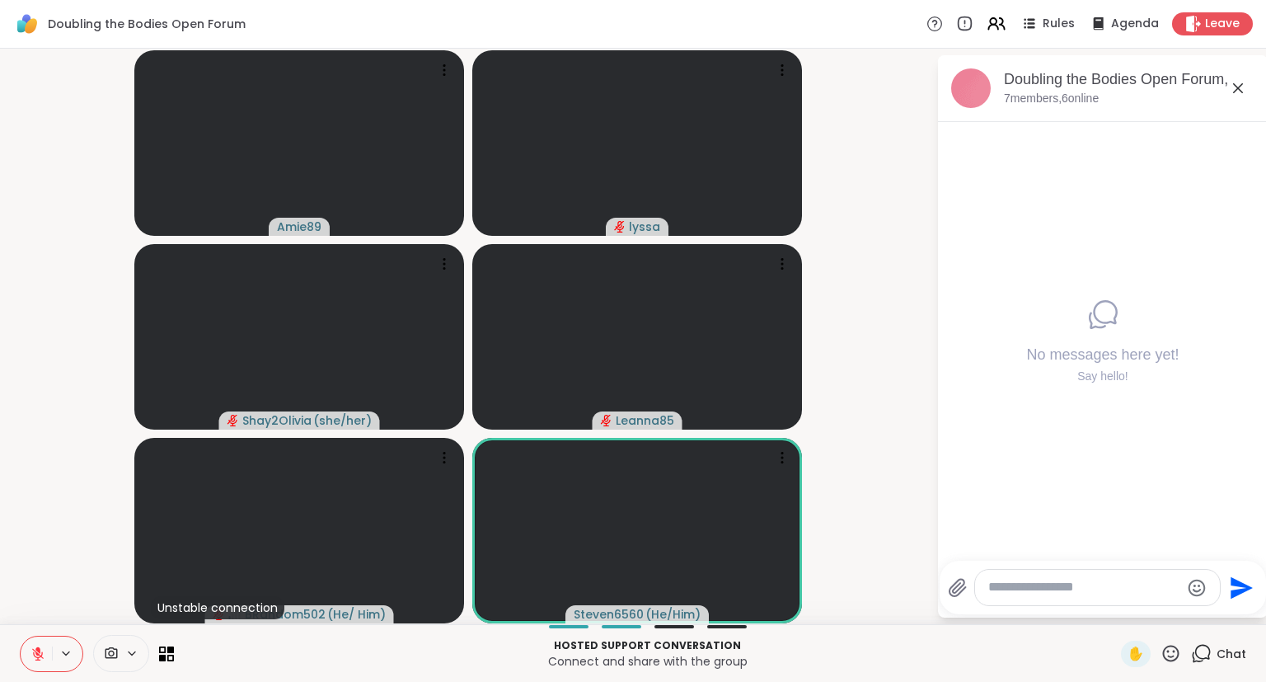
click at [1054, 605] on icon at bounding box center [1171, 653] width 16 height 16
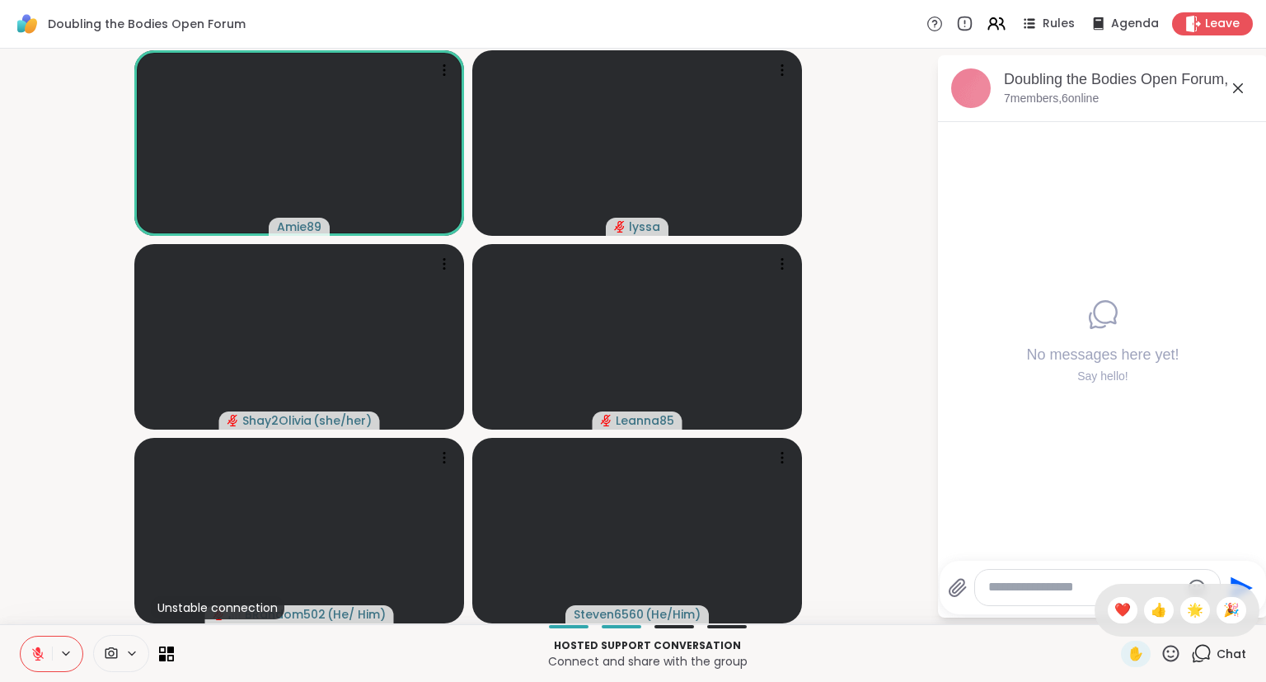
click at [1054, 605] on p "Hosted support conversation" at bounding box center [647, 645] width 927 height 15
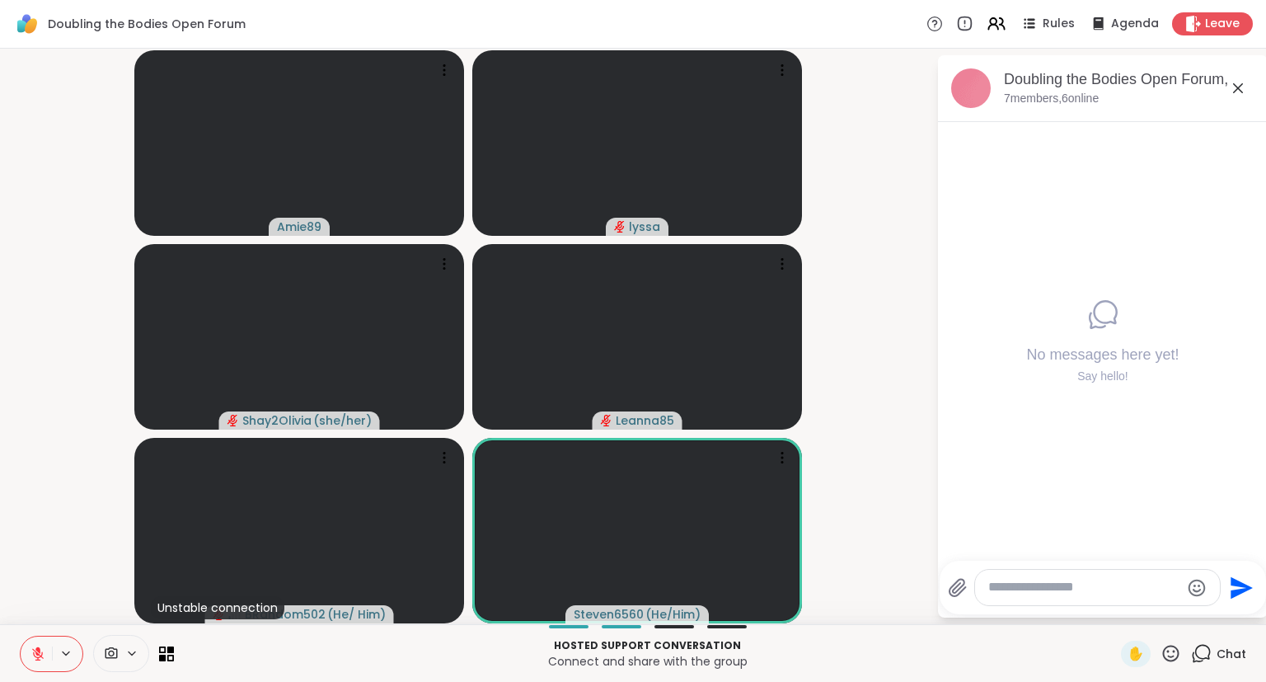
click at [1054, 594] on textarea "Type your message" at bounding box center [1084, 587] width 192 height 17
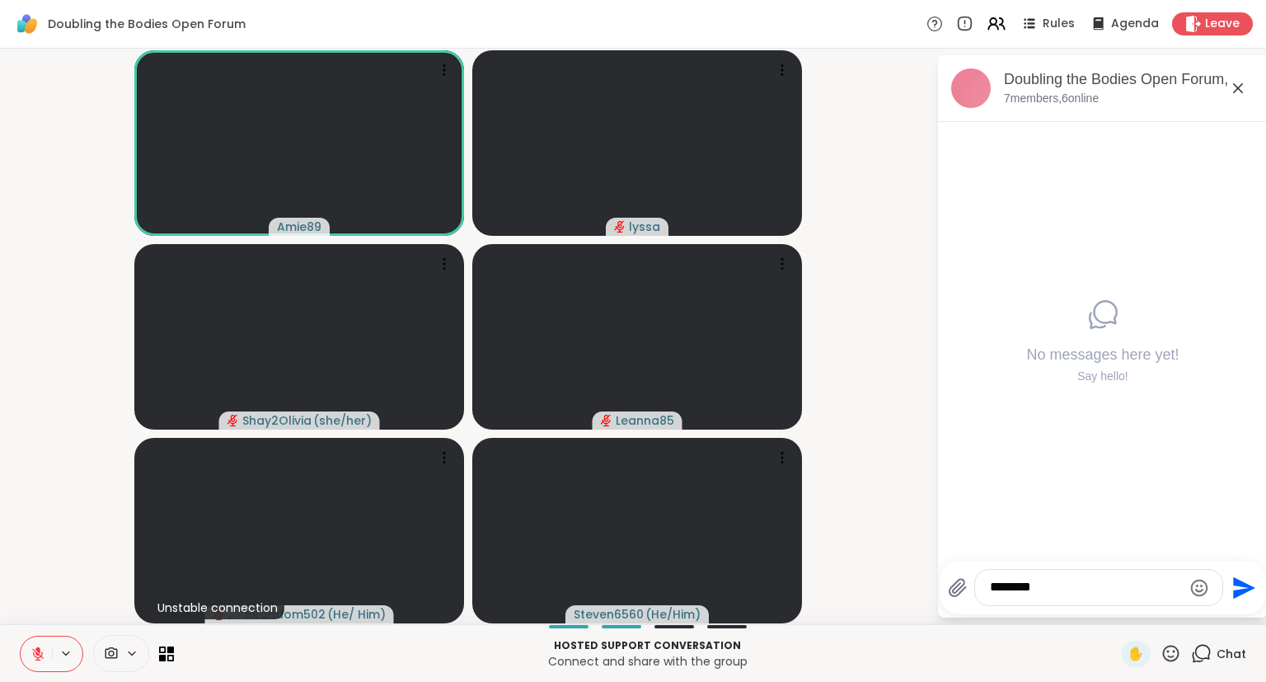
type textarea "*********"
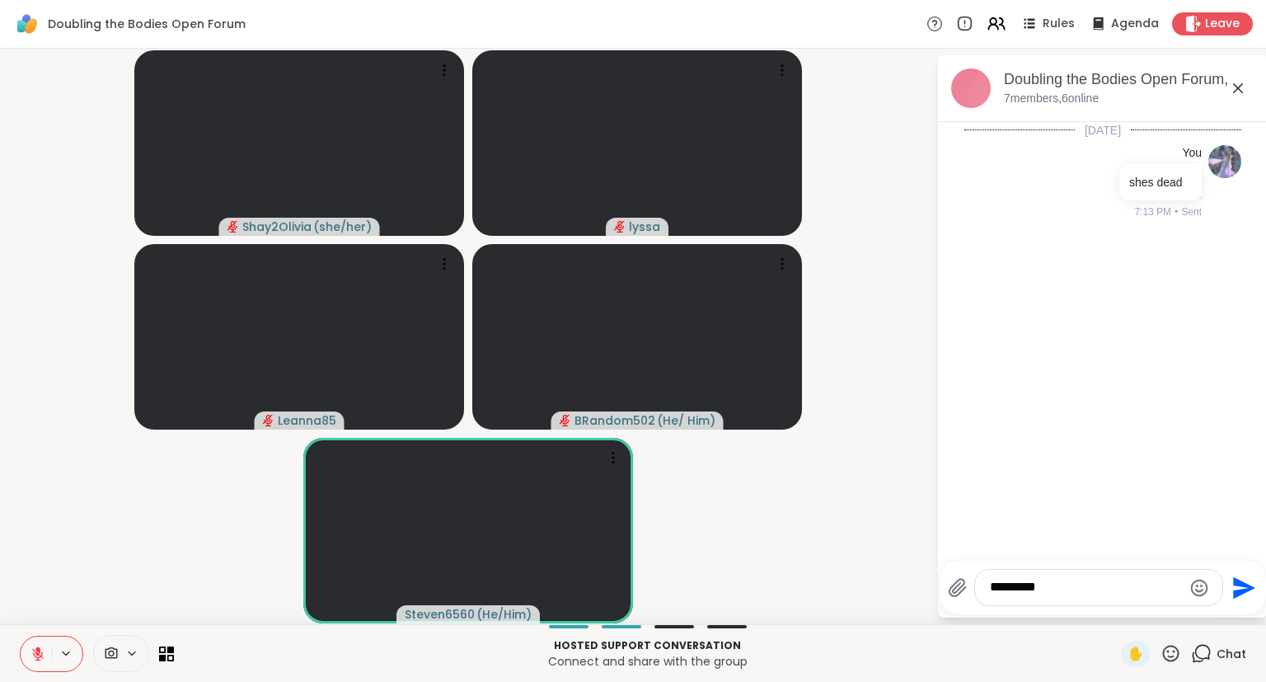
type textarea "**********"
type textarea "*"
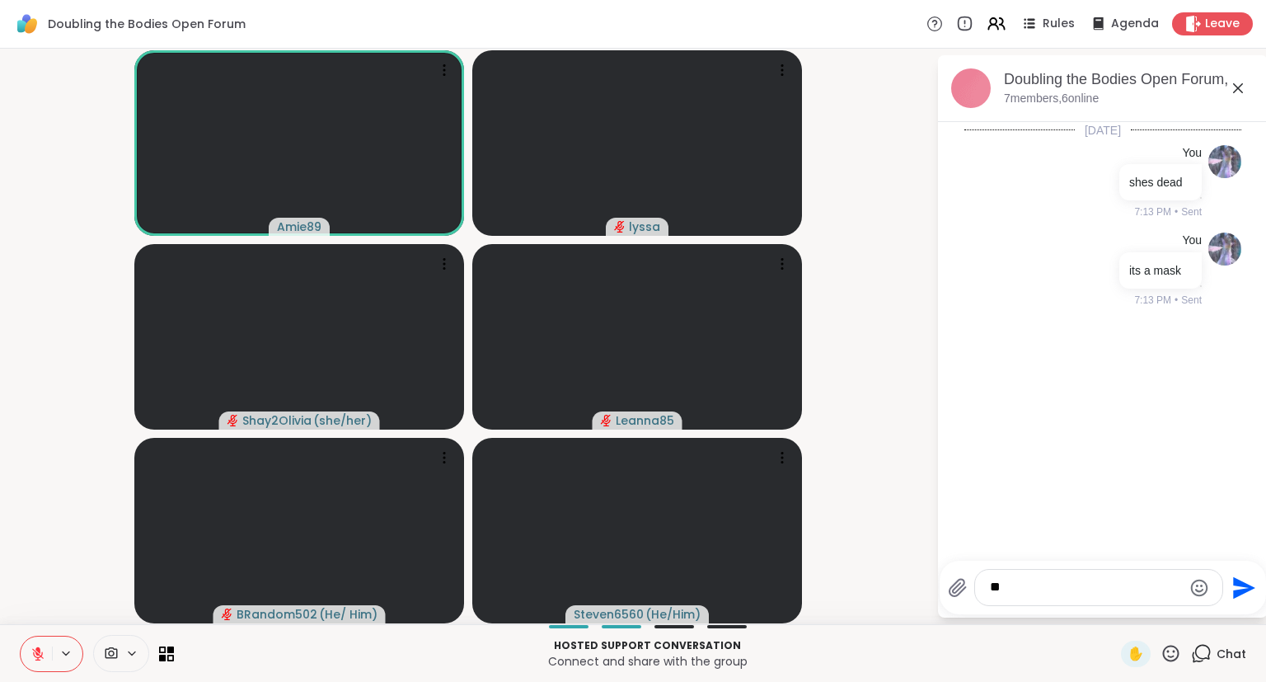
type textarea "*"
click at [1054, 605] on icon at bounding box center [1171, 653] width 21 height 21
click at [1054, 605] on span "❤️" at bounding box center [1123, 610] width 16 height 20
click at [1054, 594] on textarea "Type your message" at bounding box center [1086, 587] width 192 height 17
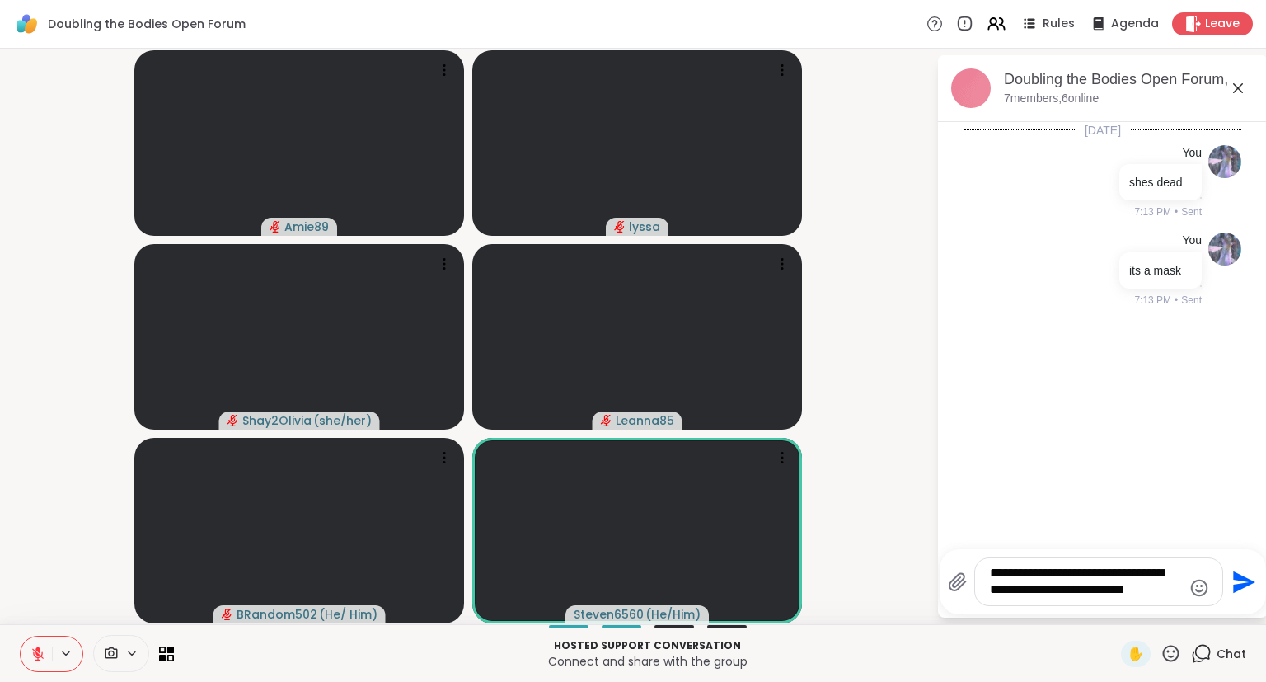
type textarea "**********"
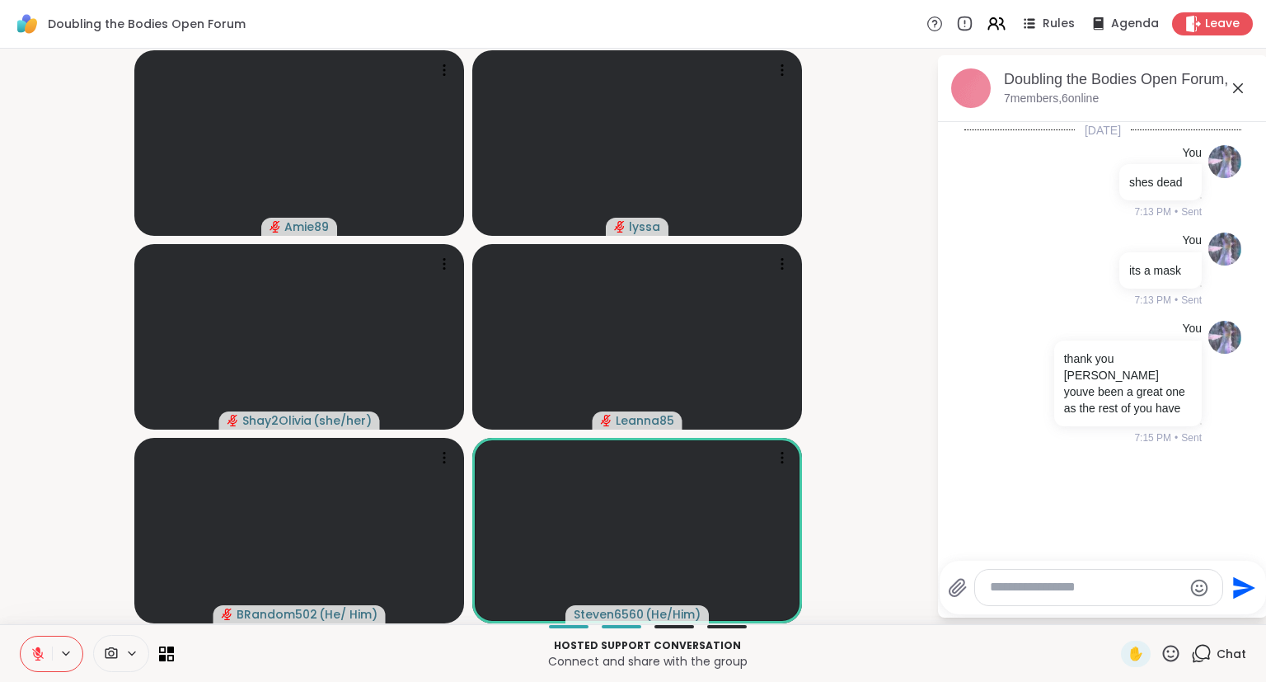
click at [1054, 88] on icon at bounding box center [1238, 88] width 10 height 10
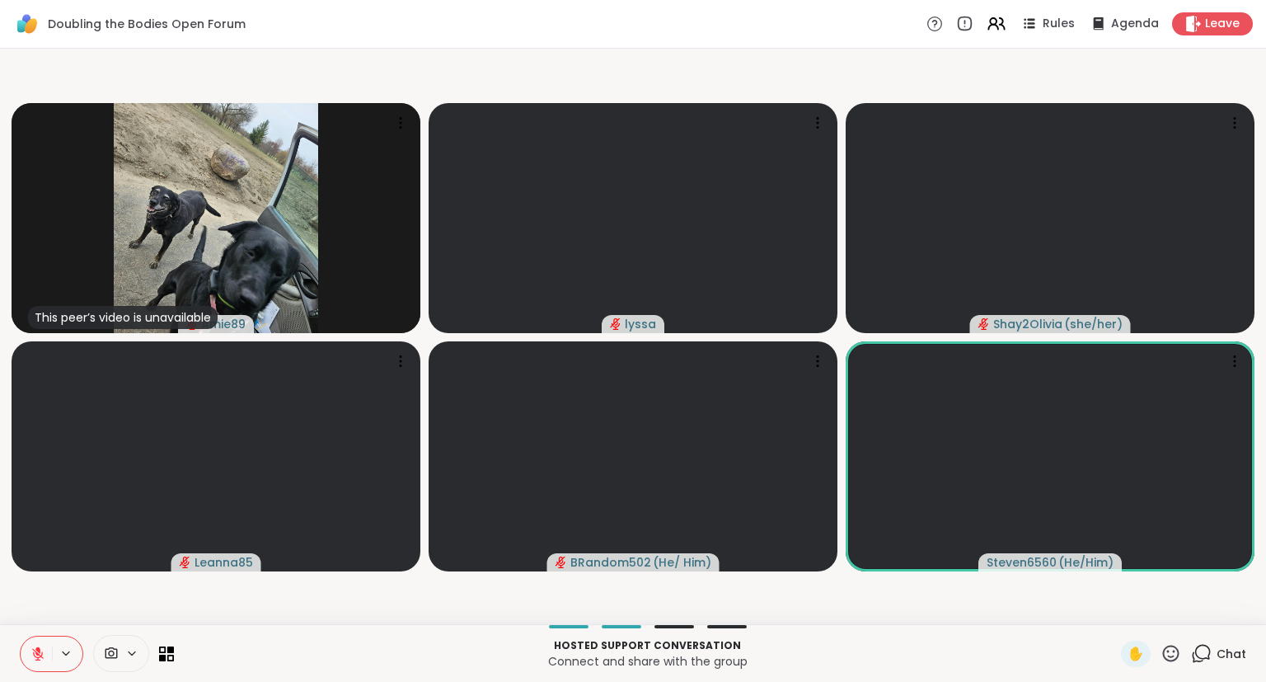
click at [1054, 605] on span "Chat" at bounding box center [1232, 653] width 30 height 16
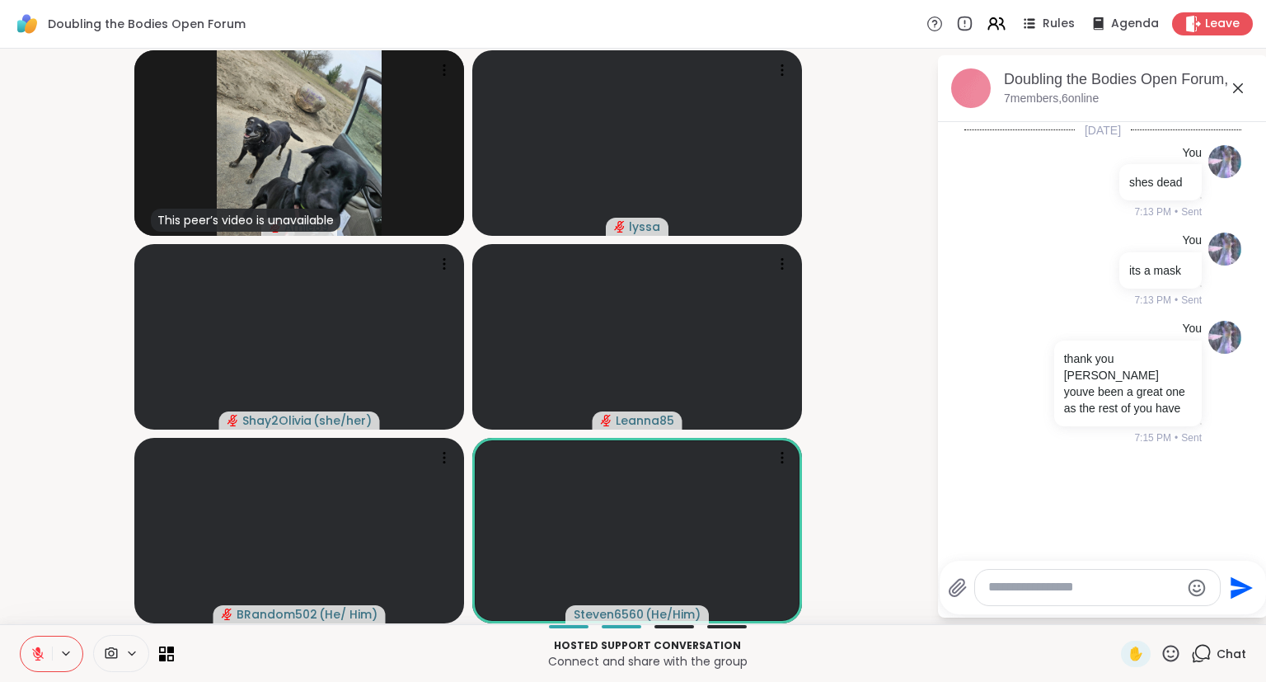
click at [1054, 591] on textarea "Type your message" at bounding box center [1084, 587] width 192 height 17
type textarea "**********"
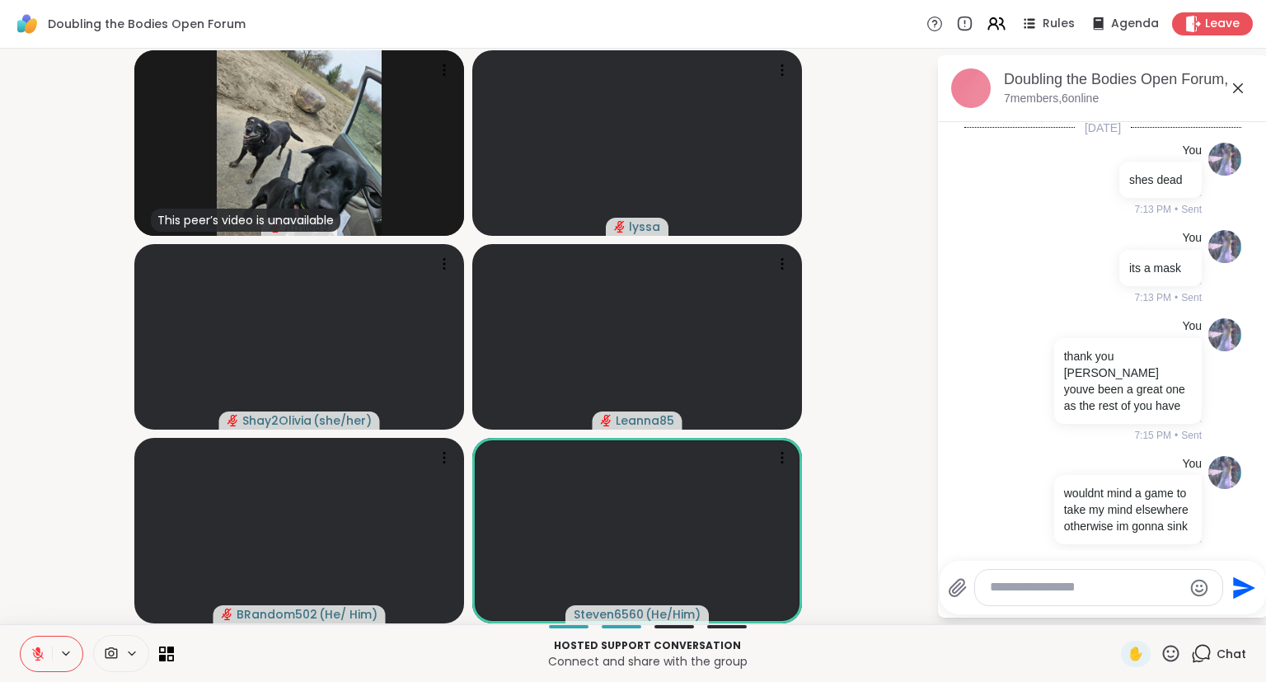
click at [1054, 82] on icon at bounding box center [1238, 88] width 20 height 20
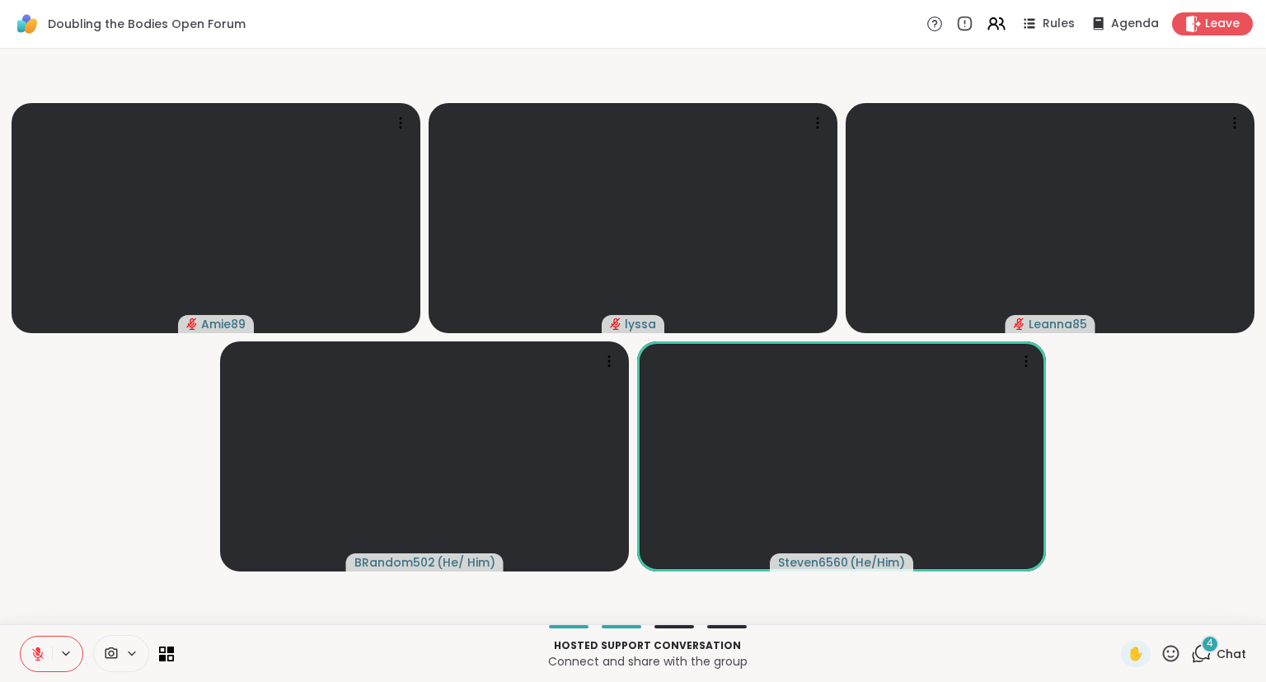
click at [48, 605] on button at bounding box center [36, 653] width 31 height 35
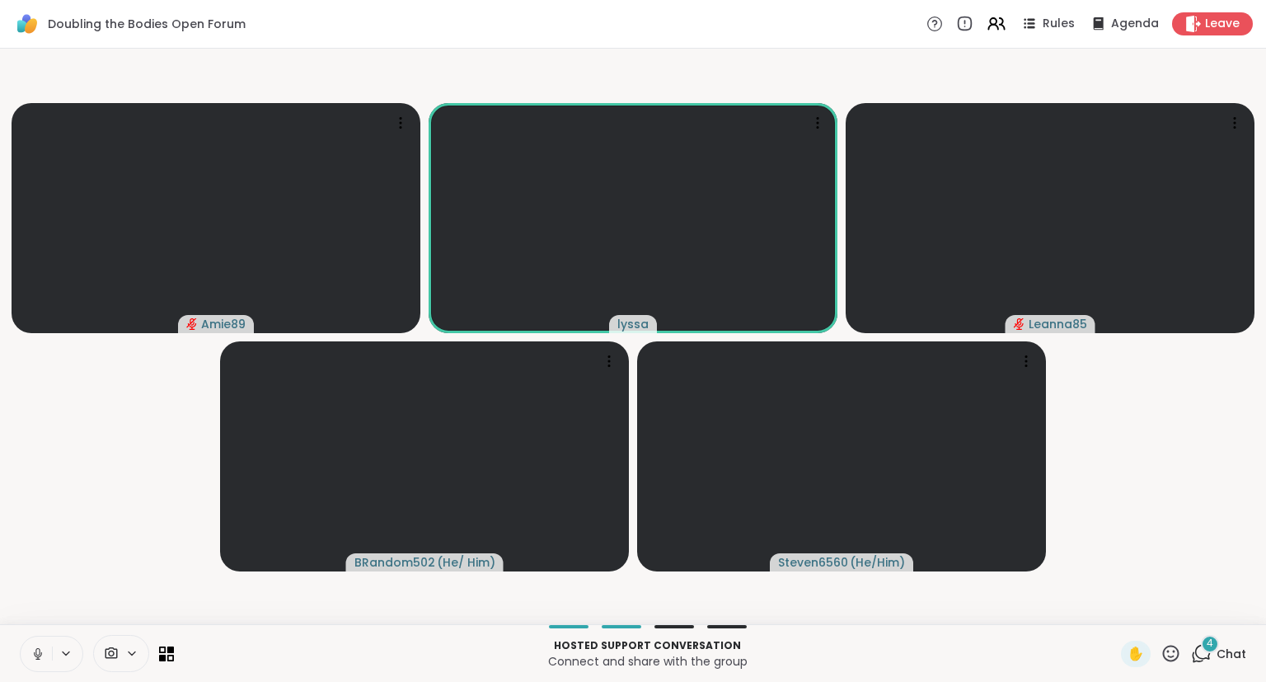
click at [35, 605] on icon at bounding box center [38, 653] width 8 height 5
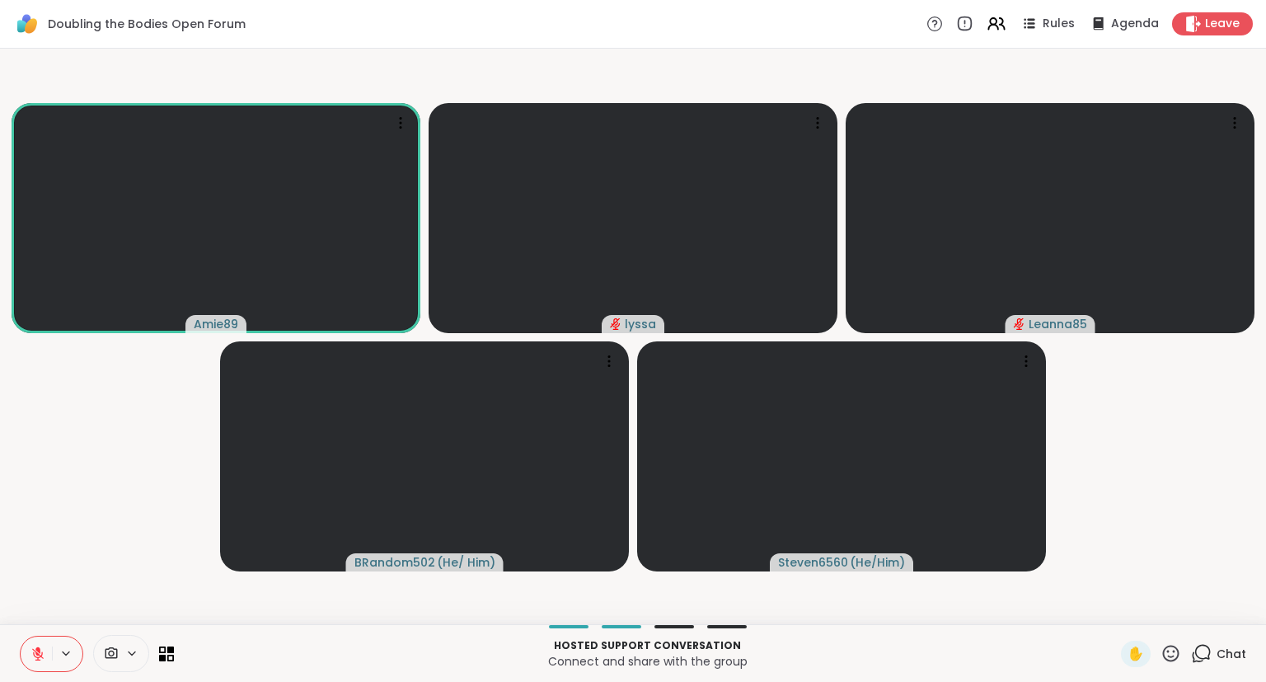
click at [1054, 605] on div "Hosted support conversation Connect and share with the group ✋ Chat" at bounding box center [633, 653] width 1266 height 58
click at [1054, 605] on icon at bounding box center [1201, 653] width 21 height 21
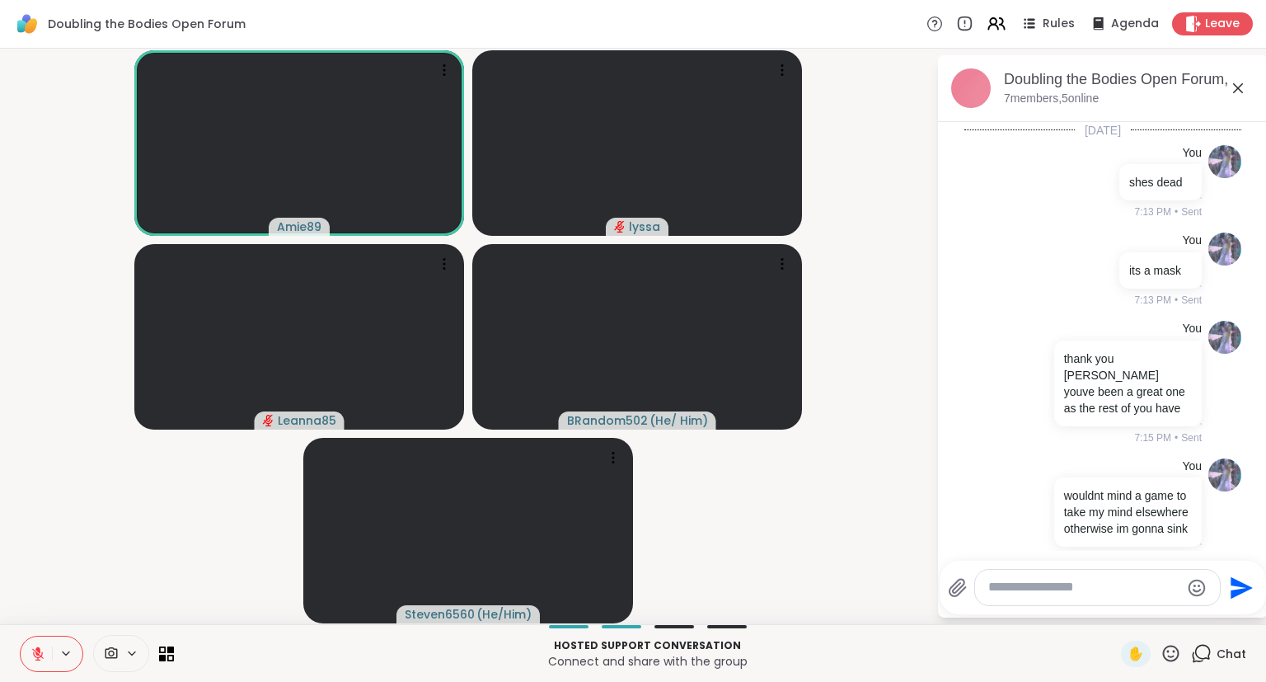
scroll to position [976, 0]
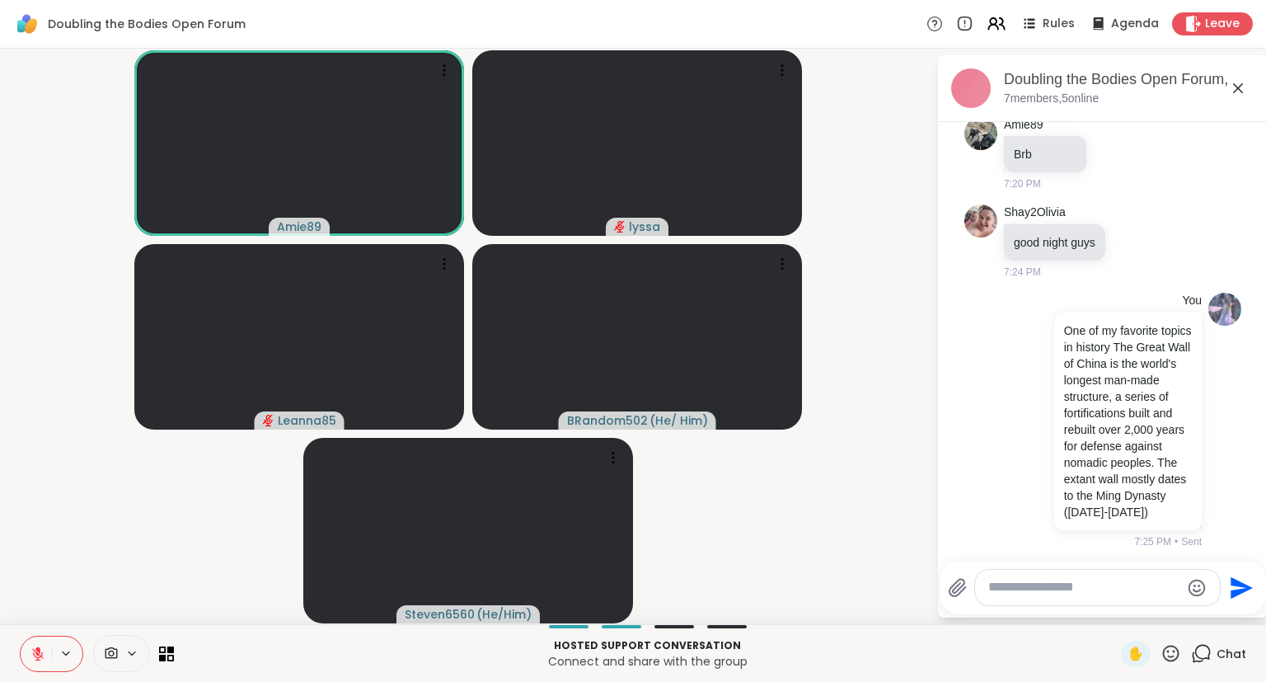
click at [1054, 587] on textarea "Type your message" at bounding box center [1084, 587] width 192 height 17
type textarea "***"
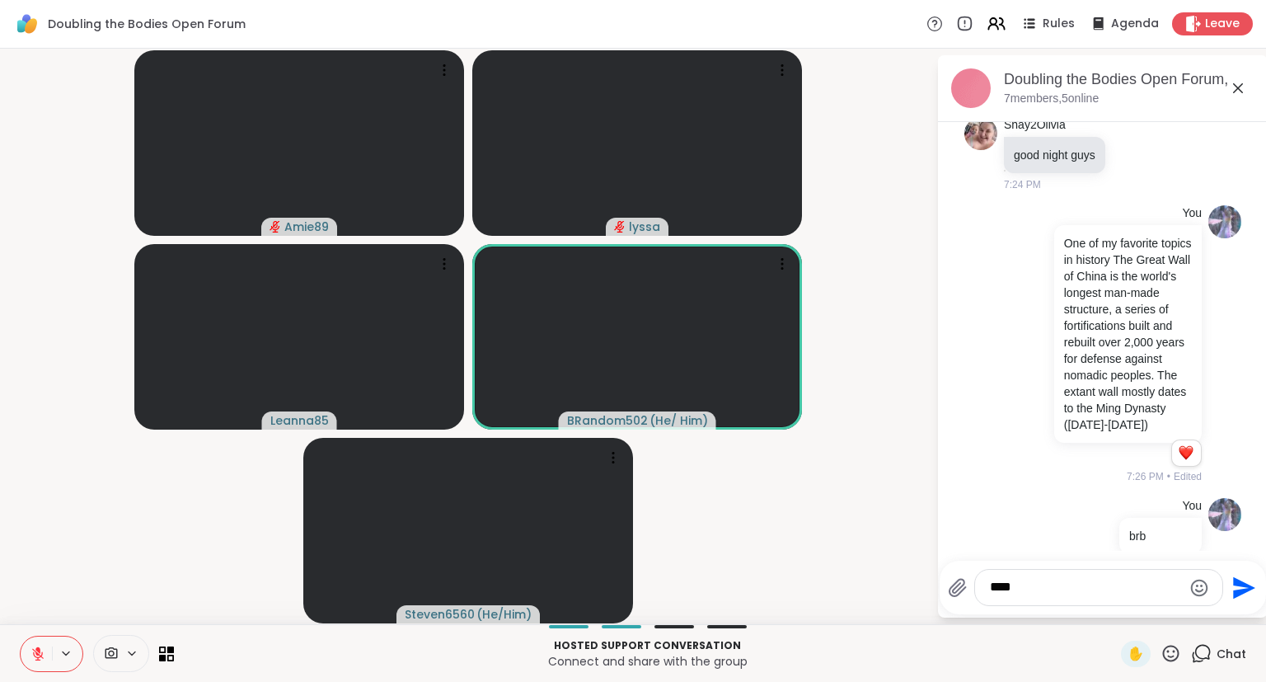
type textarea "*****"
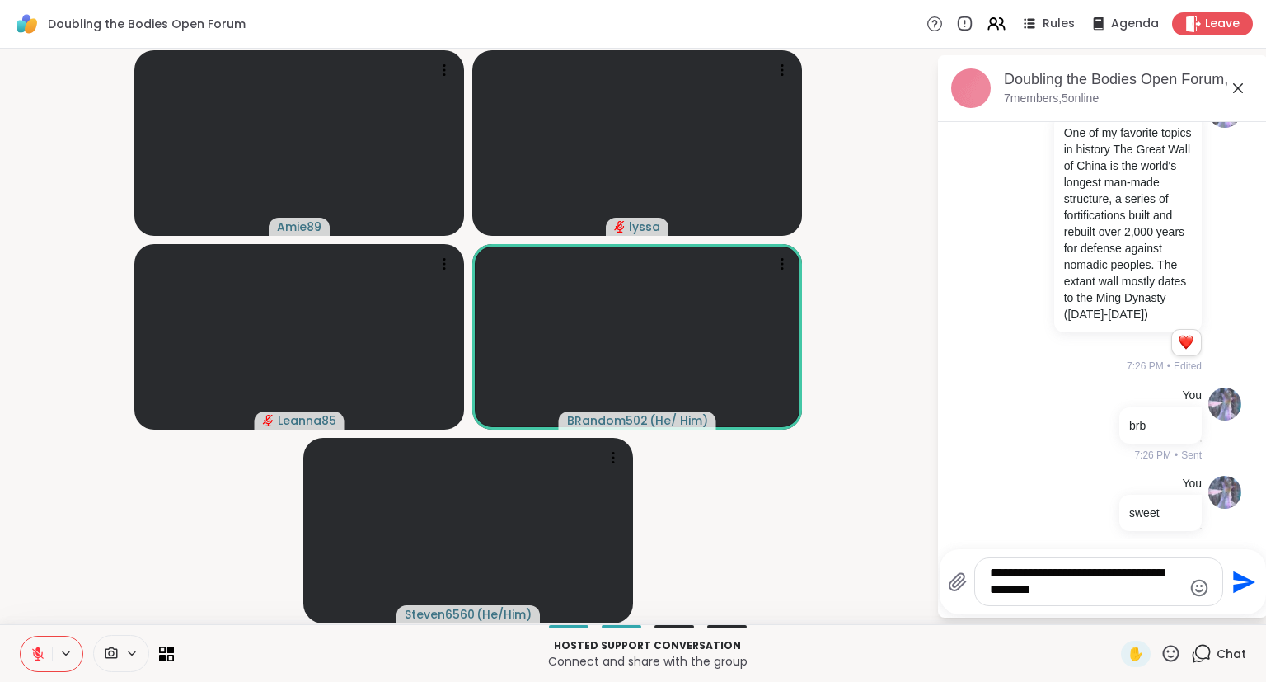
type textarea "**********"
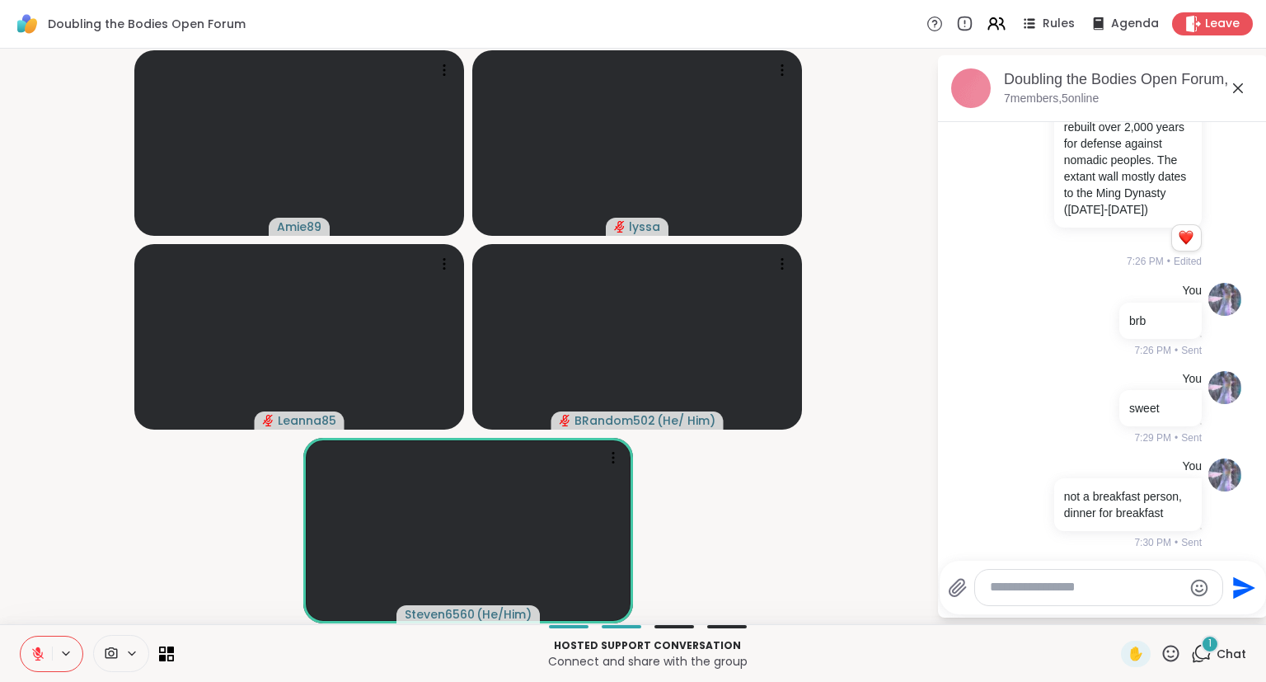
scroll to position [1366, 0]
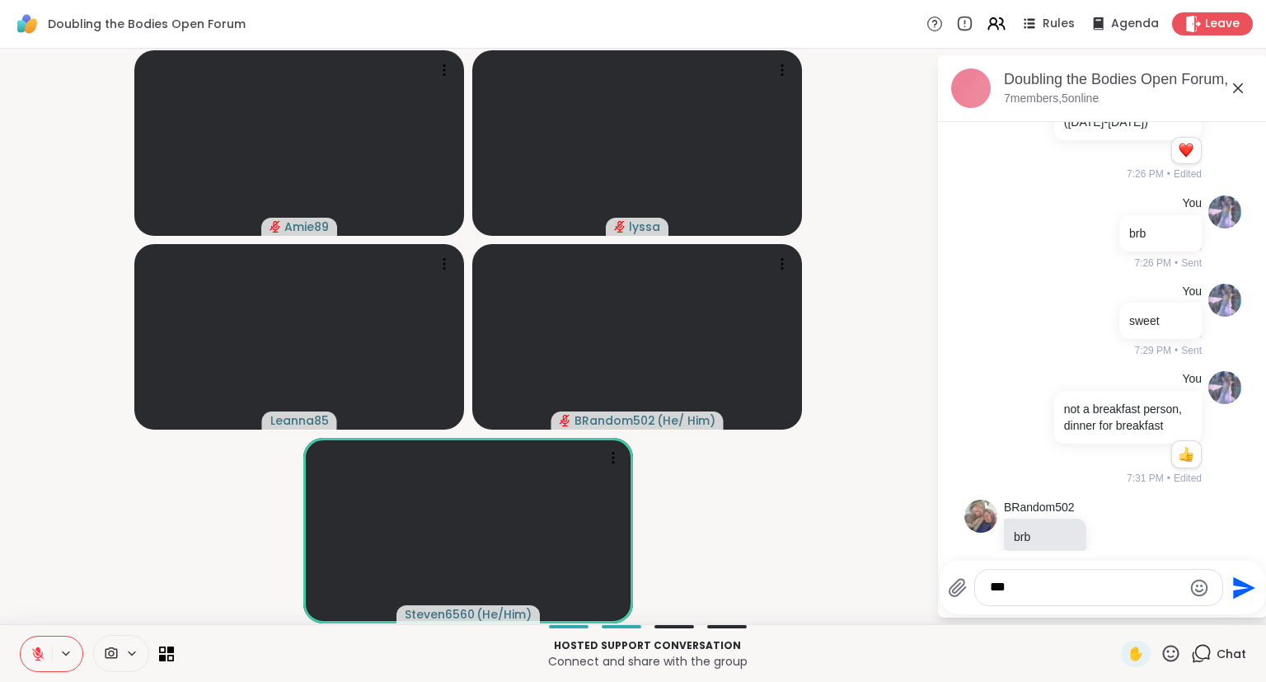
type textarea "***"
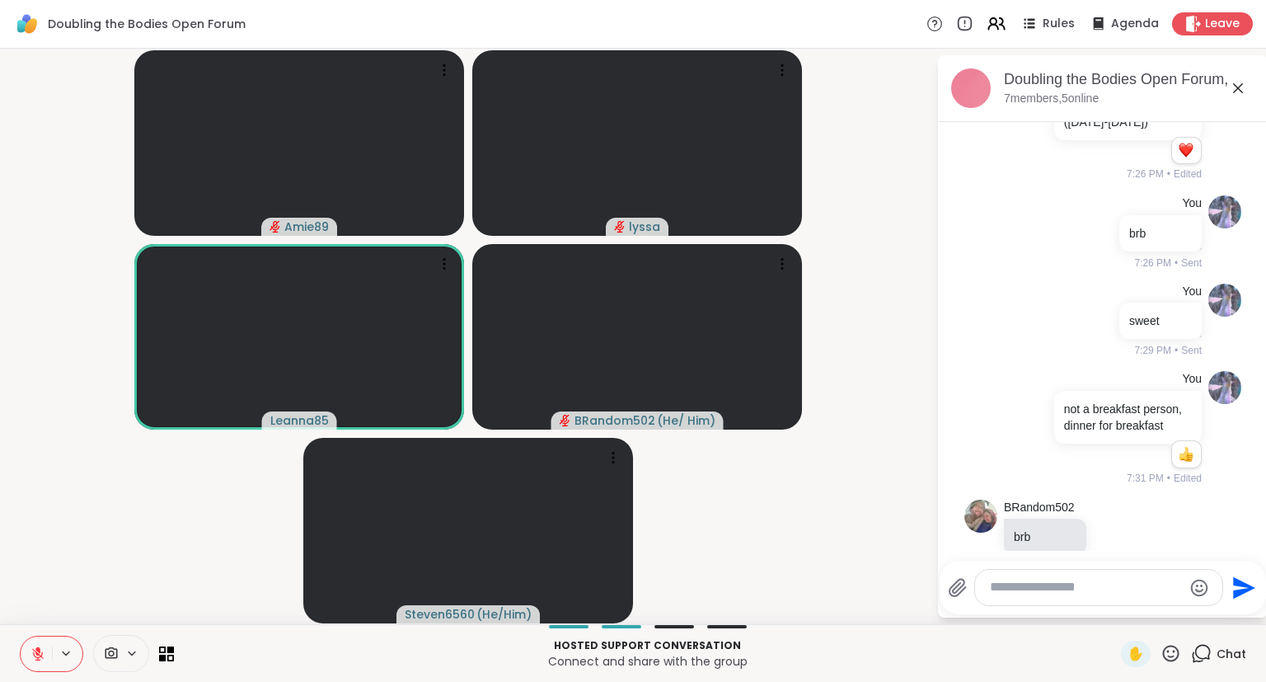
scroll to position [1477, 0]
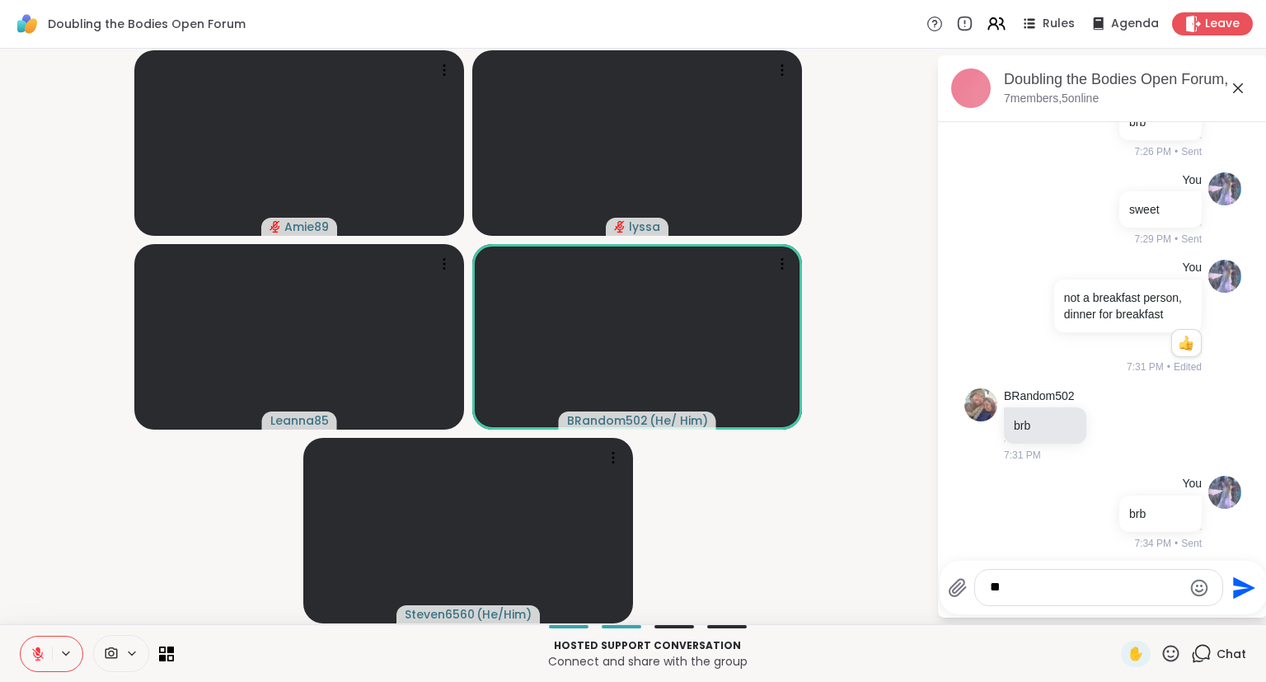
type textarea "*"
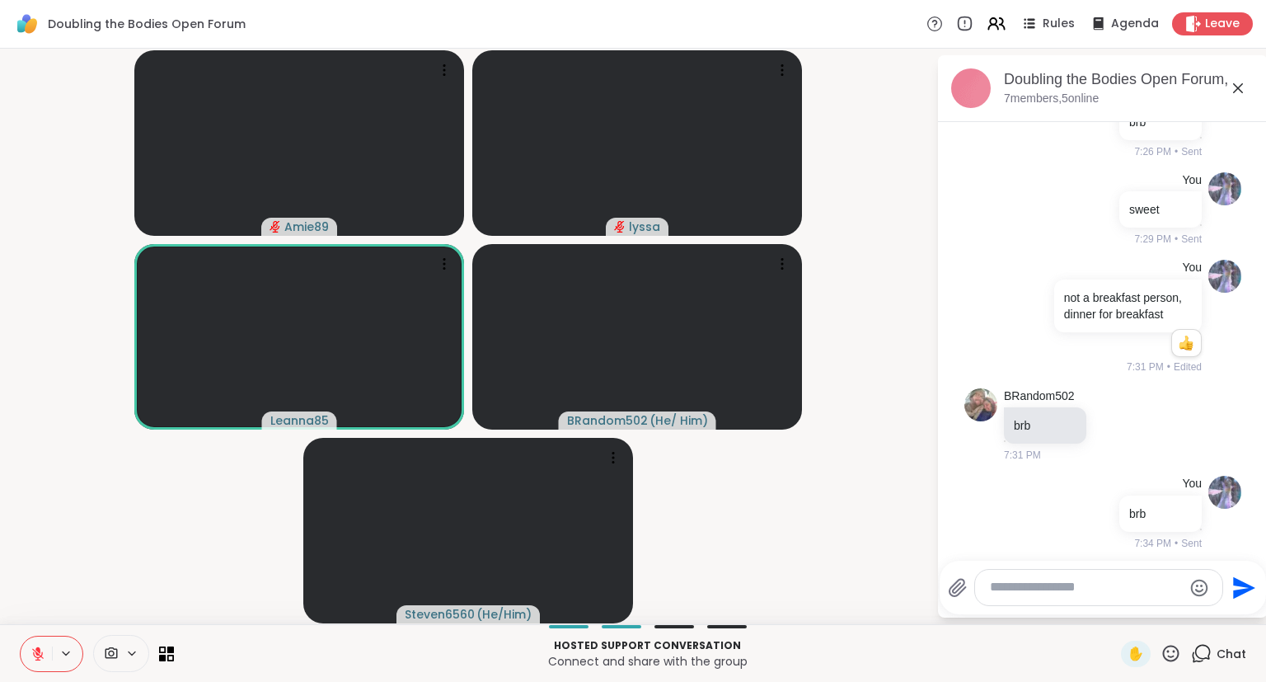
click at [26, 605] on button at bounding box center [36, 653] width 31 height 35
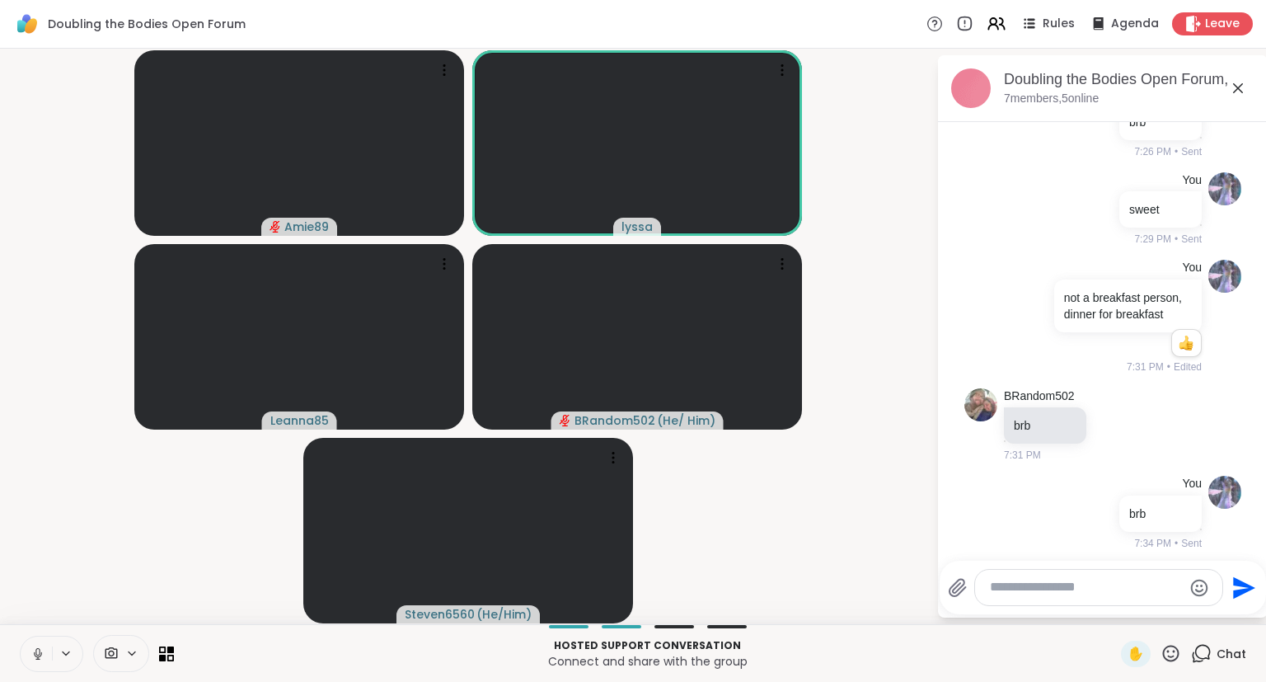
click at [29, 605] on div at bounding box center [51, 654] width 63 height 36
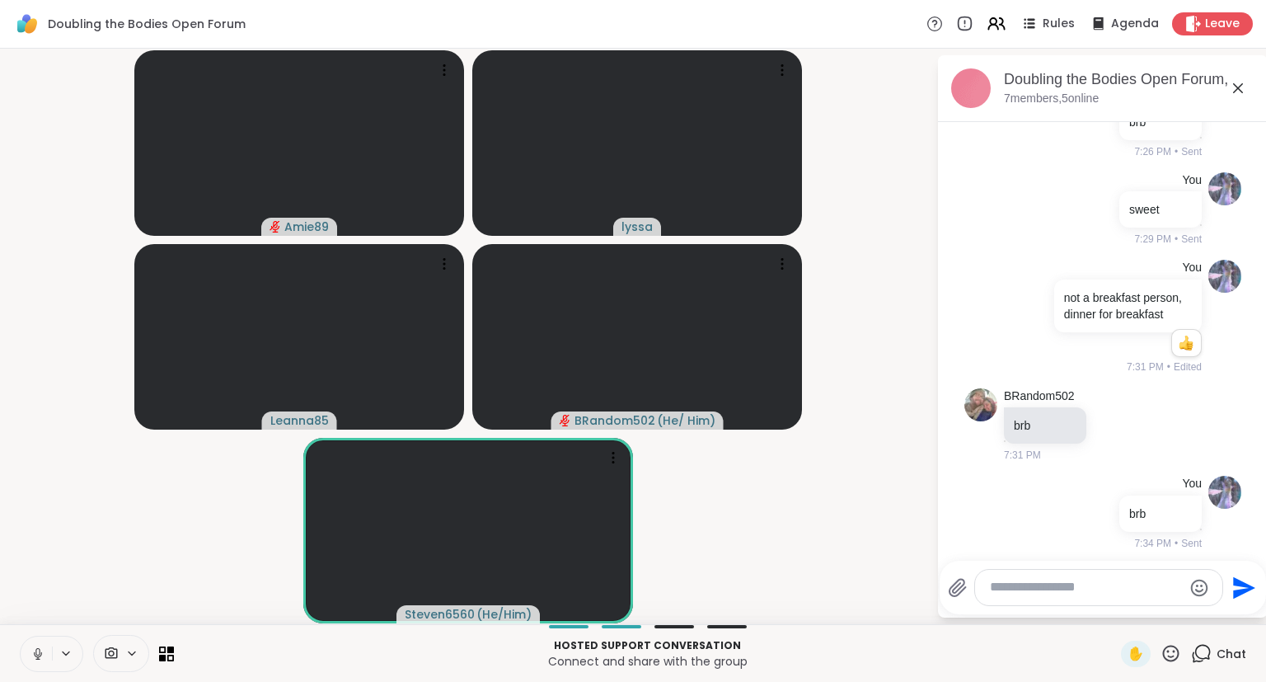
click at [35, 605] on icon at bounding box center [38, 653] width 15 height 15
click at [24, 605] on button at bounding box center [36, 653] width 31 height 35
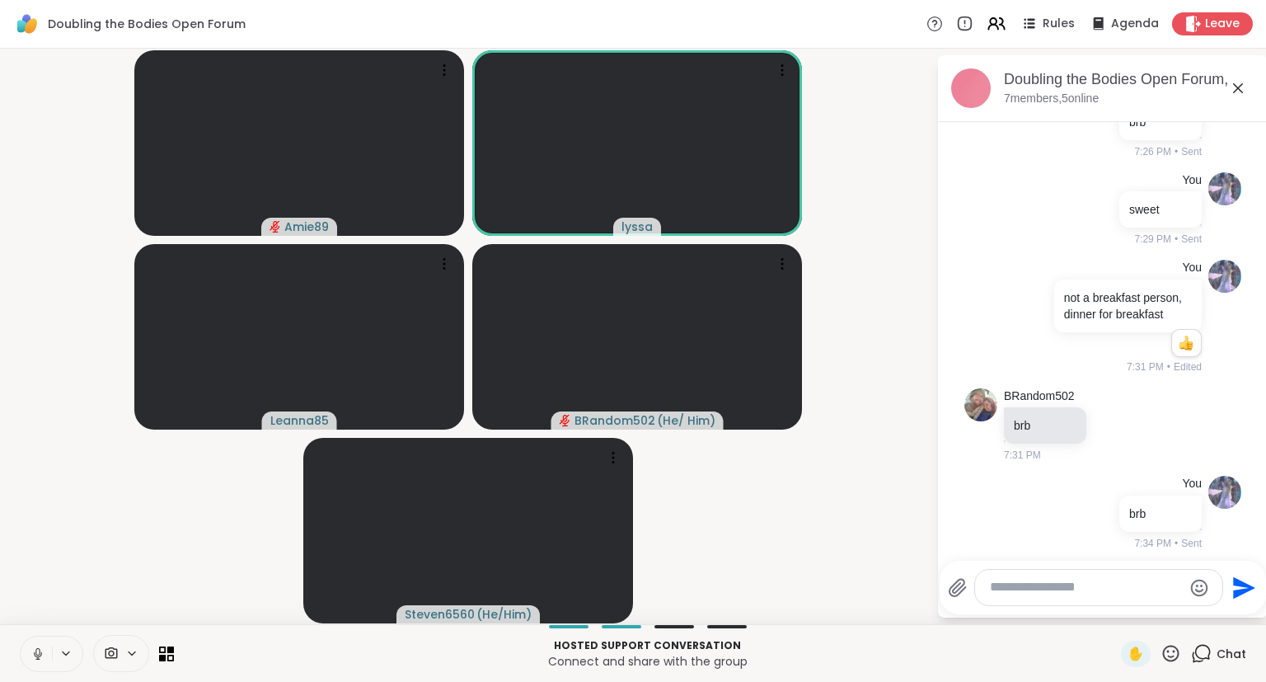
click at [40, 605] on icon at bounding box center [38, 653] width 15 height 15
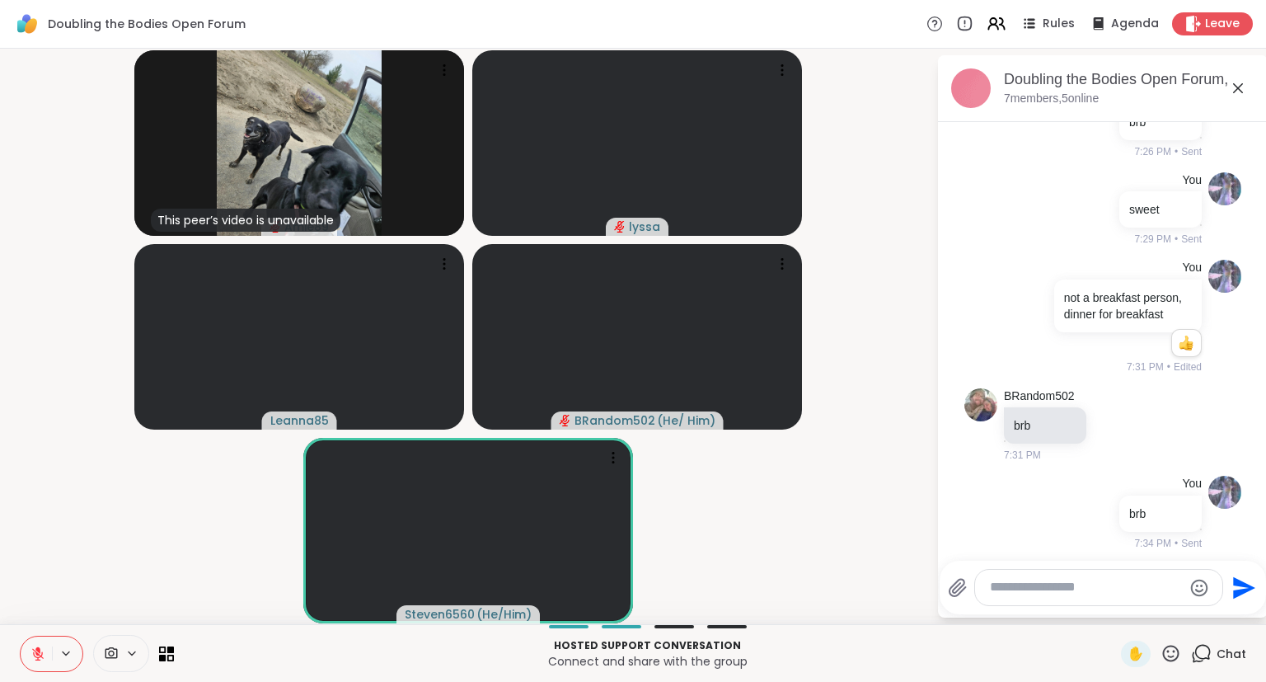
click at [40, 605] on icon at bounding box center [38, 653] width 15 height 15
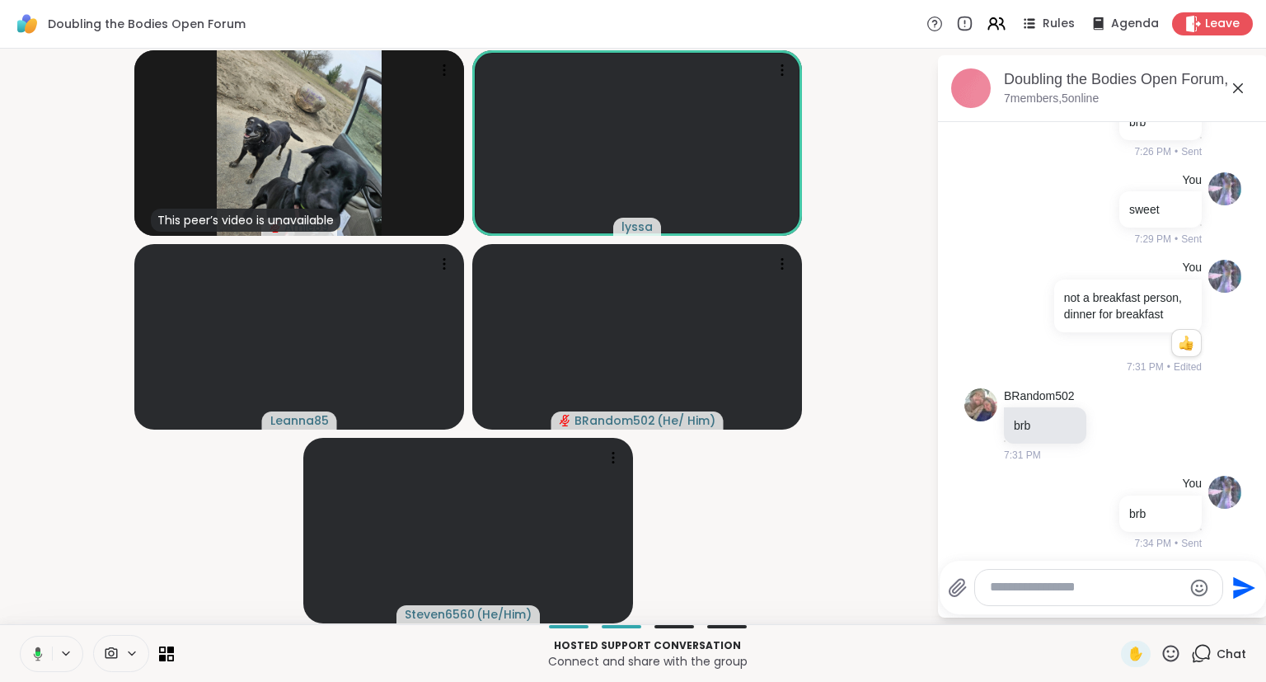
click at [31, 605] on icon at bounding box center [35, 653] width 15 height 15
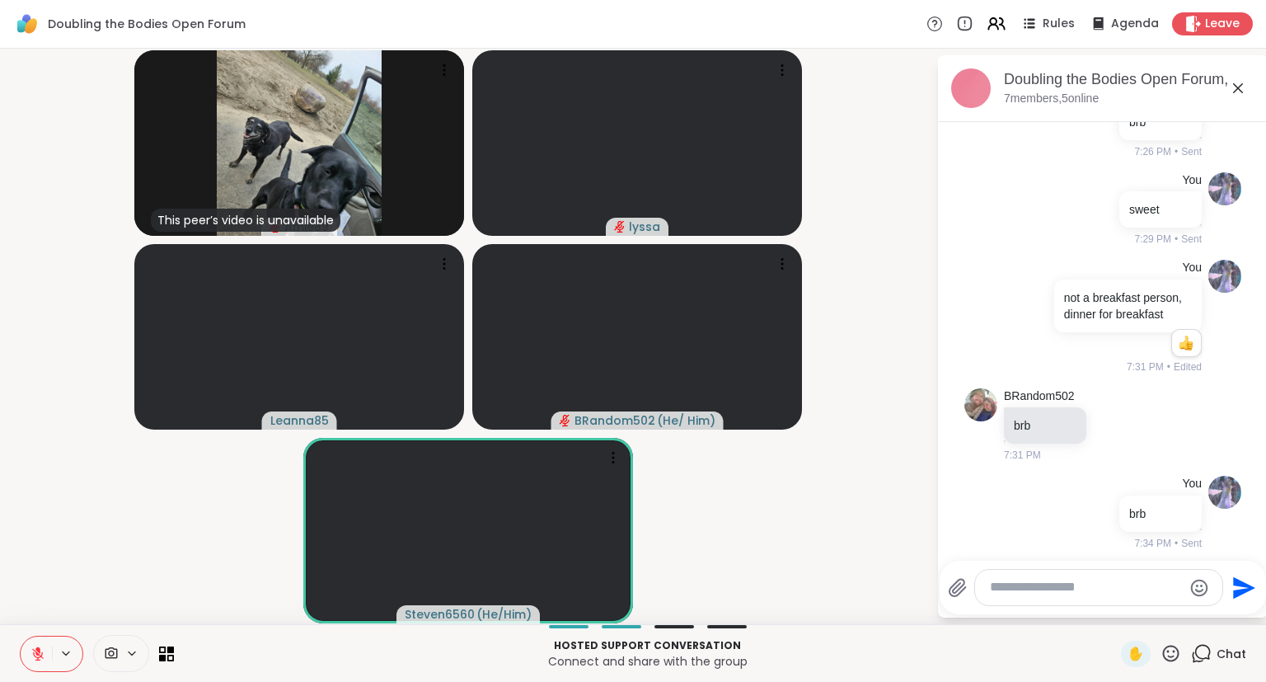
click at [31, 605] on icon at bounding box center [38, 653] width 15 height 15
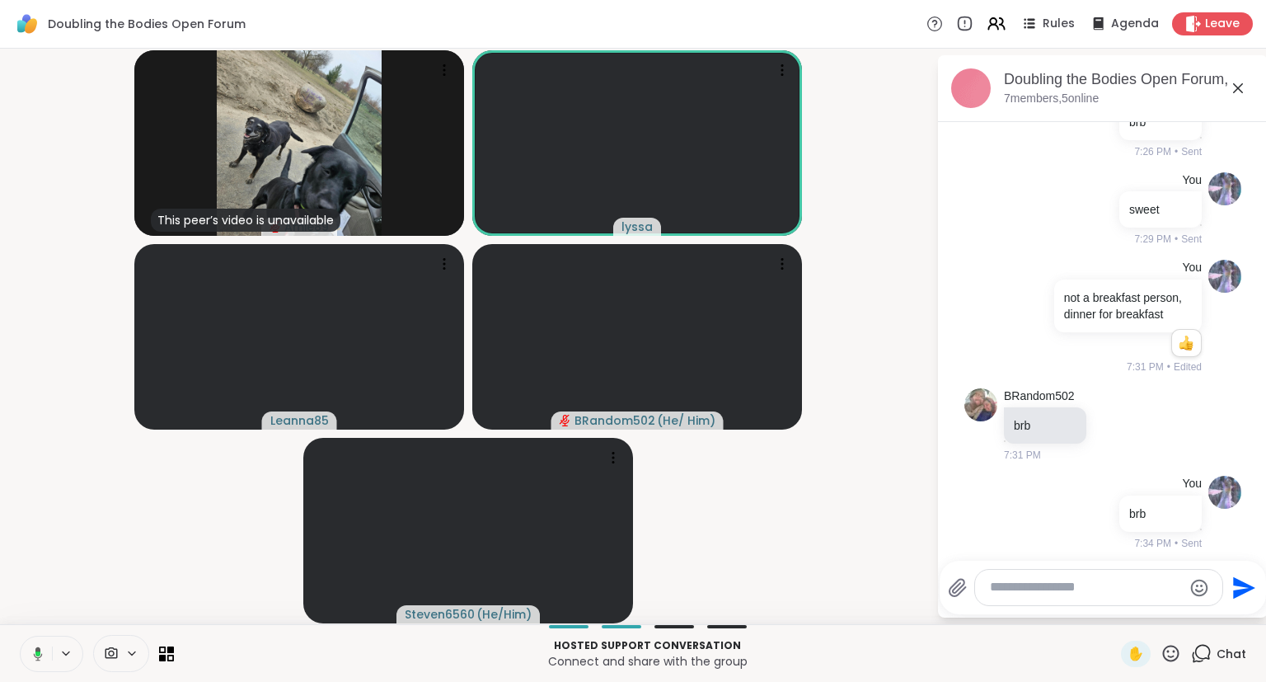
click at [34, 605] on icon at bounding box center [38, 653] width 9 height 14
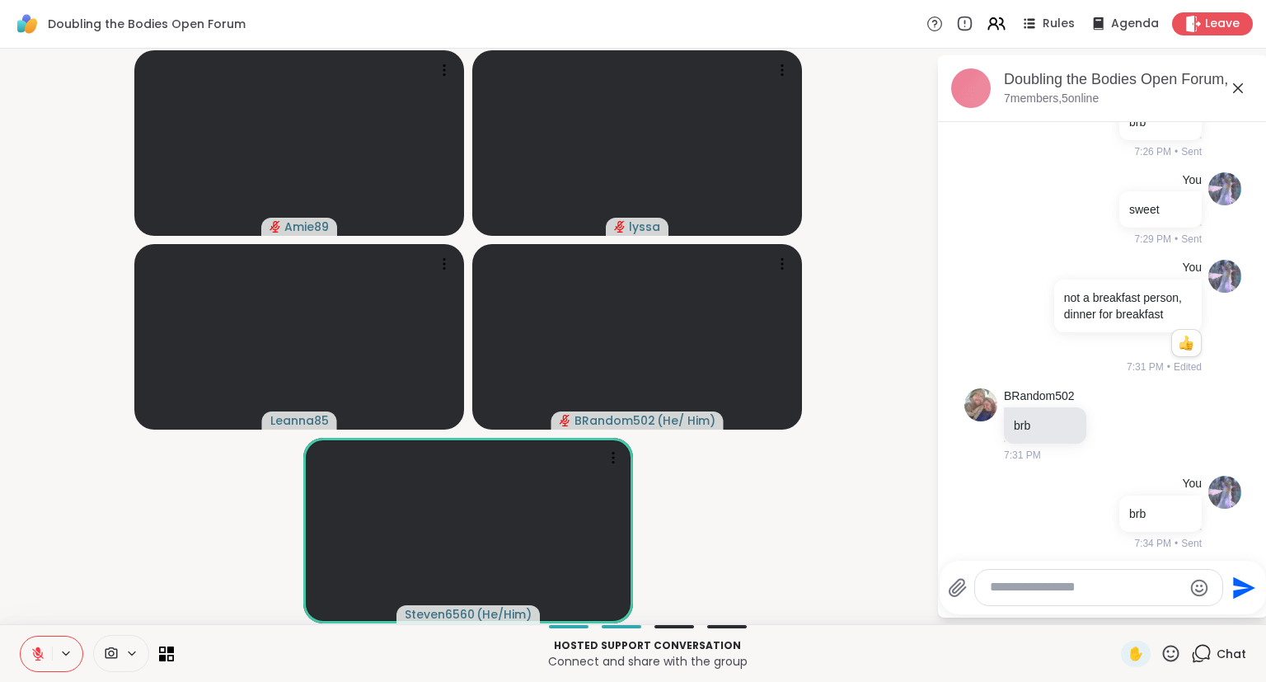
click at [34, 605] on icon at bounding box center [38, 654] width 12 height 12
click at [35, 605] on icon at bounding box center [38, 653] width 8 height 5
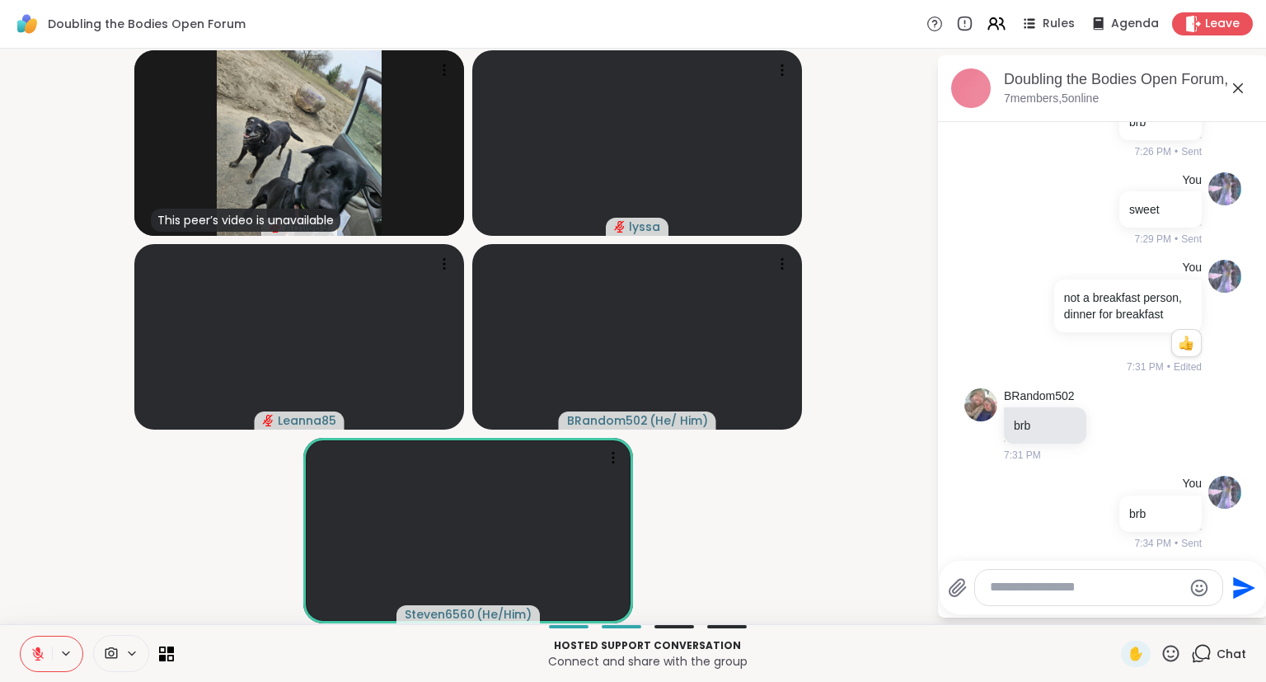
click at [26, 605] on button at bounding box center [36, 653] width 31 height 35
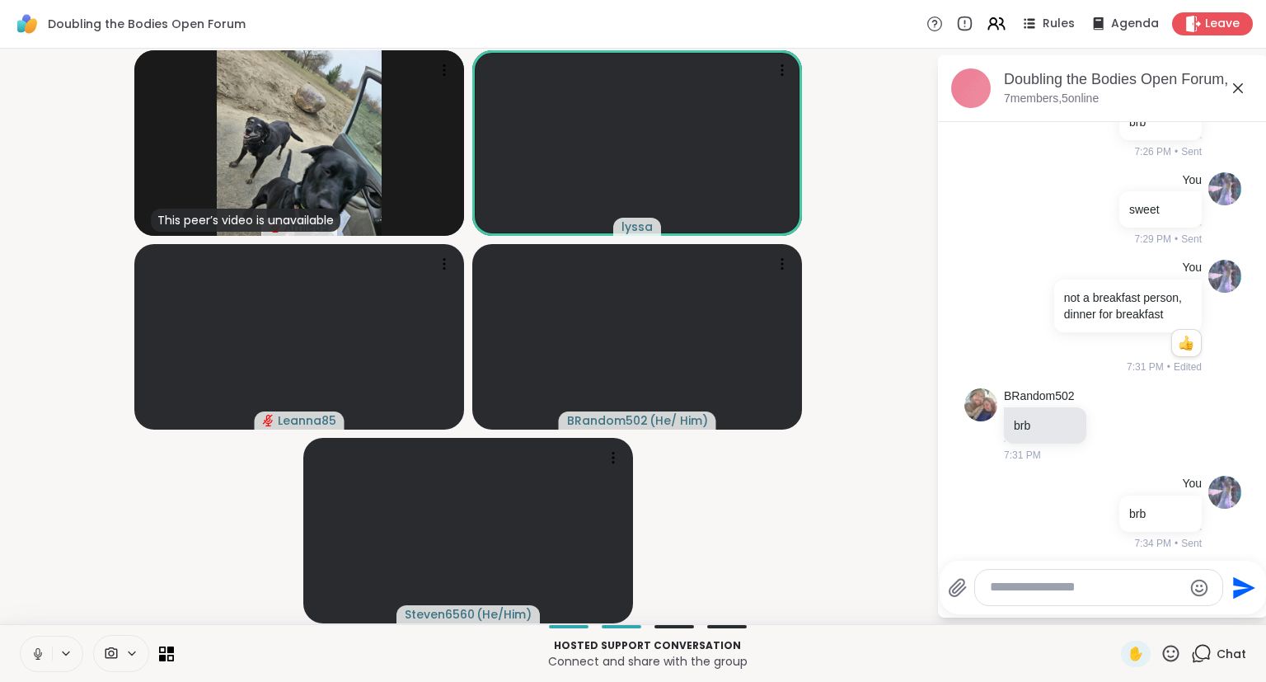
click at [37, 605] on icon at bounding box center [38, 653] width 15 height 15
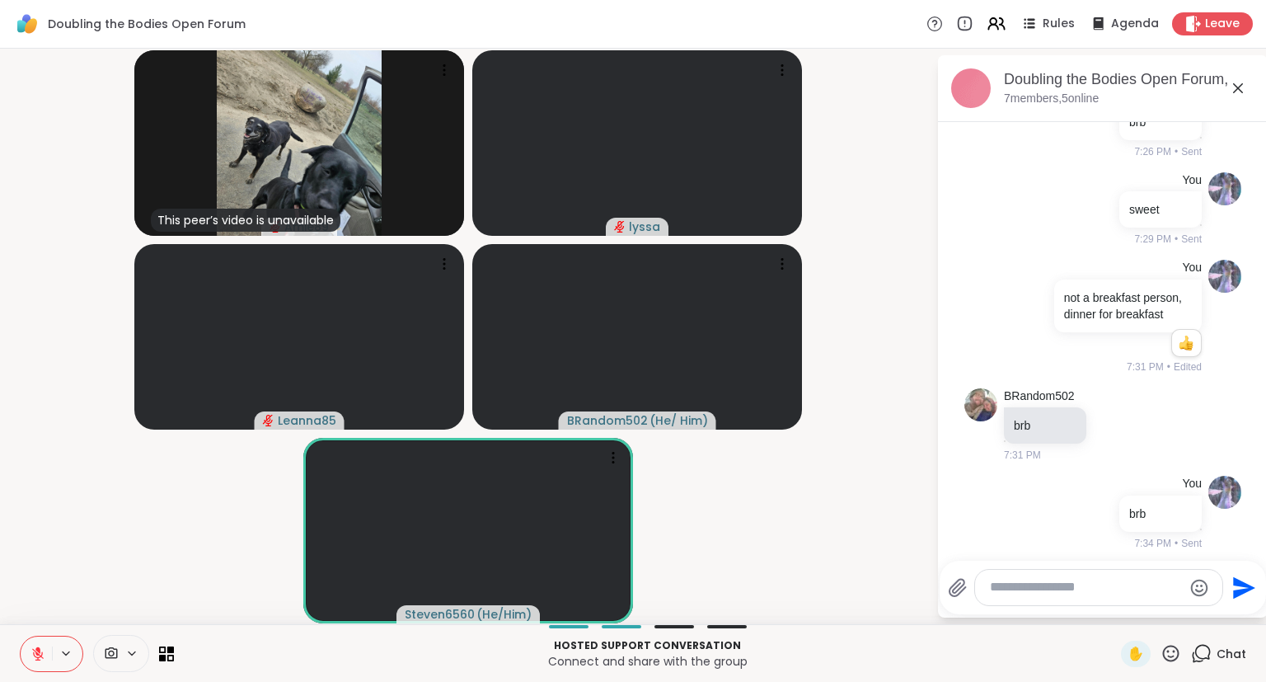
click at [28, 605] on button at bounding box center [36, 653] width 31 height 35
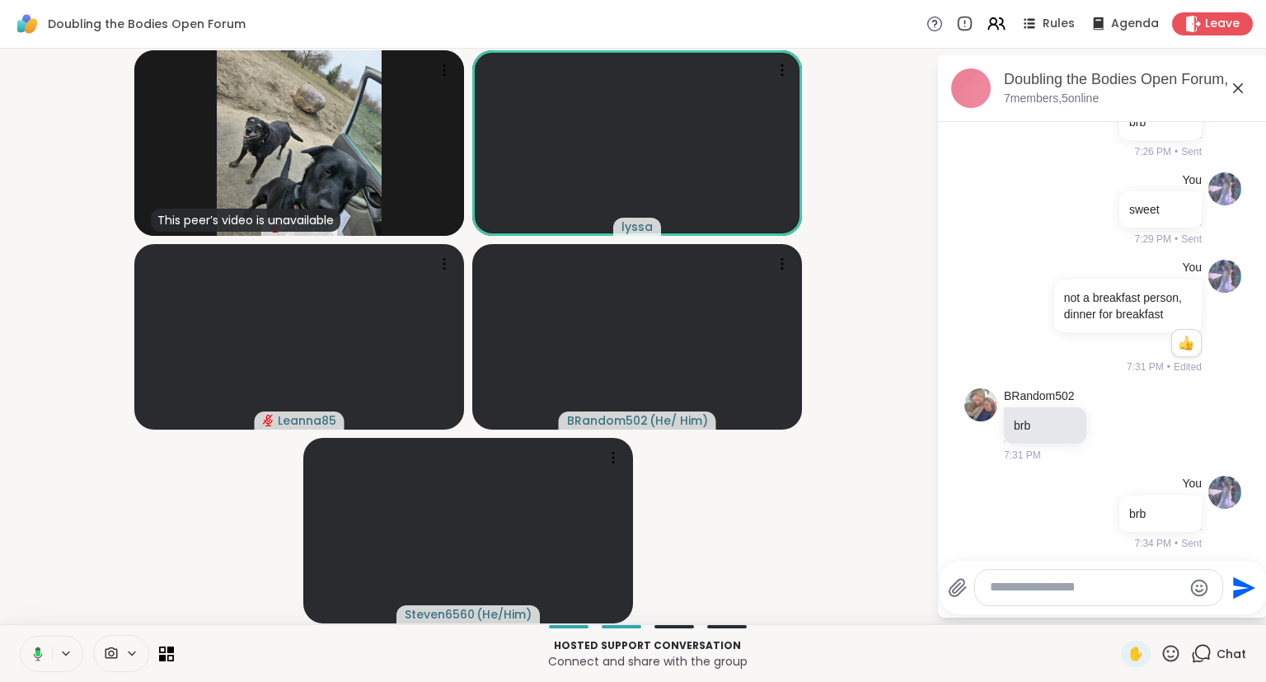
click at [34, 605] on icon at bounding box center [35, 653] width 15 height 15
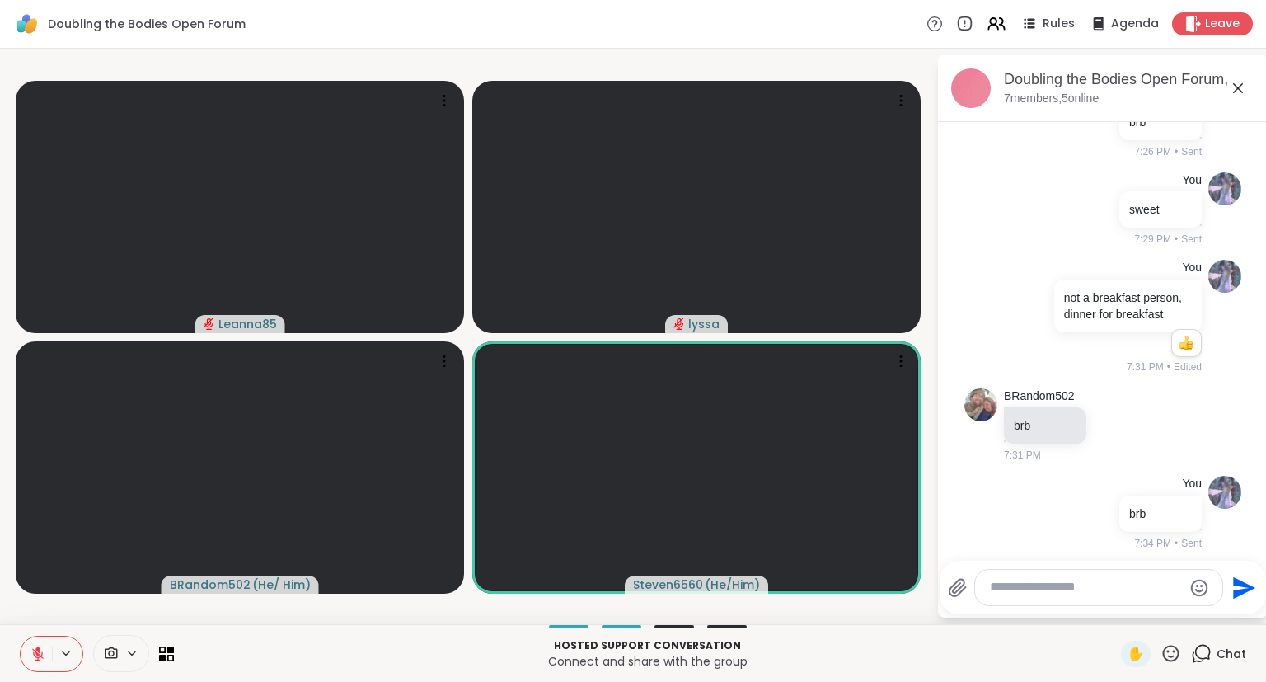
click at [34, 605] on icon at bounding box center [38, 653] width 15 height 15
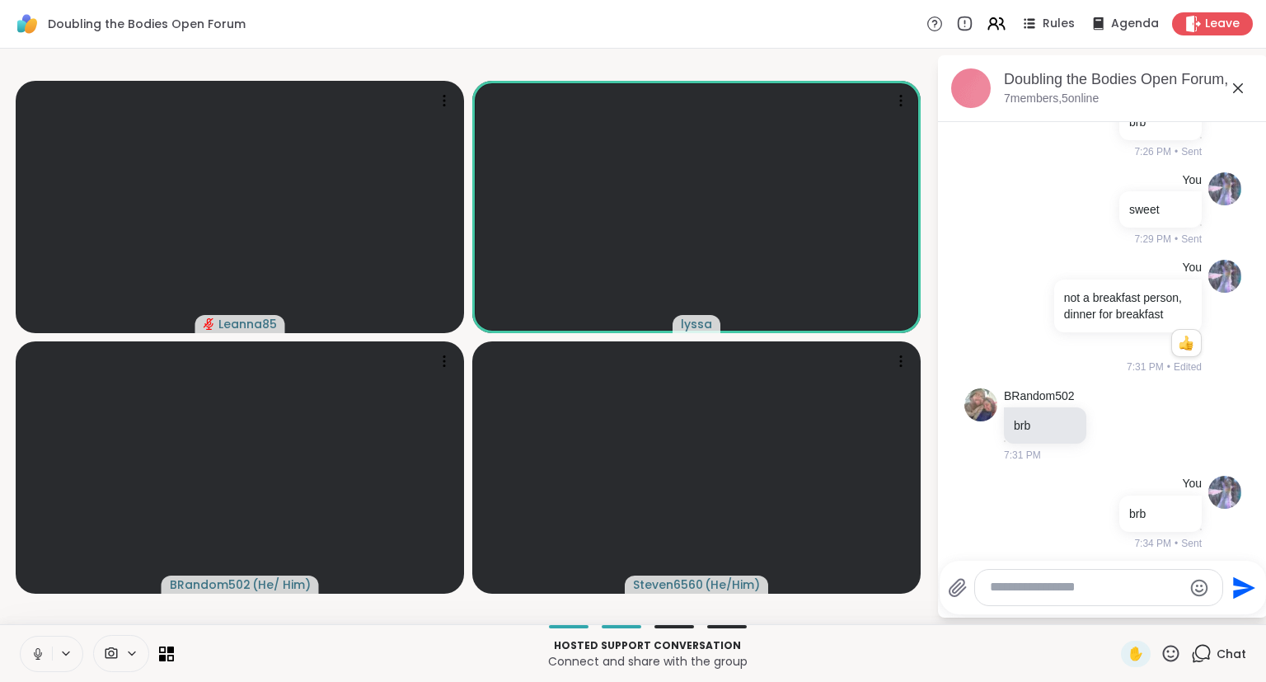
click at [38, 605] on button at bounding box center [36, 653] width 31 height 35
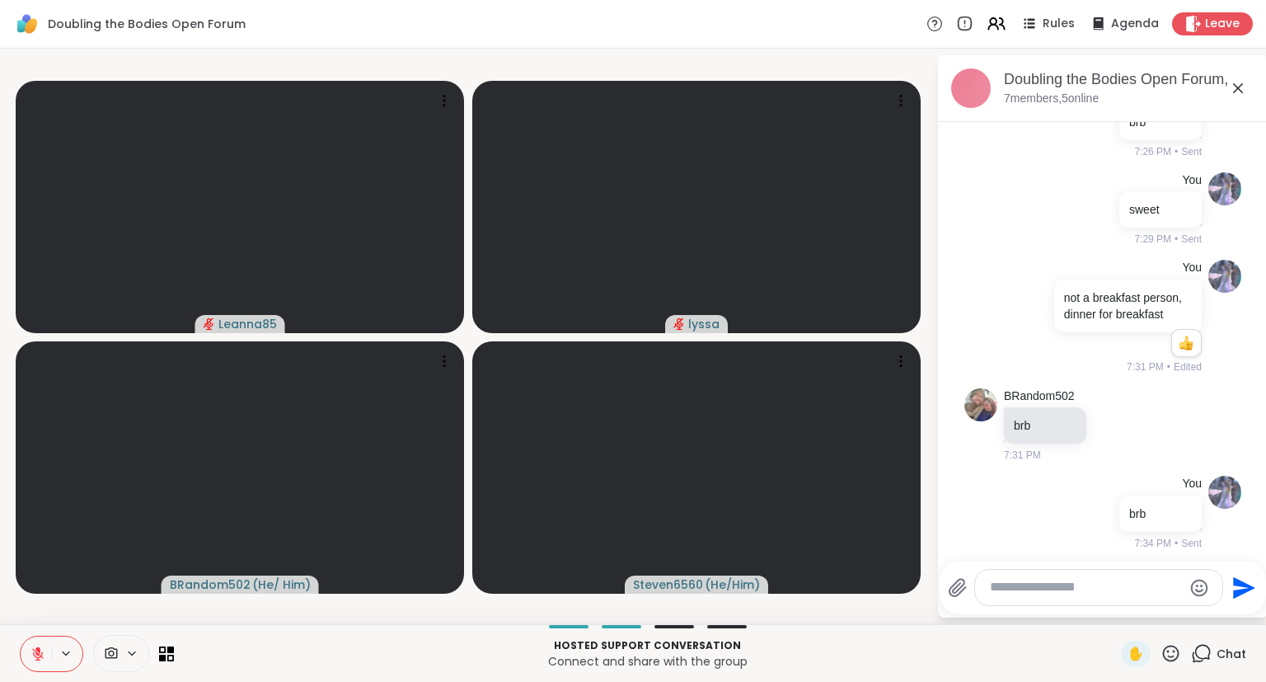
click at [44, 605] on icon at bounding box center [38, 653] width 15 height 15
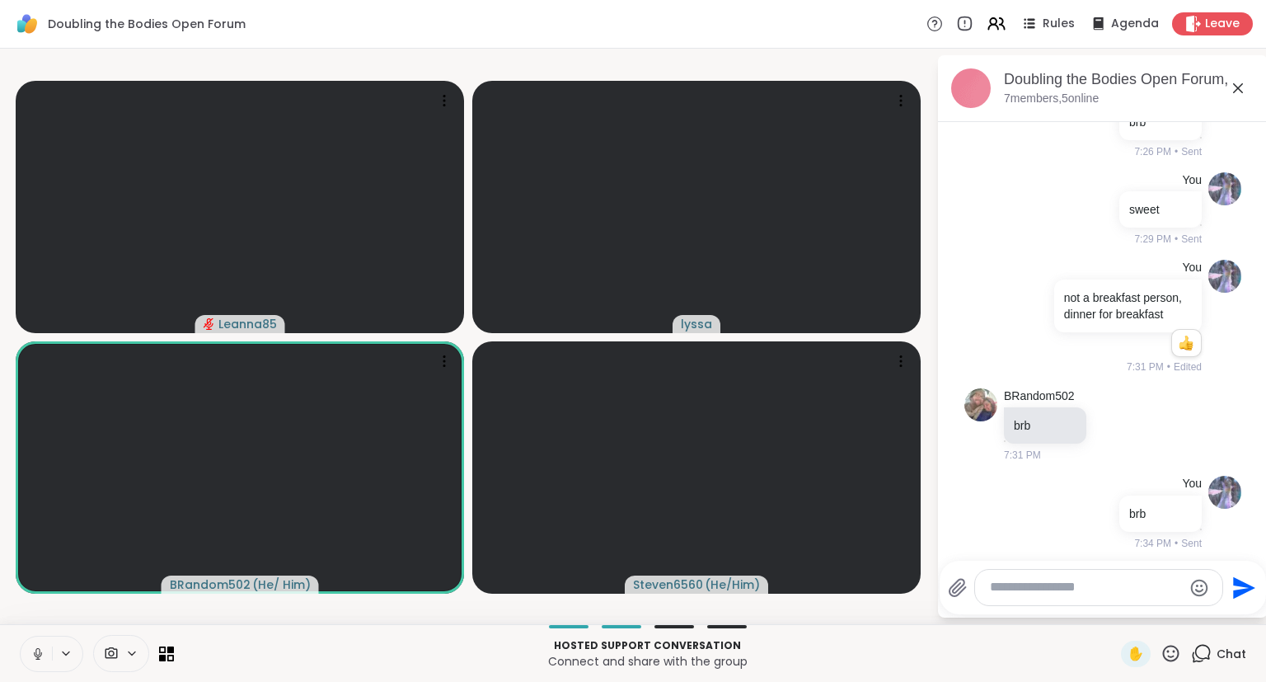
click at [37, 605] on icon at bounding box center [38, 653] width 15 height 15
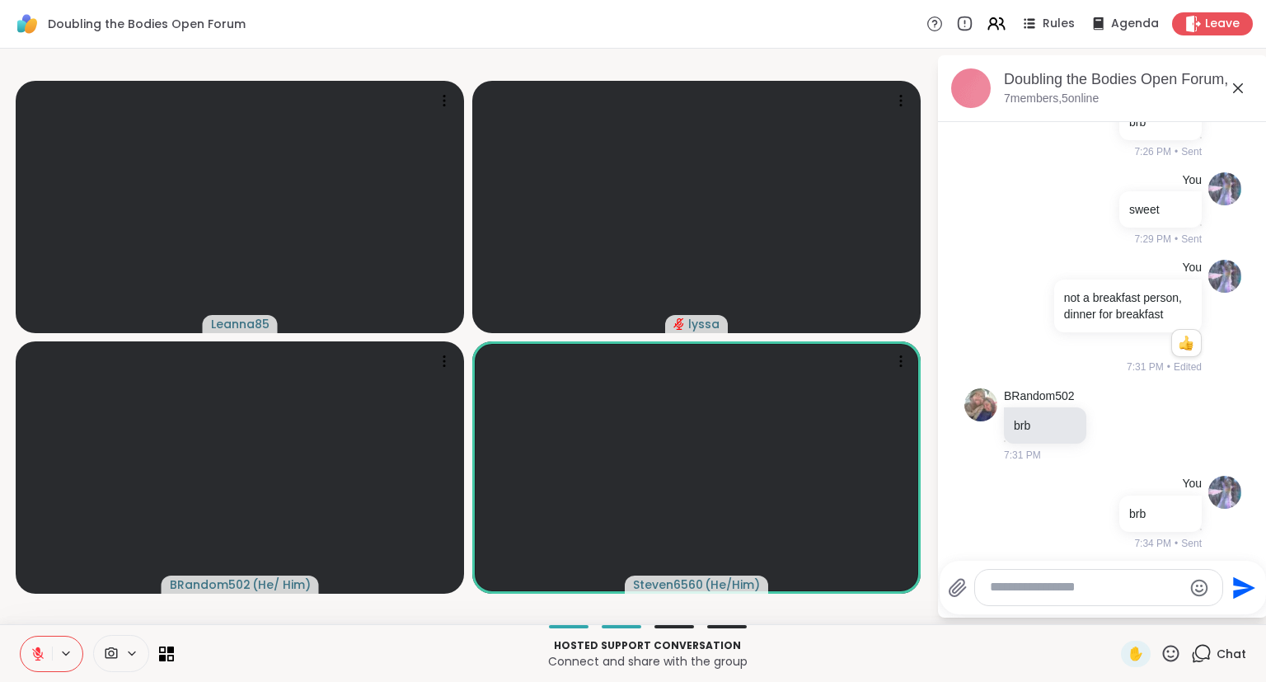
click at [31, 605] on button at bounding box center [36, 653] width 31 height 35
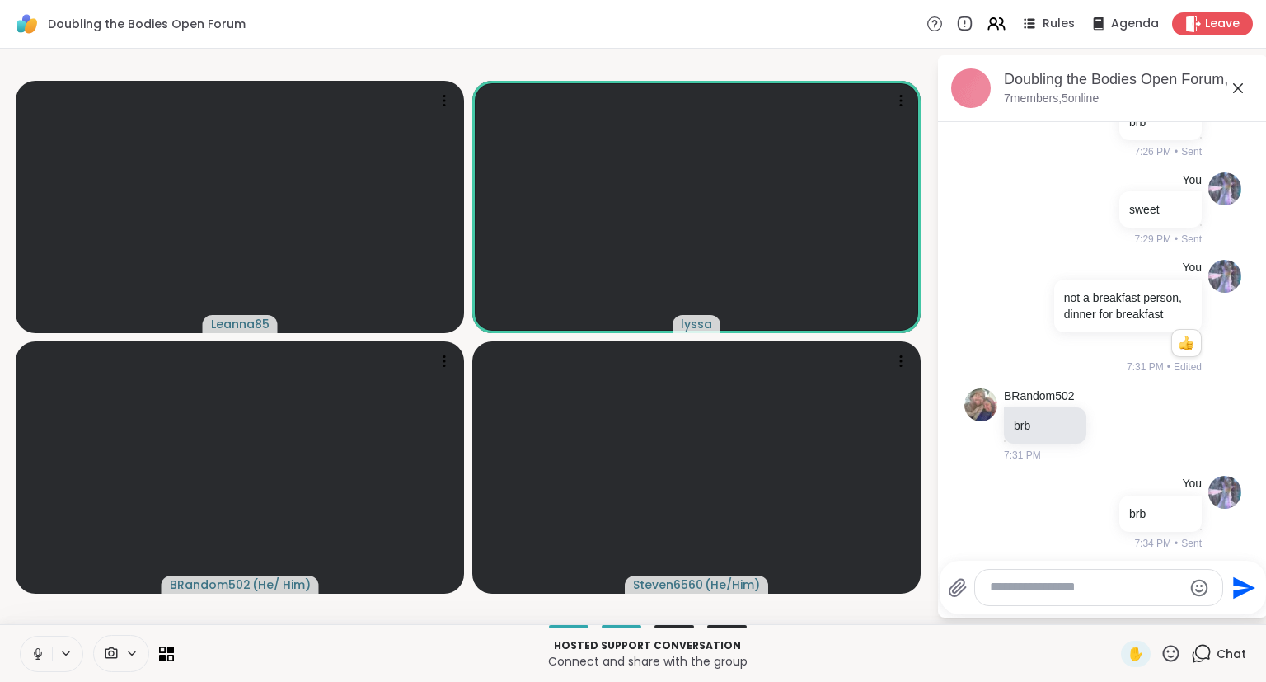
click at [38, 605] on icon at bounding box center [38, 653] width 15 height 15
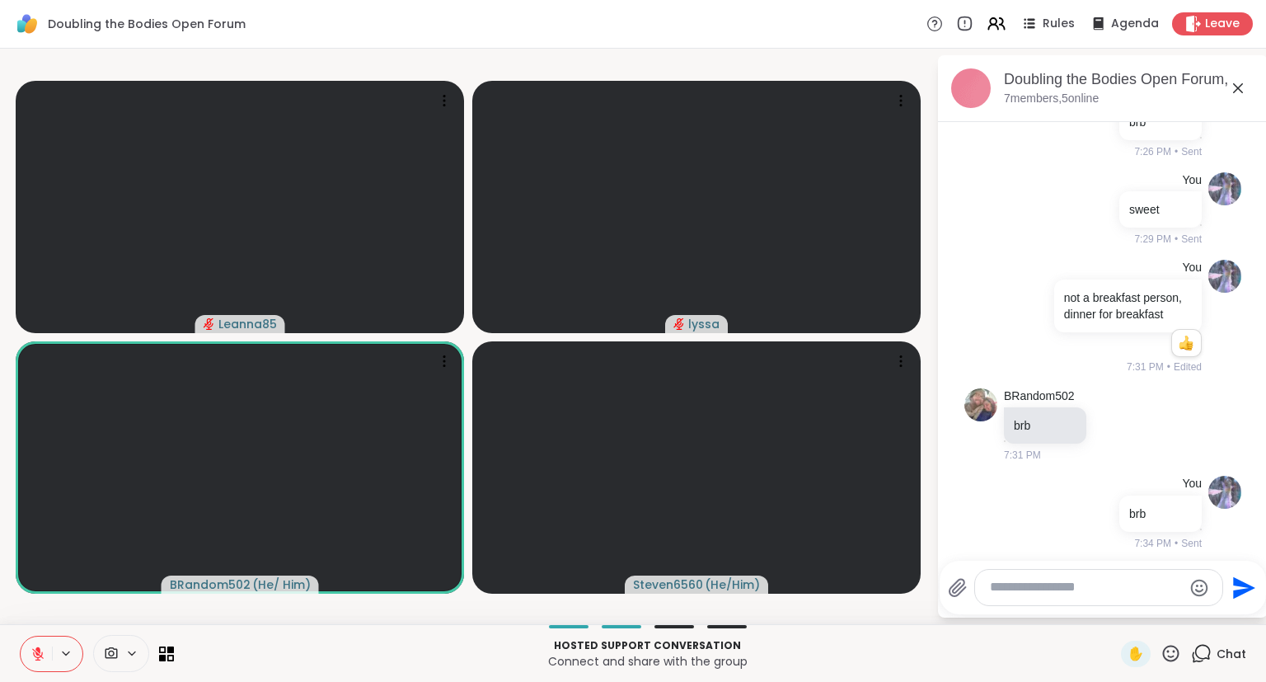
click at [38, 605] on icon at bounding box center [38, 653] width 15 height 15
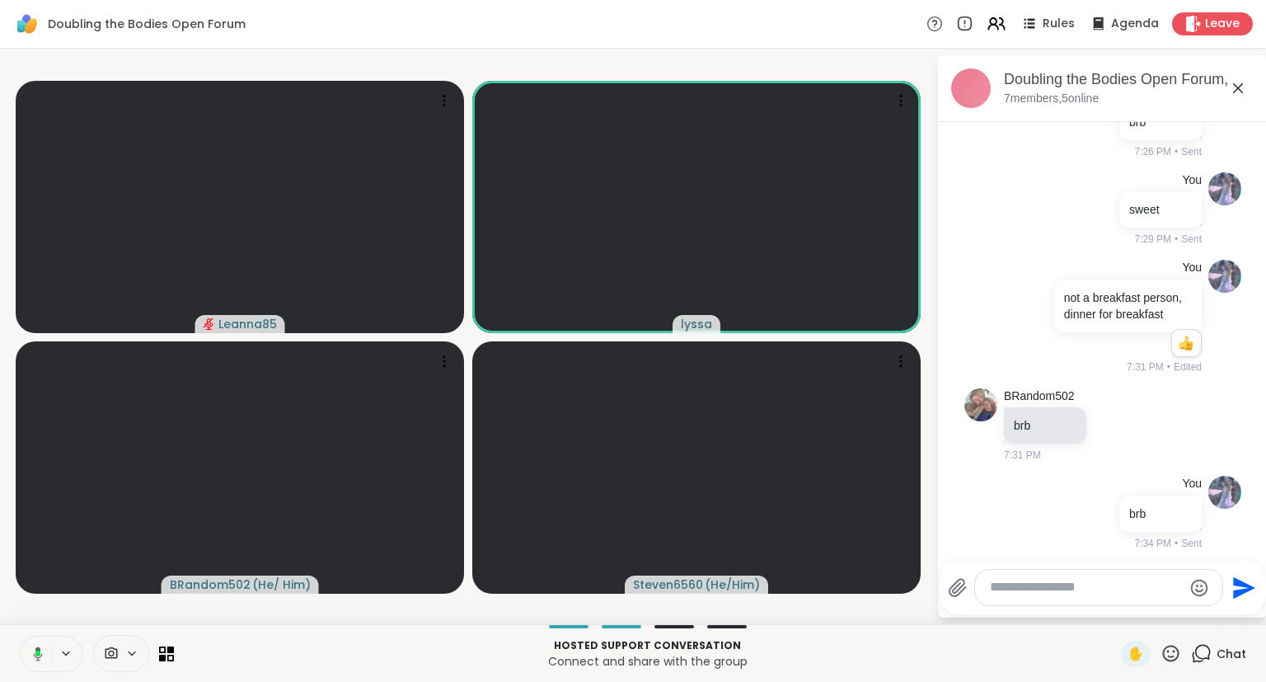
click at [36, 605] on icon at bounding box center [38, 653] width 9 height 14
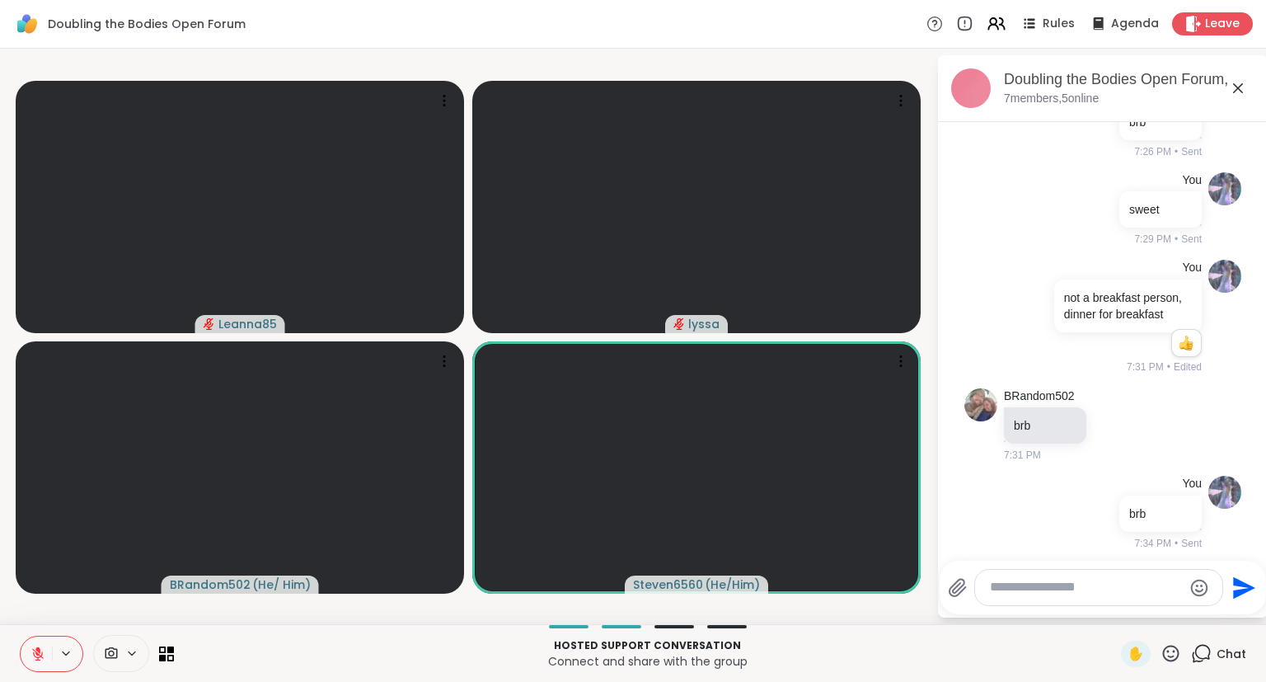
click at [31, 605] on icon at bounding box center [38, 653] width 15 height 15
click at [27, 605] on button at bounding box center [36, 653] width 31 height 35
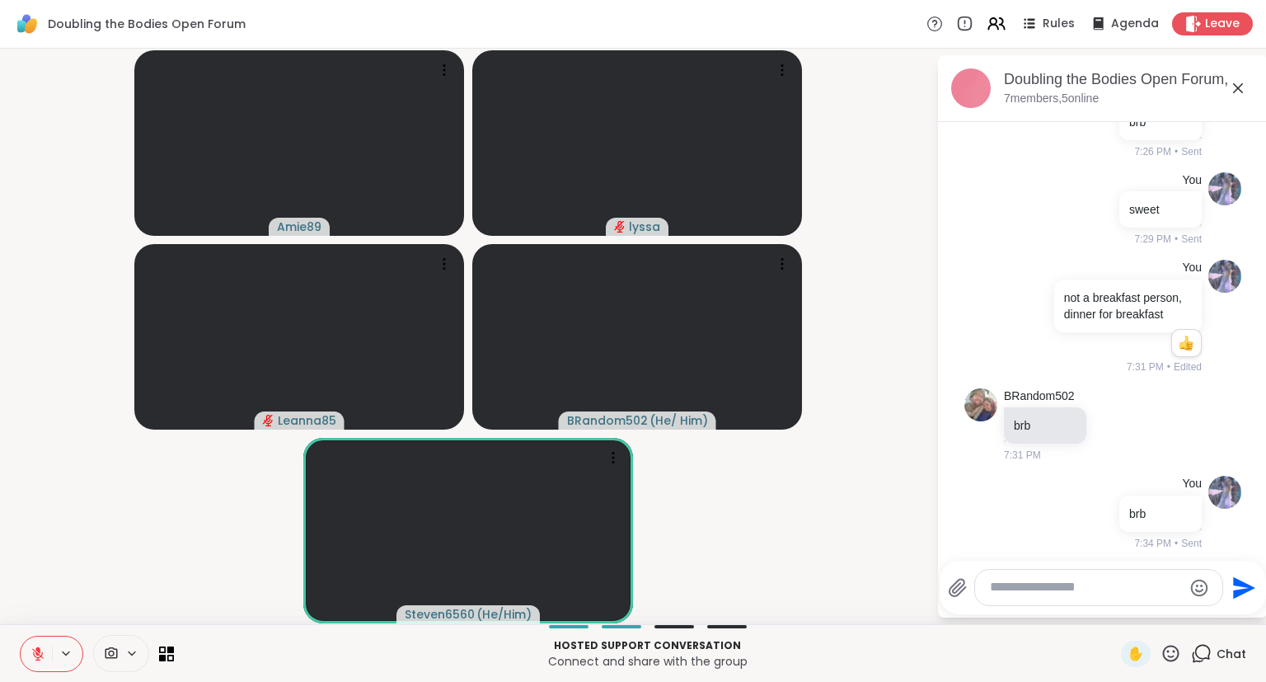
click at [27, 605] on button at bounding box center [36, 653] width 31 height 35
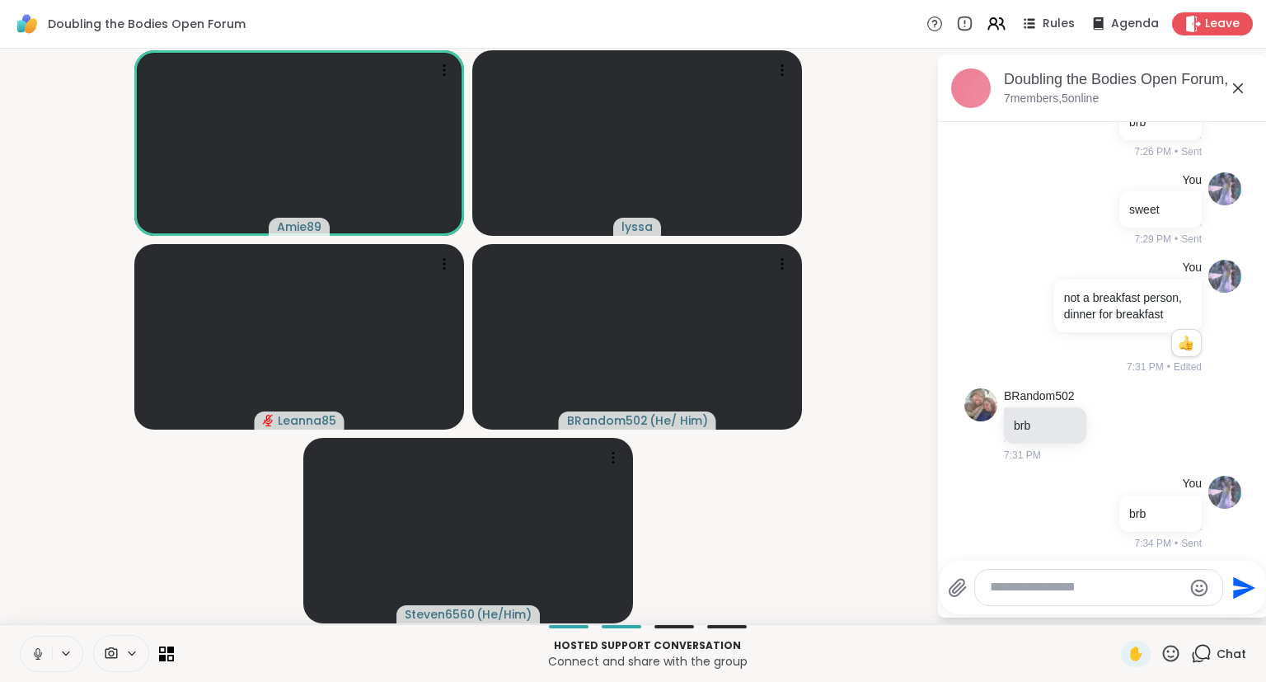
click at [38, 605] on button at bounding box center [36, 653] width 31 height 35
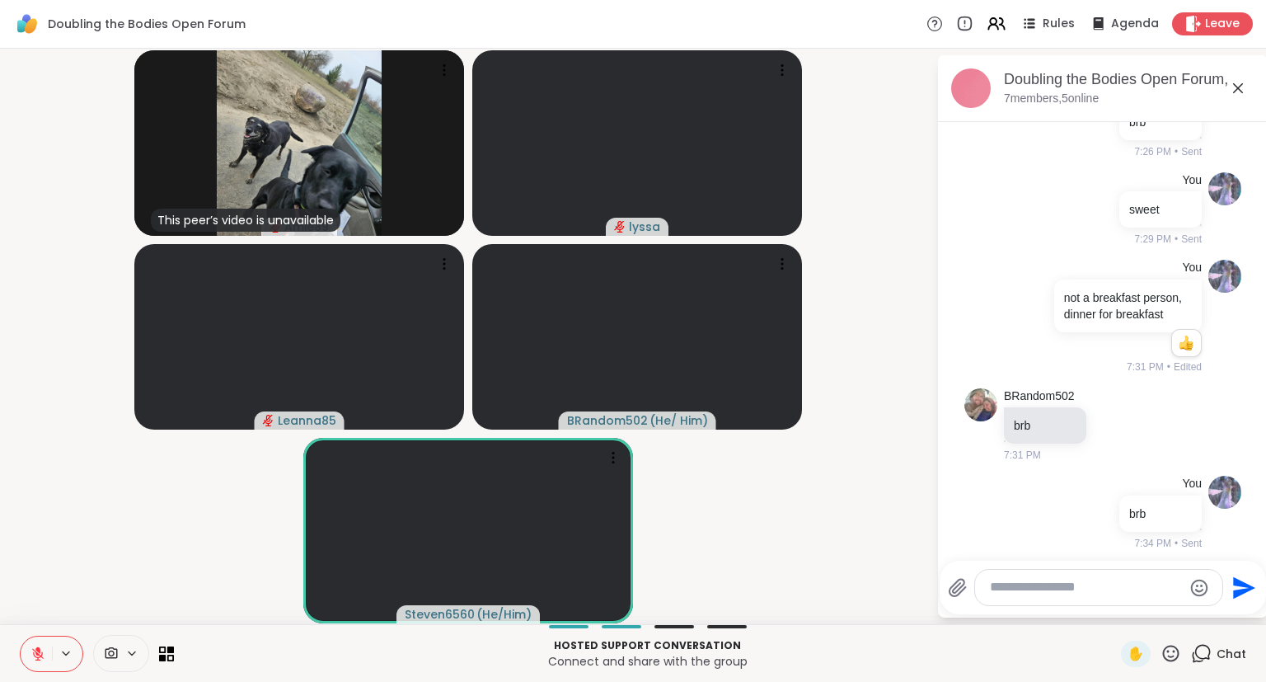
click at [35, 605] on icon at bounding box center [37, 649] width 5 height 7
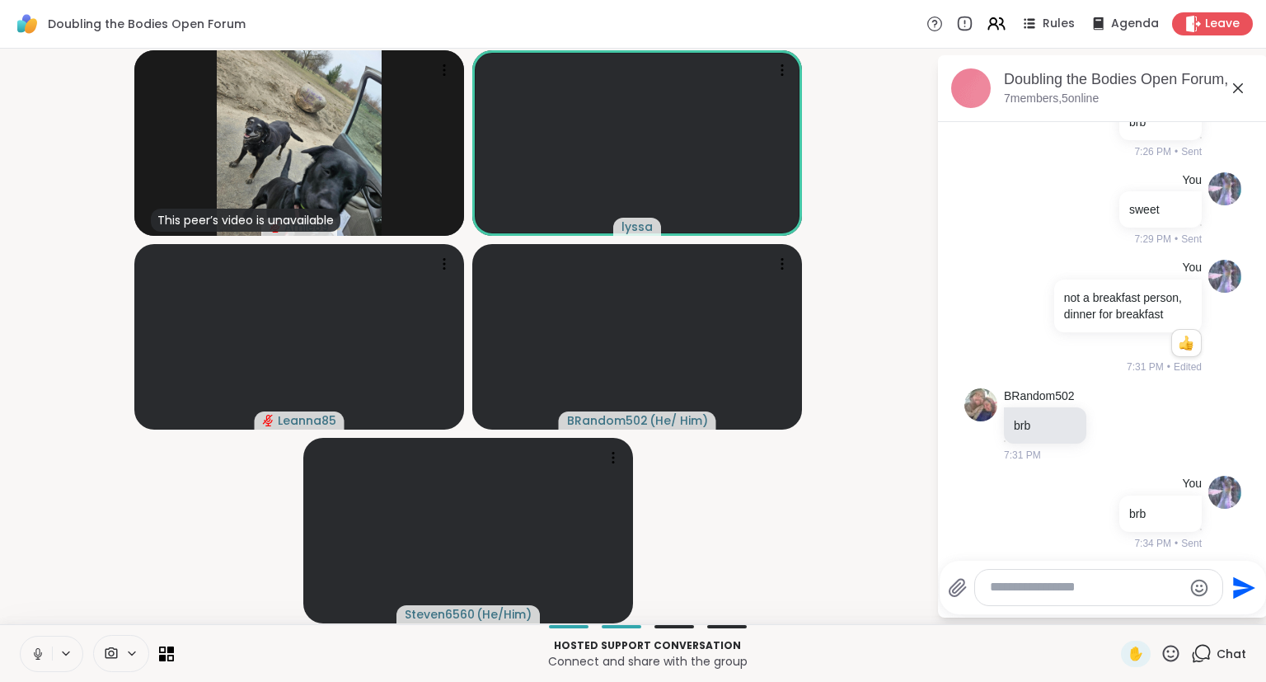
click at [40, 605] on icon at bounding box center [37, 658] width 4 height 1
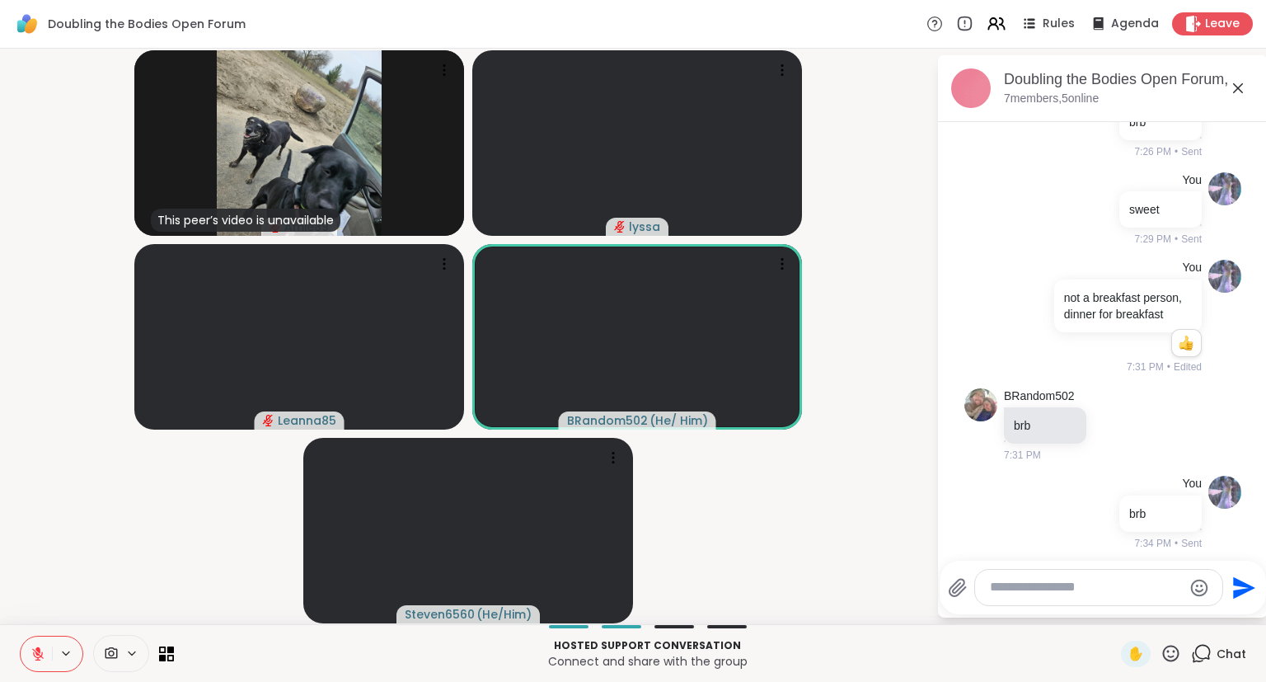
click at [37, 605] on icon at bounding box center [37, 649] width 5 height 7
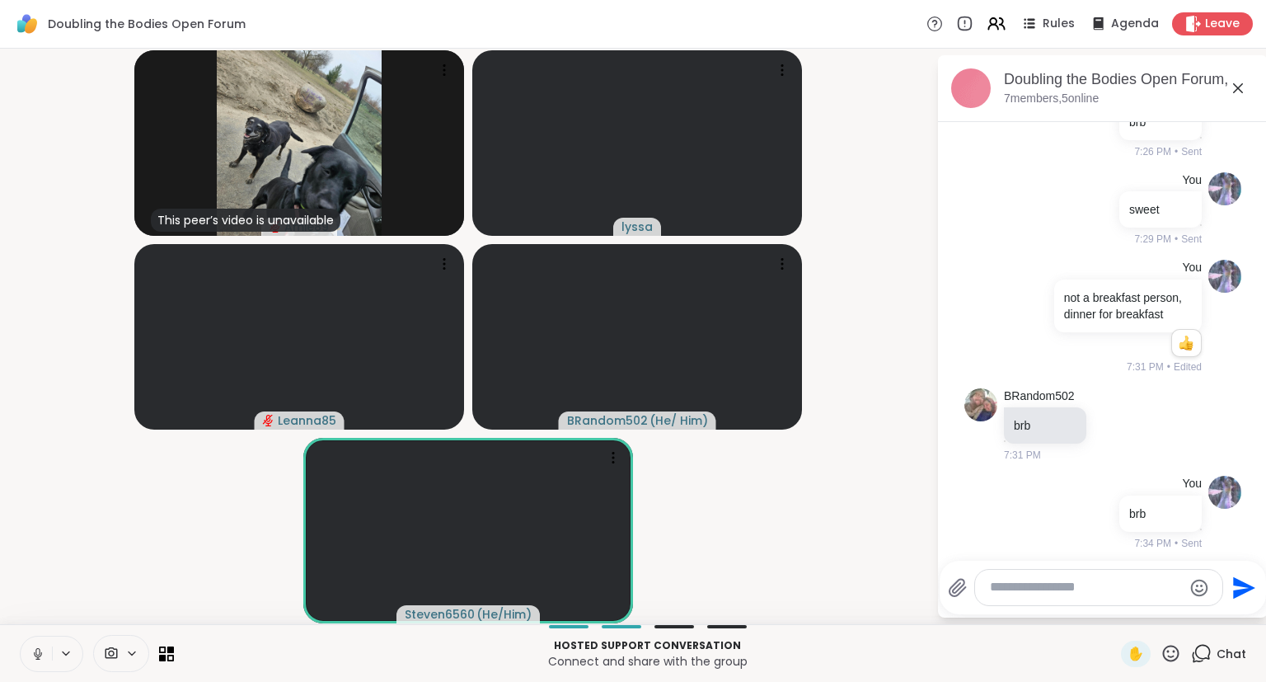
click at [35, 605] on icon at bounding box center [38, 653] width 15 height 15
click at [39, 605] on icon at bounding box center [37, 649] width 5 height 7
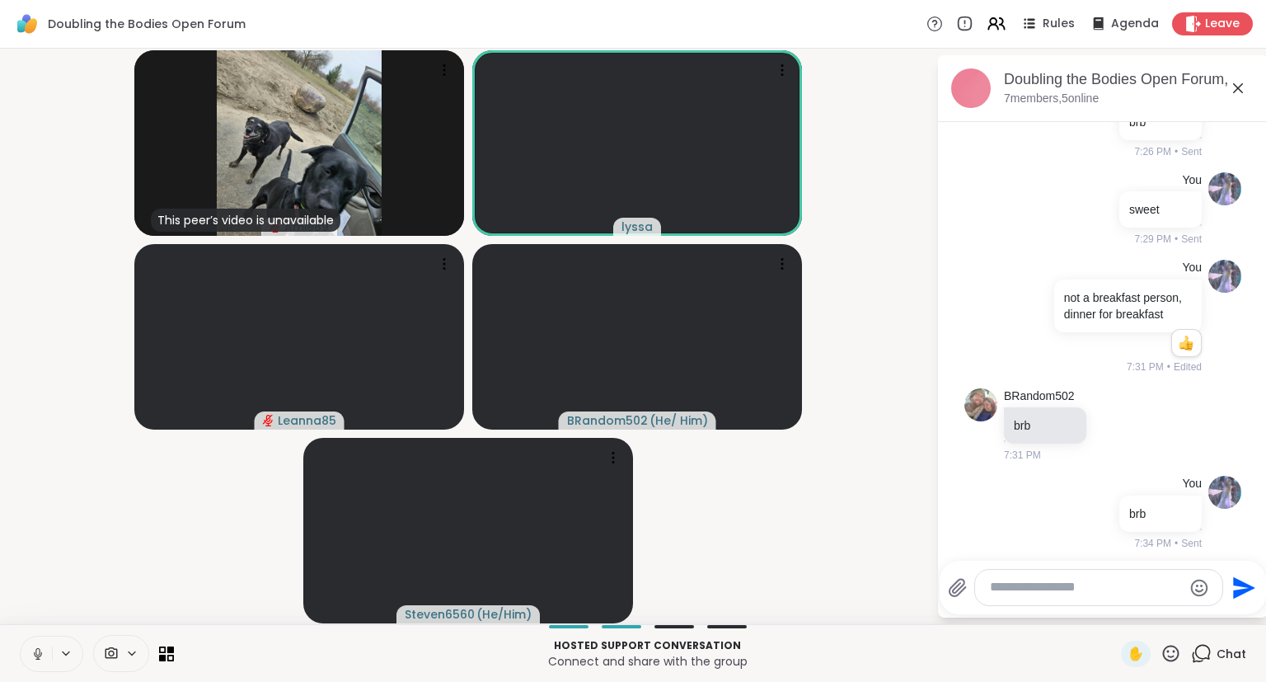
click at [41, 605] on icon at bounding box center [38, 653] width 15 height 15
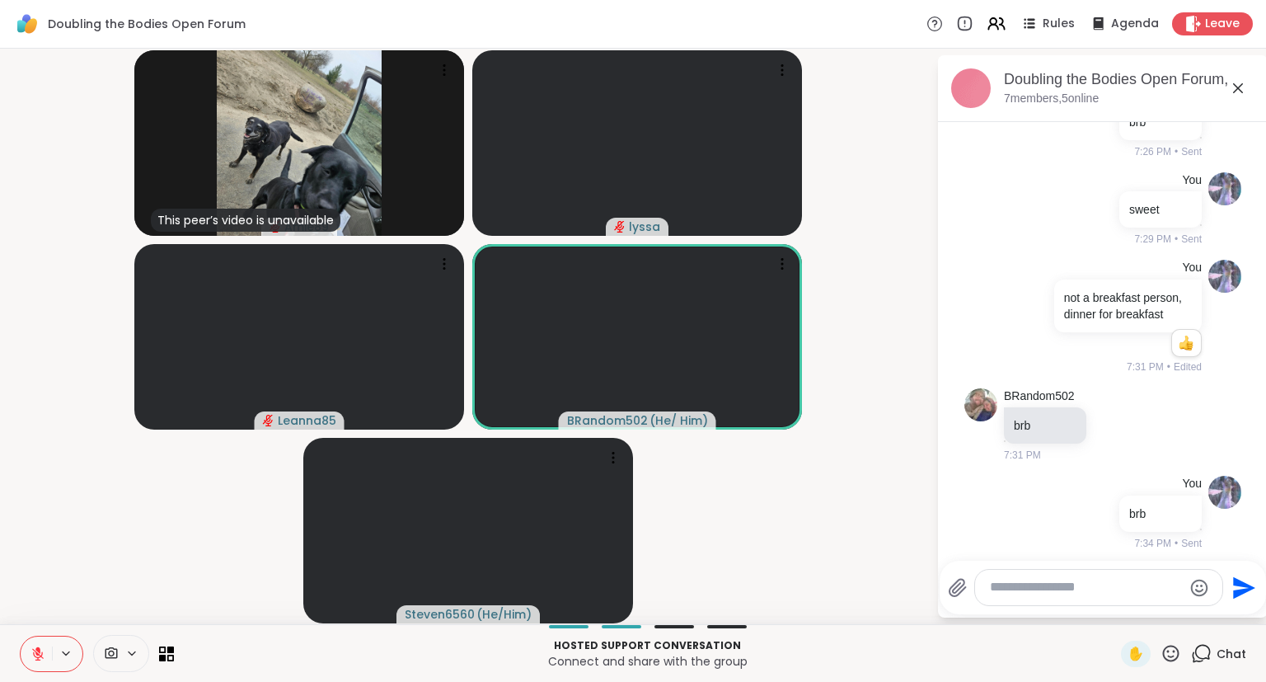
click at [33, 605] on button at bounding box center [36, 653] width 31 height 35
click at [23, 605] on button at bounding box center [36, 653] width 31 height 35
click at [33, 605] on icon at bounding box center [38, 653] width 15 height 15
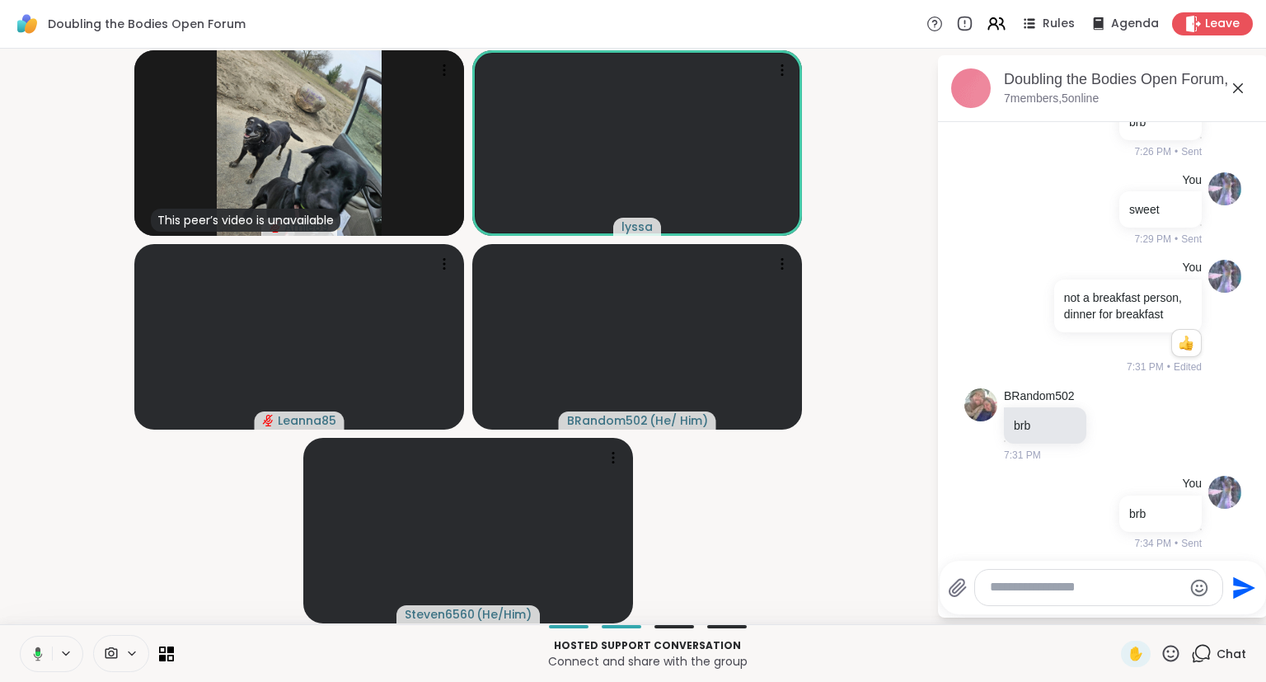
click at [37, 605] on button at bounding box center [35, 653] width 34 height 35
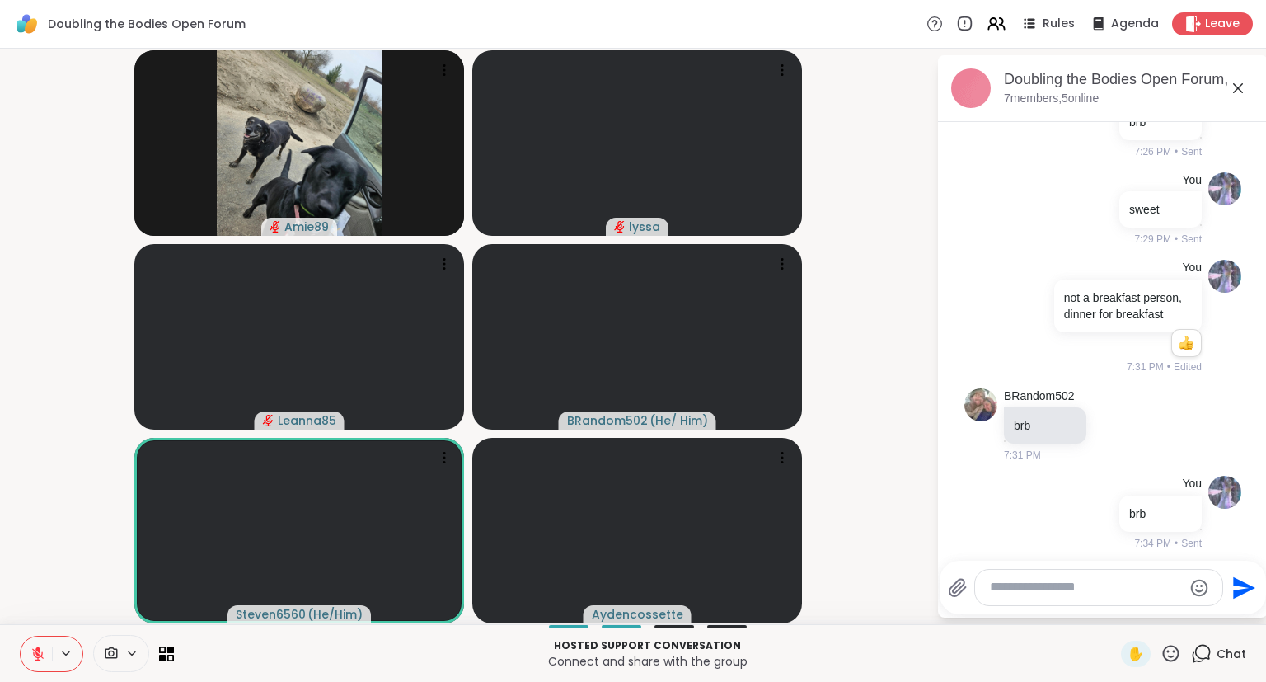
click at [45, 605] on icon at bounding box center [38, 653] width 15 height 15
click at [1054, 87] on icon at bounding box center [1238, 88] width 20 height 20
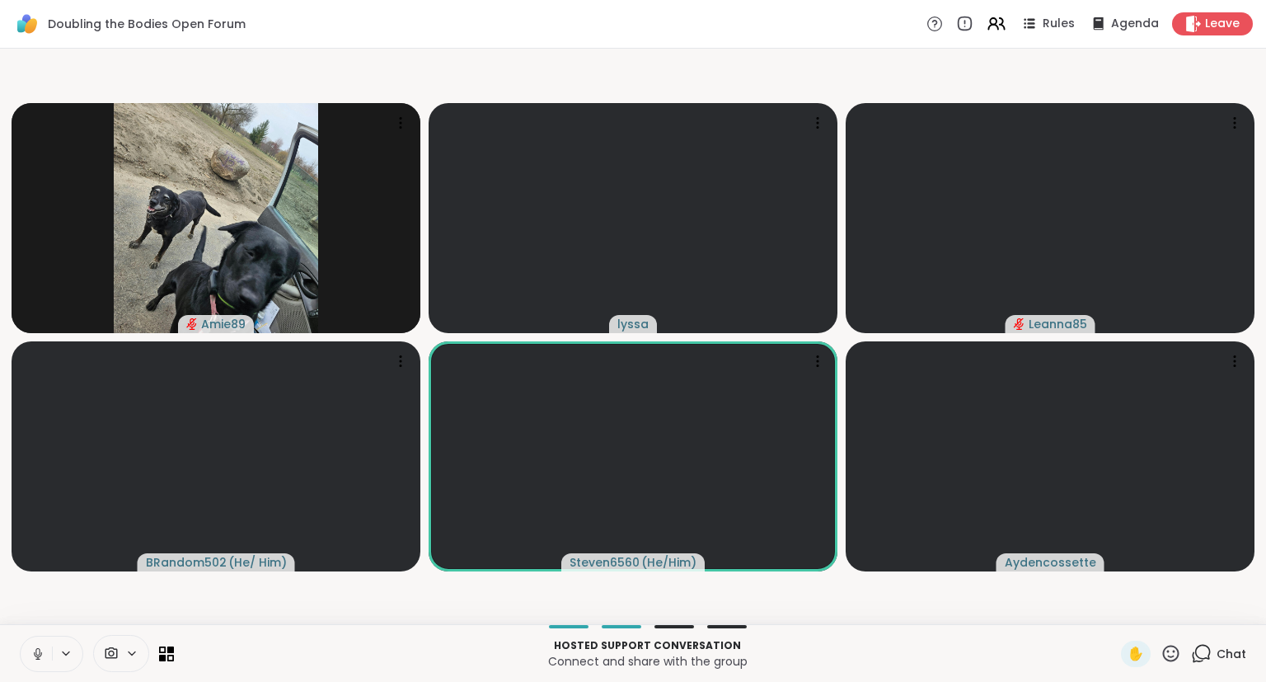
click at [33, 605] on icon at bounding box center [38, 653] width 15 height 15
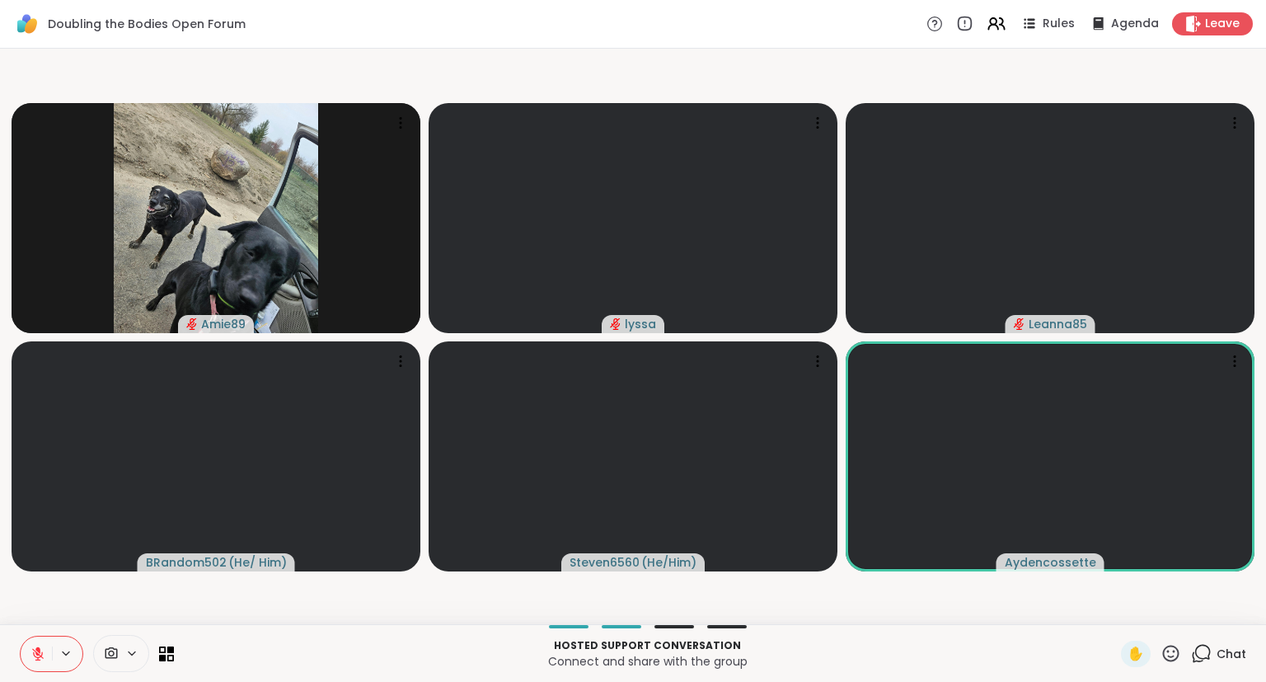
click at [786, 605] on div "Amie89 lyssa Leanna85 BRandom502 ( He/ Him ) Steven6560 ( He/Him ) Aydencossette" at bounding box center [633, 336] width 1266 height 575
click at [41, 605] on button at bounding box center [36, 653] width 31 height 35
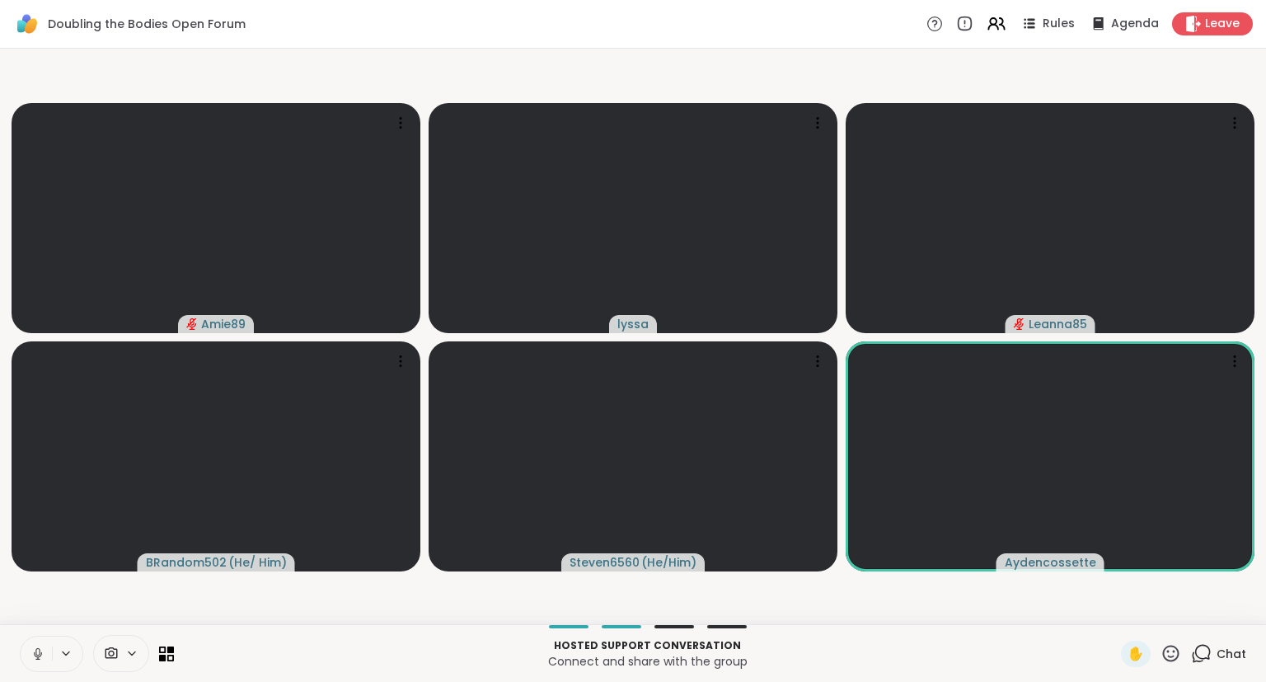
click at [41, 605] on icon at bounding box center [38, 653] width 15 height 15
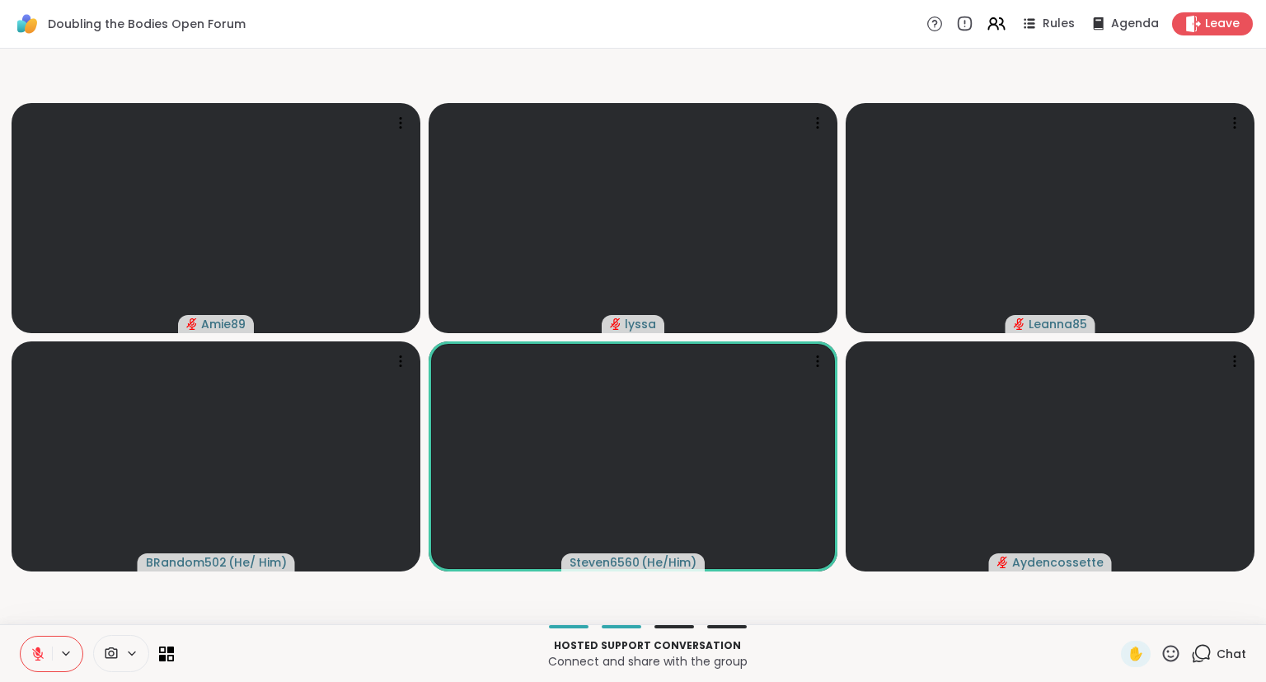
click at [28, 605] on button at bounding box center [36, 653] width 31 height 35
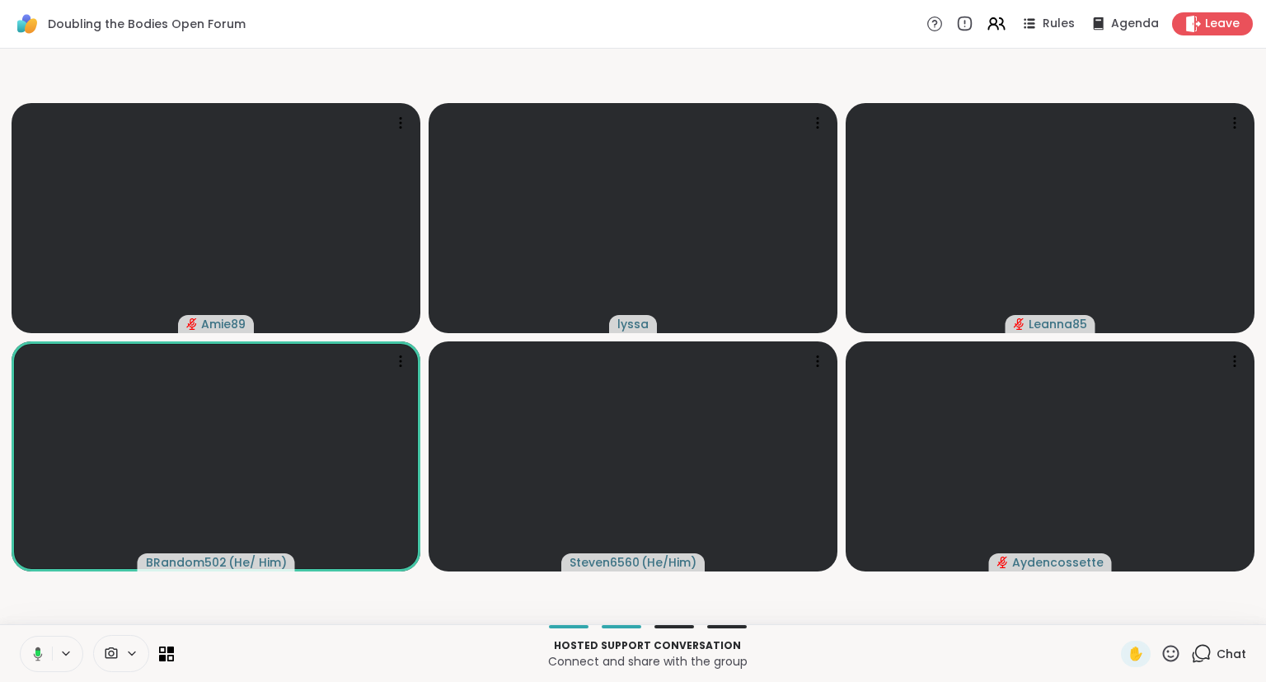
click at [38, 605] on button at bounding box center [35, 653] width 34 height 35
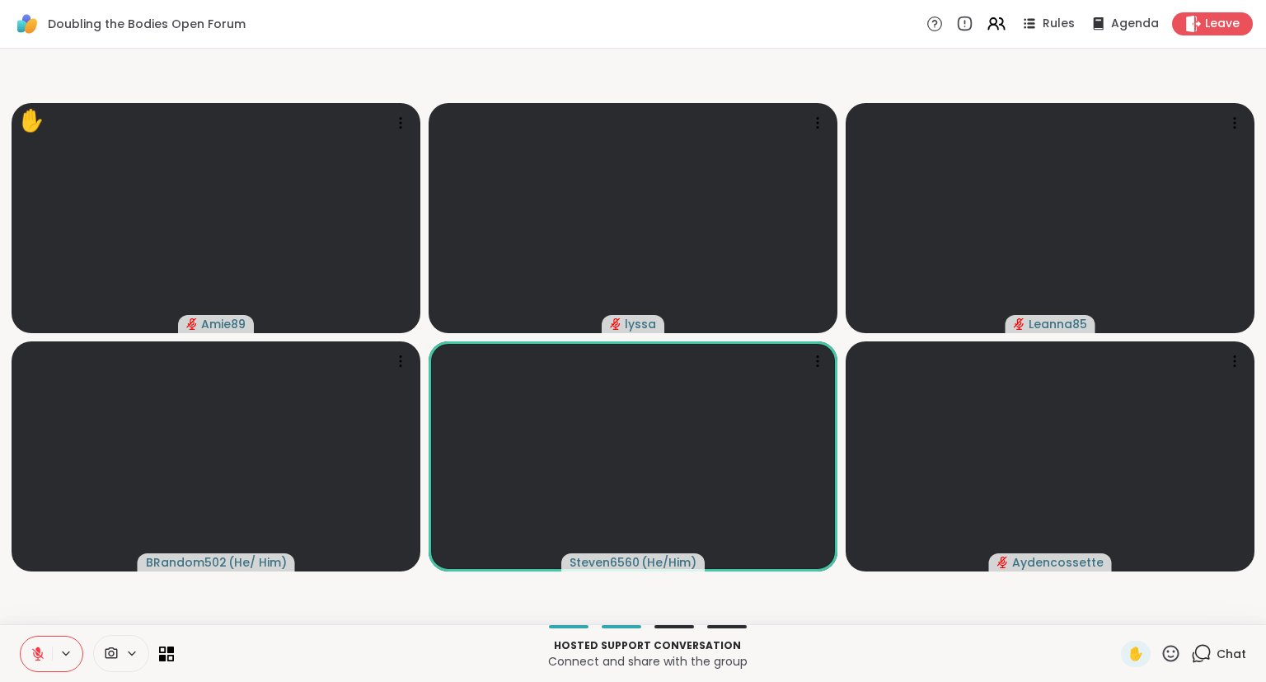
click at [38, 605] on button at bounding box center [36, 653] width 31 height 35
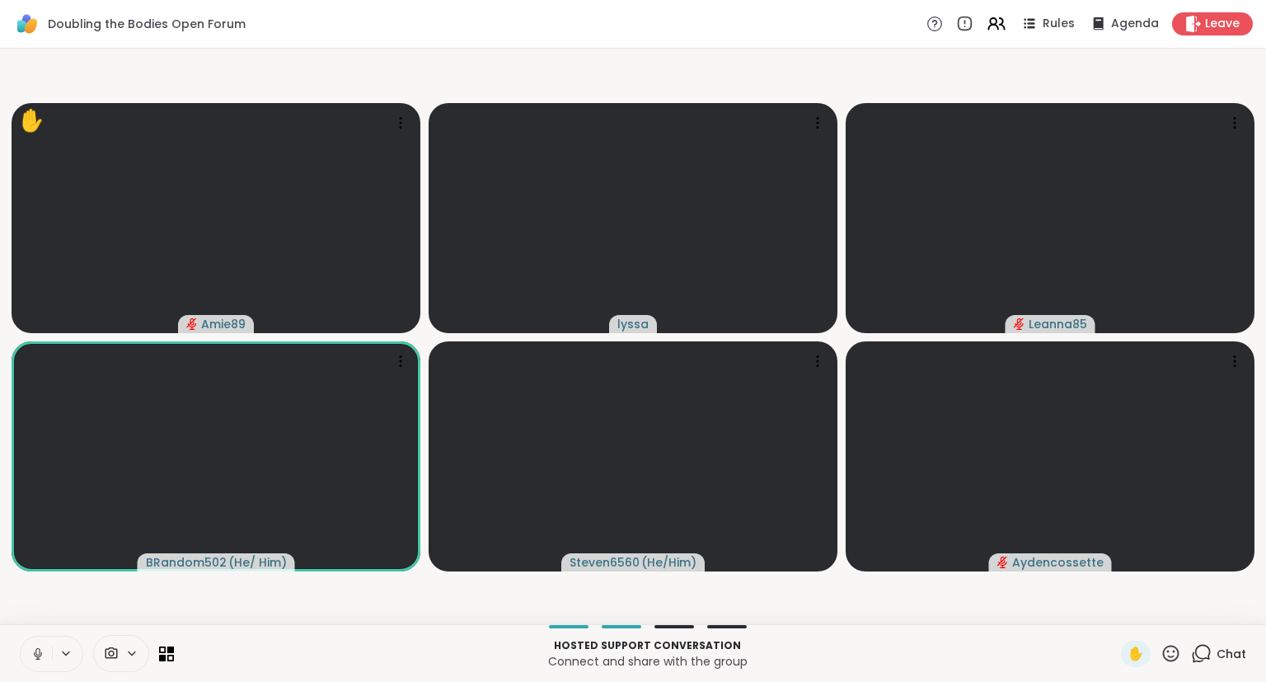
click at [38, 605] on icon at bounding box center [38, 653] width 15 height 15
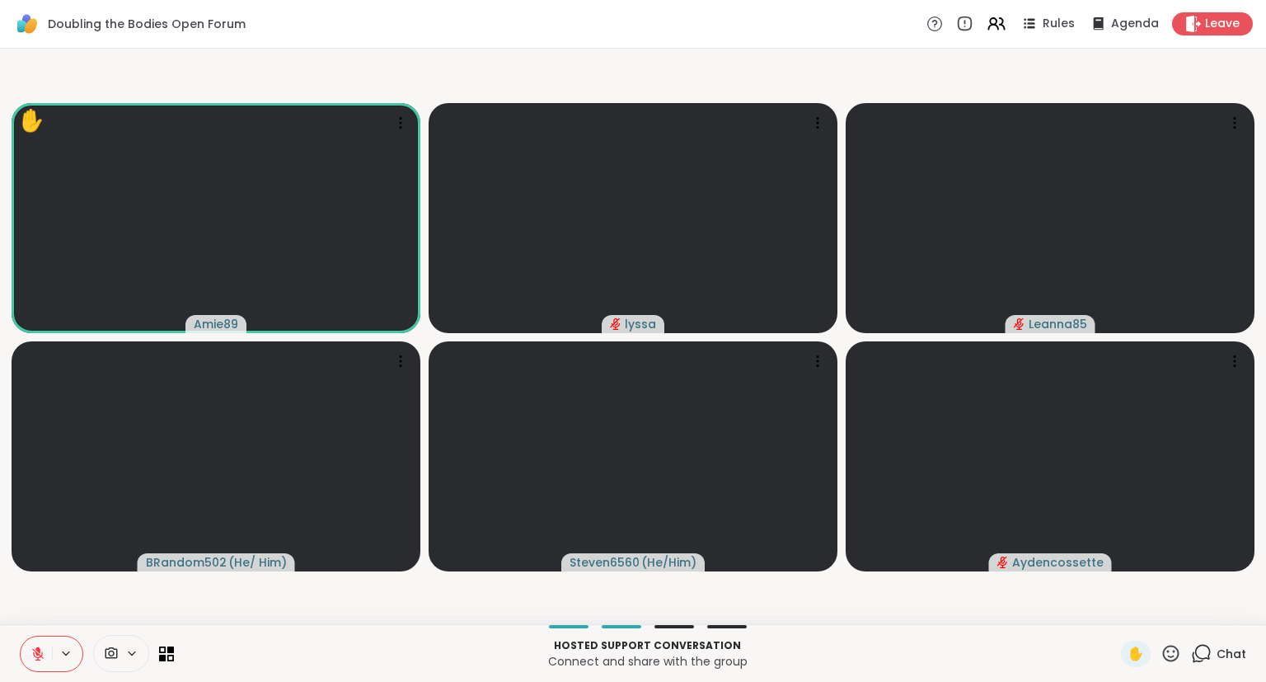
click at [35, 605] on icon at bounding box center [38, 653] width 15 height 15
click at [38, 605] on icon at bounding box center [38, 653] width 15 height 15
click at [4, 605] on div "✋ Amie89 lyssa Leanna85 BRandom502 ( He/ Him ) Steven6560 ( He/Him ) Aydencosse…" at bounding box center [633, 336] width 1266 height 575
click at [0, 405] on div "✋ Amie89 lyssa Leanna85 BRandom502 ( He/ Him ) Steven6560 ( He/Him ) Aydencosse…" at bounding box center [633, 336] width 1266 height 575
click at [0, 414] on div "✋ Amie89 lyssa Leanna85 BRandom502 ( He/ Him ) Steven6560 ( He/Him ) Aydencosse…" at bounding box center [633, 336] width 1266 height 575
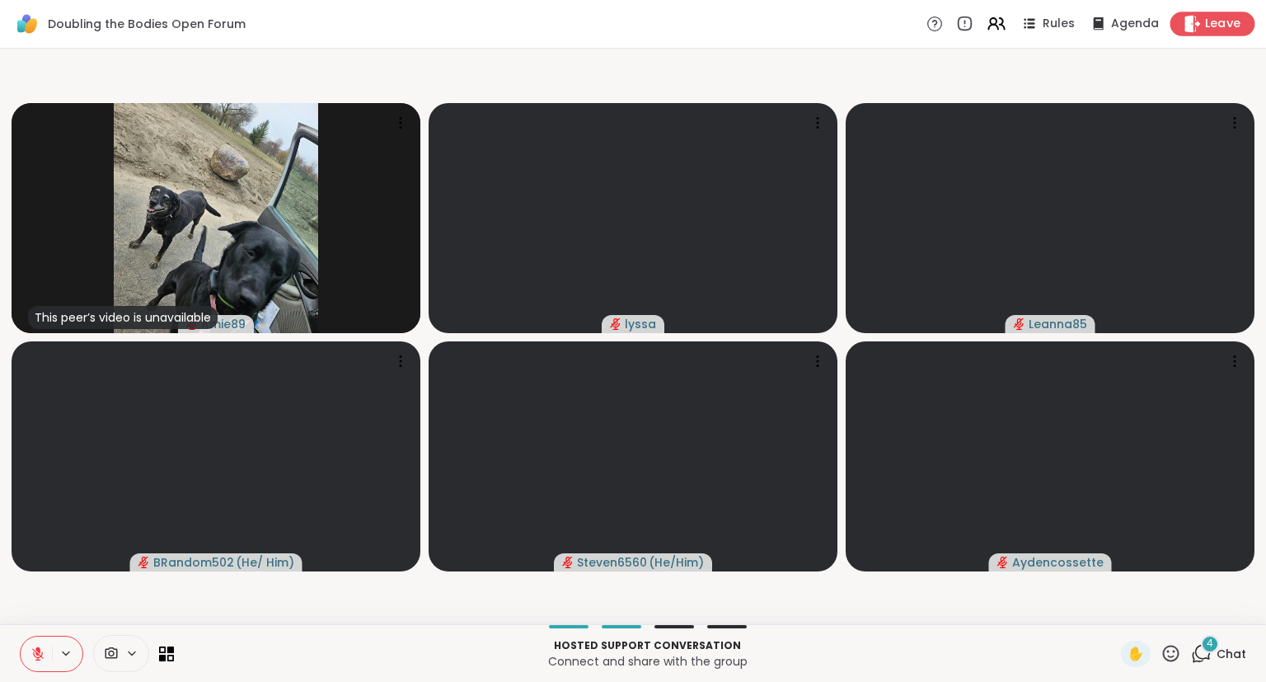
click at [1054, 18] on span "Leave" at bounding box center [1223, 24] width 36 height 17
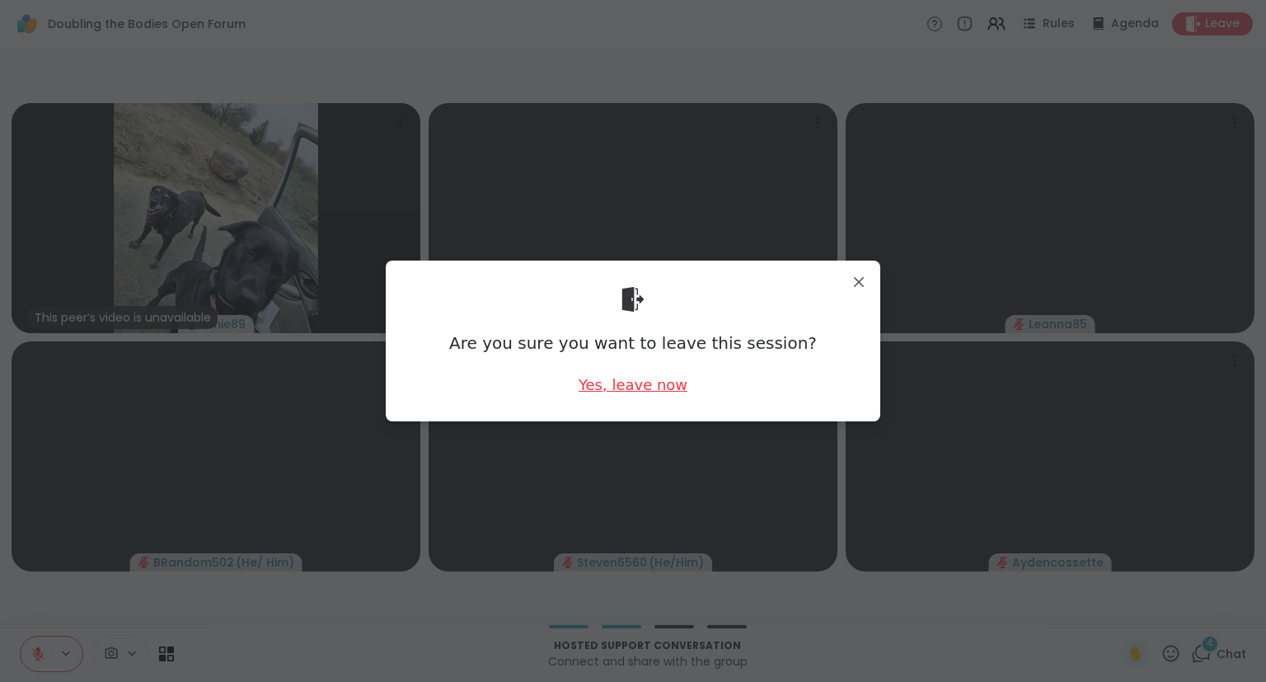
click at [668, 387] on div "Yes, leave now" at bounding box center [633, 384] width 109 height 21
